Goal: Task Accomplishment & Management: Use online tool/utility

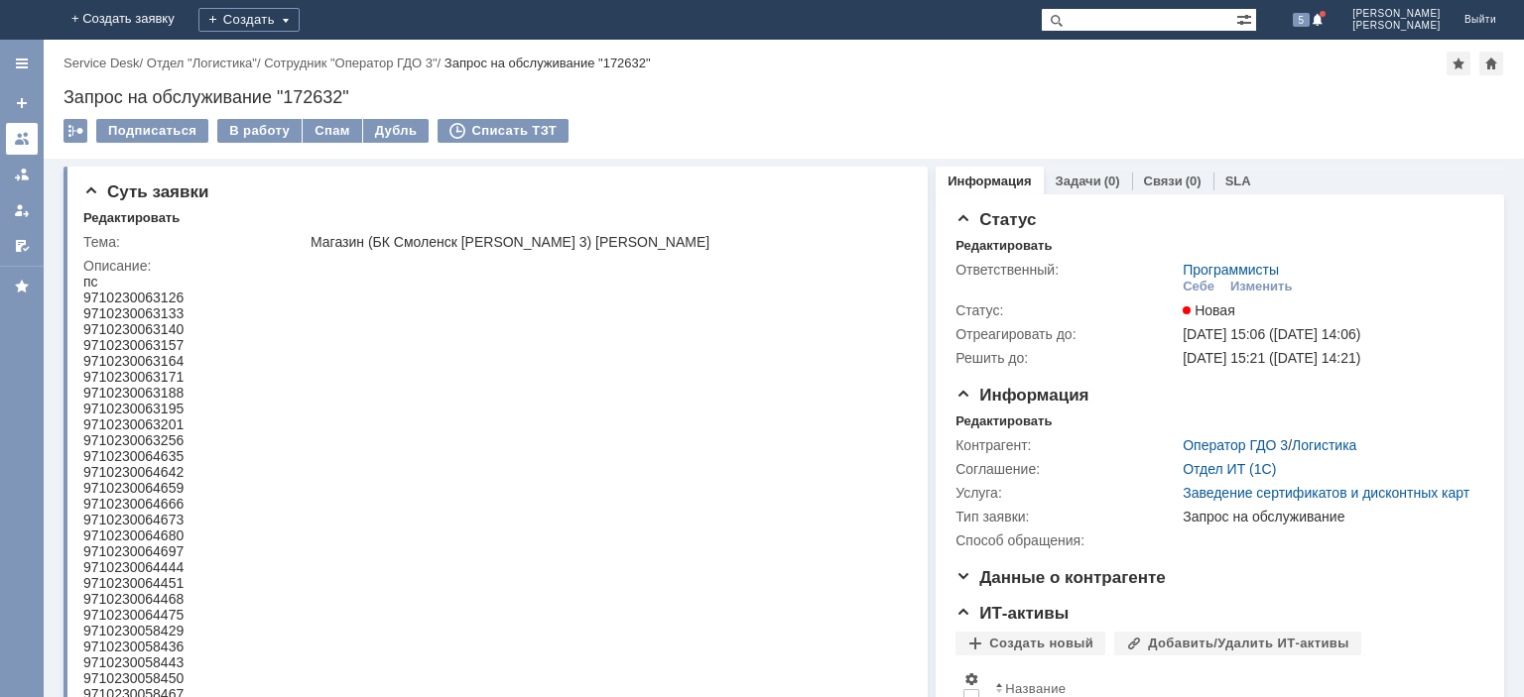
click at [18, 137] on div at bounding box center [22, 139] width 16 height 16
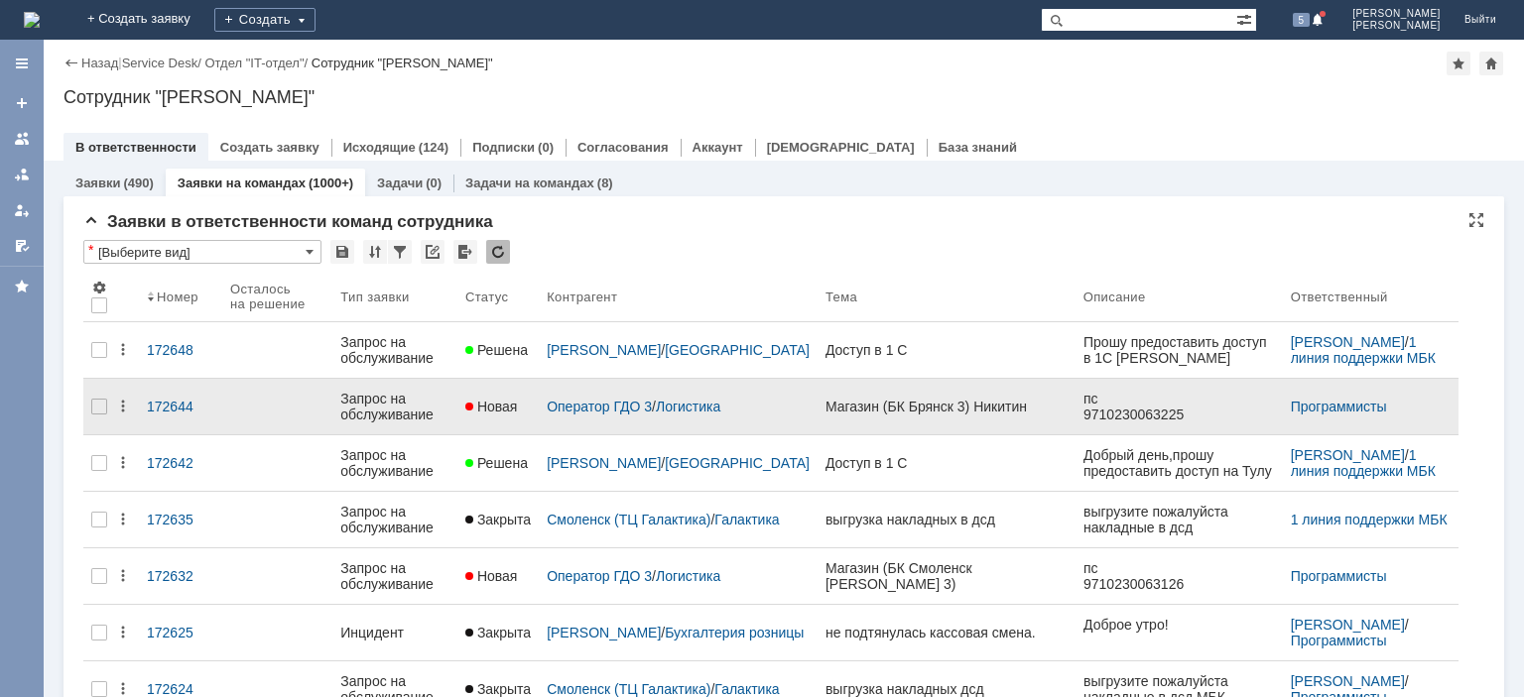
click at [385, 391] on div "Запрос на обслуживание" at bounding box center [394, 407] width 109 height 32
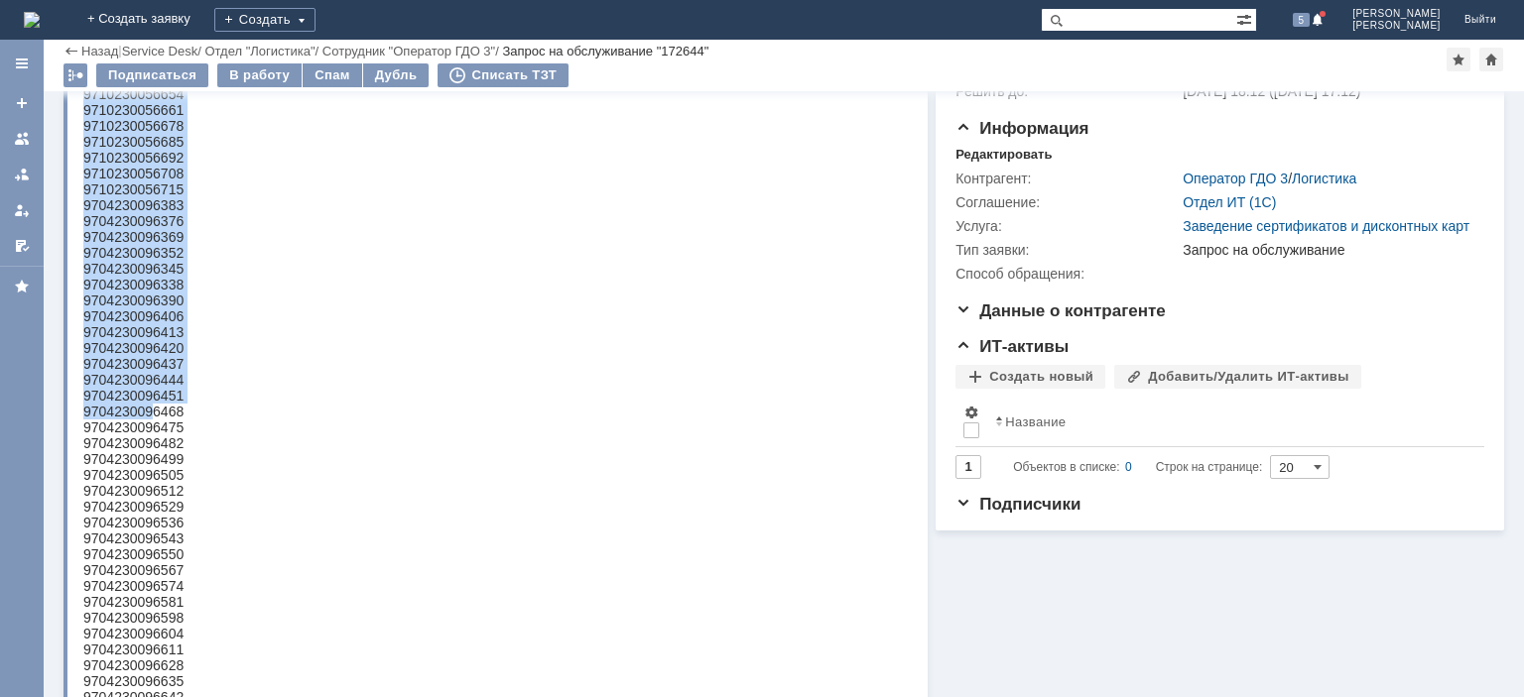
scroll to position [400, 0]
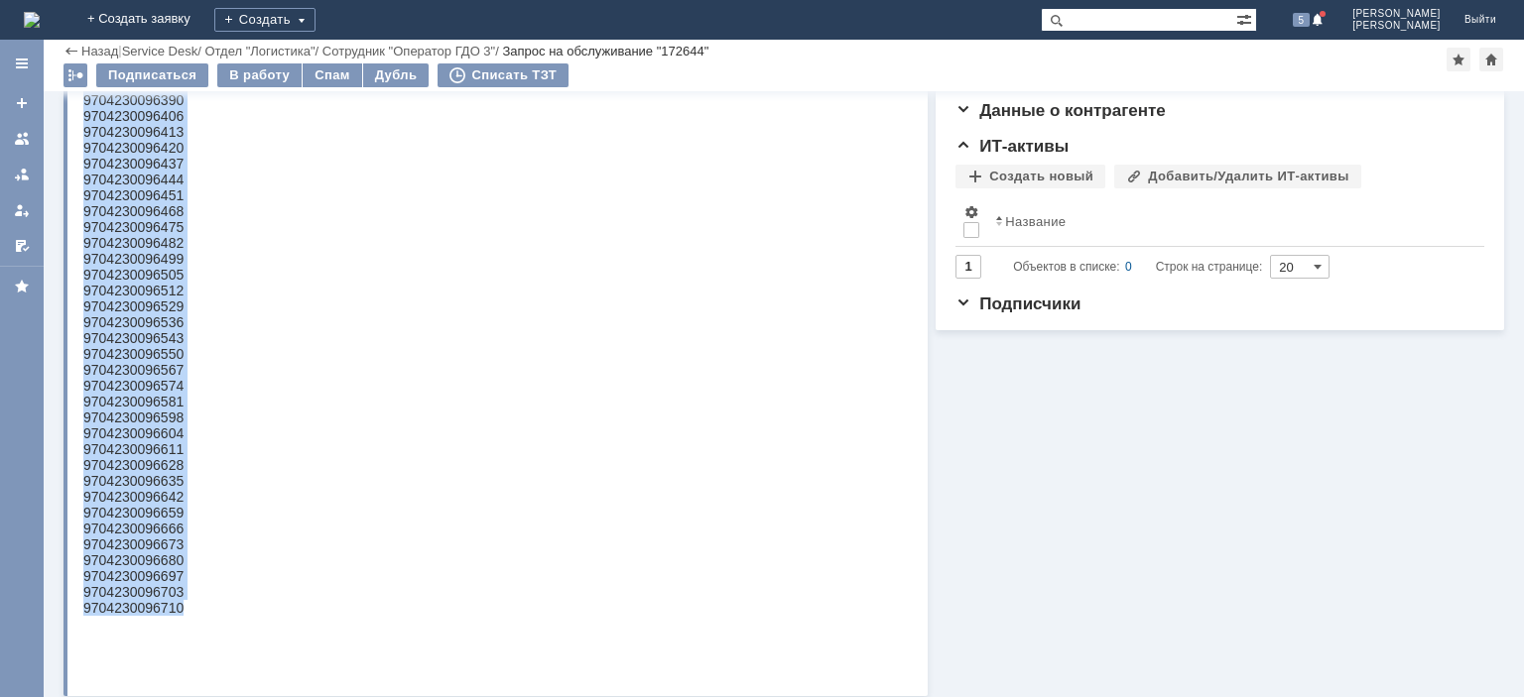
drag, startPoint x: 85, startPoint y: -170, endPoint x: 188, endPoint y: 642, distance: 818.0
click at [188, 632] on html "пс 9710230063225 9710230063232 9710230063249 9710230063218 9710230056654 971023…" at bounding box center [492, 219] width 819 height 825
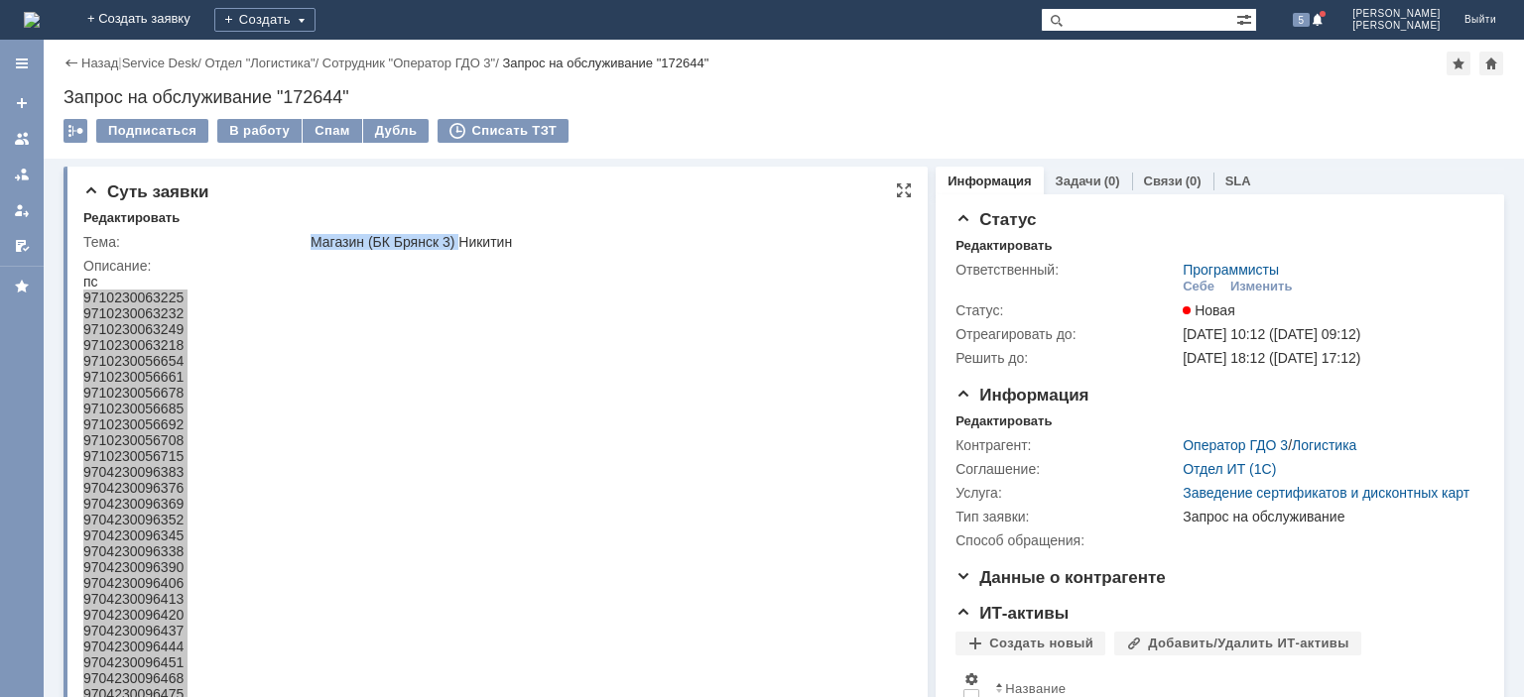
drag, startPoint x: 313, startPoint y: 244, endPoint x: 463, endPoint y: 243, distance: 149.8
click at [463, 243] on div "Магазин (БК Брянск 3) Никитин" at bounding box center [604, 242] width 589 height 16
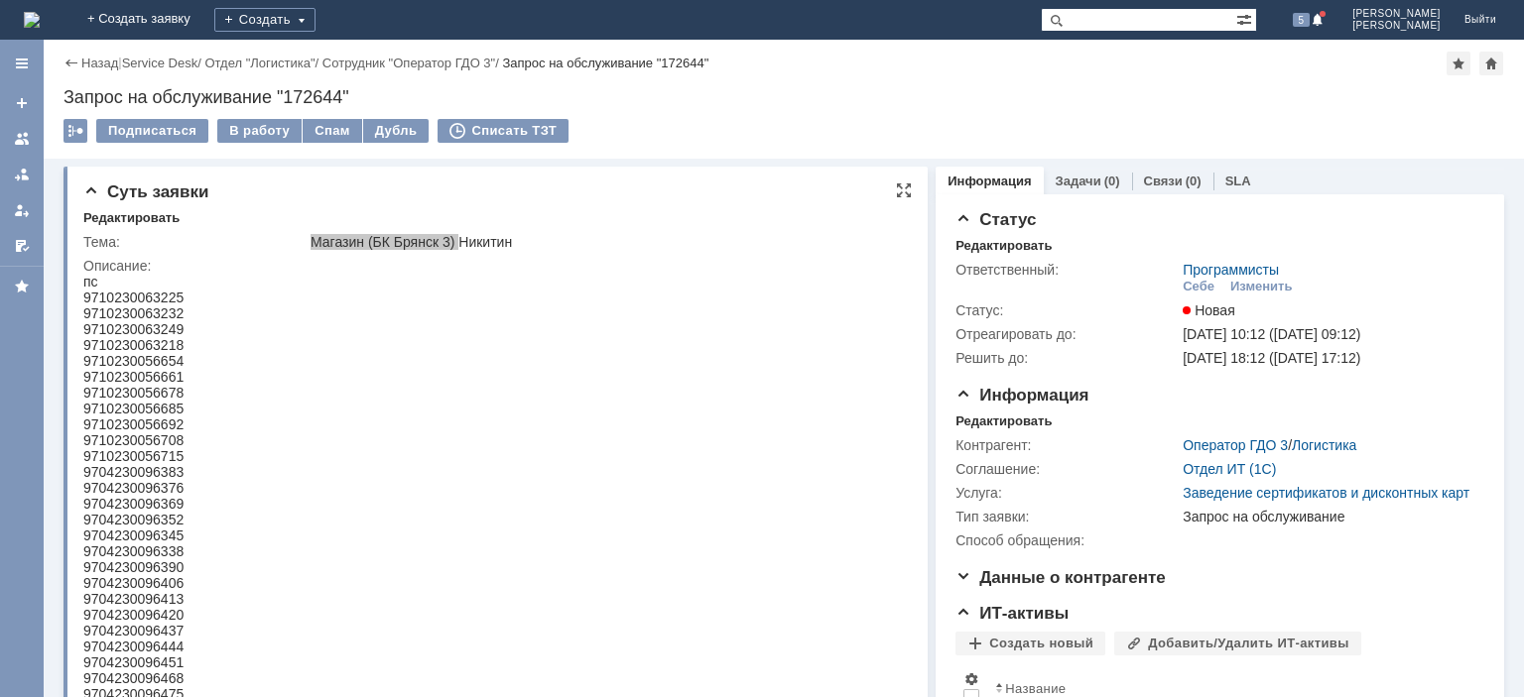
drag, startPoint x: 245, startPoint y: 295, endPoint x: 214, endPoint y: 293, distance: 30.8
click at [244, 295] on html "пс 9710230063225 9710230063232 9710230063249 9710230063218 9710230056654 971023…" at bounding box center [492, 686] width 819 height 825
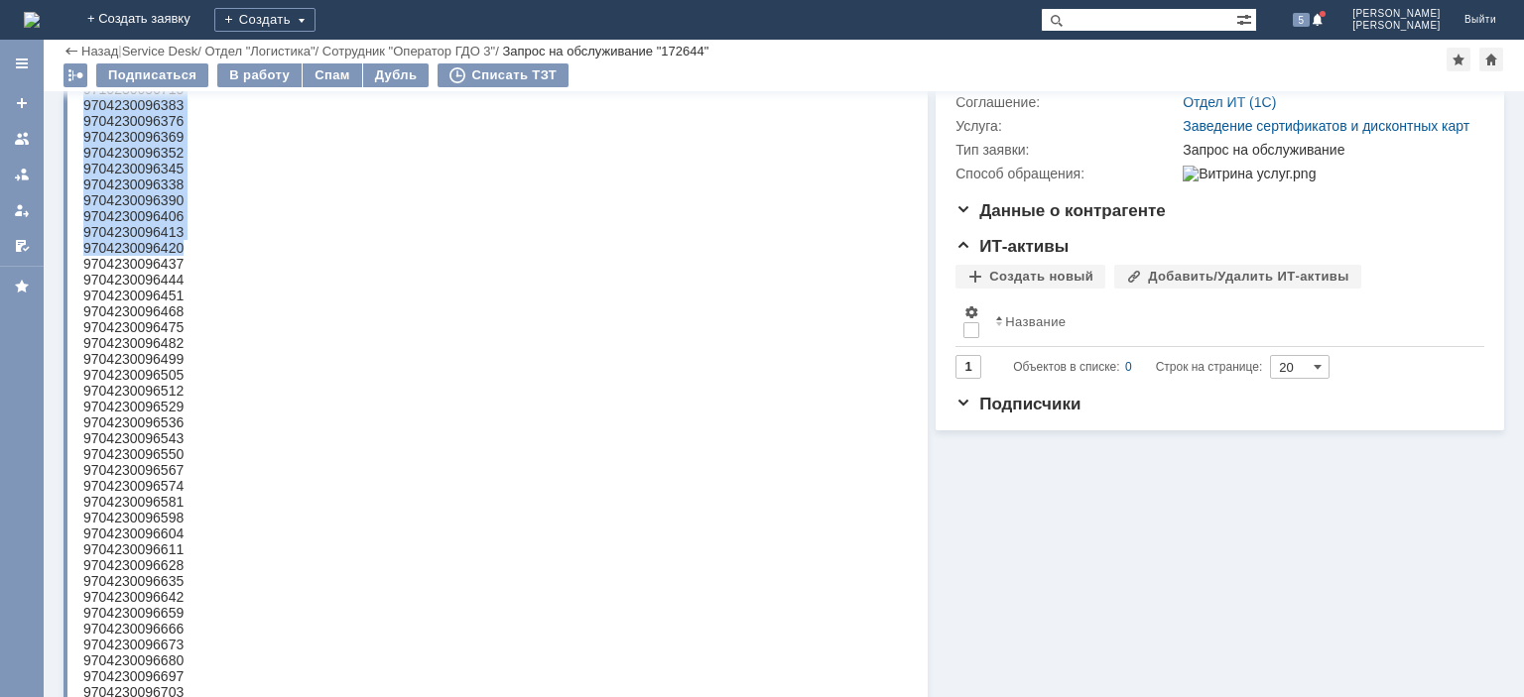
scroll to position [563, 0]
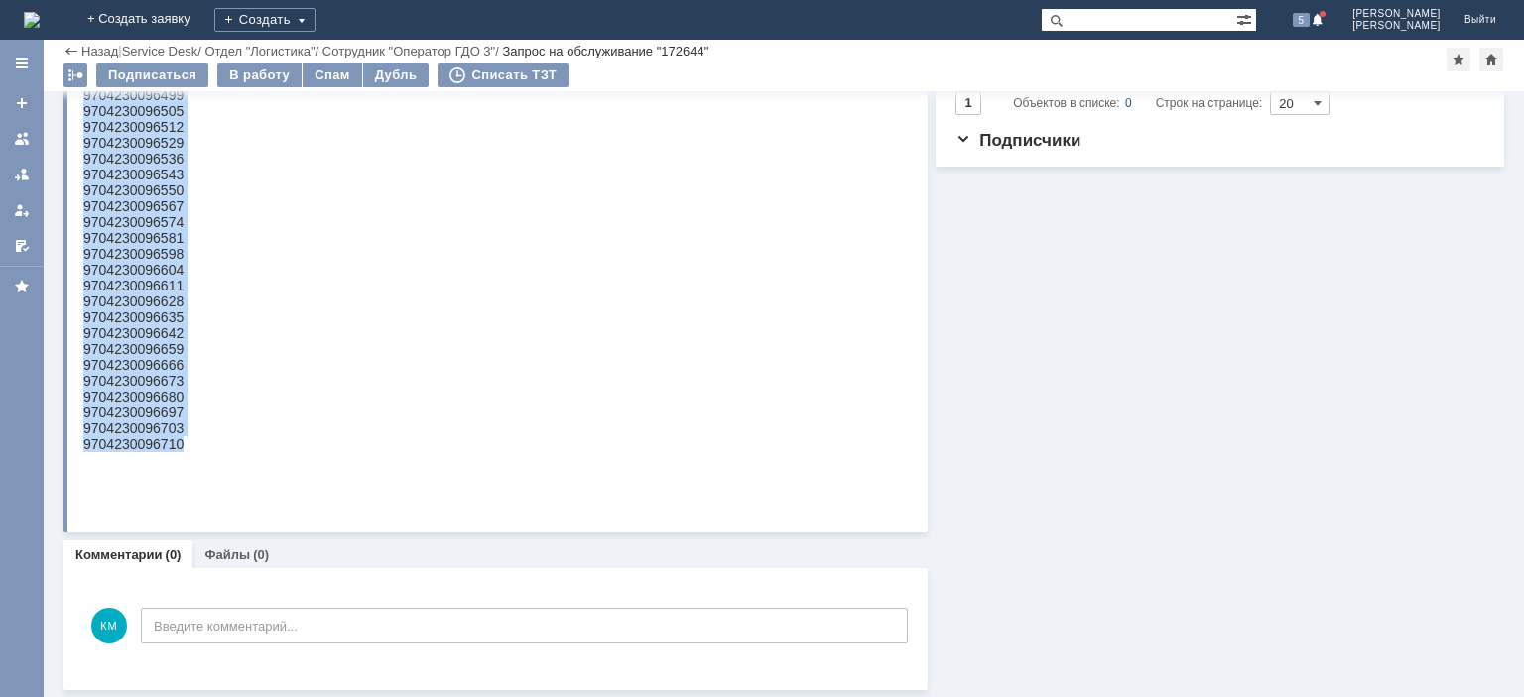
drag, startPoint x: 167, startPoint y: -296, endPoint x: 182, endPoint y: 486, distance: 781.8
click at [182, 468] on body "пс 9710230063225 9710230063232 9710230063249 9710230063218 9710230056654 971023…" at bounding box center [133, 55] width 100 height 825
copy body "9710230063225 9710230063232 9710230063249 9710230063218 9710230056654 971023005…"
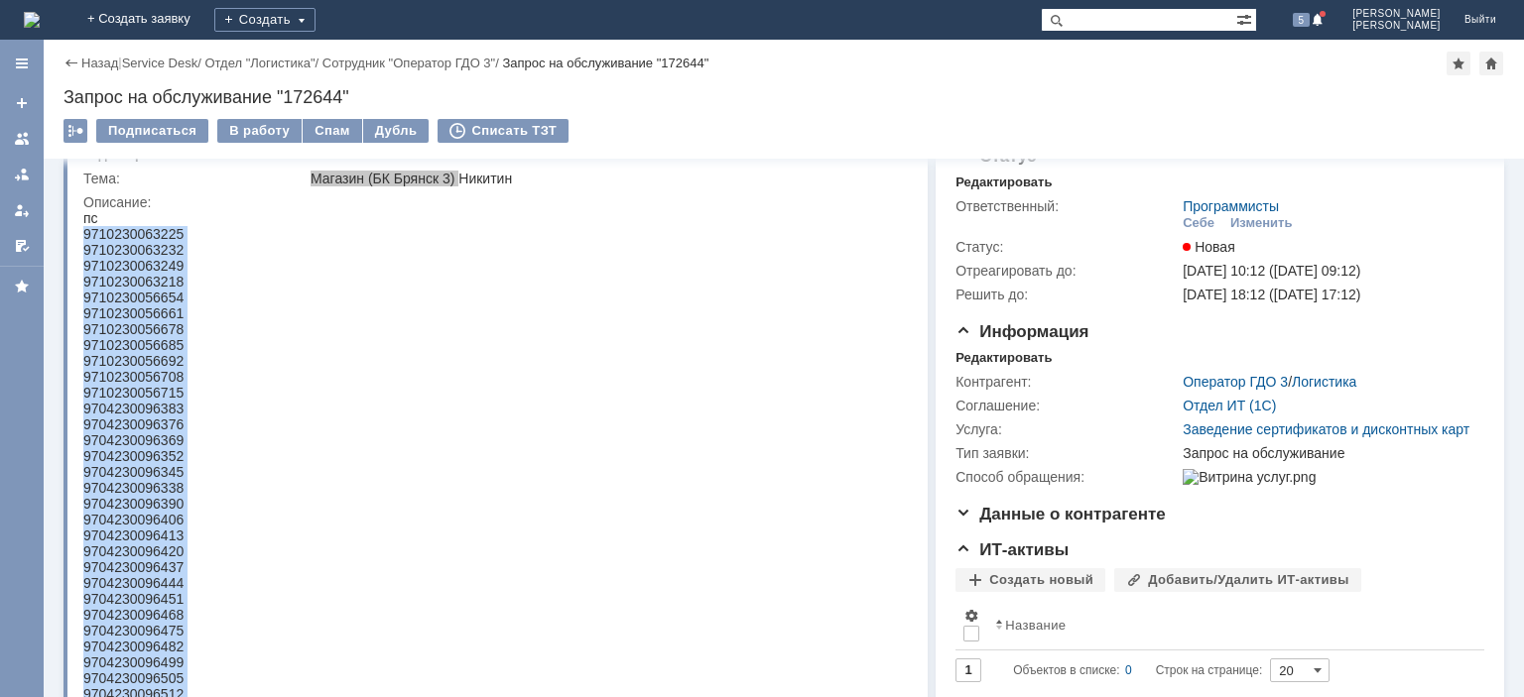
scroll to position [0, 0]
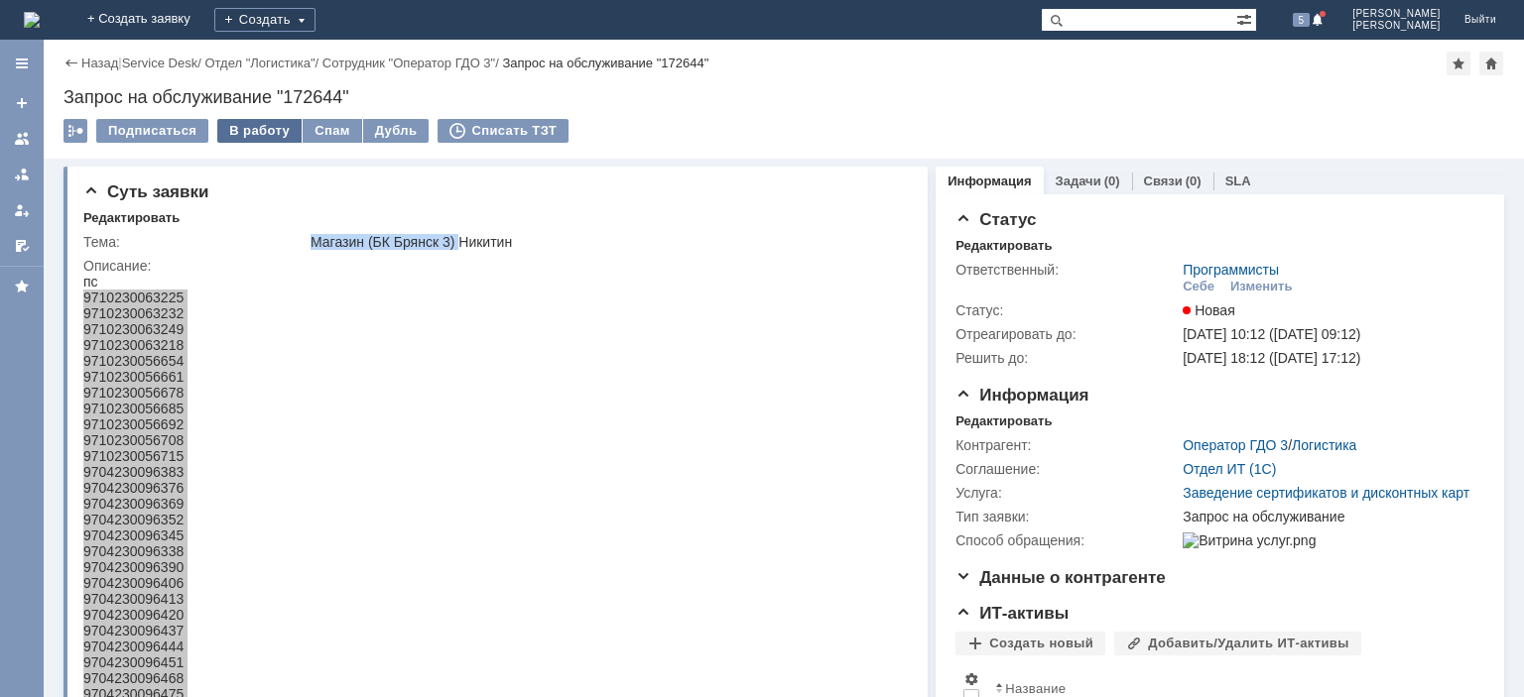
click at [270, 126] on div "В работу" at bounding box center [259, 131] width 84 height 24
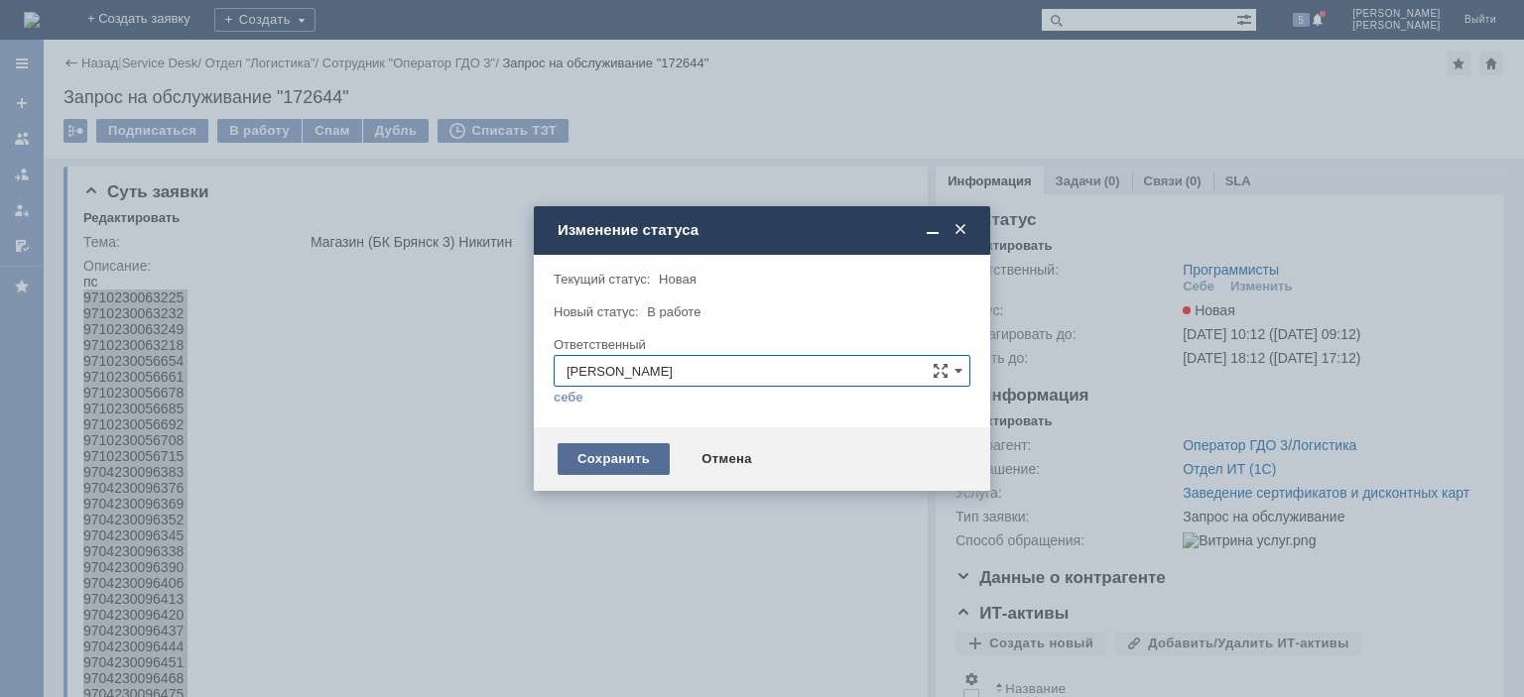
click at [644, 460] on div "Сохранить" at bounding box center [614, 459] width 112 height 32
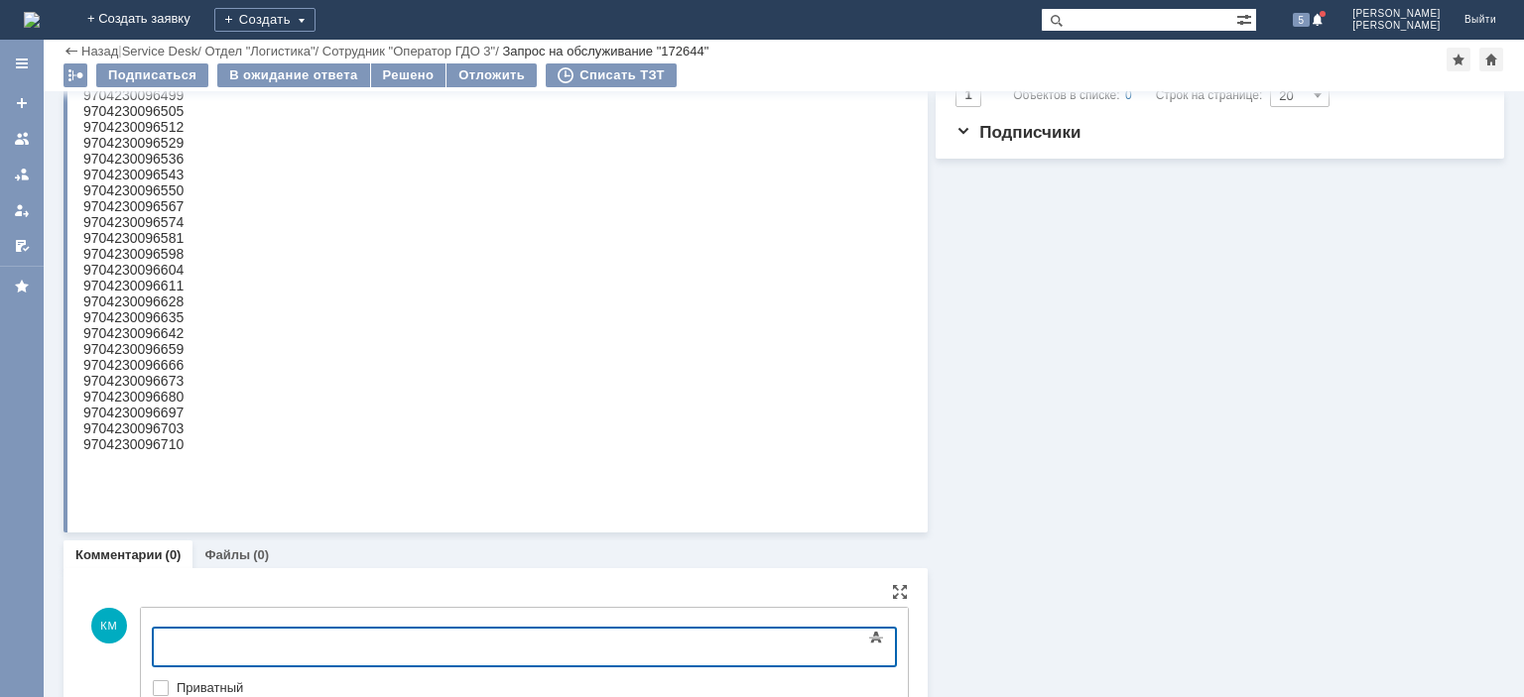
scroll to position [652, 0]
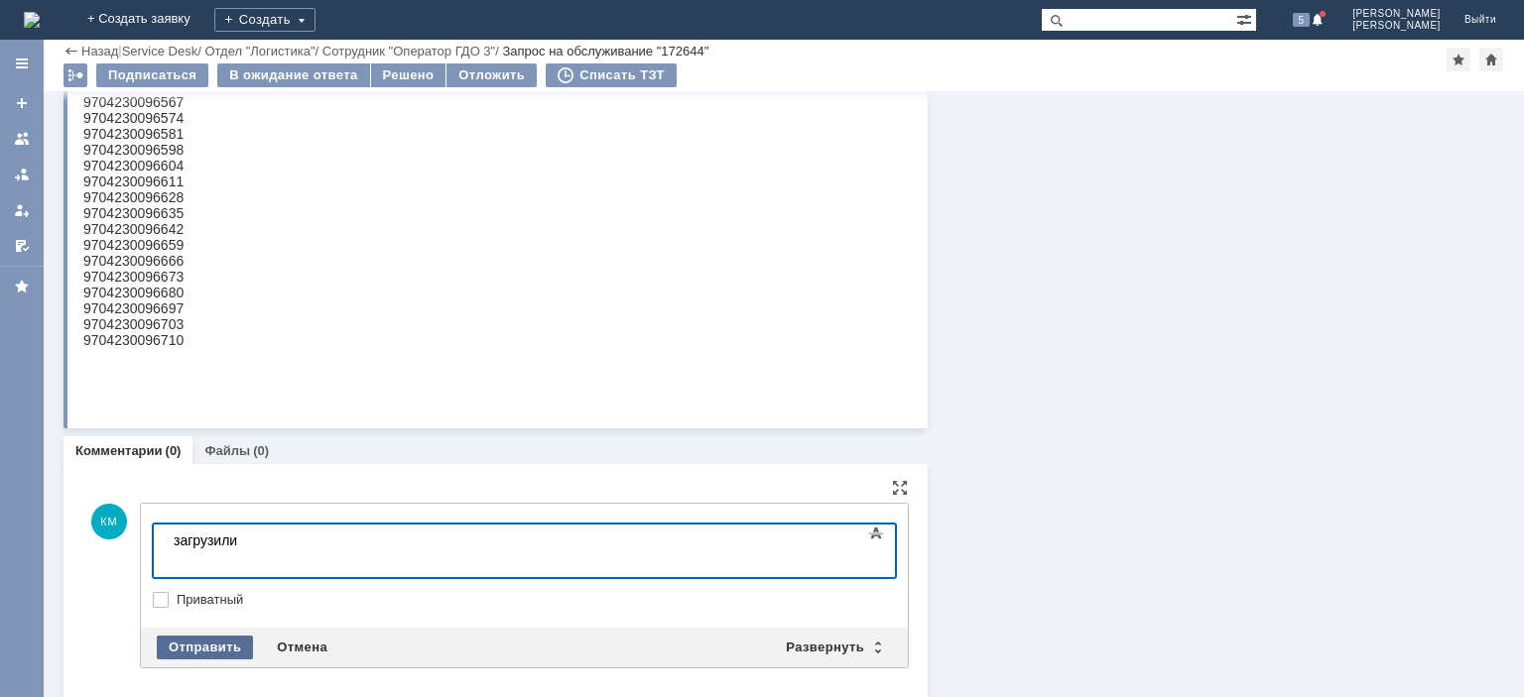
click at [184, 632] on div "Отправить Отмена Развернуть Свернуть" at bounding box center [524, 648] width 767 height 40
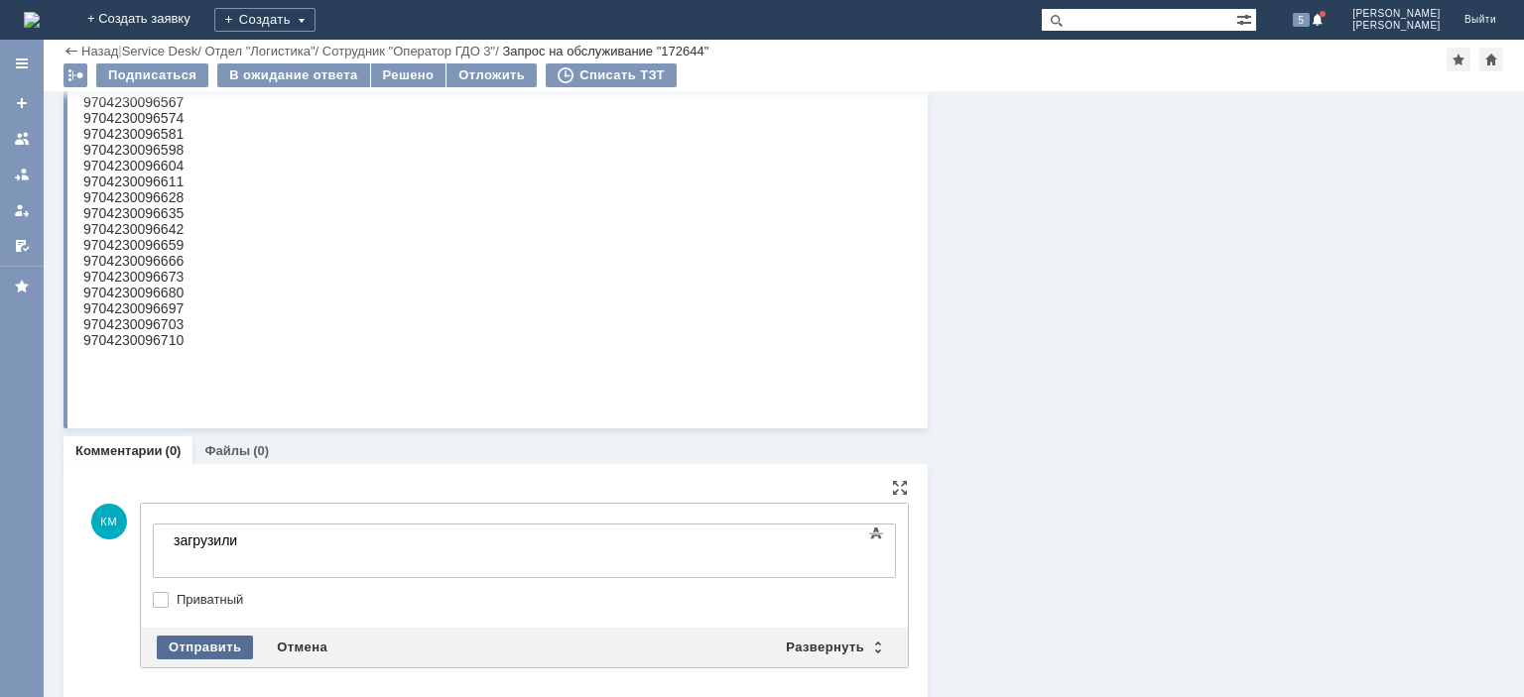
click at [190, 641] on div "Отправить" at bounding box center [205, 648] width 96 height 24
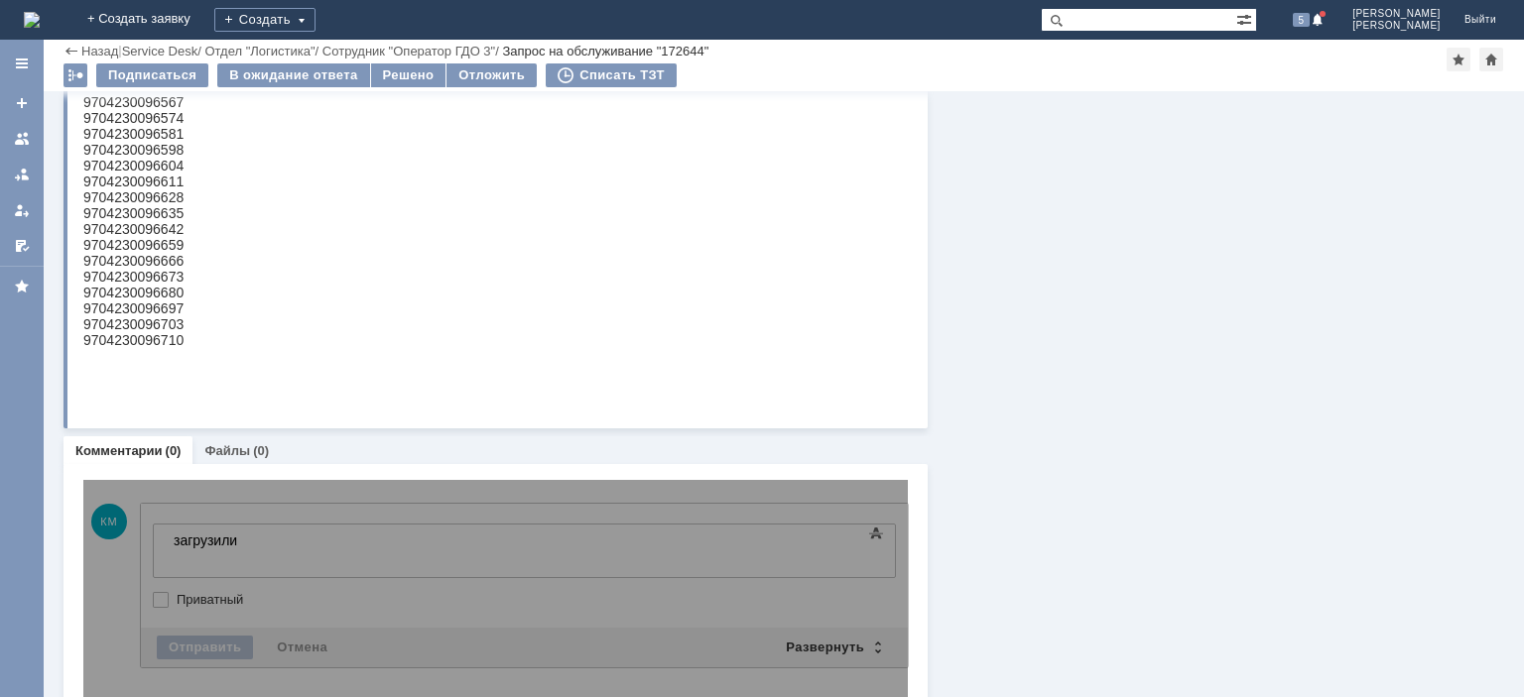
scroll to position [548, 0]
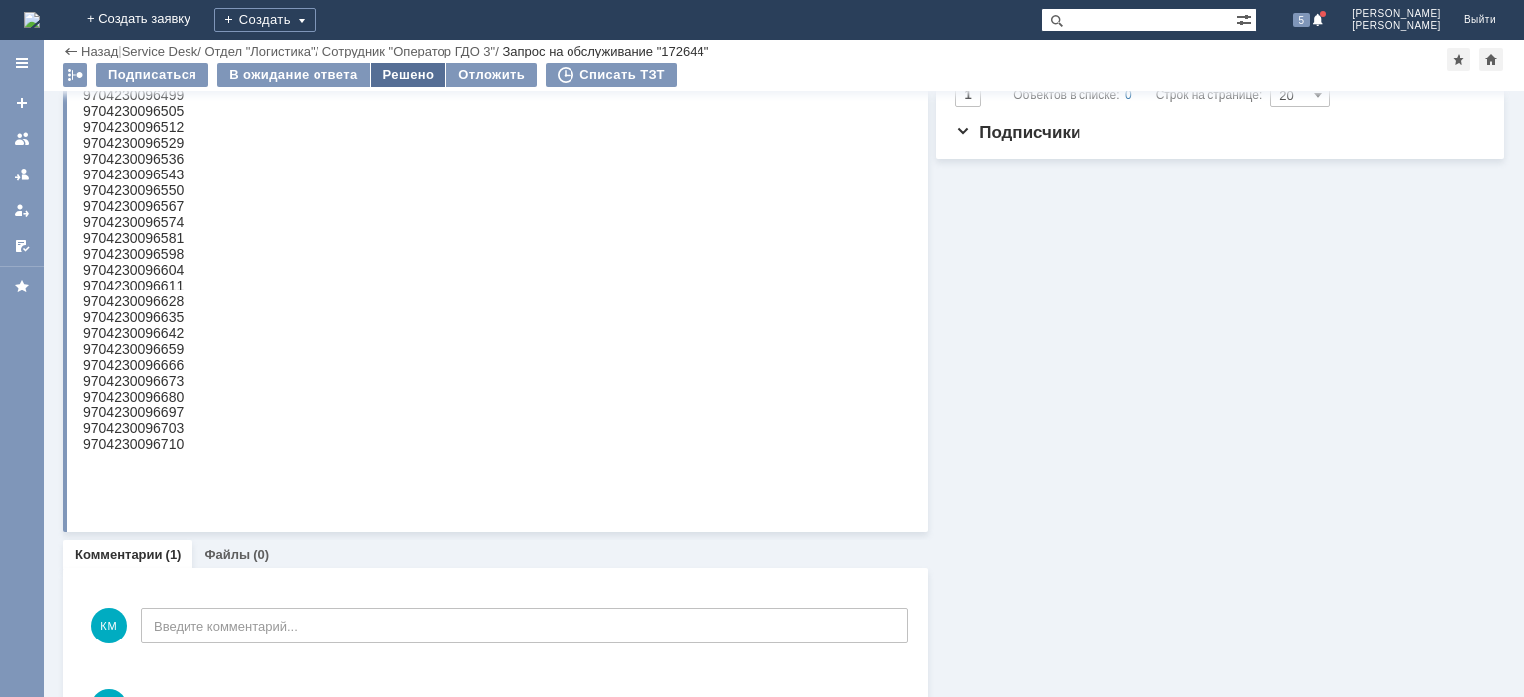
click at [395, 76] on div "Решено" at bounding box center [408, 75] width 75 height 24
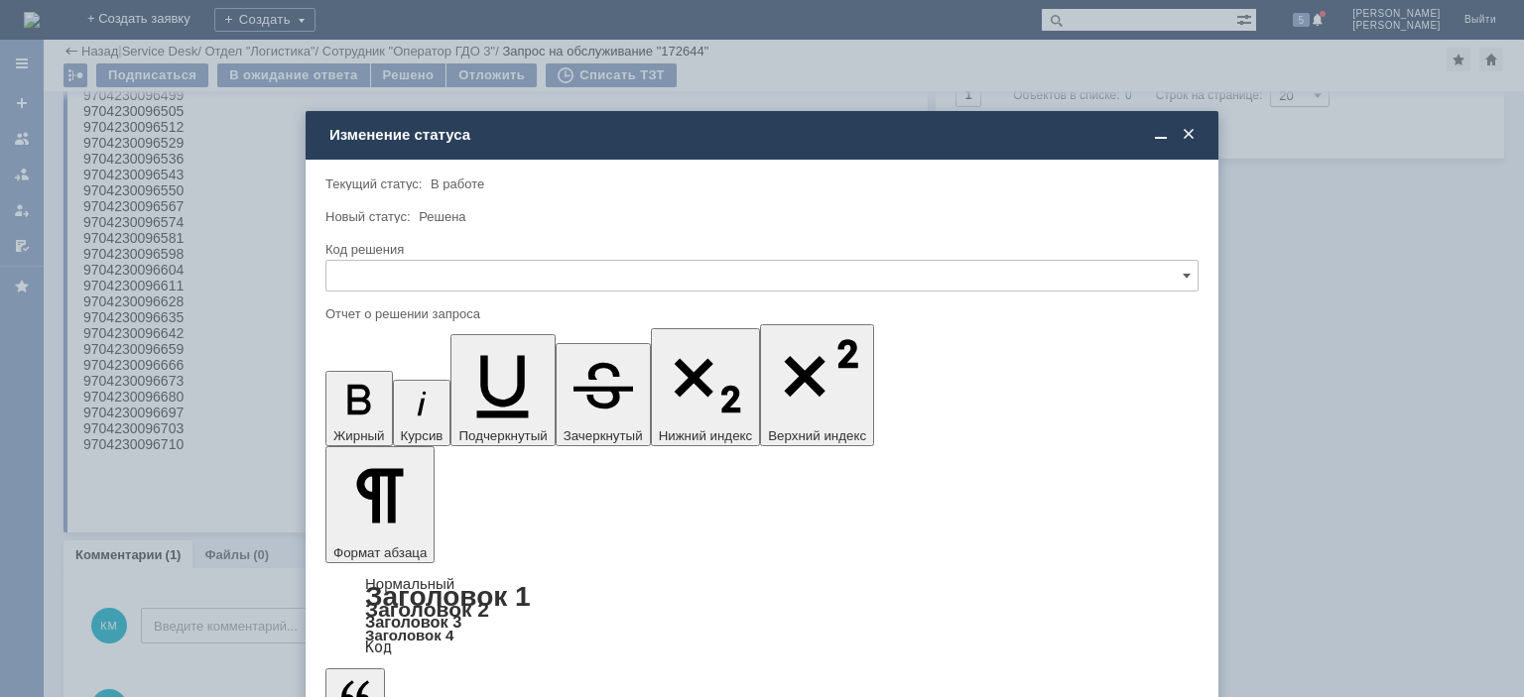
scroll to position [0, 0]
click at [390, 259] on div "Код решения" at bounding box center [761, 250] width 873 height 19
click at [390, 278] on input "text" at bounding box center [761, 276] width 873 height 32
click at [374, 404] on span "Решено" at bounding box center [761, 411] width 847 height 16
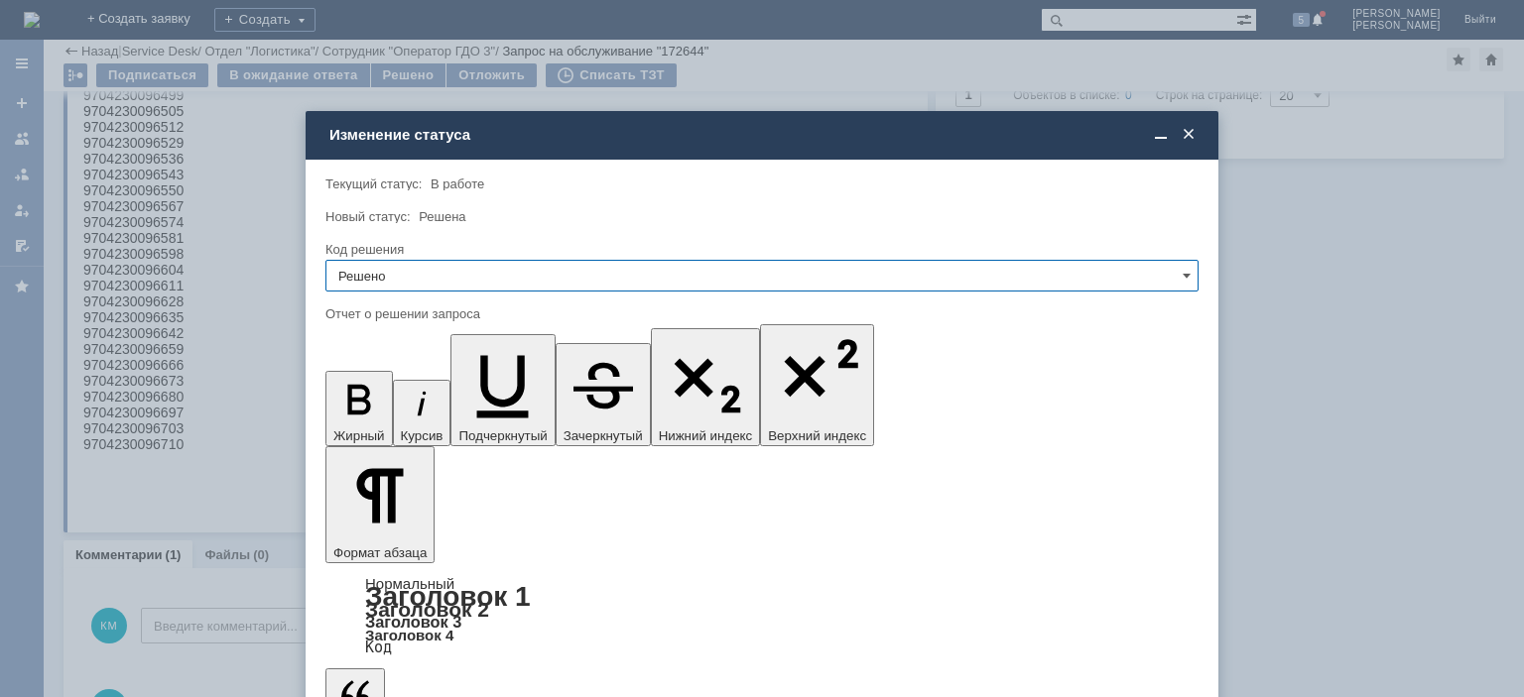
type input "Решено"
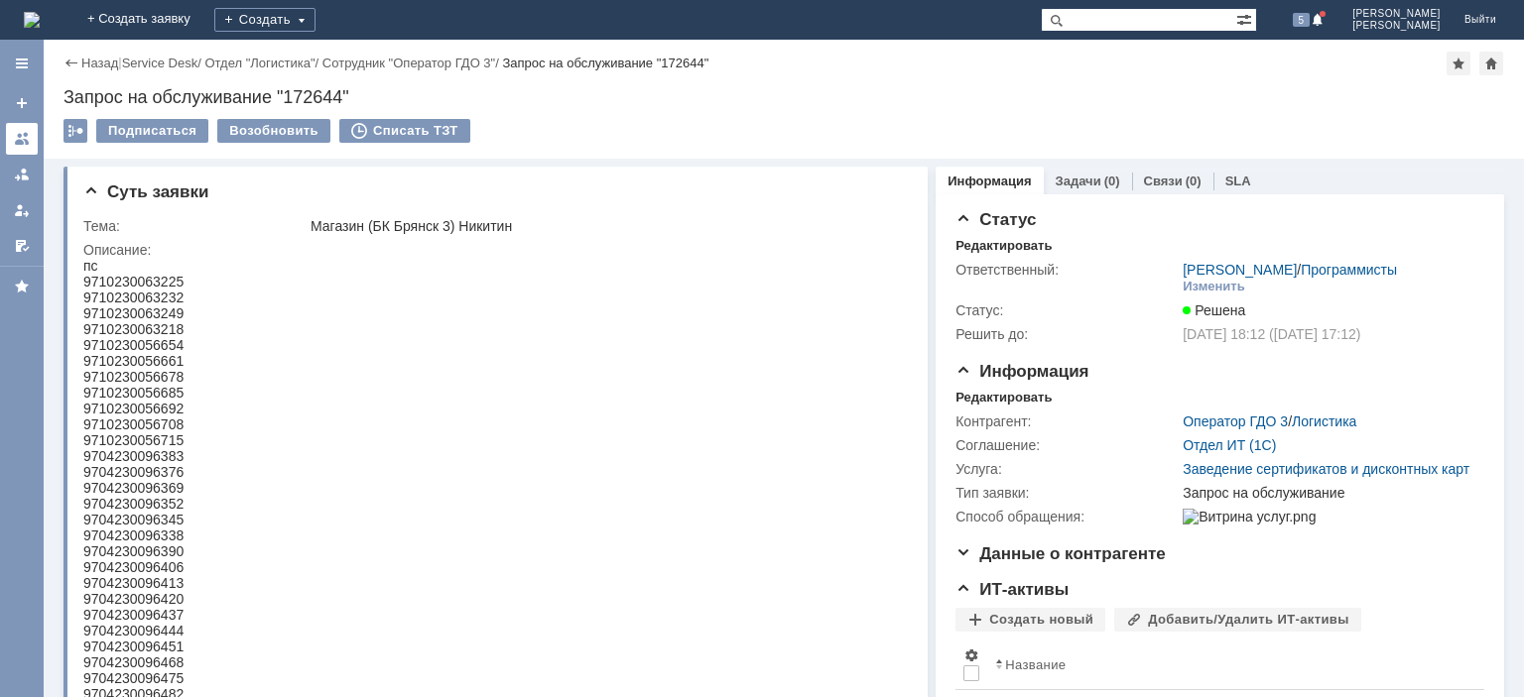
click at [17, 133] on div at bounding box center [22, 139] width 16 height 16
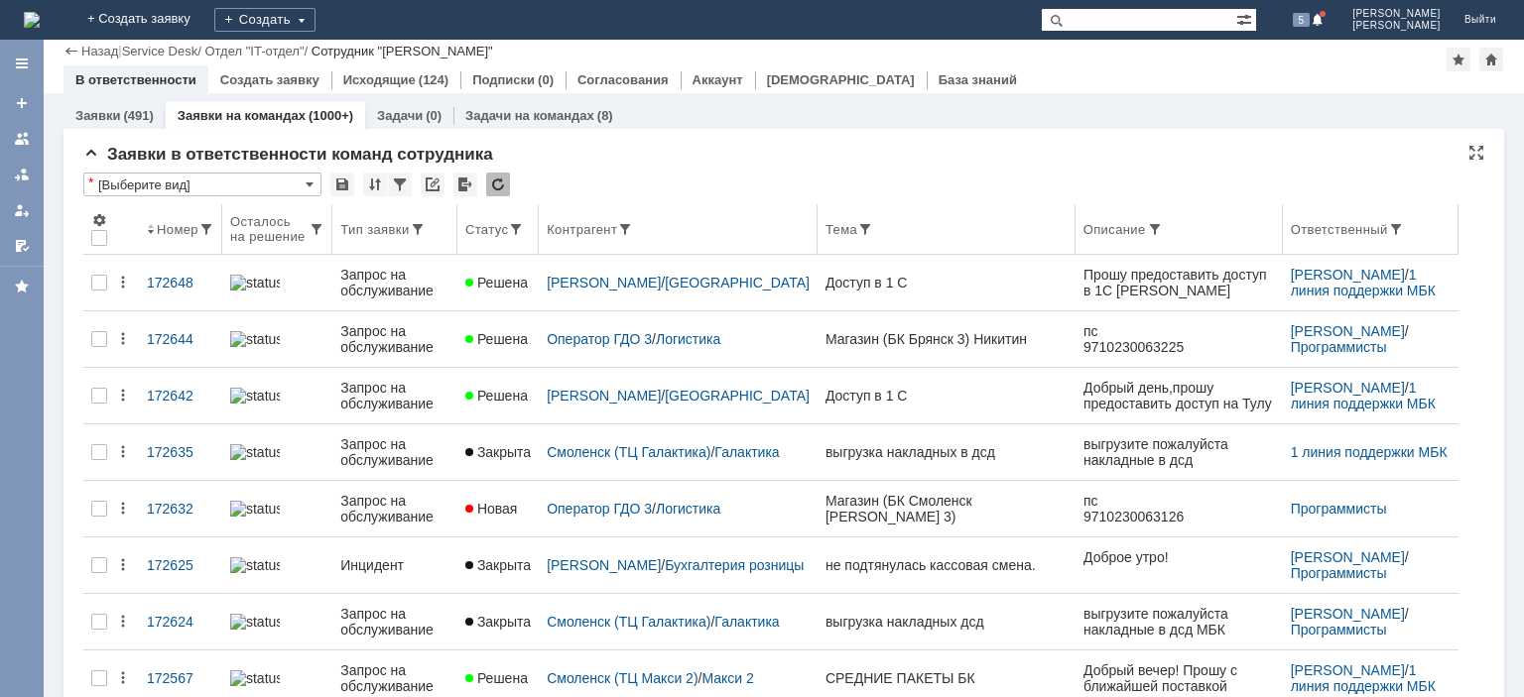
scroll to position [99, 0]
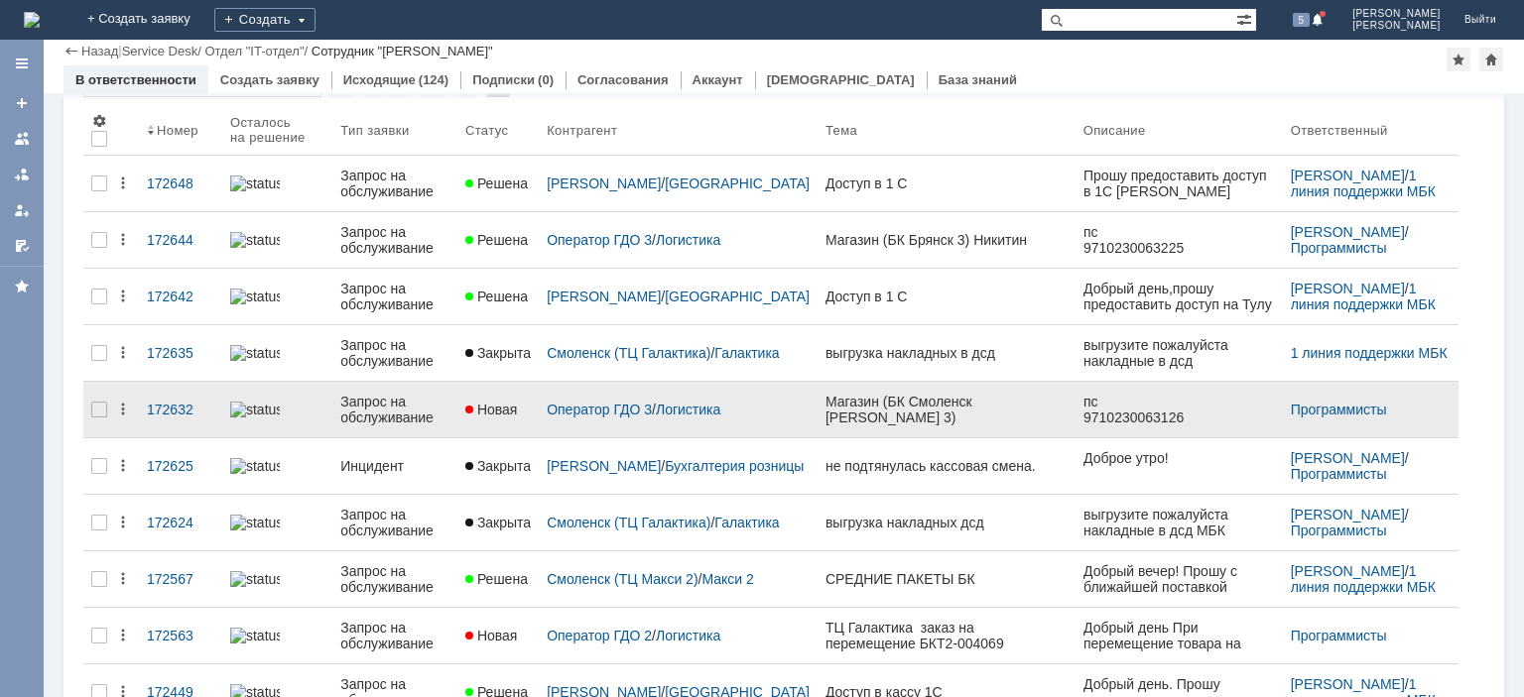
click at [399, 407] on div "Запрос на обслуживание" at bounding box center [394, 410] width 109 height 32
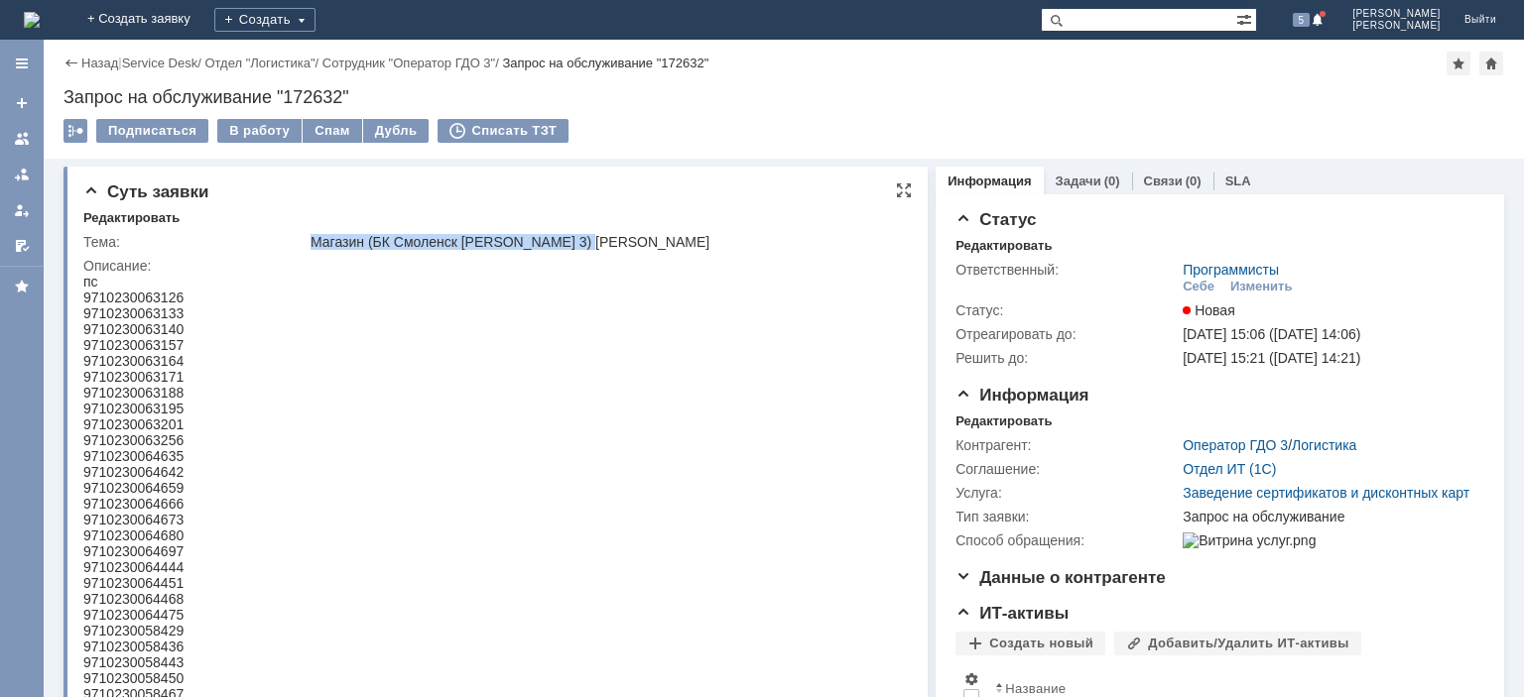
drag, startPoint x: 339, startPoint y: 238, endPoint x: 574, endPoint y: 243, distance: 235.2
click at [600, 234] on div "Магазин (БК Смоленск [PERSON_NAME] 3) [PERSON_NAME]" at bounding box center [604, 242] width 589 height 16
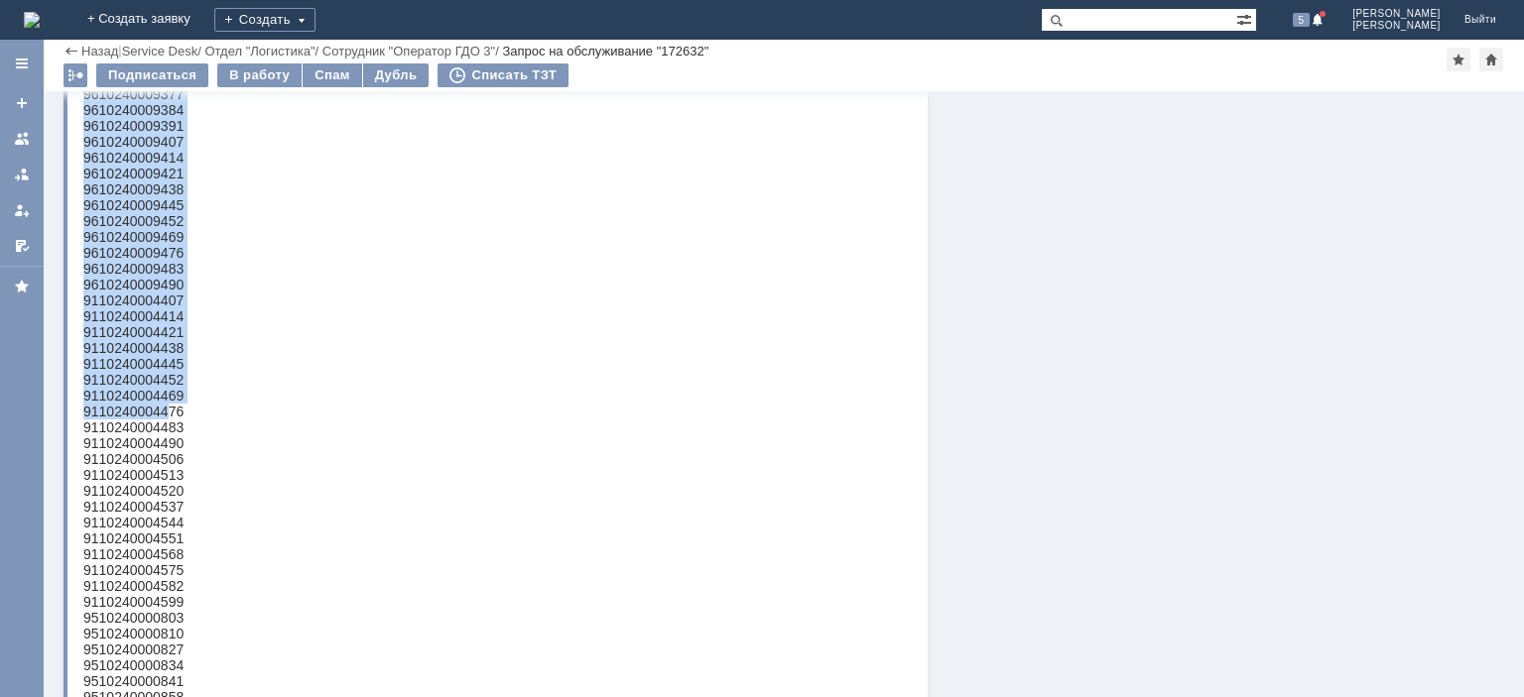
scroll to position [1400, 0]
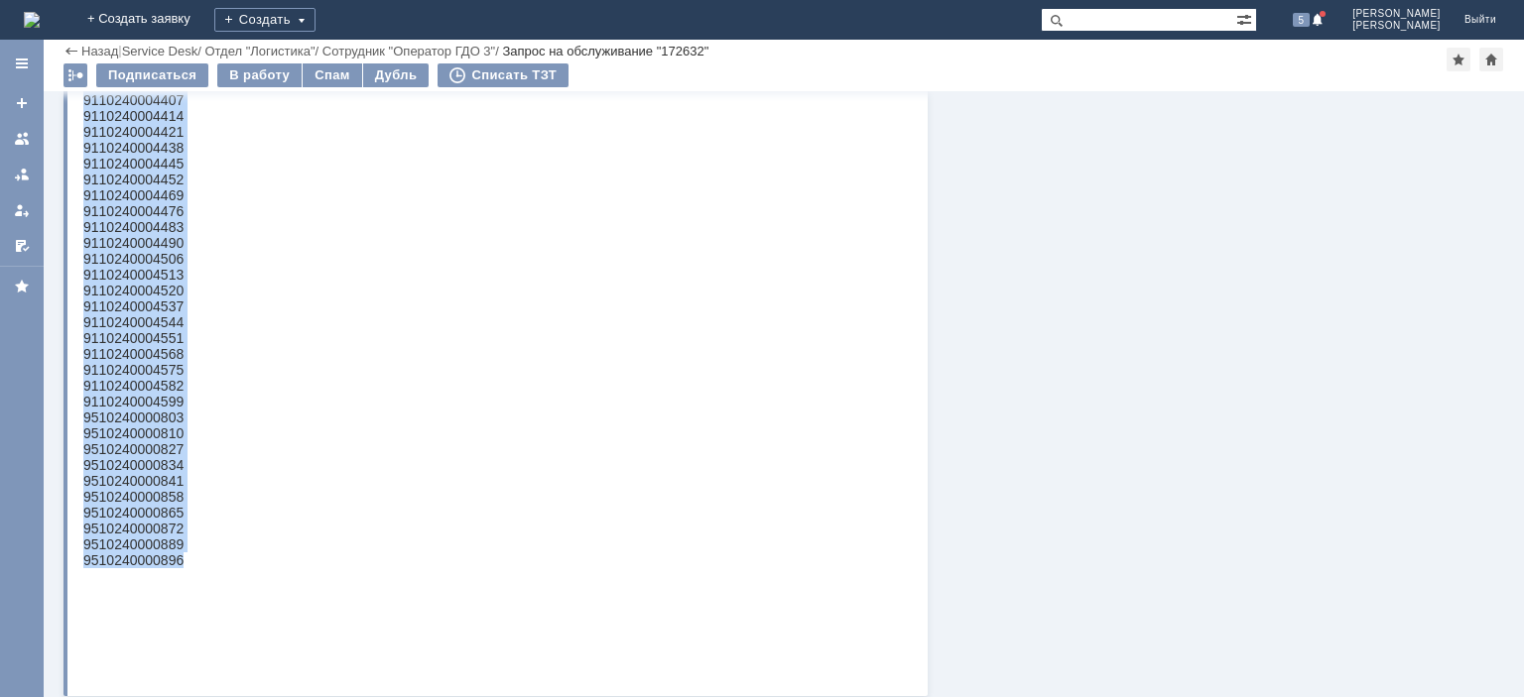
drag, startPoint x: 88, startPoint y: -1168, endPoint x: 188, endPoint y: 648, distance: 1818.1
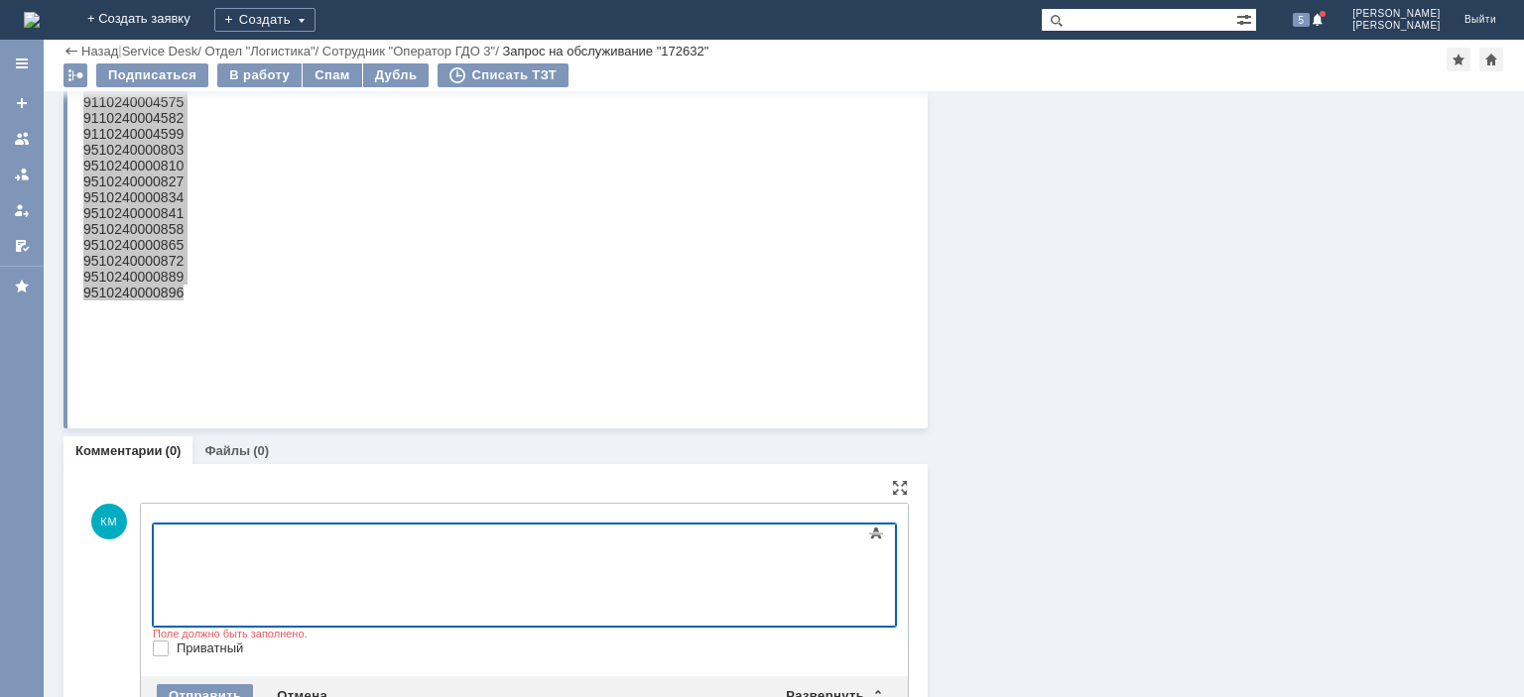
scroll to position [1745, 8]
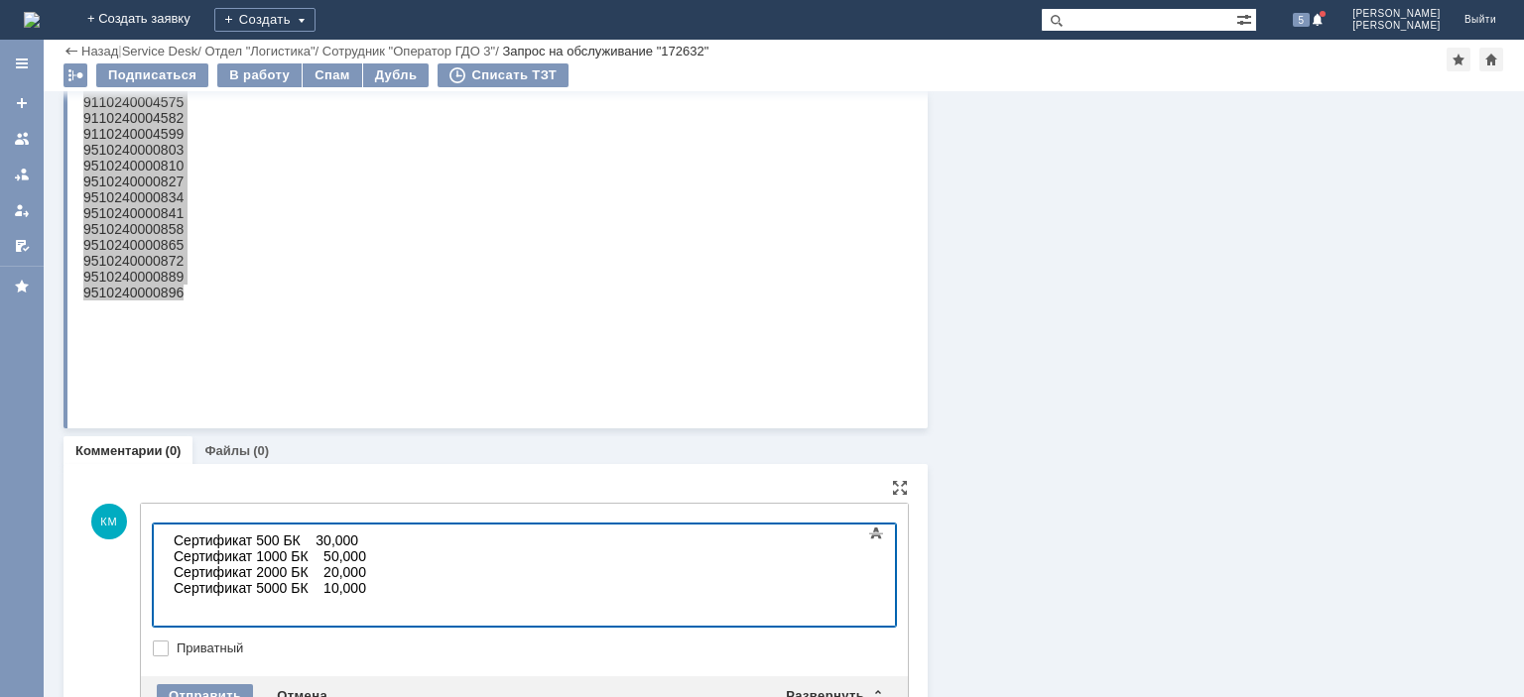
click at [175, 546] on body "Сертификат 500 БК 30,000 Сертификат 1000 БК 50,000 Сертификат 2000 БК 20,000 Се…" at bounding box center [315, 572] width 298 height 95
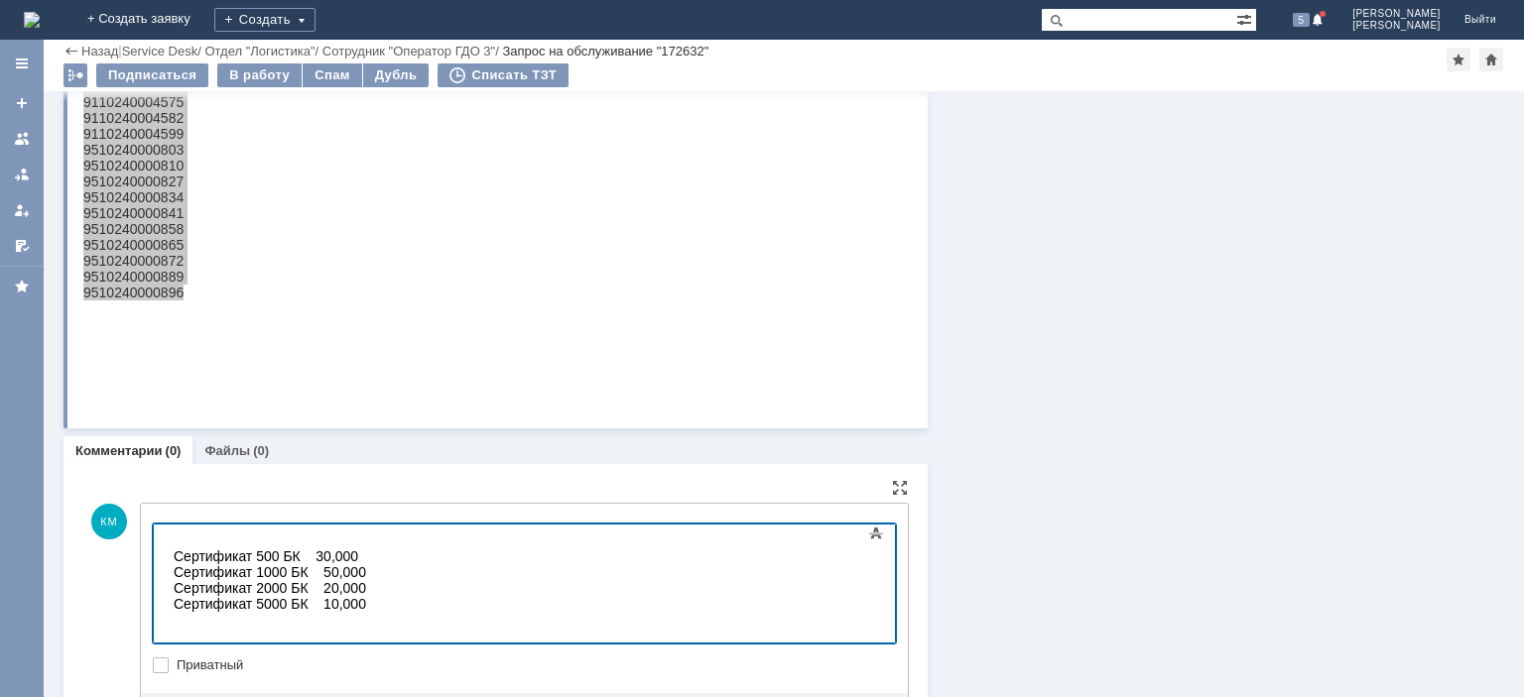
scroll to position [1728, 8]
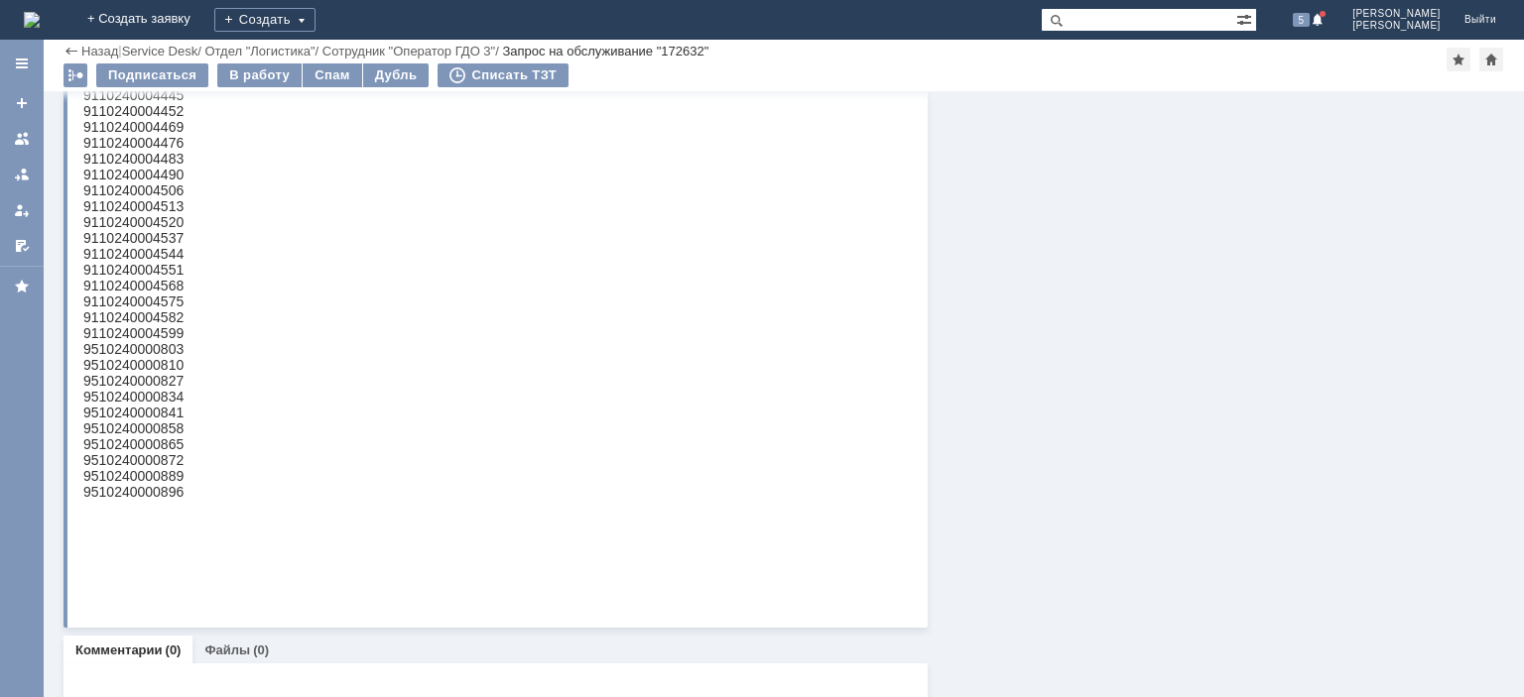
scroll to position [1168, 0]
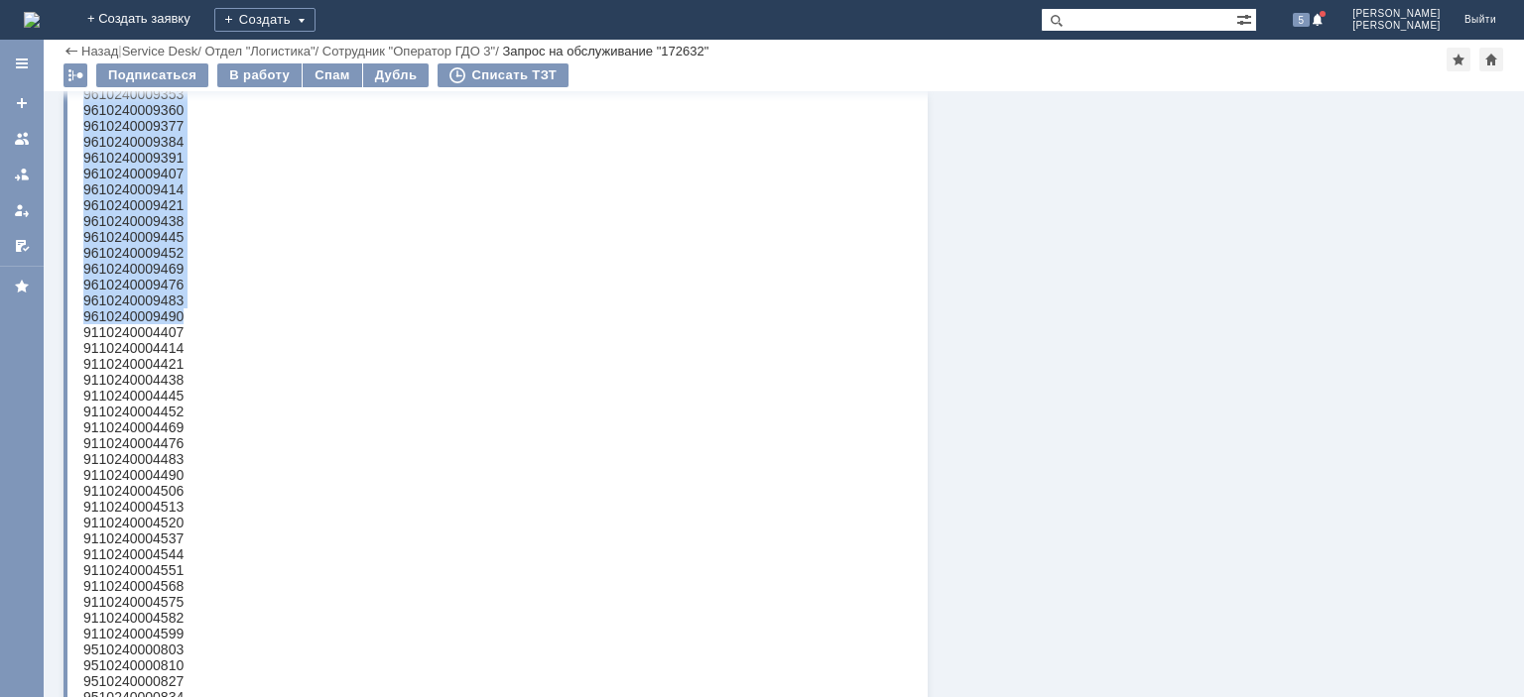
drag, startPoint x: 189, startPoint y: 382, endPoint x: 75, endPoint y: 96, distance: 307.6
drag, startPoint x: 192, startPoint y: 378, endPoint x: 73, endPoint y: 104, distance: 298.6
click at [83, 104] on html "пс 9710230063126 9710230063133 9710230063140 9710230063157 9710230063164 971023…" at bounding box center [492, 227] width 819 height 1778
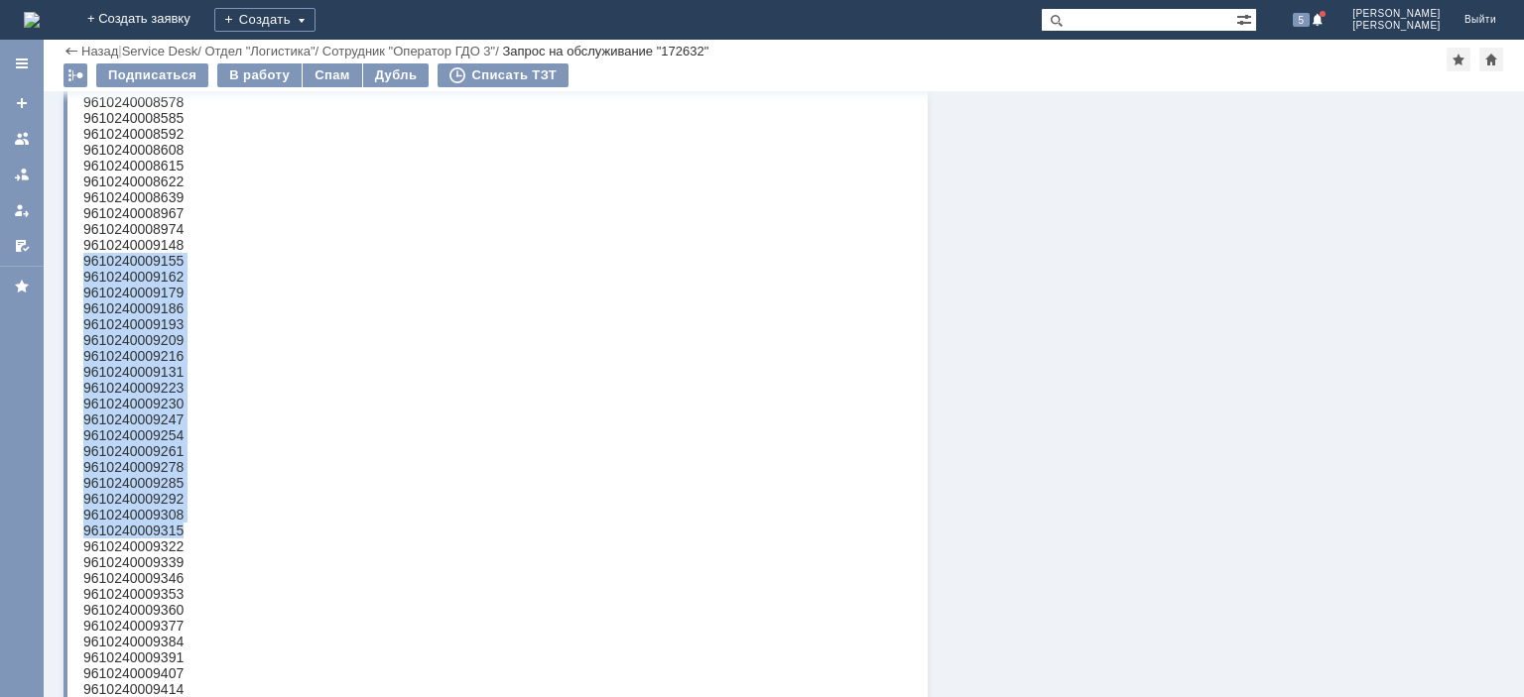
scroll to position [368, 0]
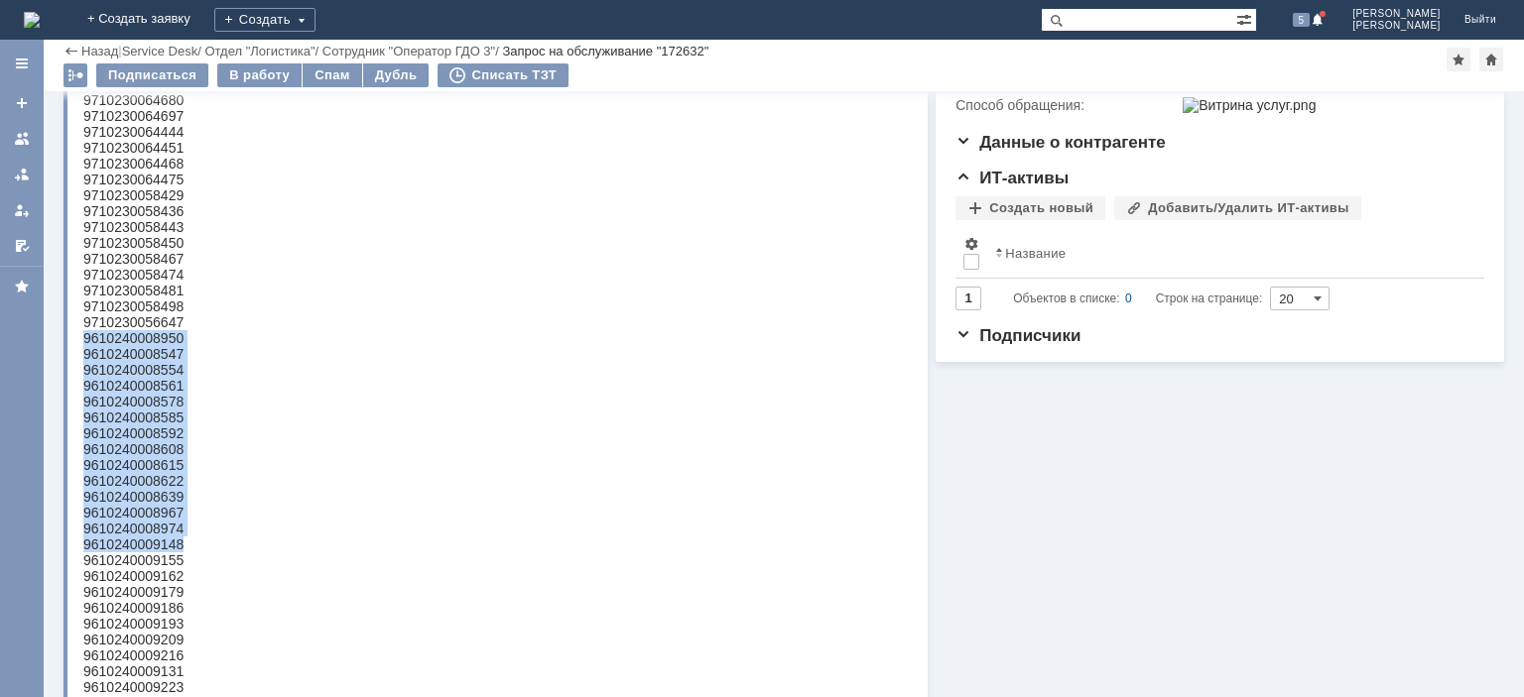
drag, startPoint x: 188, startPoint y: 578, endPoint x: 83, endPoint y: 366, distance: 236.9
click at [93, 362] on div "9610240008547" at bounding box center [133, 354] width 100 height 16
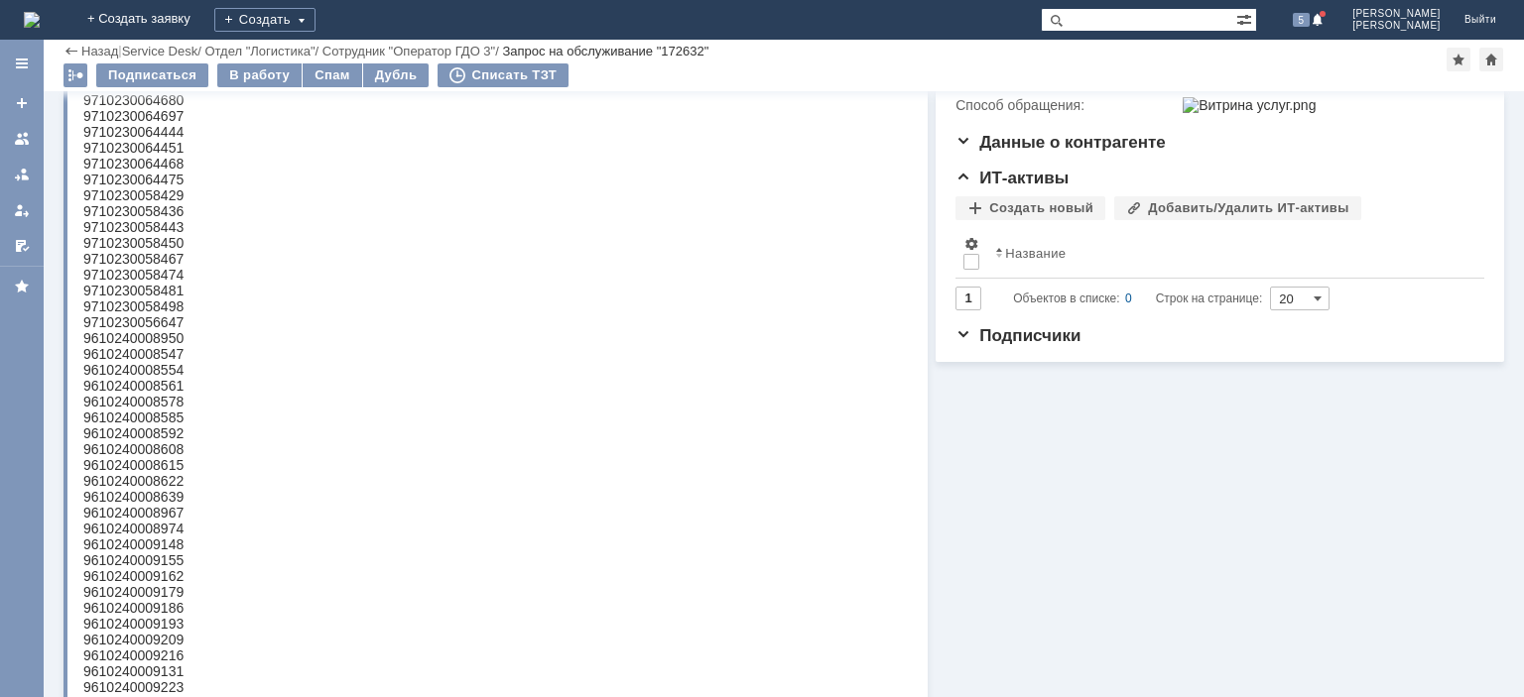
drag, startPoint x: 165, startPoint y: 200, endPoint x: 182, endPoint y: 369, distance: 169.5
click at [172, 346] on div "9610240008950" at bounding box center [133, 338] width 100 height 16
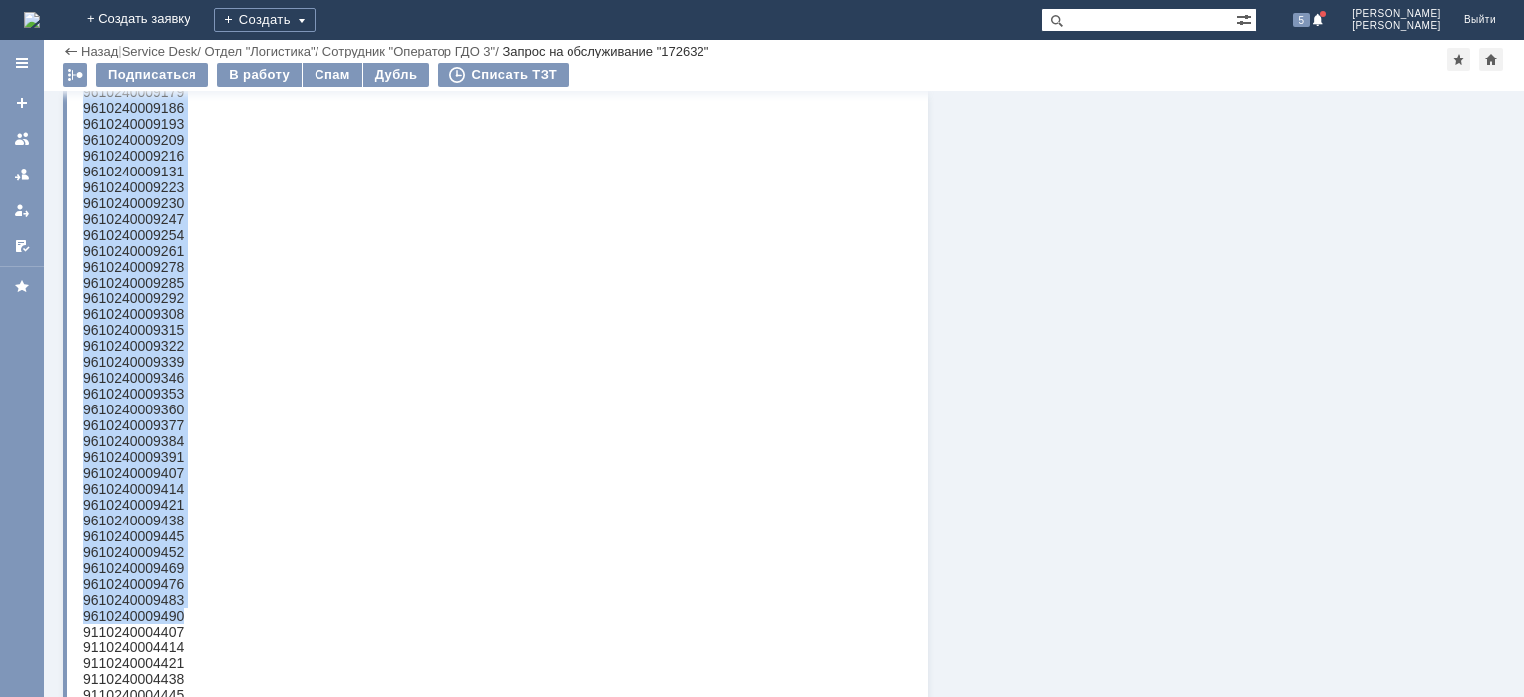
scroll to position [968, 0]
drag, startPoint x: 128, startPoint y: -221, endPoint x: 181, endPoint y: 577, distance: 800.3
click at [181, 577] on body "пс 9710230063126 9710230063133 9710230063140 9710230063157 9710230063164 971023…" at bounding box center [133, 127] width 100 height 1778
copy body "9610240008950 9610240008547 9610240008554 9610240008561 9610240008578 961024000…"
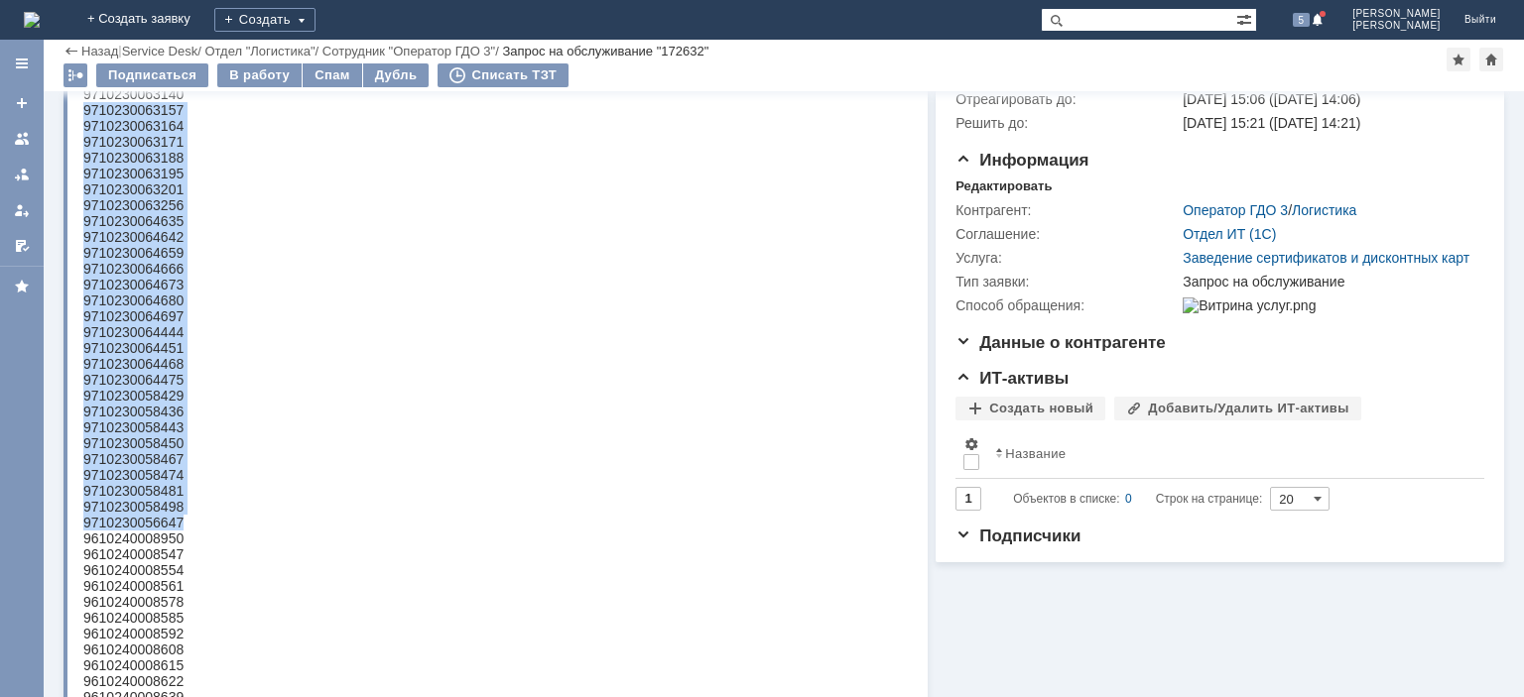
scroll to position [0, 0]
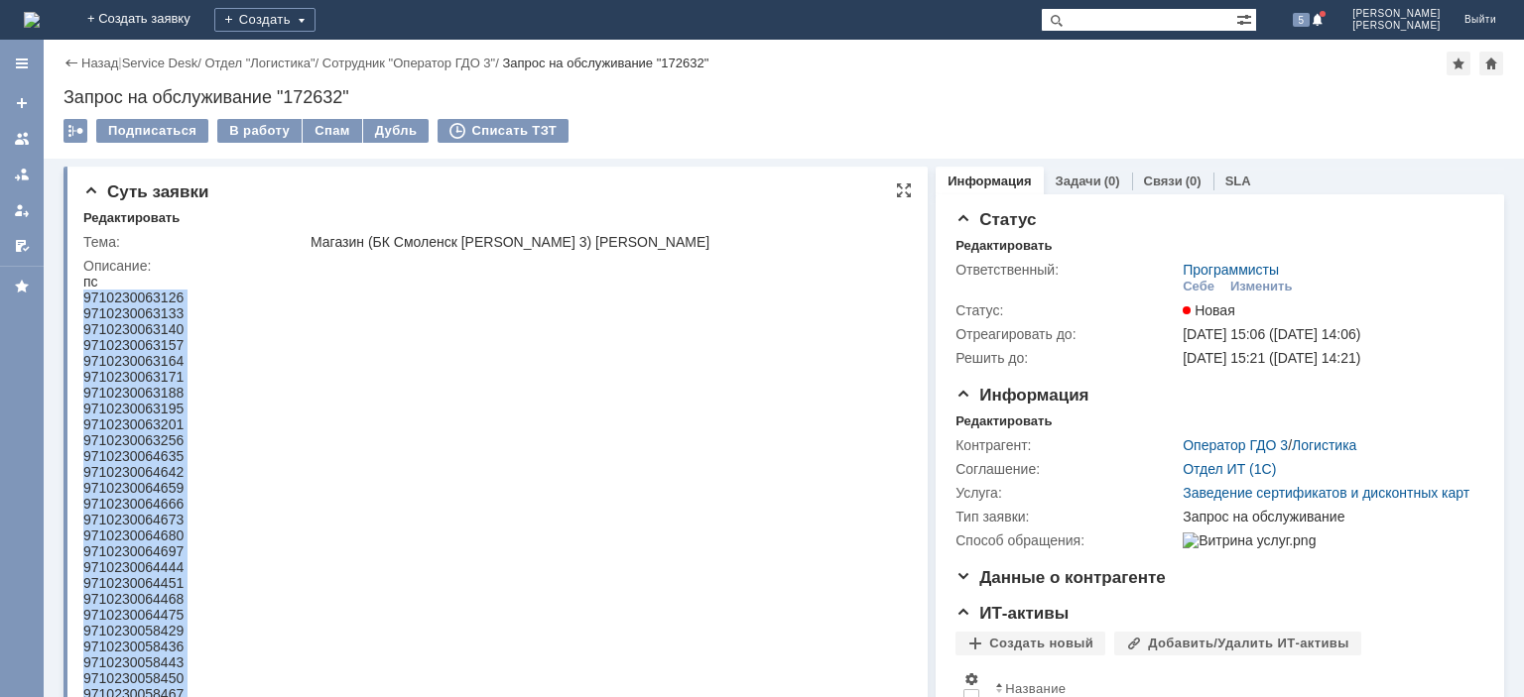
drag, startPoint x: 212, startPoint y: 782, endPoint x: 165, endPoint y: 570, distance: 216.6
copy body "9710230063126 9710230063133 9710230063140 9710230063157 9710230063164 971023006…"
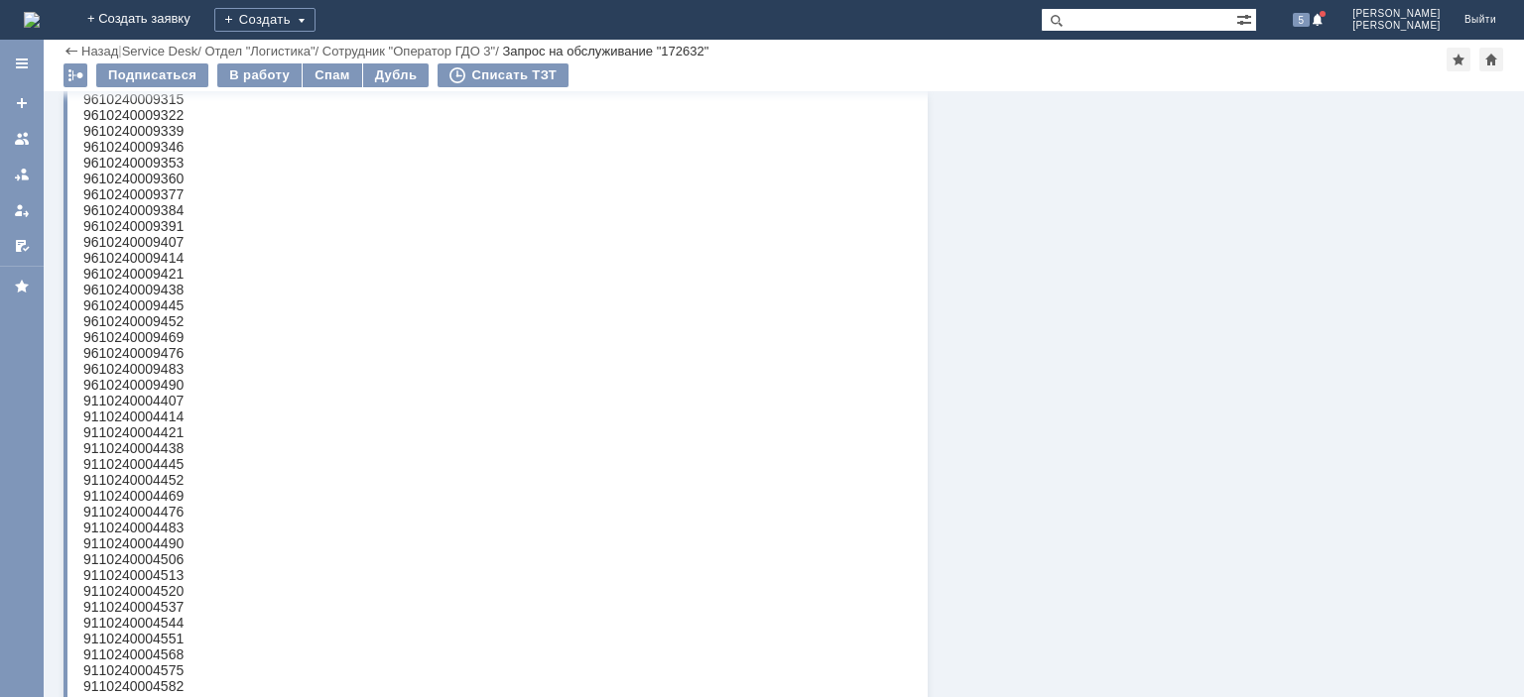
scroll to position [1199, 0]
drag, startPoint x: 166, startPoint y: -628, endPoint x: 131, endPoint y: 379, distance: 1007.5
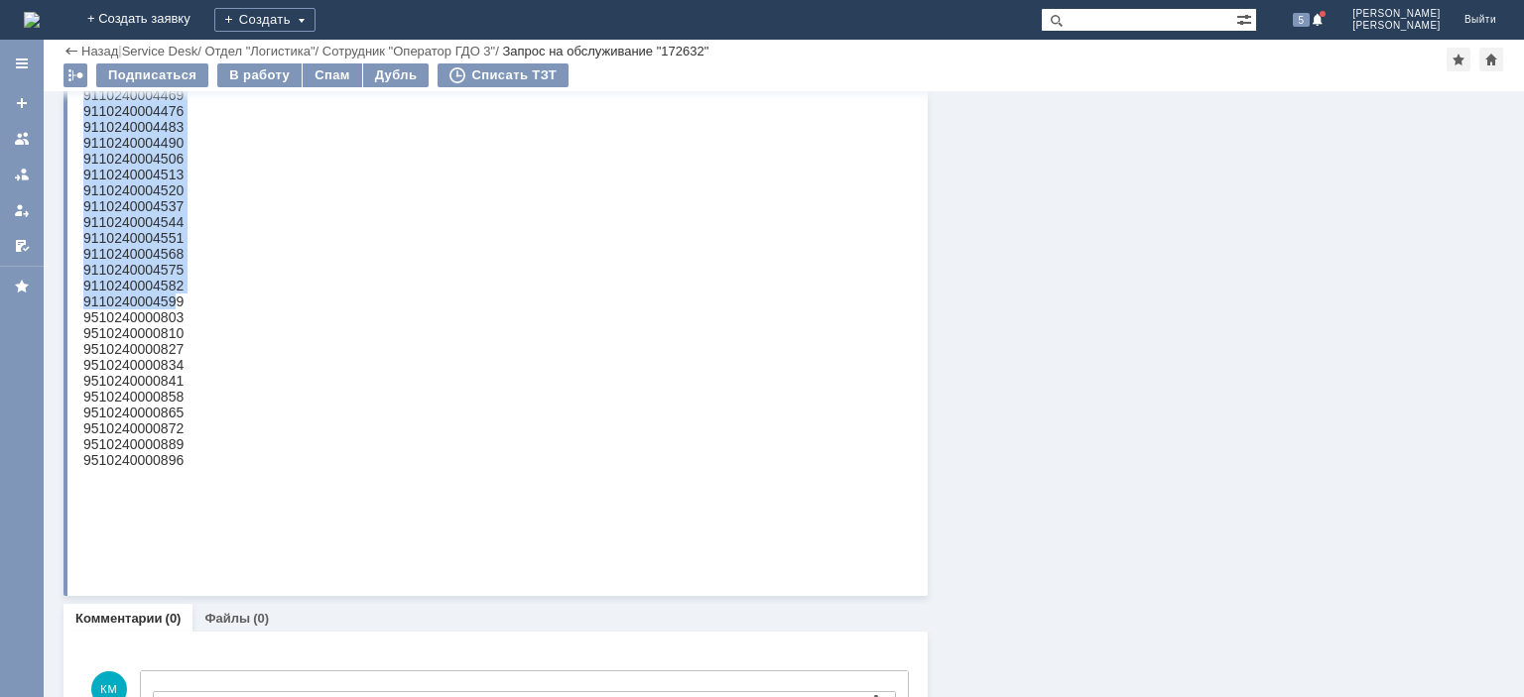
drag, startPoint x: 85, startPoint y: 64, endPoint x: 175, endPoint y: 379, distance: 326.9
copy body "9110240004407 9110240004414 9110240004421 9110240004438 9110240004445 911024000…"
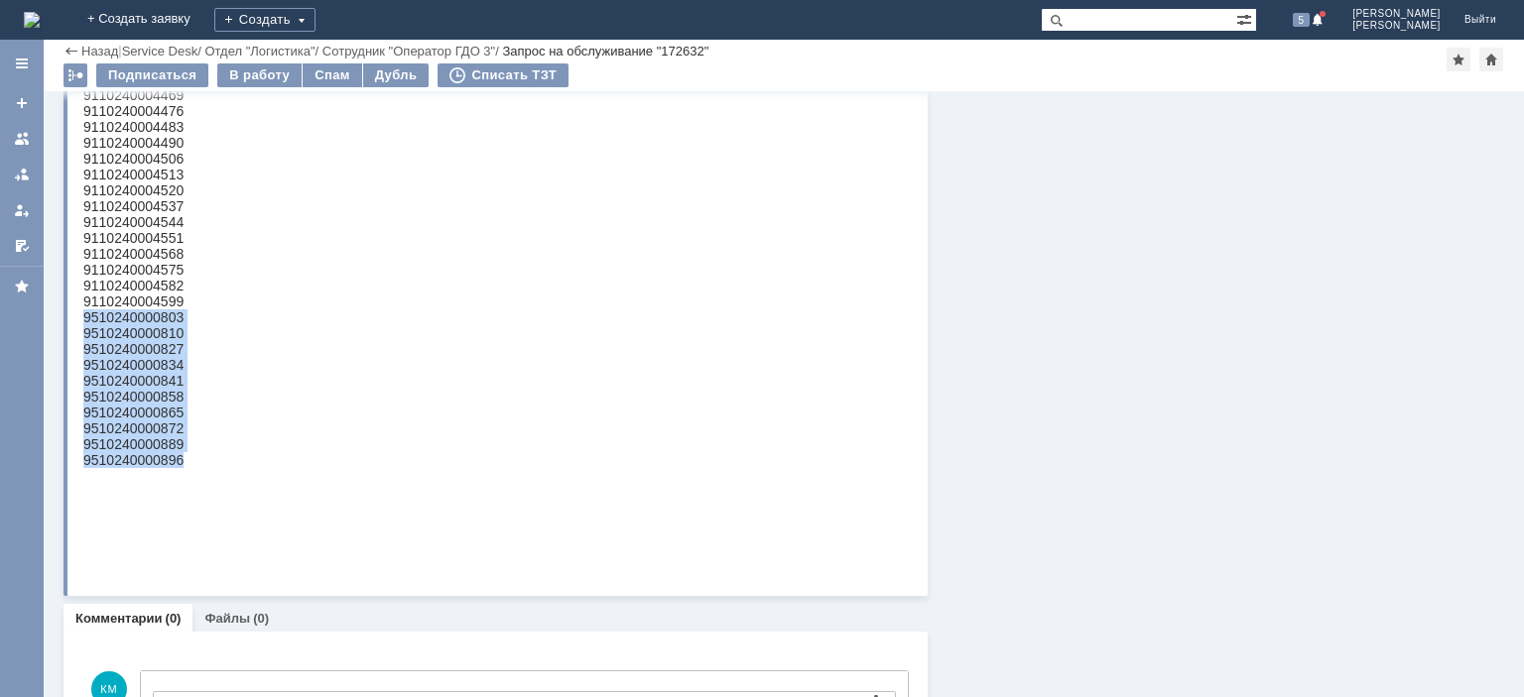
drag, startPoint x: 159, startPoint y: 535, endPoint x: 159, endPoint y: -892, distance: 1426.5
copy body "9510240000803 9510240000810 9510240000827 9510240000834 9510240000841 951024000…"
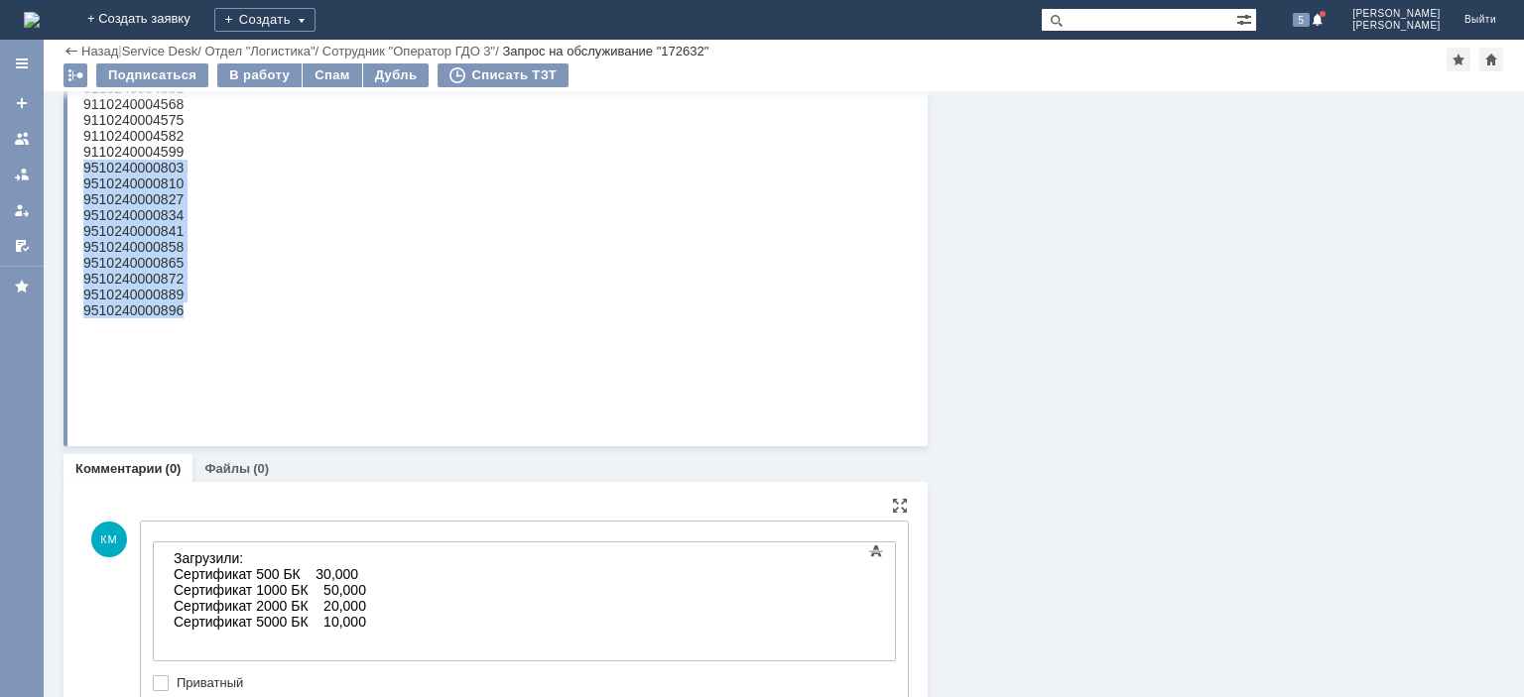
scroll to position [1750, 0]
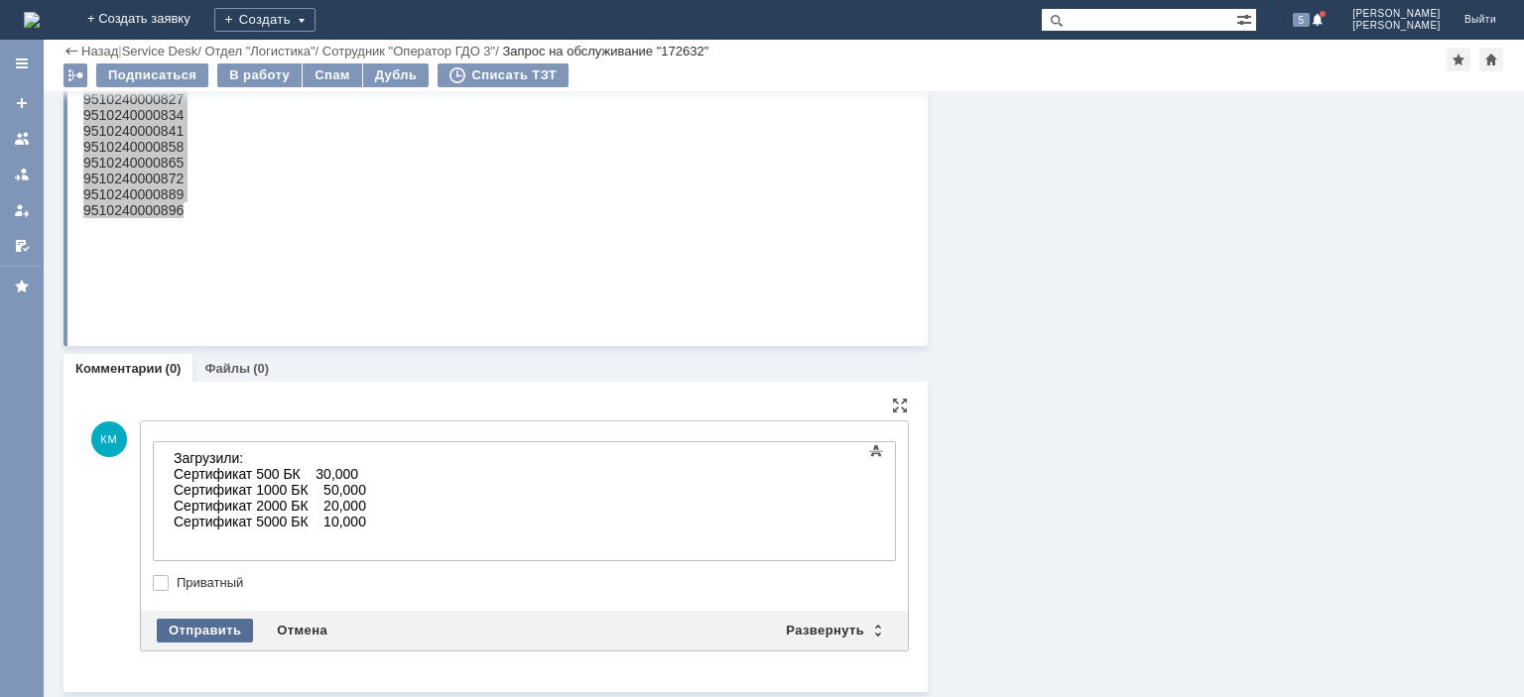
click at [224, 621] on div "Отправить" at bounding box center [205, 631] width 96 height 24
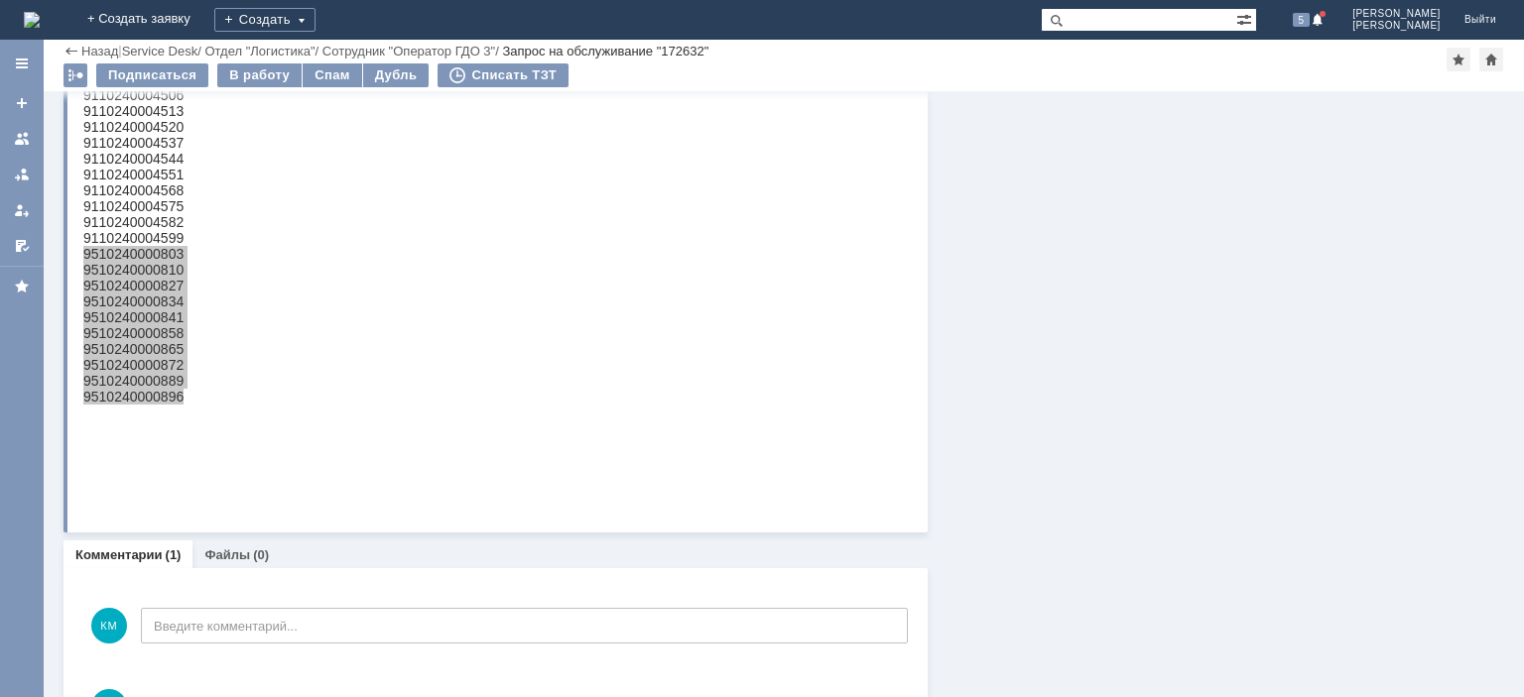
scroll to position [1464, 0]
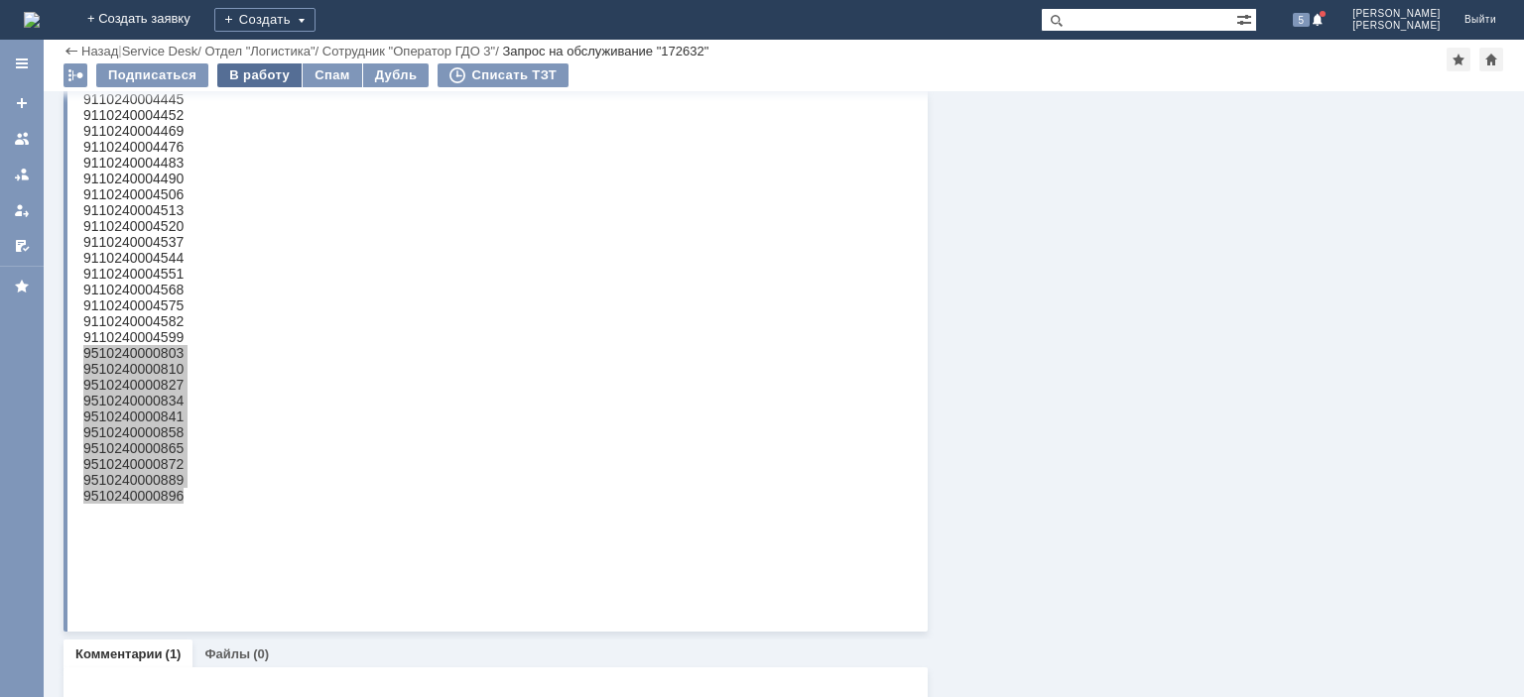
click at [258, 75] on div "В работу" at bounding box center [259, 75] width 84 height 24
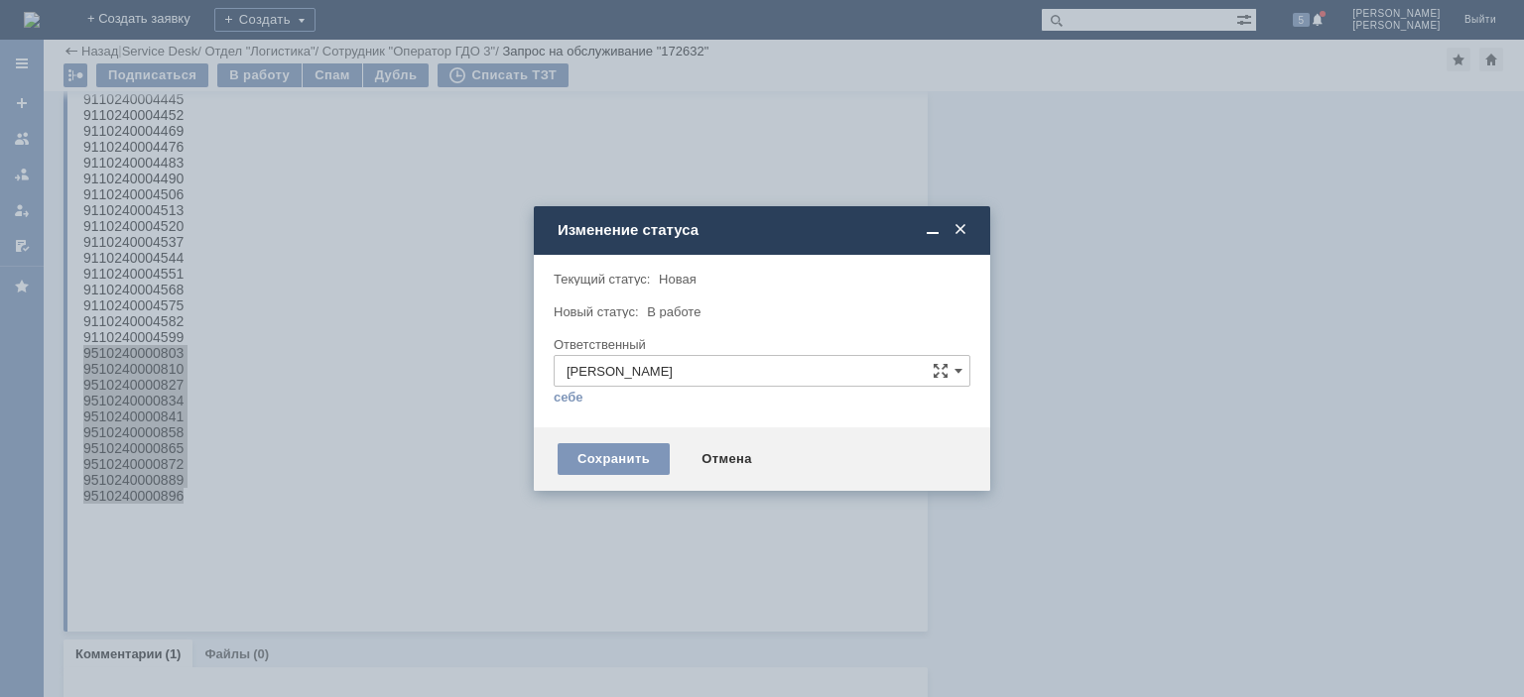
scroll to position [0, 0]
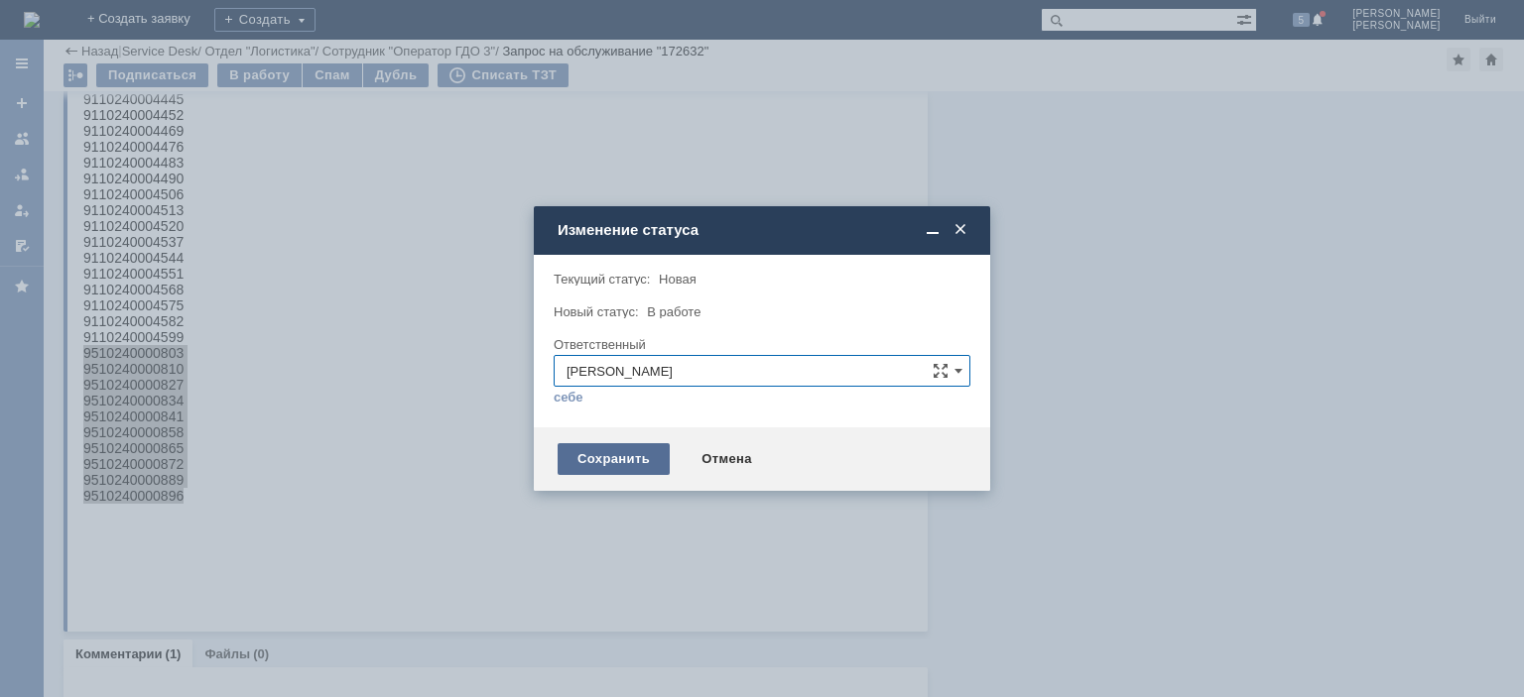
click at [622, 471] on div "Сохранить" at bounding box center [614, 459] width 112 height 32
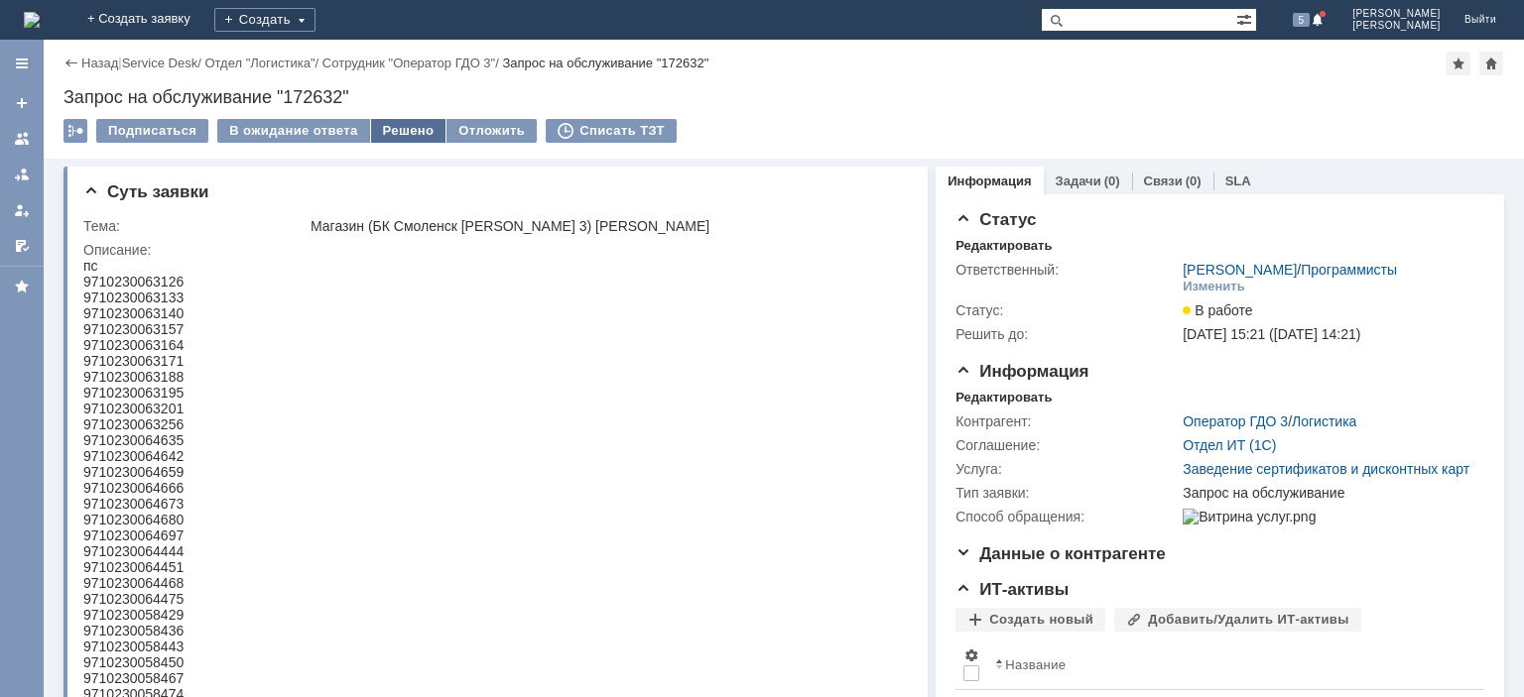
drag, startPoint x: 401, startPoint y: 143, endPoint x: 397, endPoint y: 130, distance: 13.5
click at [401, 139] on td "Решено" at bounding box center [409, 132] width 76 height 26
click at [397, 127] on div "Решено" at bounding box center [408, 131] width 75 height 24
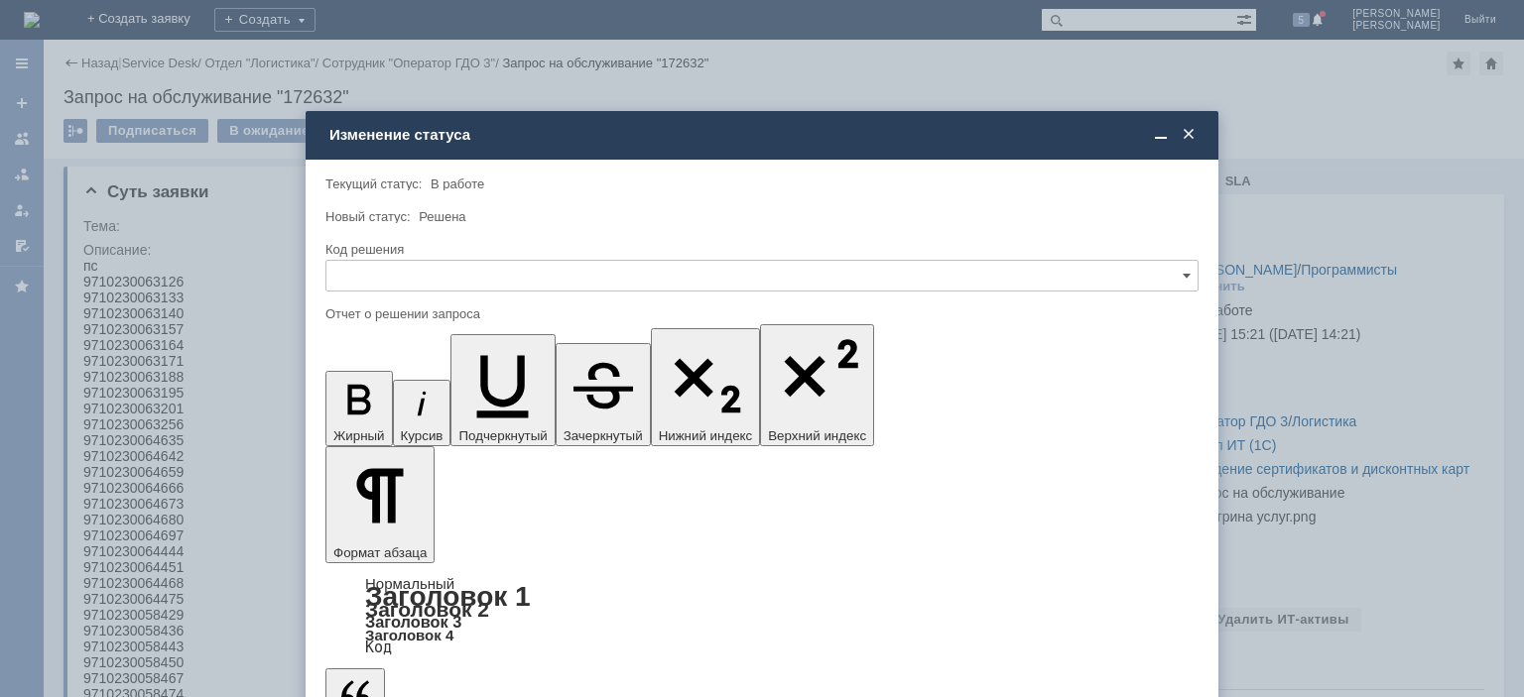
drag, startPoint x: 424, startPoint y: 252, endPoint x: 387, endPoint y: 285, distance: 49.2
click at [411, 261] on div "Код решения" at bounding box center [761, 273] width 873 height 64
click at [387, 287] on input "text" at bounding box center [761, 276] width 873 height 32
click at [388, 410] on span "Решено" at bounding box center [761, 411] width 847 height 16
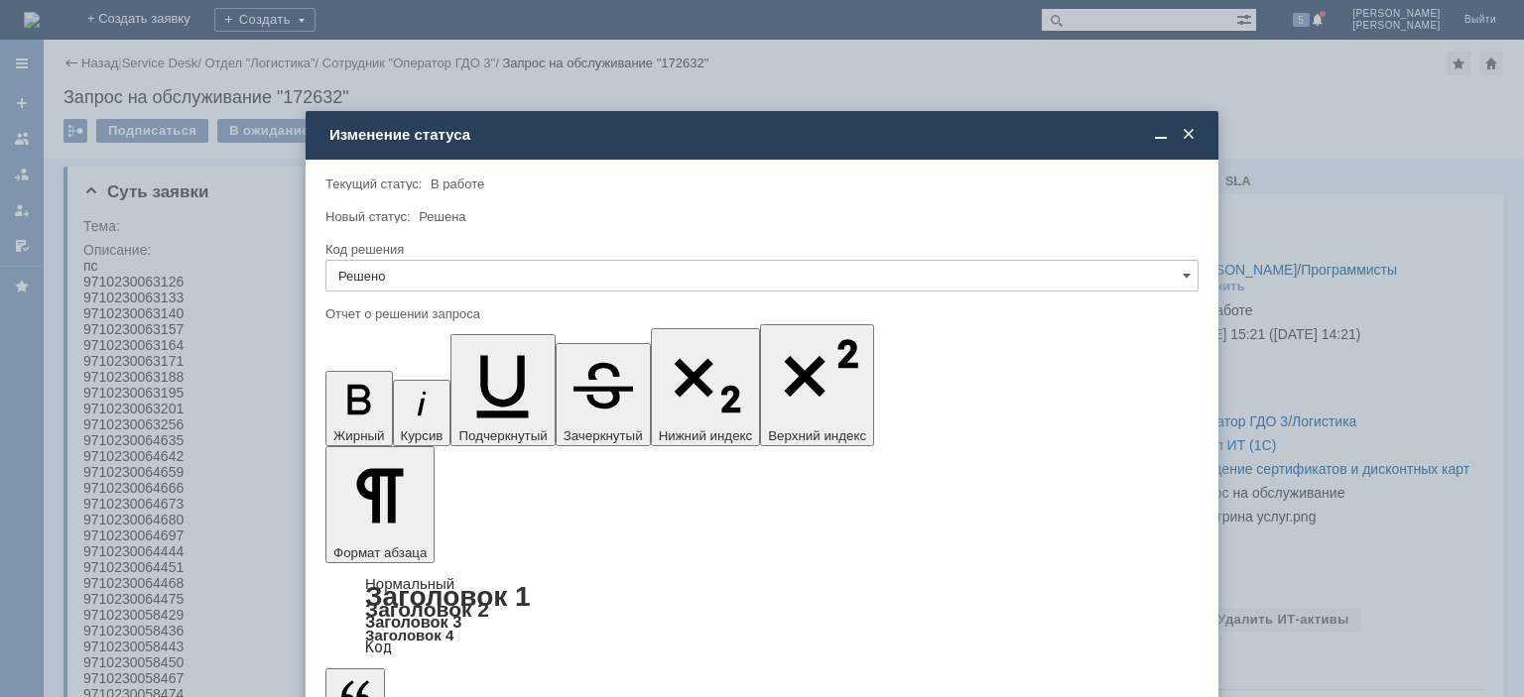
type input "Решено"
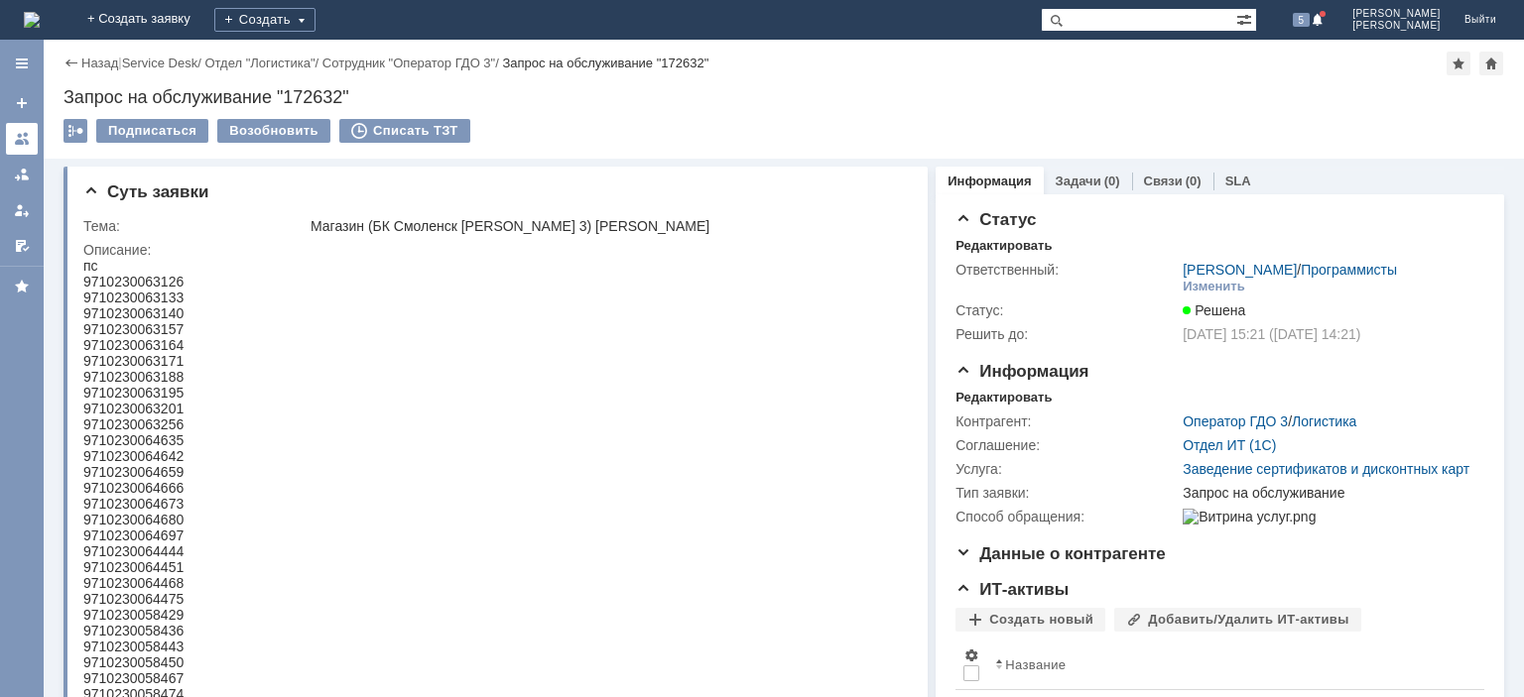
click at [26, 130] on link at bounding box center [22, 139] width 32 height 32
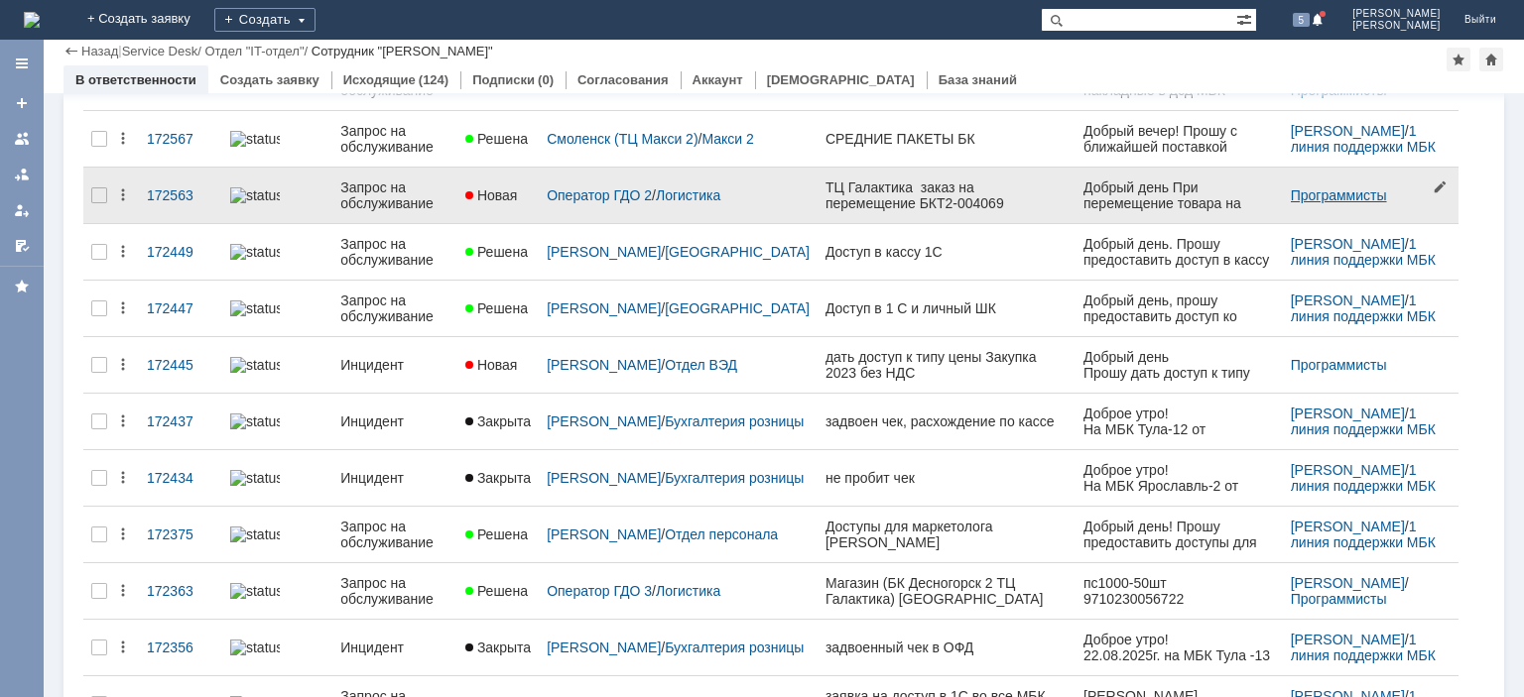
click at [1310, 190] on link "Программисты" at bounding box center [1339, 195] width 96 height 16
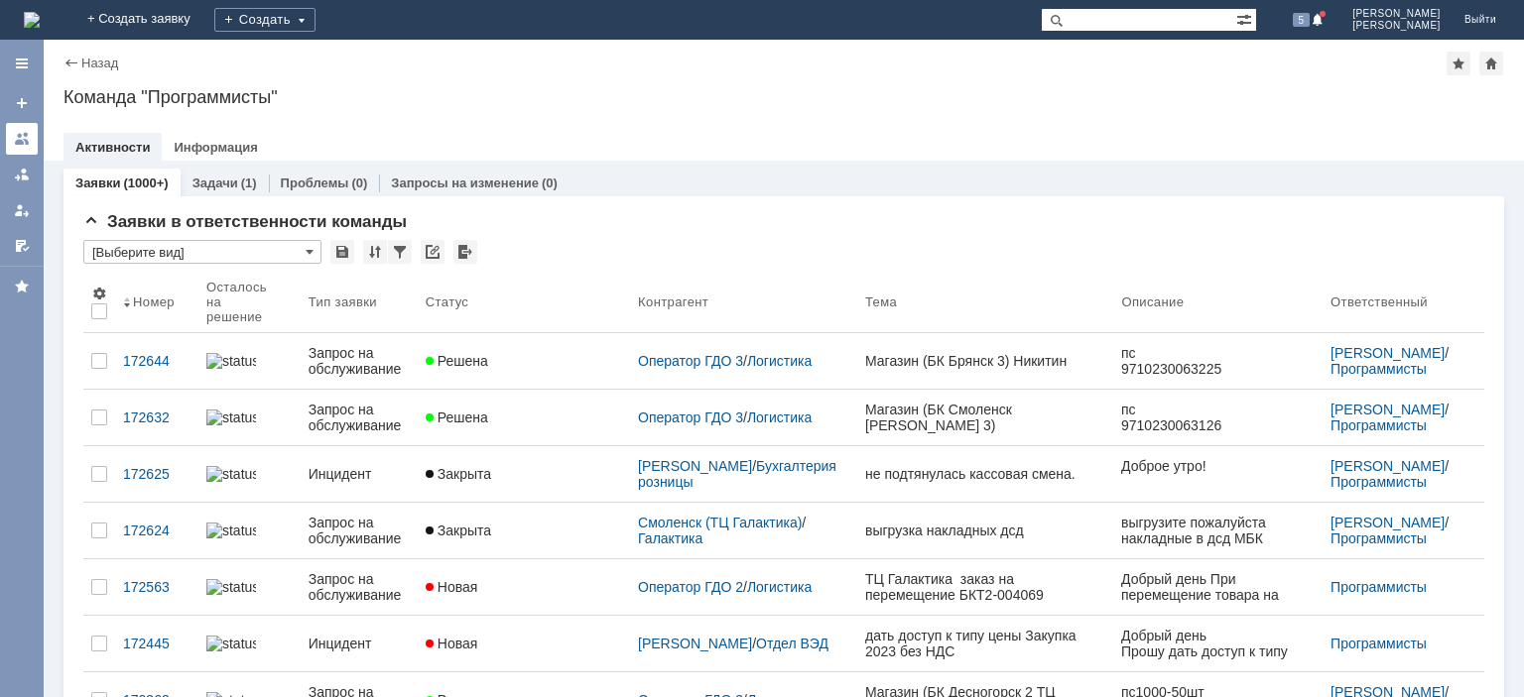
click at [27, 144] on div at bounding box center [22, 139] width 16 height 16
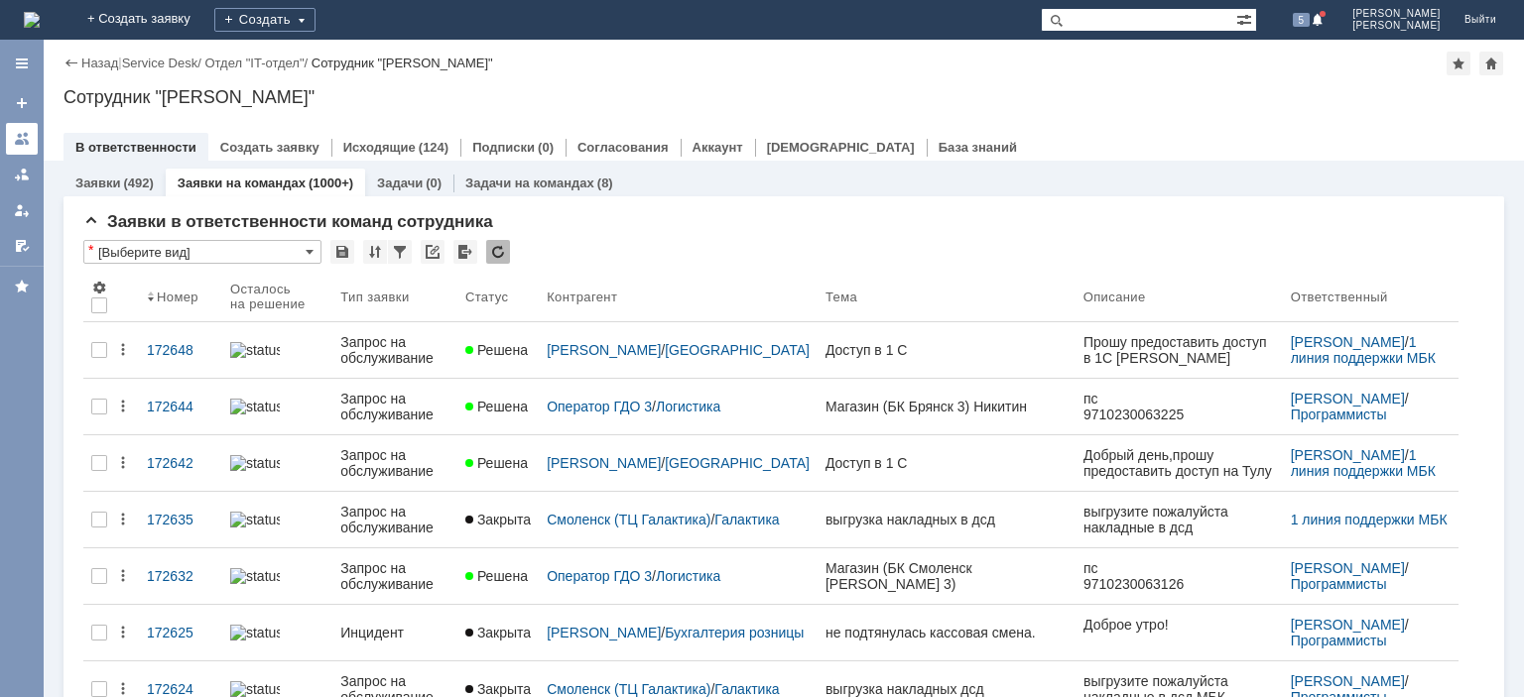
click at [26, 135] on div at bounding box center [22, 139] width 16 height 16
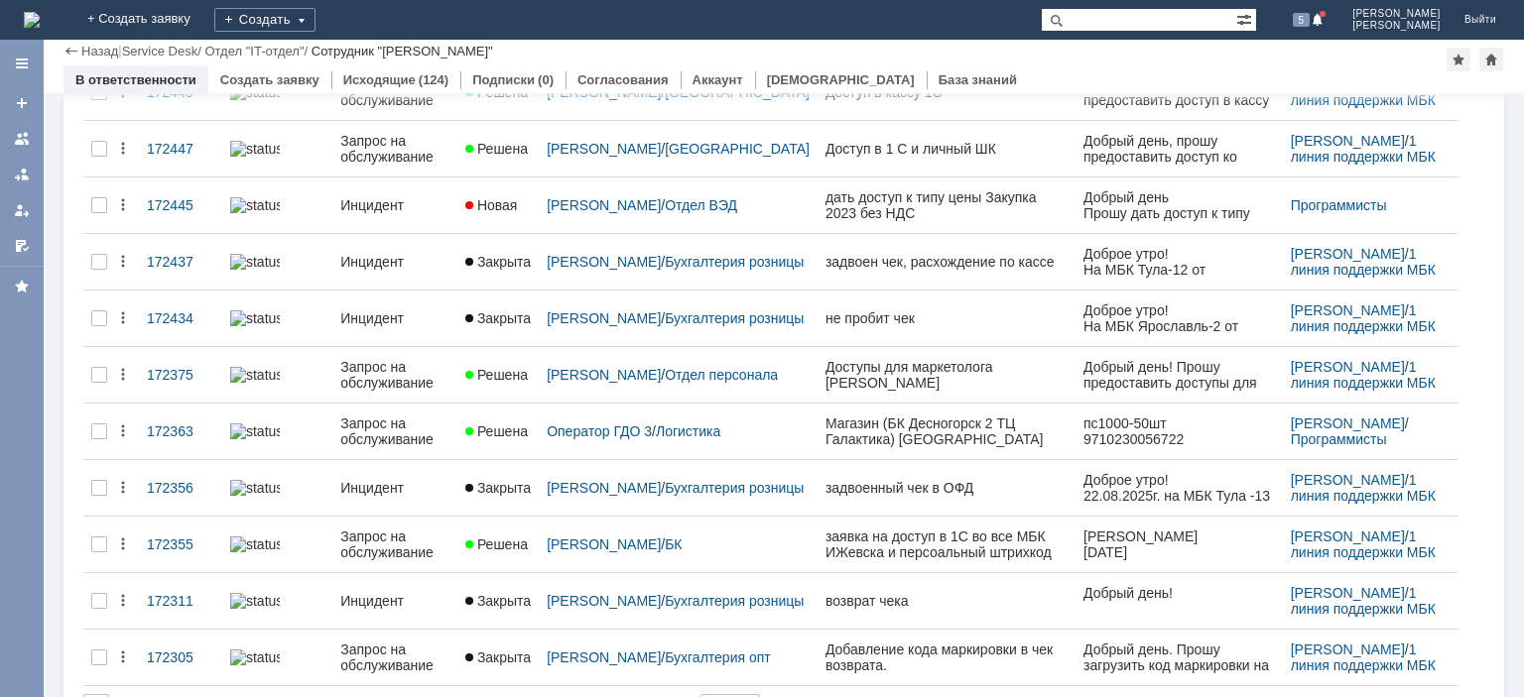
scroll to position [739, 0]
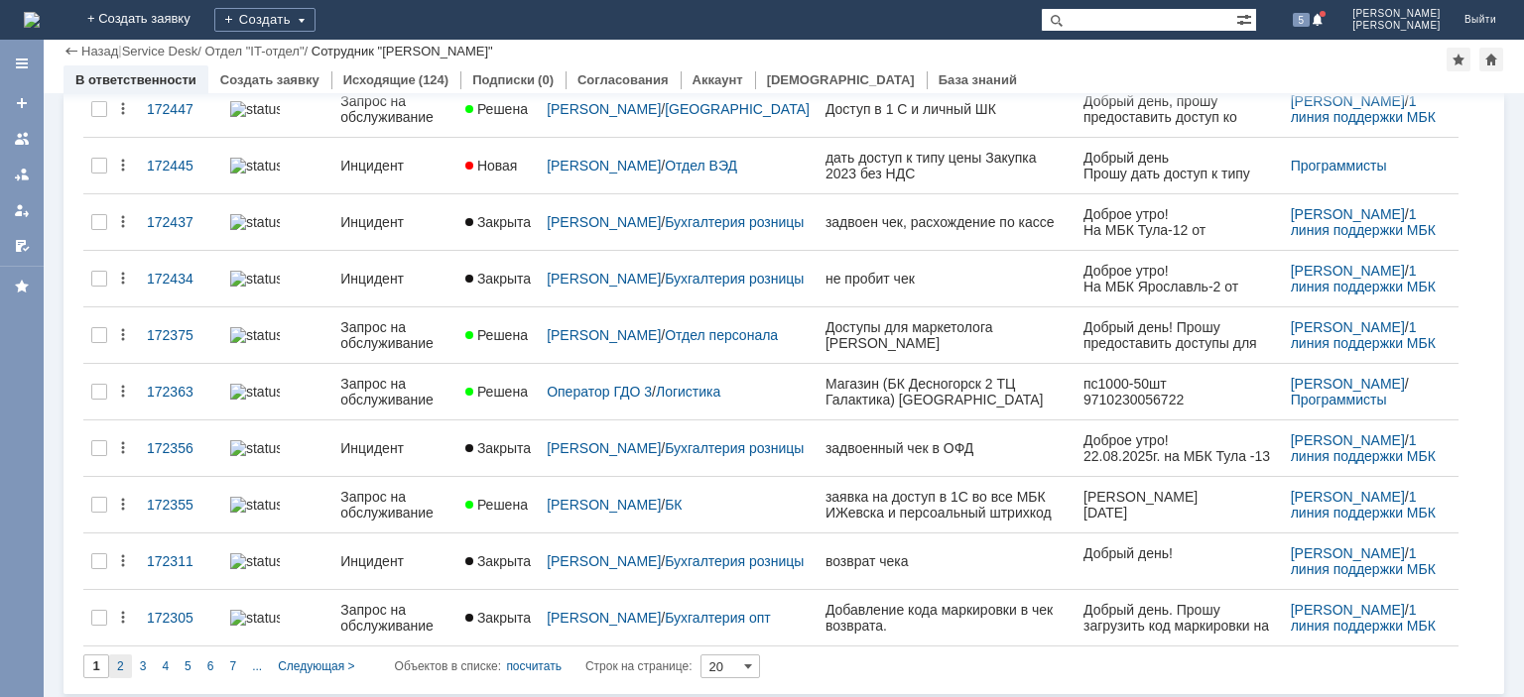
click at [126, 665] on div "2" at bounding box center [120, 667] width 23 height 24
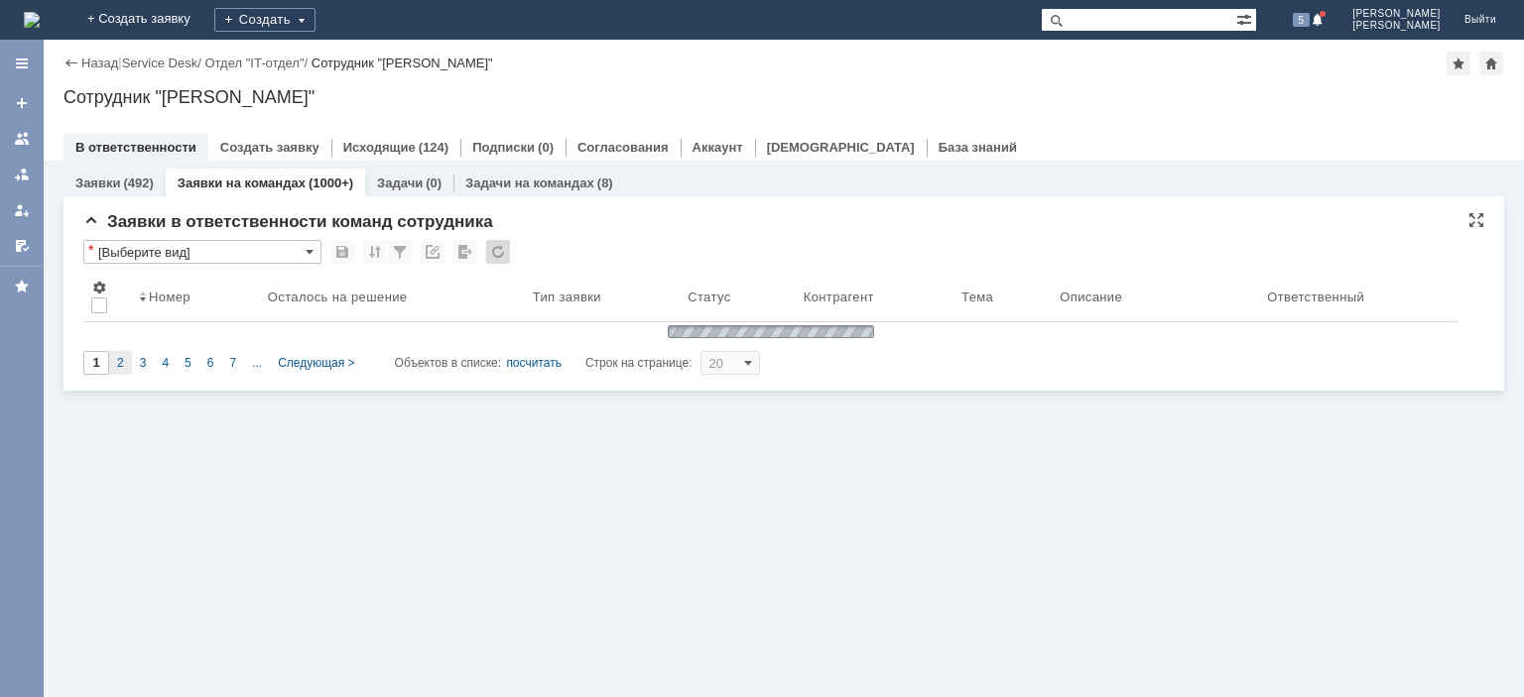
scroll to position [0, 0]
type input "2"
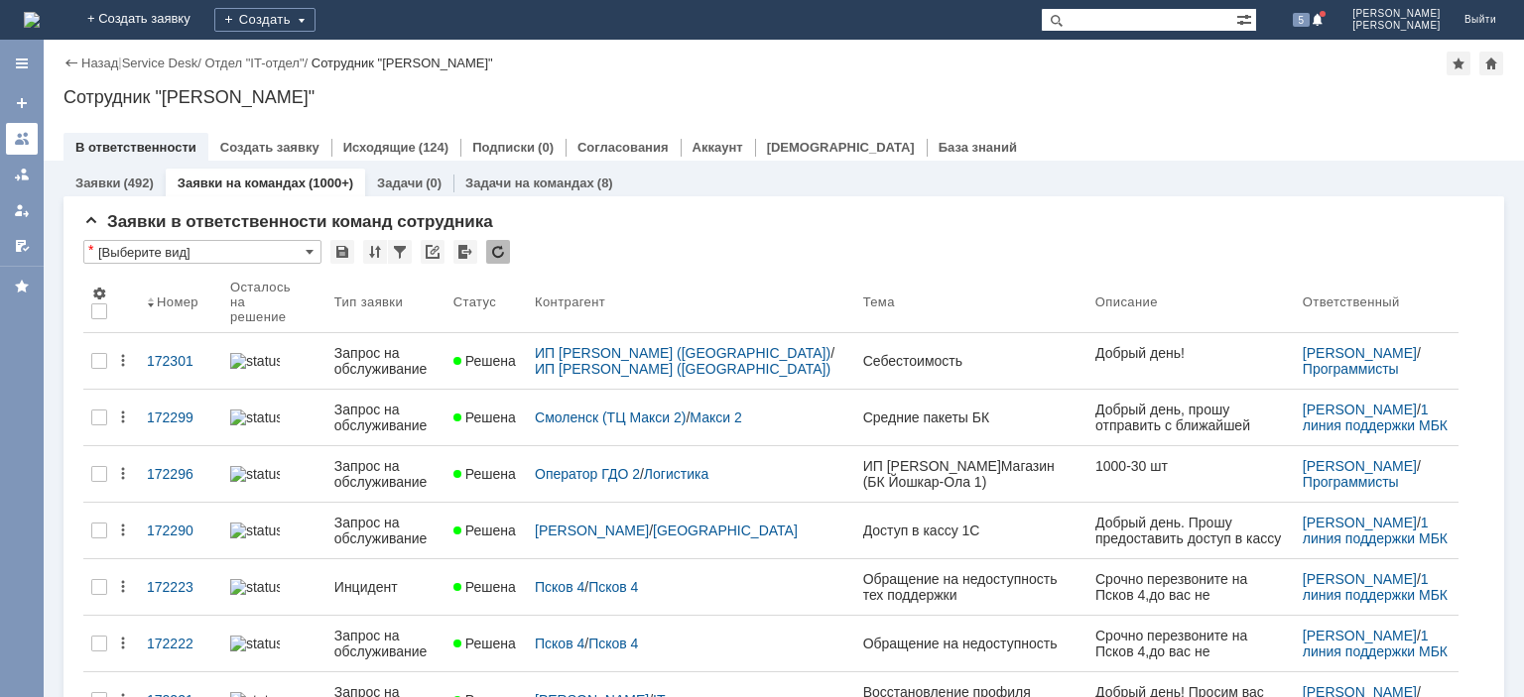
click at [29, 143] on div at bounding box center [22, 139] width 16 height 16
click at [29, 141] on div at bounding box center [22, 139] width 16 height 16
click at [25, 136] on div at bounding box center [22, 139] width 16 height 16
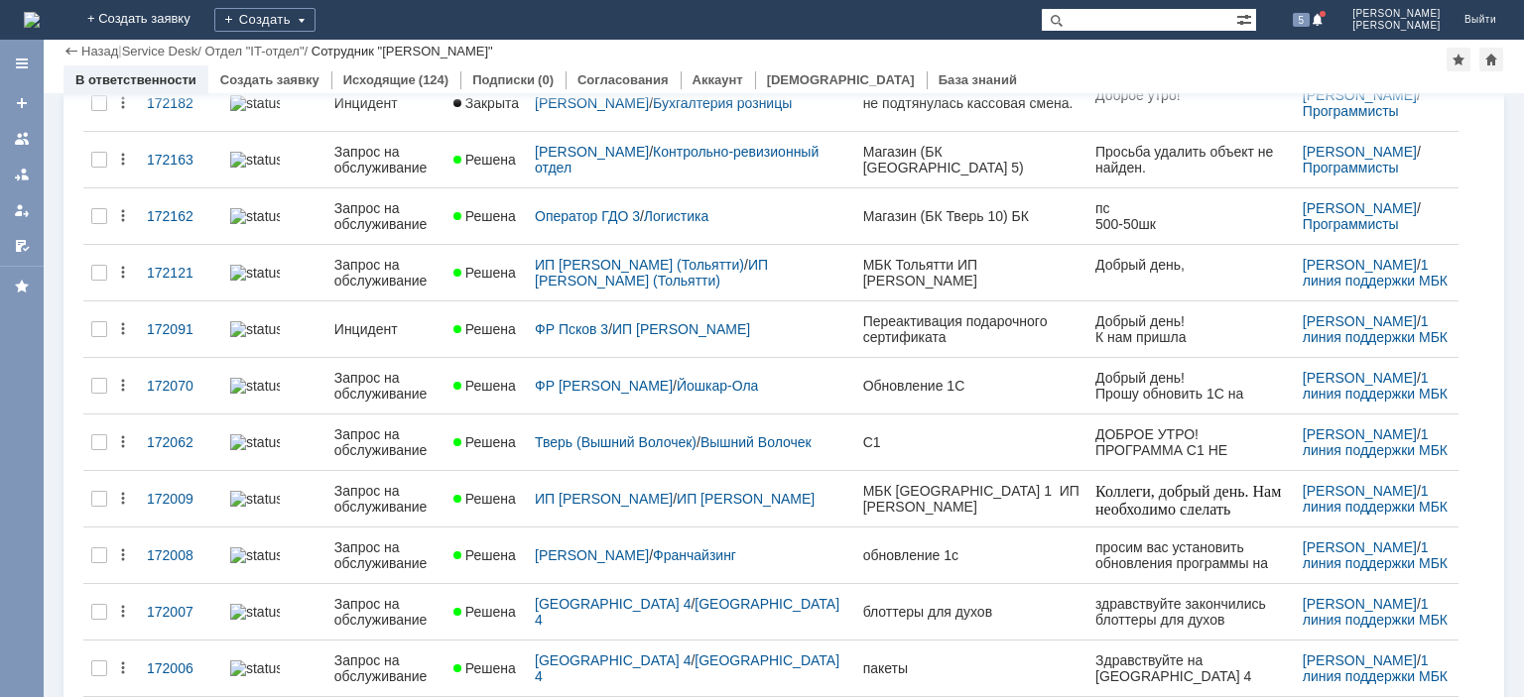
scroll to position [739, 0]
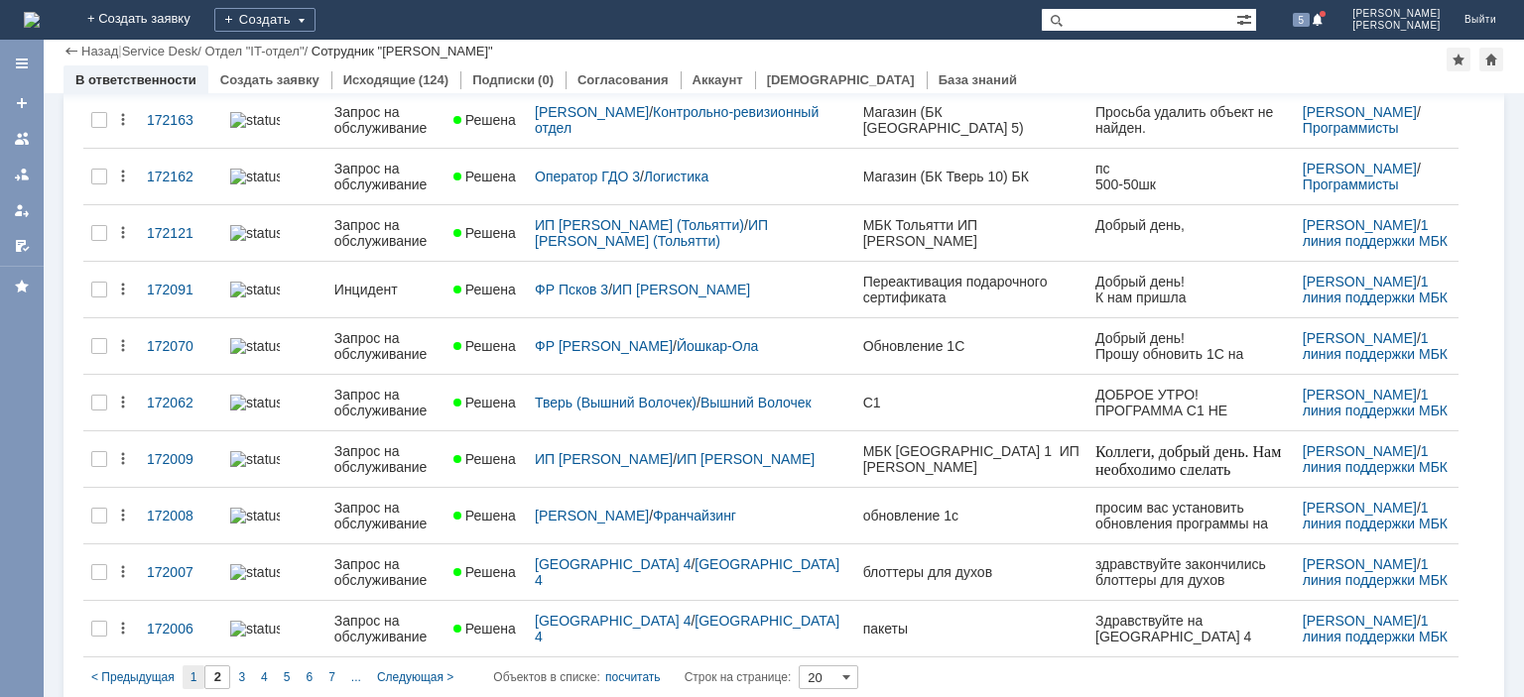
click at [192, 671] on span "1" at bounding box center [193, 678] width 7 height 14
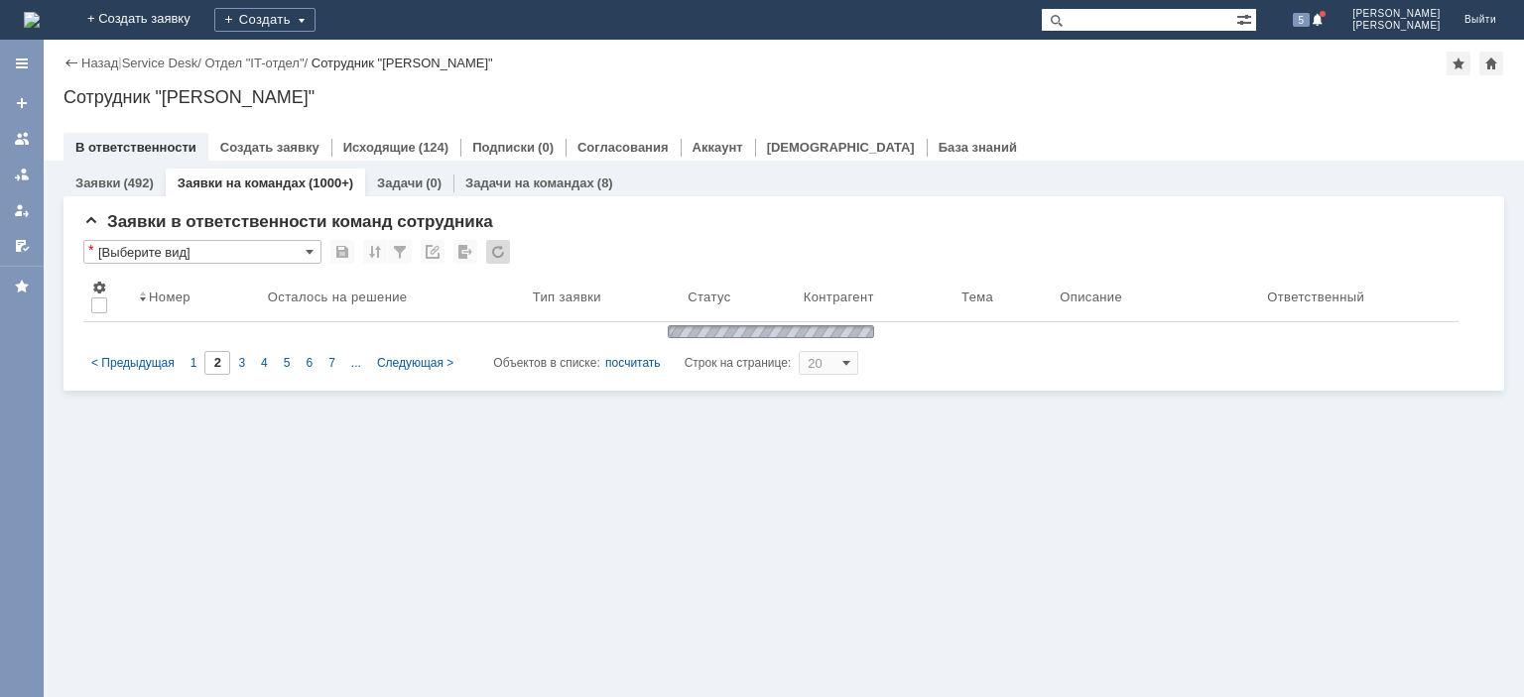
scroll to position [0, 0]
type input "1"
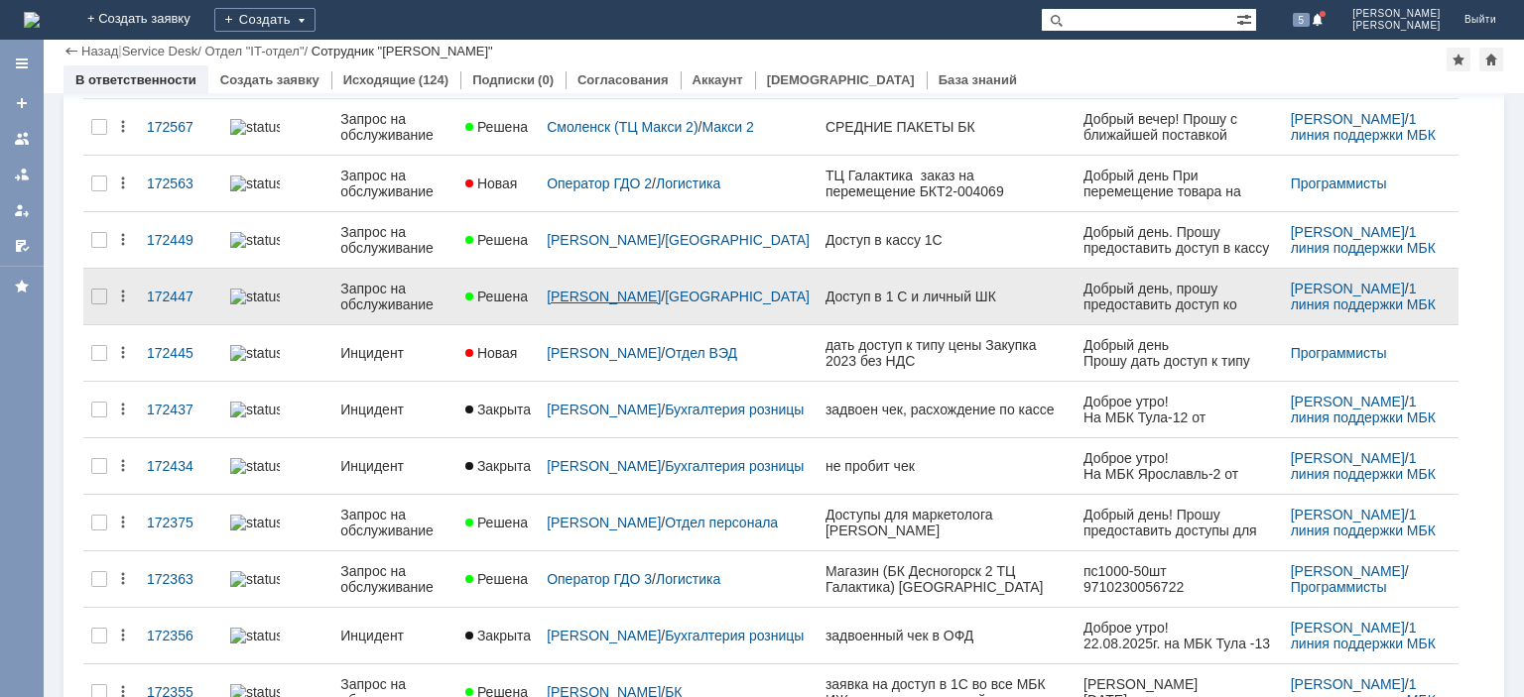
scroll to position [651, 0]
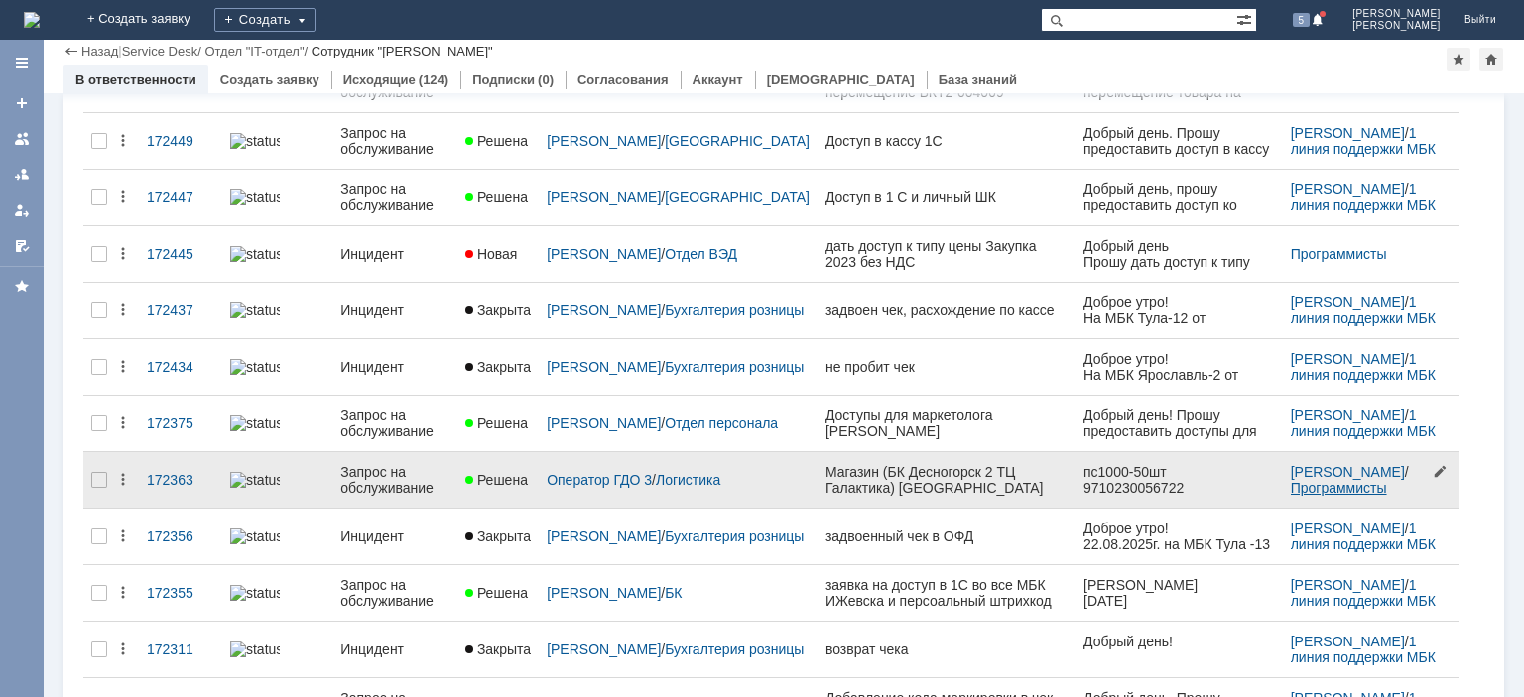
click at [1291, 484] on link "Программисты" at bounding box center [1339, 488] width 96 height 16
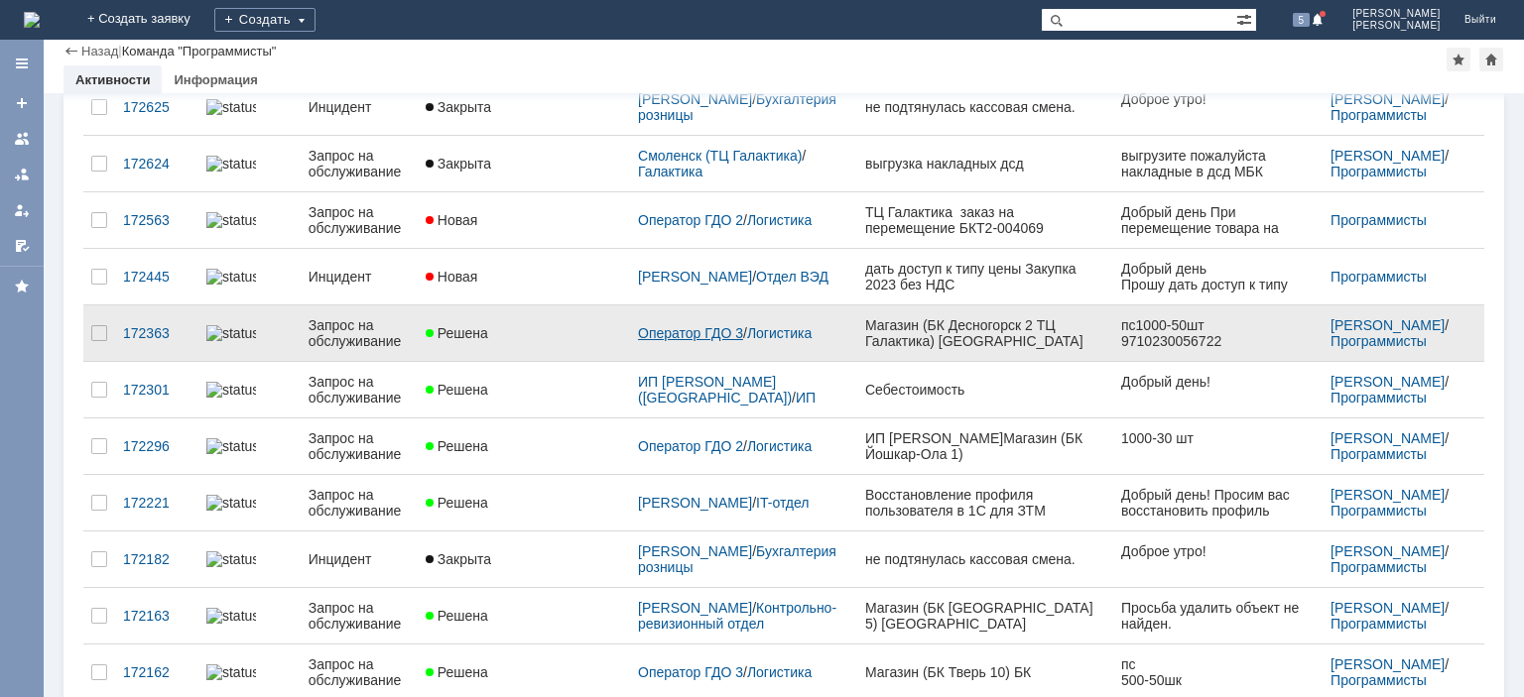
click at [723, 325] on link "Оператор ГДО 3" at bounding box center [690, 333] width 105 height 16
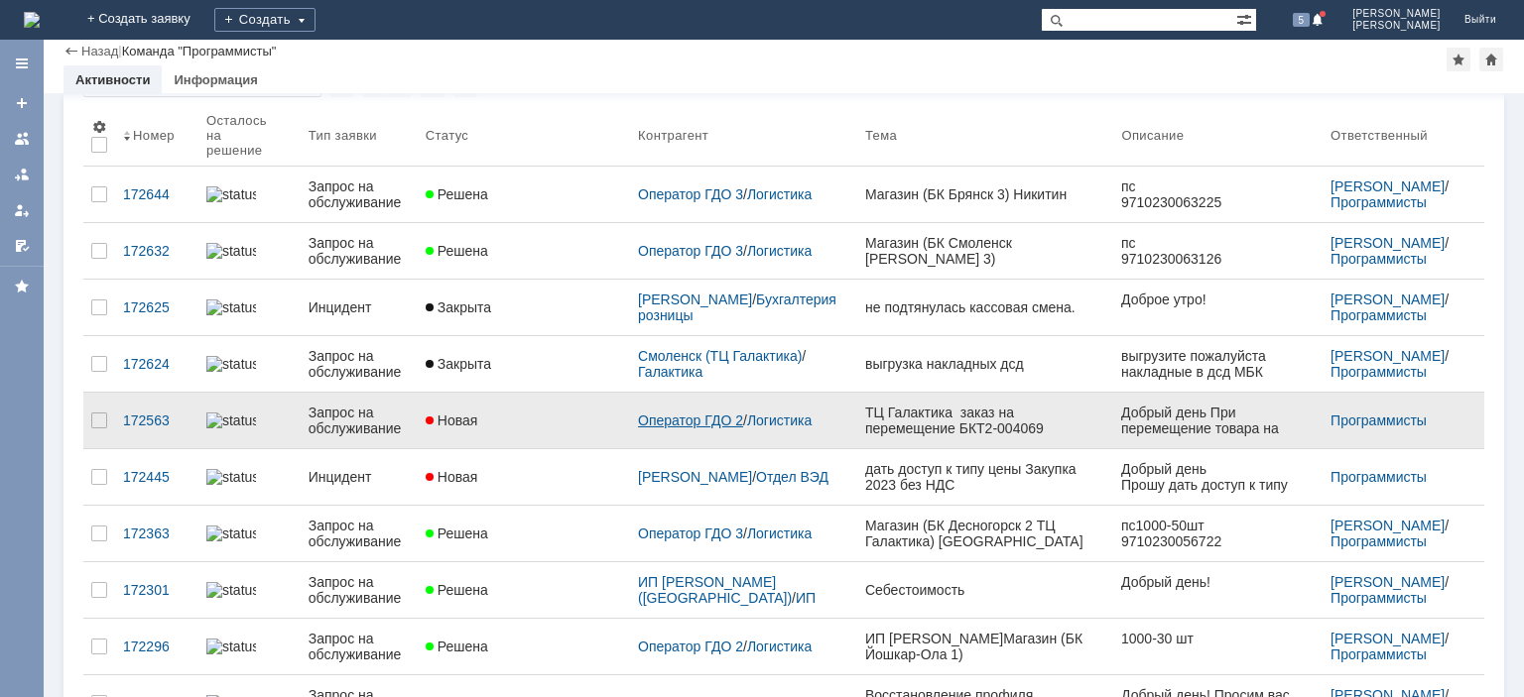
click at [726, 413] on link "Оператор ГДО 2" at bounding box center [690, 421] width 105 height 16
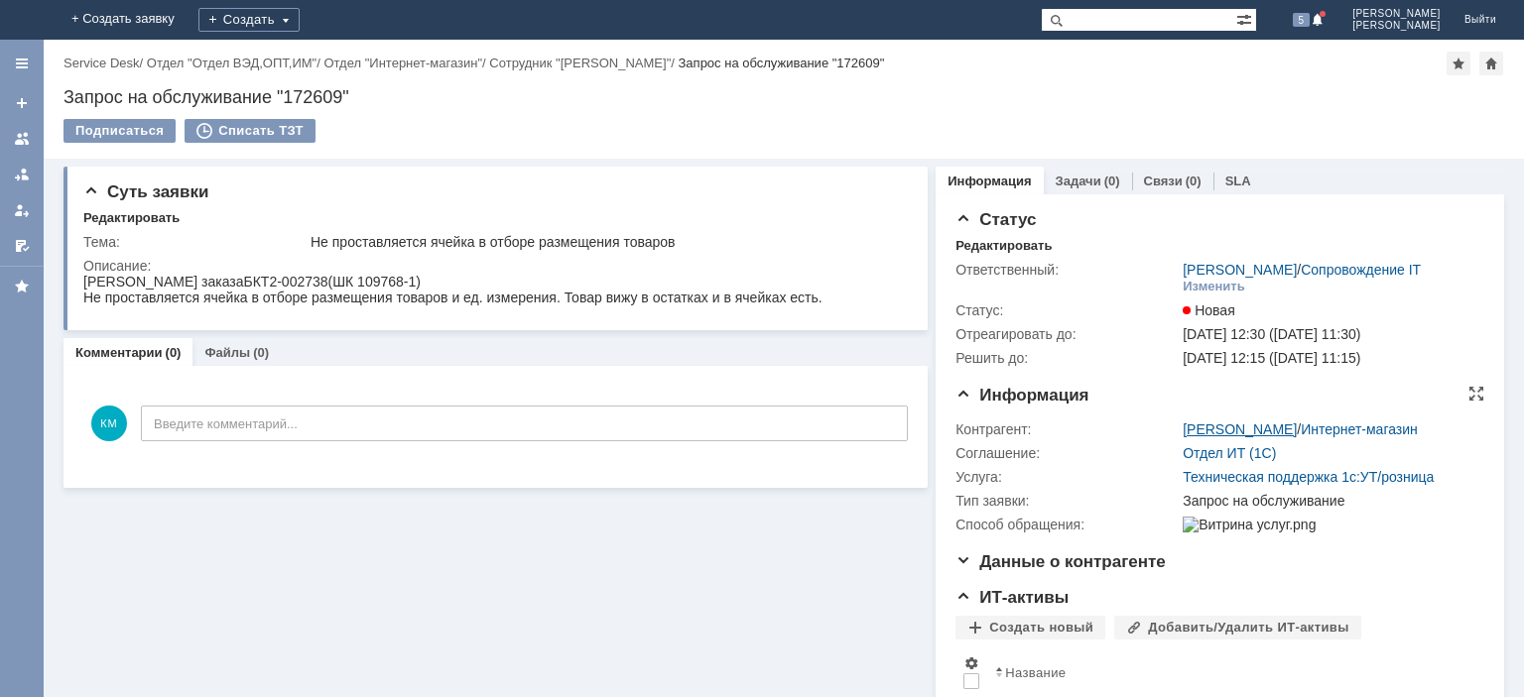
click at [1215, 428] on link "[PERSON_NAME]" at bounding box center [1239, 430] width 114 height 16
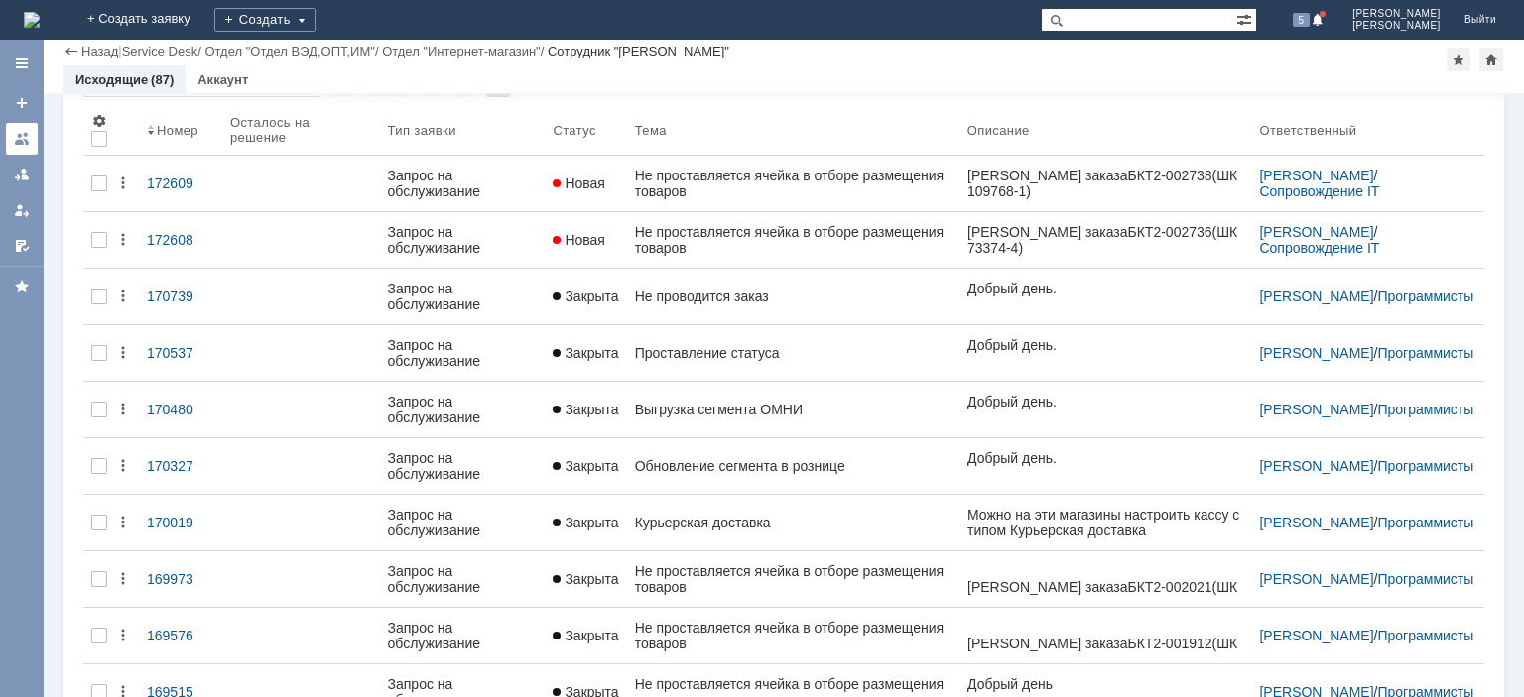
click at [23, 139] on div at bounding box center [22, 139] width 16 height 16
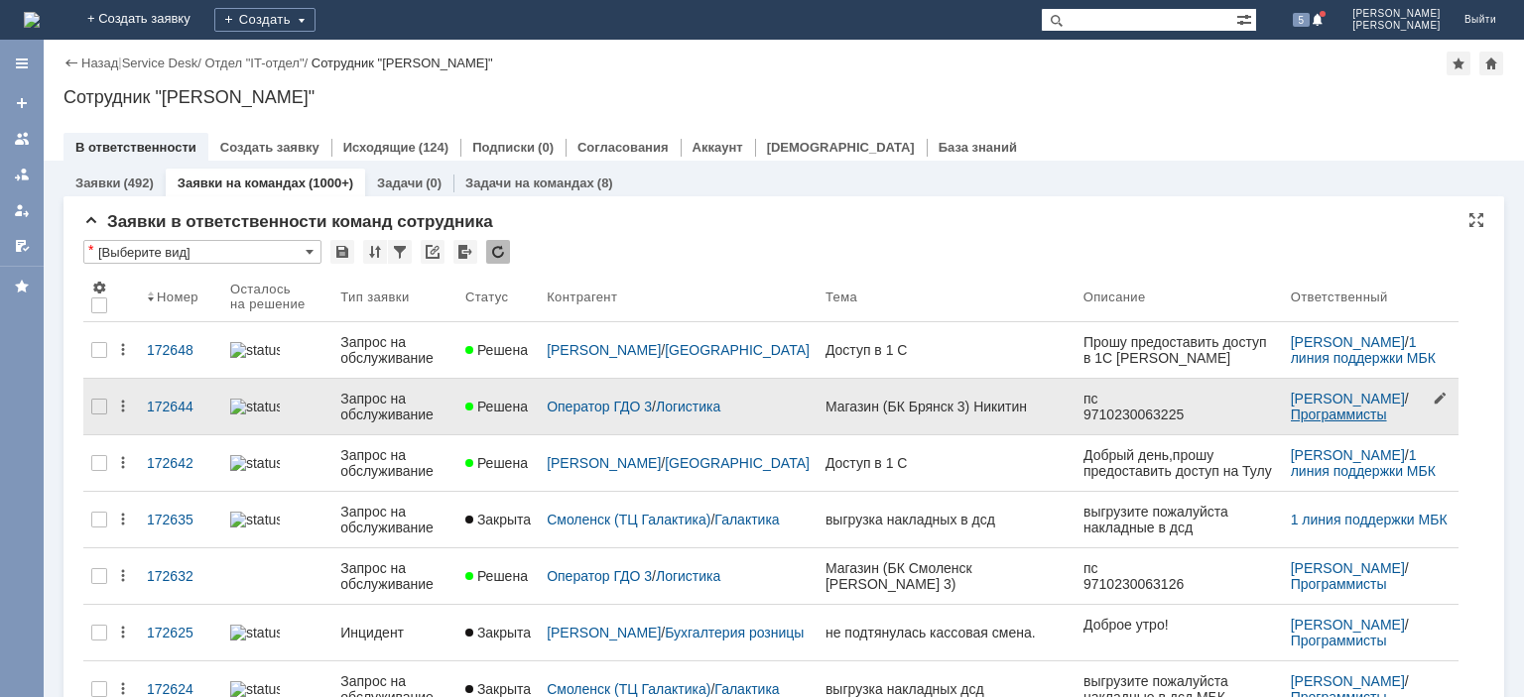
click at [1315, 417] on link "Программисты" at bounding box center [1339, 415] width 96 height 16
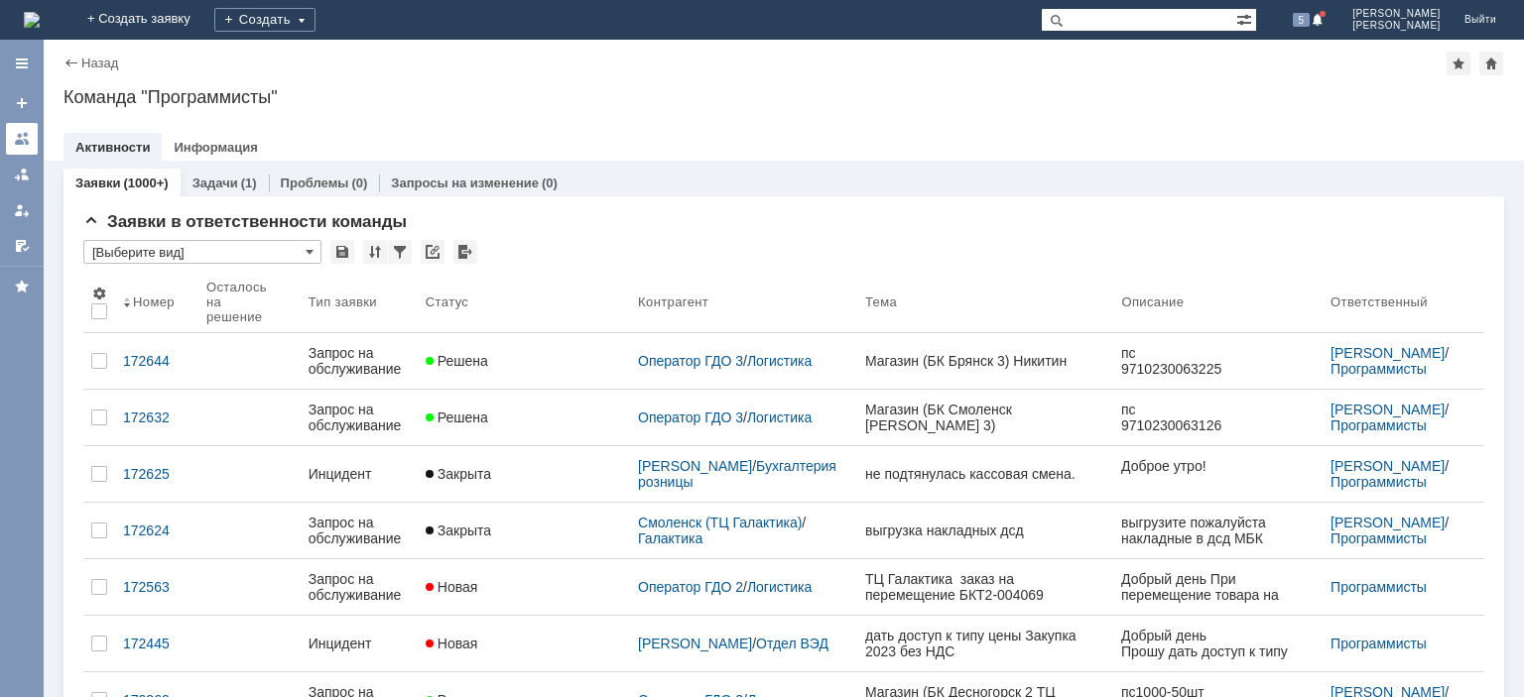
click at [25, 145] on div at bounding box center [22, 139] width 16 height 16
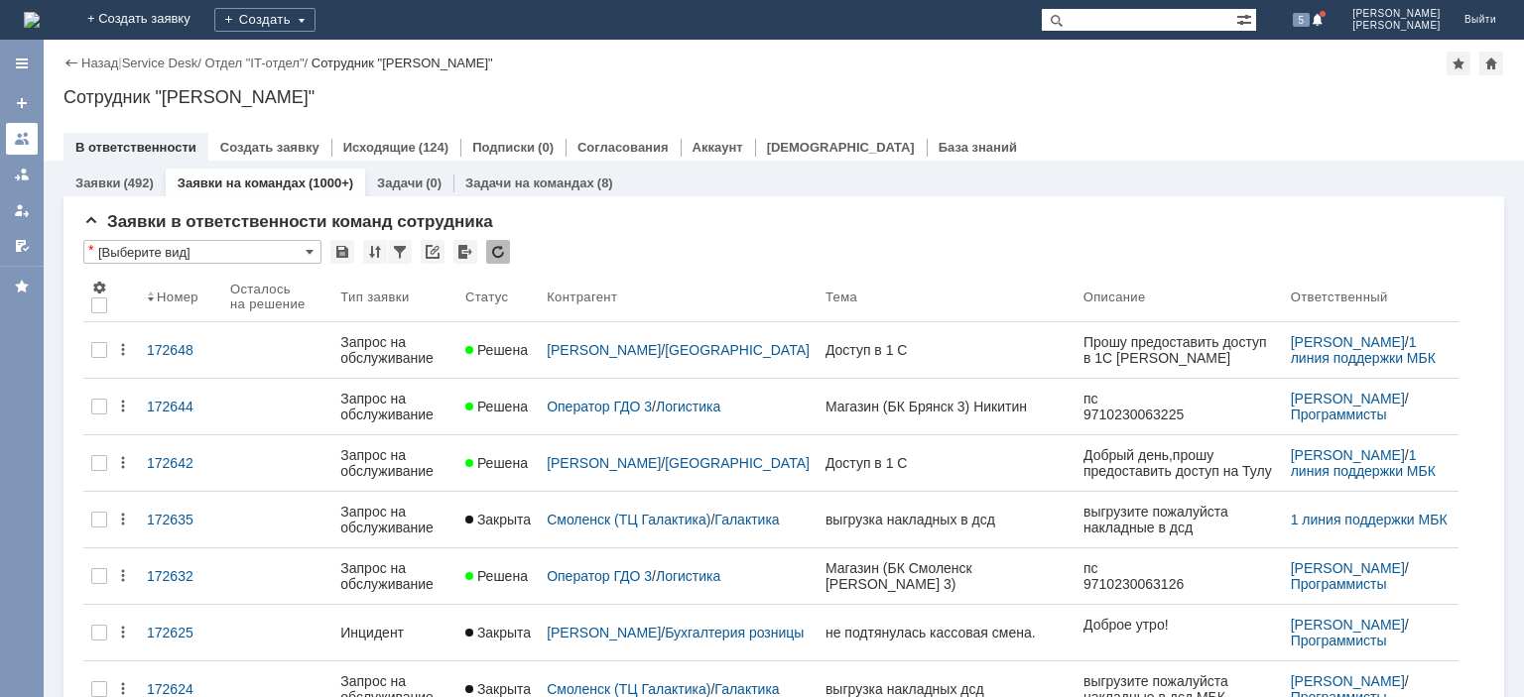
click at [25, 139] on div at bounding box center [22, 139] width 16 height 16
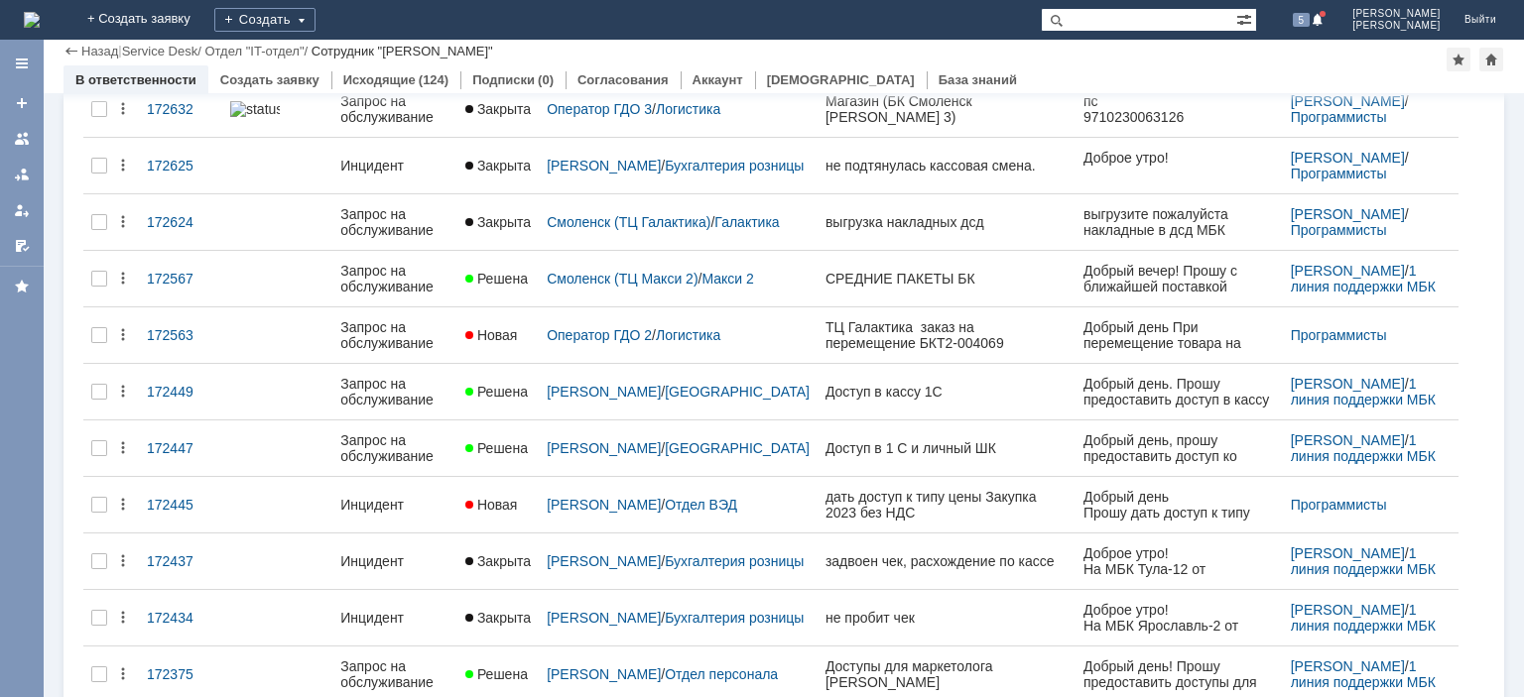
scroll to position [99, 0]
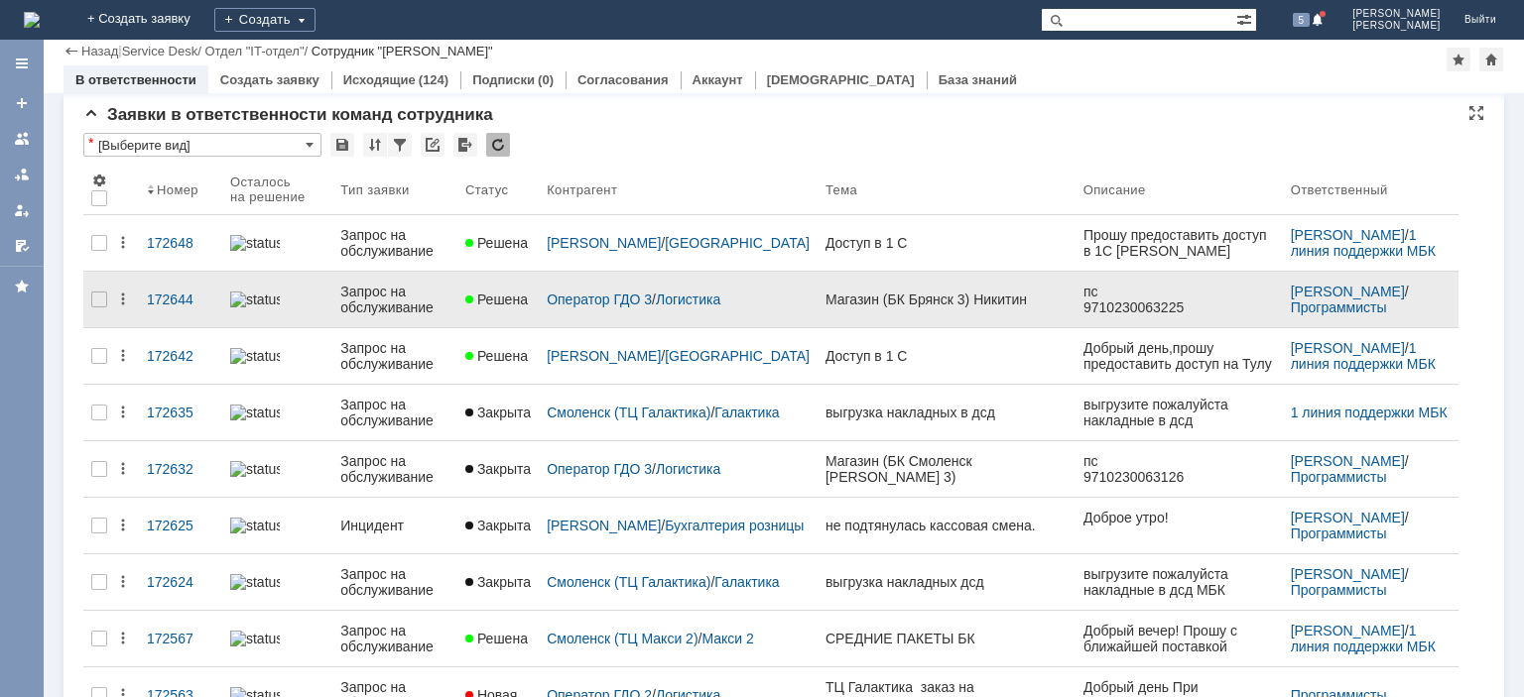
click at [397, 291] on div "Запрос на обслуживание" at bounding box center [394, 300] width 109 height 32
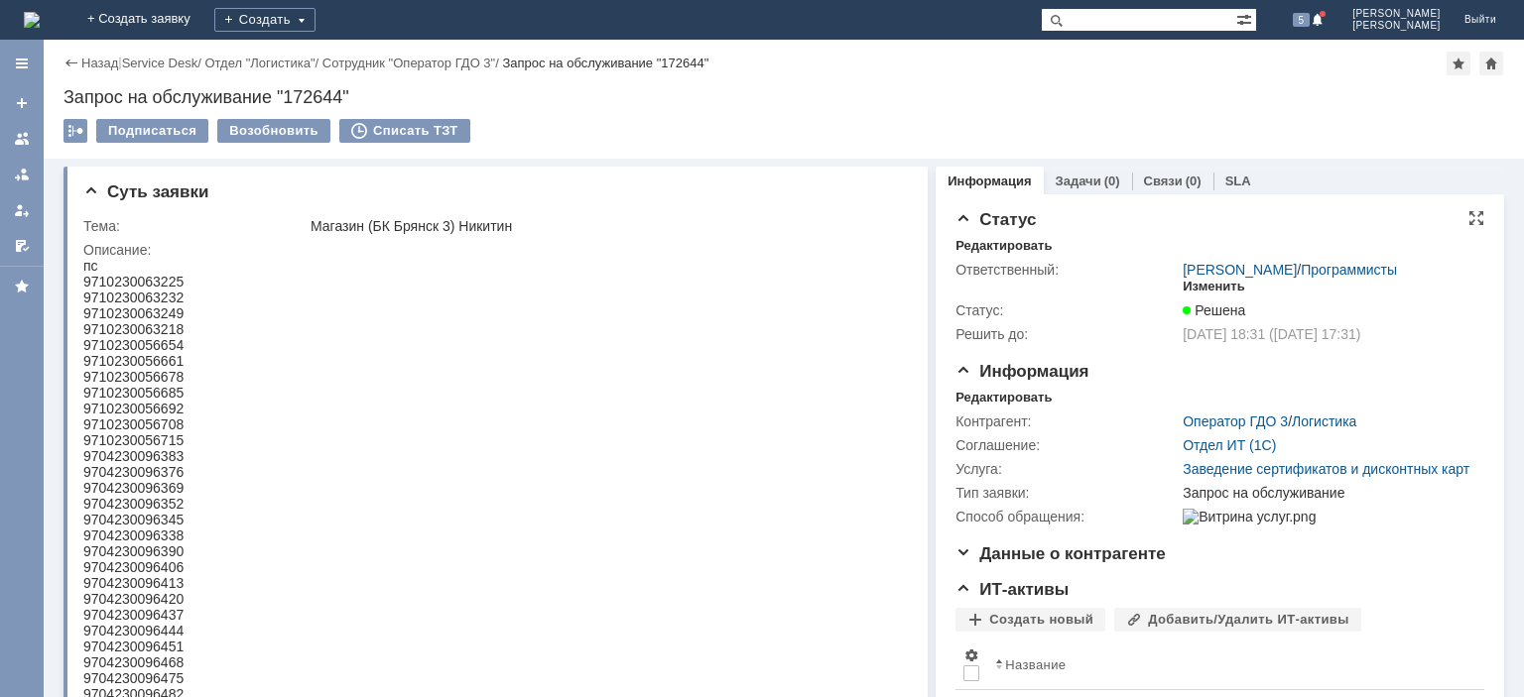
click at [1208, 284] on div "Изменить" at bounding box center [1213, 287] width 62 height 16
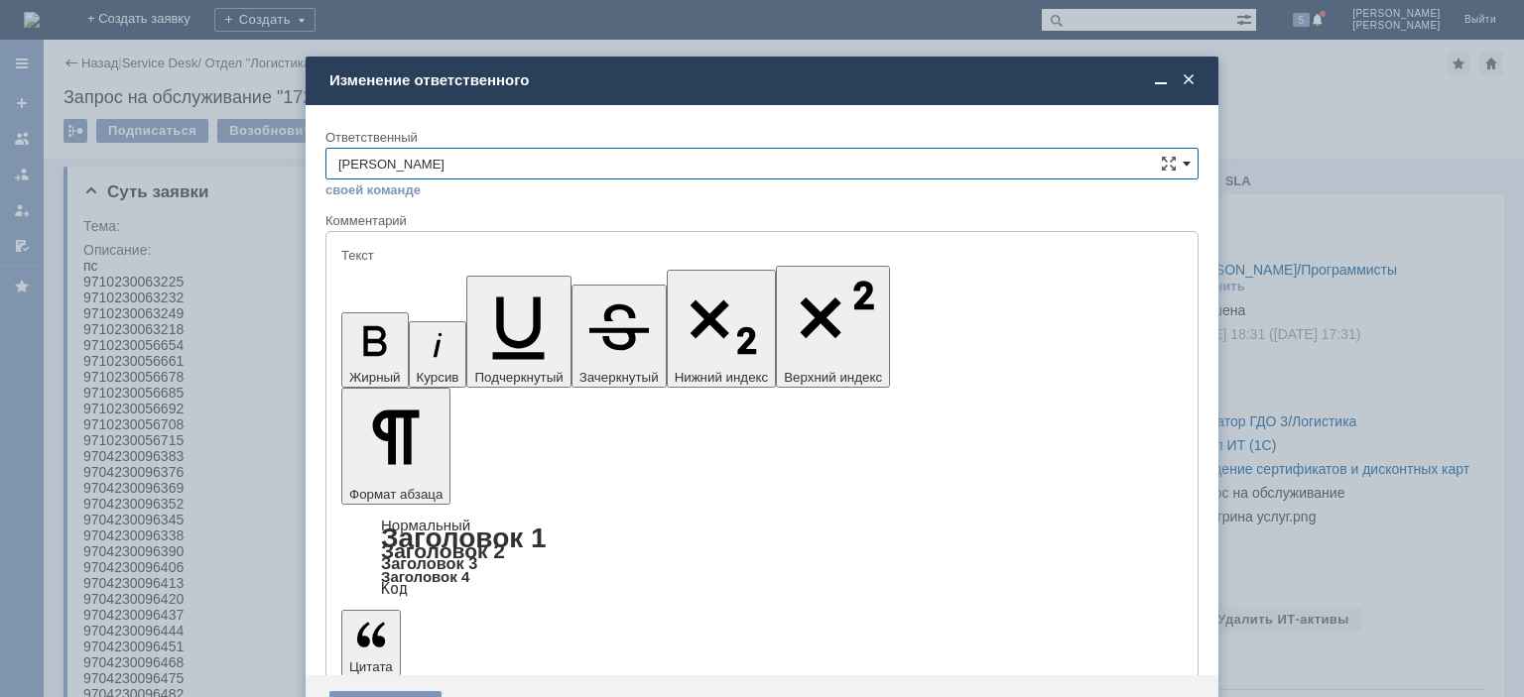
click at [1189, 167] on span at bounding box center [1186, 164] width 8 height 16
click at [609, 425] on span "1 линия поддержки МБК" at bounding box center [761, 430] width 847 height 16
click at [1182, 164] on div "1 линия поддержки МБК" at bounding box center [761, 164] width 873 height 32
drag, startPoint x: 740, startPoint y: 180, endPoint x: 718, endPoint y: 176, distance: 22.2
click at [734, 180] on div "себе своей команде" at bounding box center [761, 189] width 873 height 19
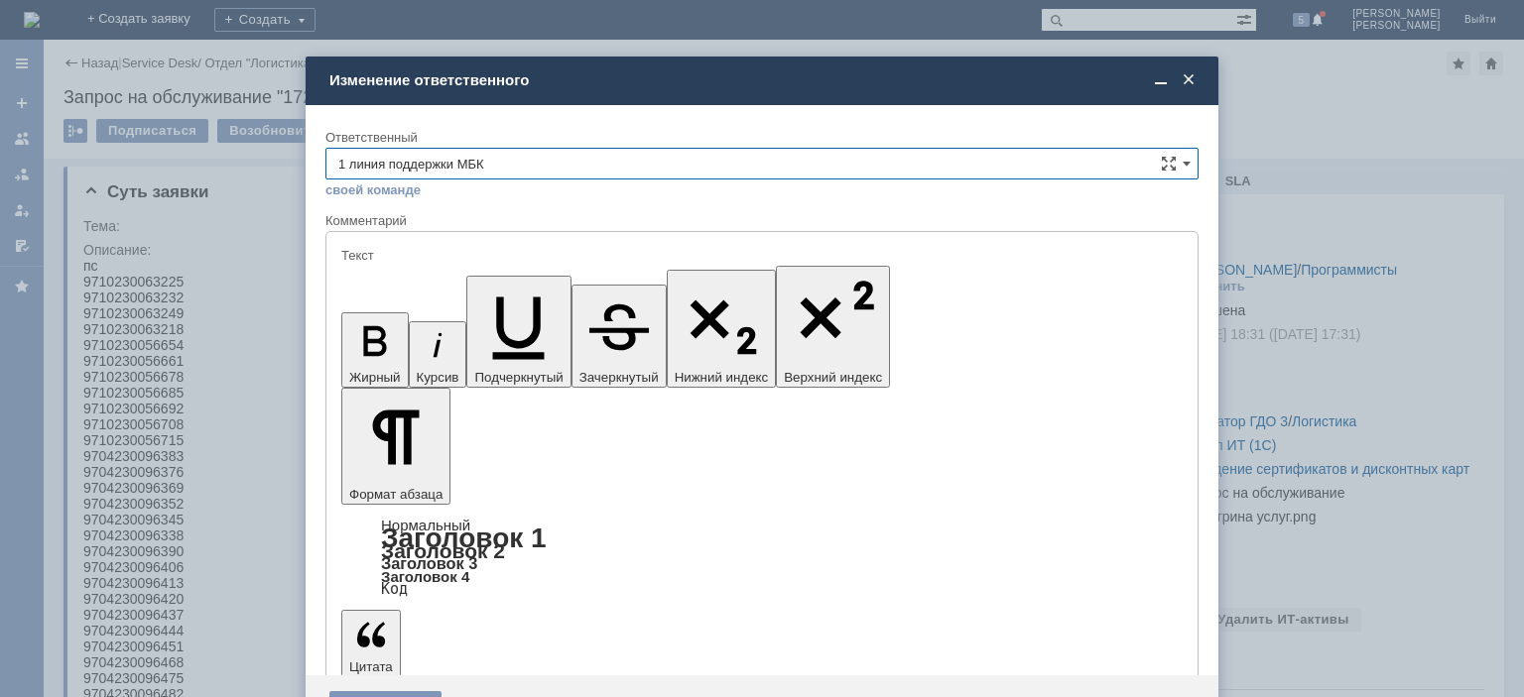
drag, startPoint x: 461, startPoint y: 168, endPoint x: 141, endPoint y: 164, distance: 320.4
click at [325, 164] on input "1 линия поддержки МБК" at bounding box center [761, 164] width 873 height 32
click at [454, 264] on span "[PERSON_NAME]" at bounding box center [761, 261] width 847 height 16
type input "[PERSON_NAME]"
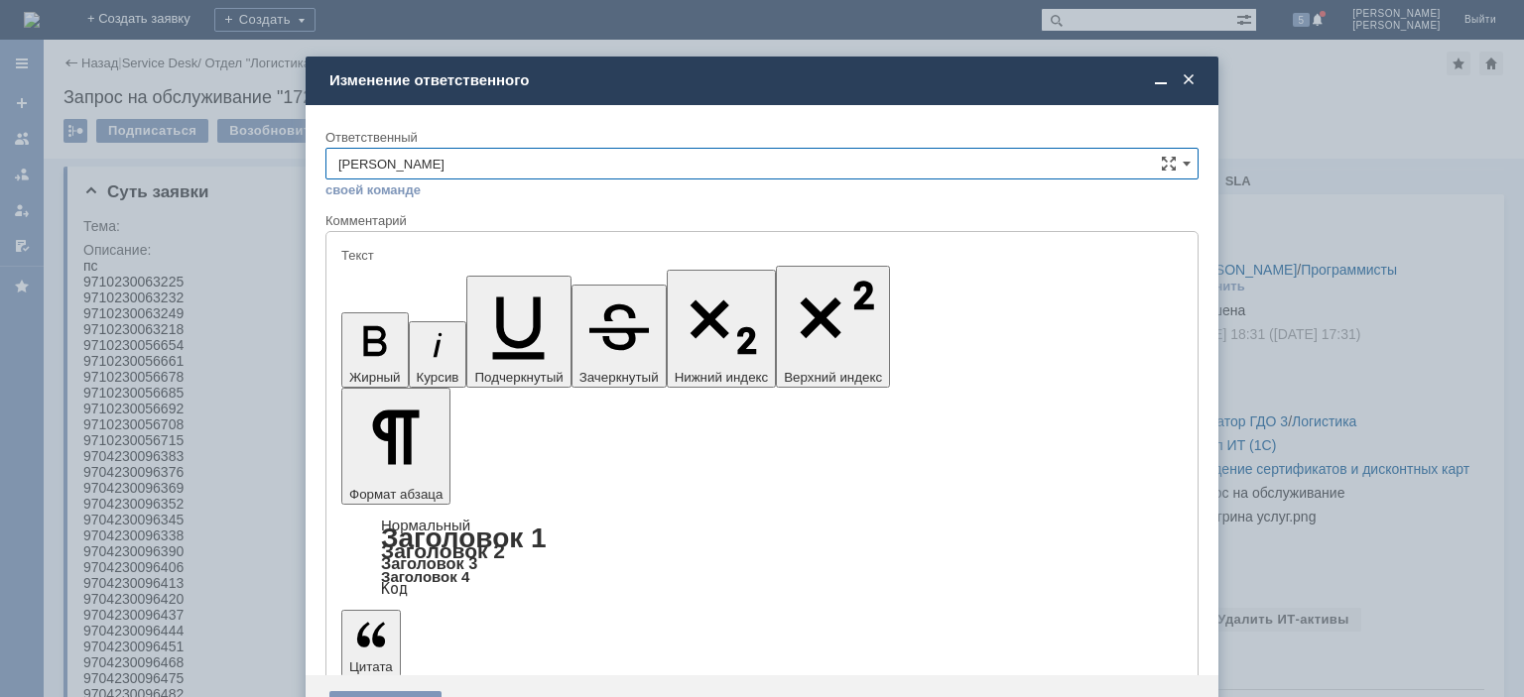
click at [1184, 76] on span at bounding box center [1189, 80] width 20 height 18
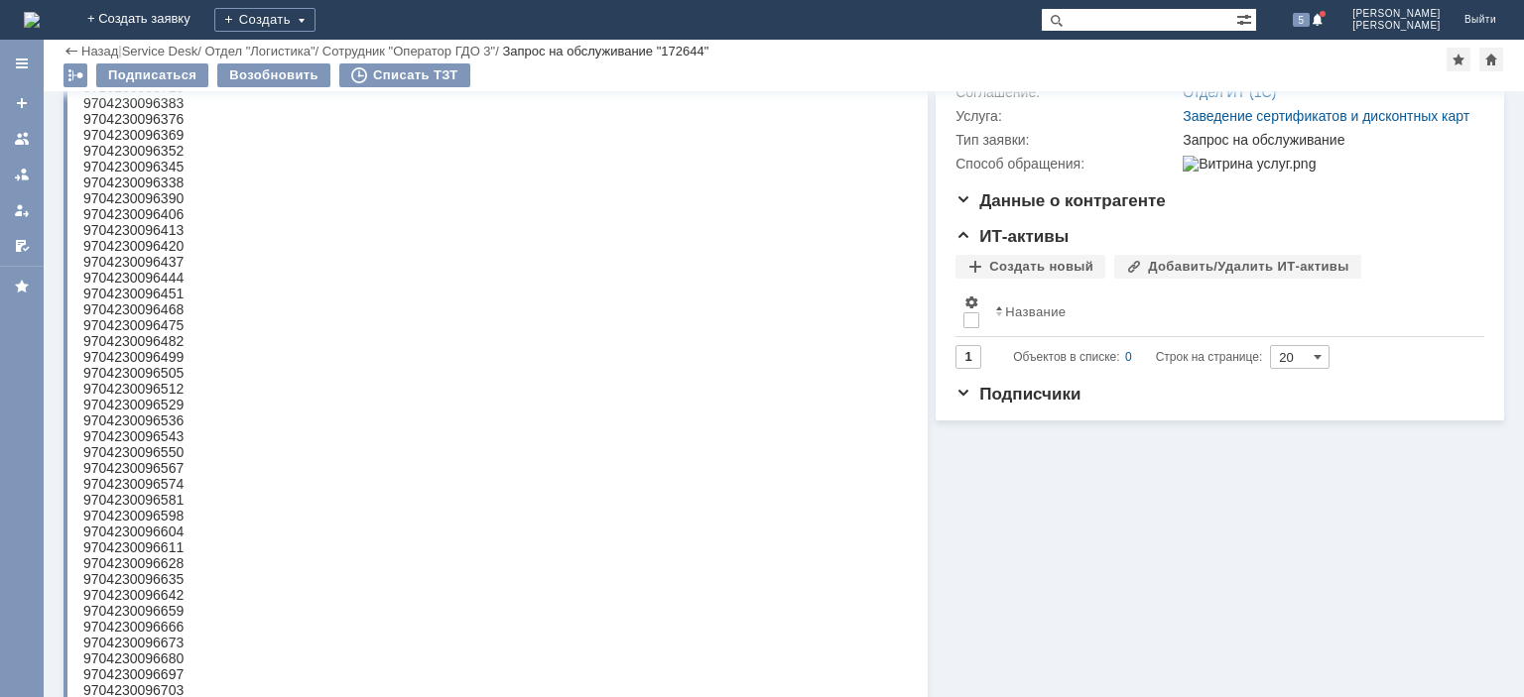
scroll to position [0, 0]
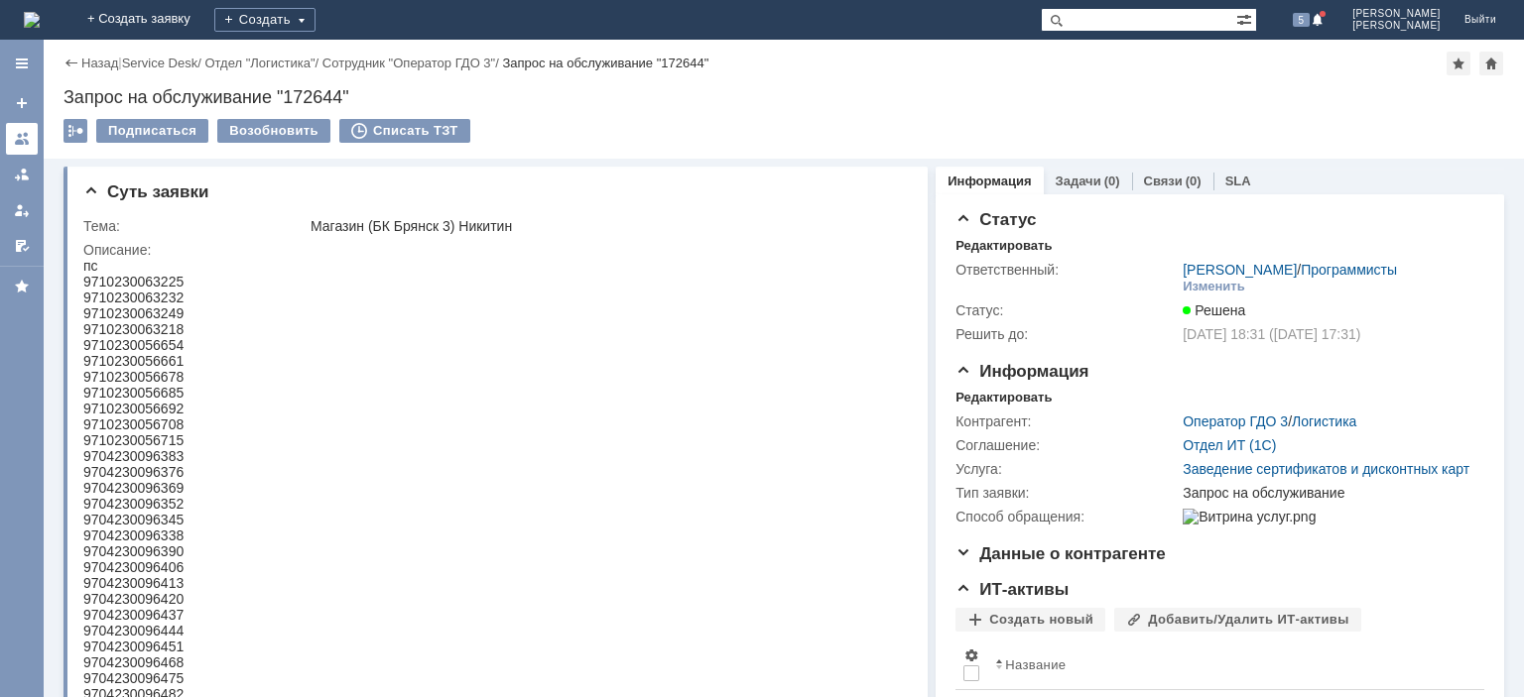
click at [16, 135] on div at bounding box center [22, 139] width 16 height 16
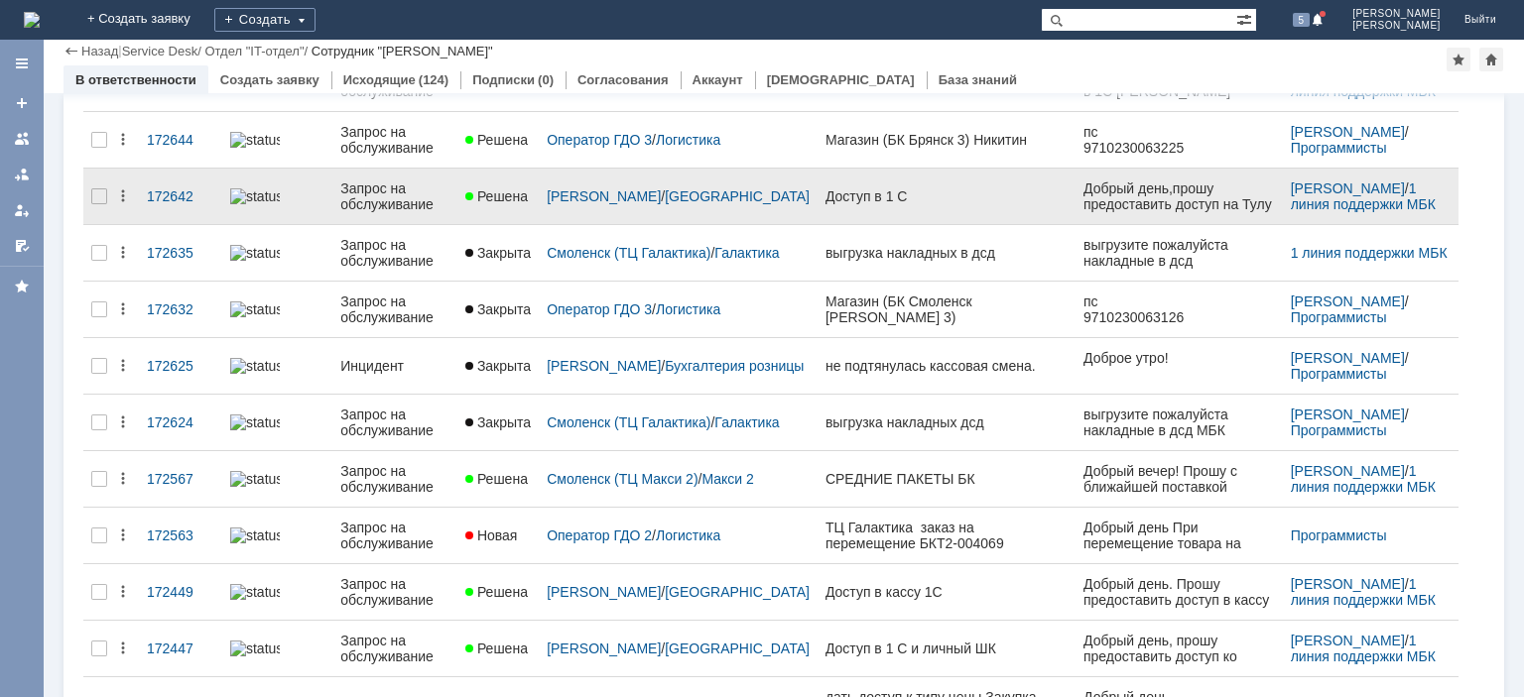
scroll to position [99, 0]
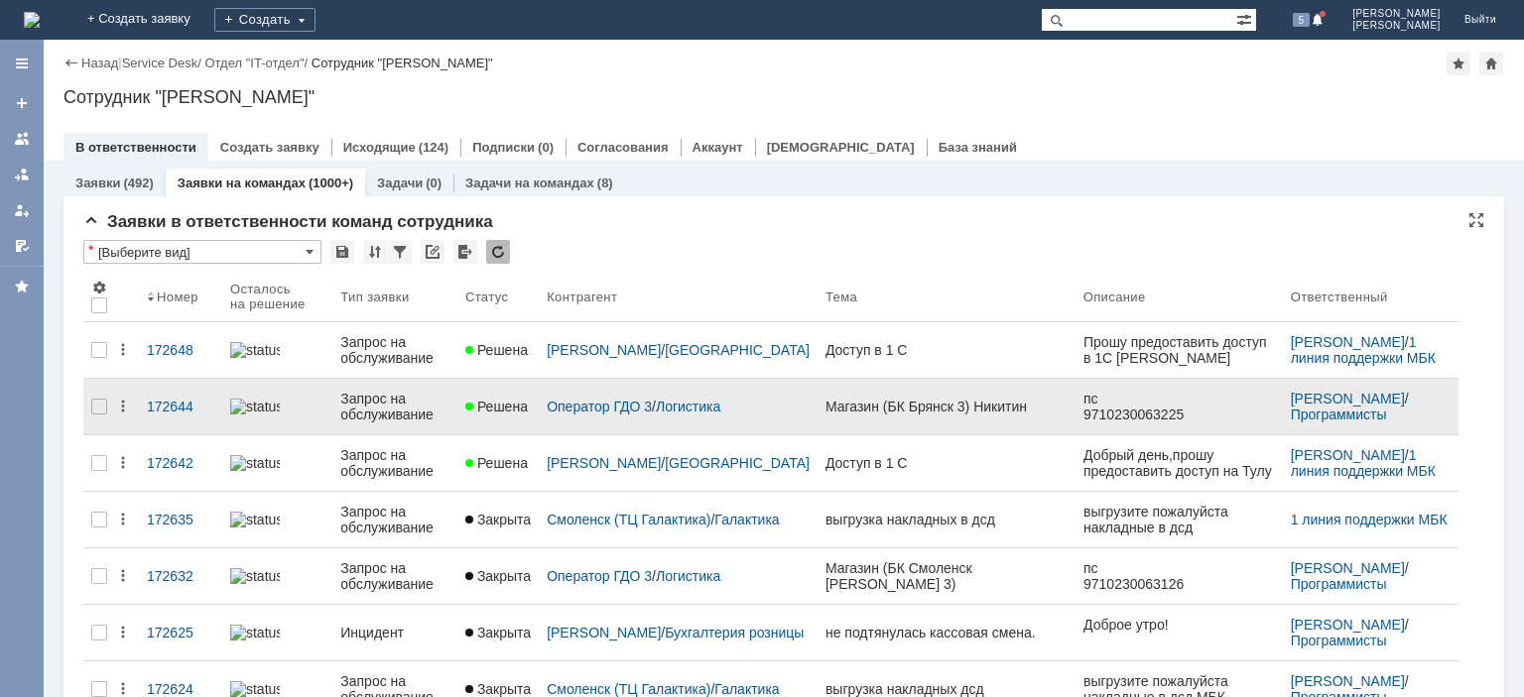
click at [411, 408] on div "Запрос на обслуживание" at bounding box center [394, 407] width 109 height 32
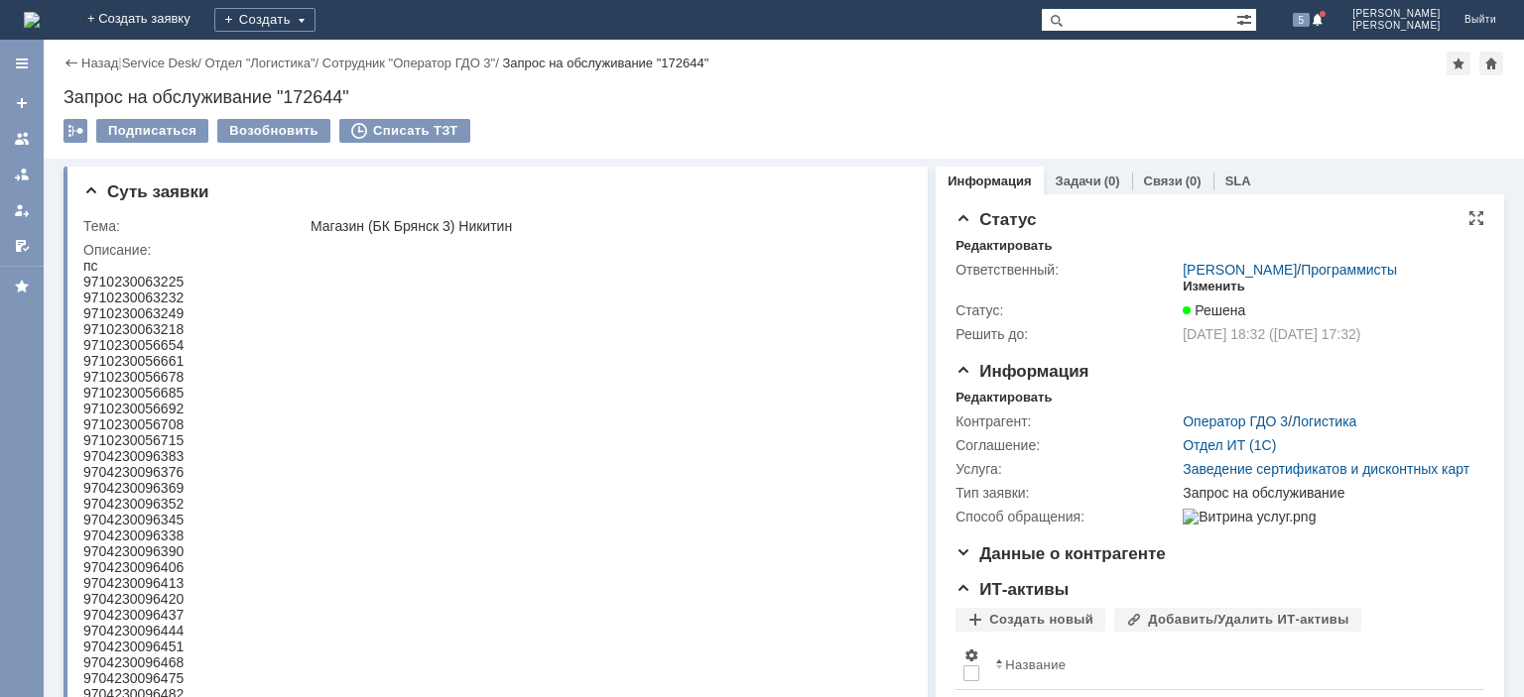
click at [1194, 282] on div "Изменить" at bounding box center [1213, 287] width 62 height 16
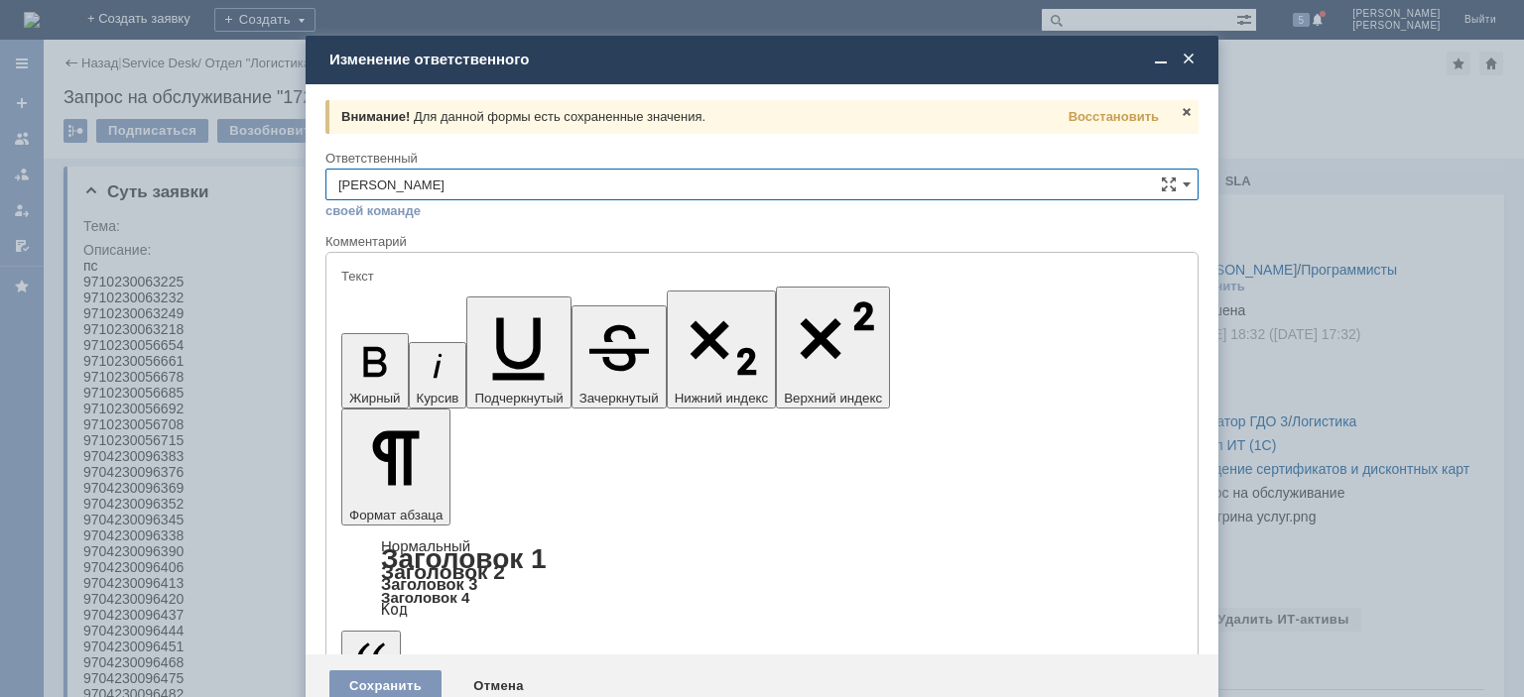
click at [568, 185] on input "[PERSON_NAME]" at bounding box center [761, 185] width 873 height 32
click at [466, 379] on span "[PERSON_NAME]" at bounding box center [761, 382] width 847 height 16
type input "[PERSON_NAME]"
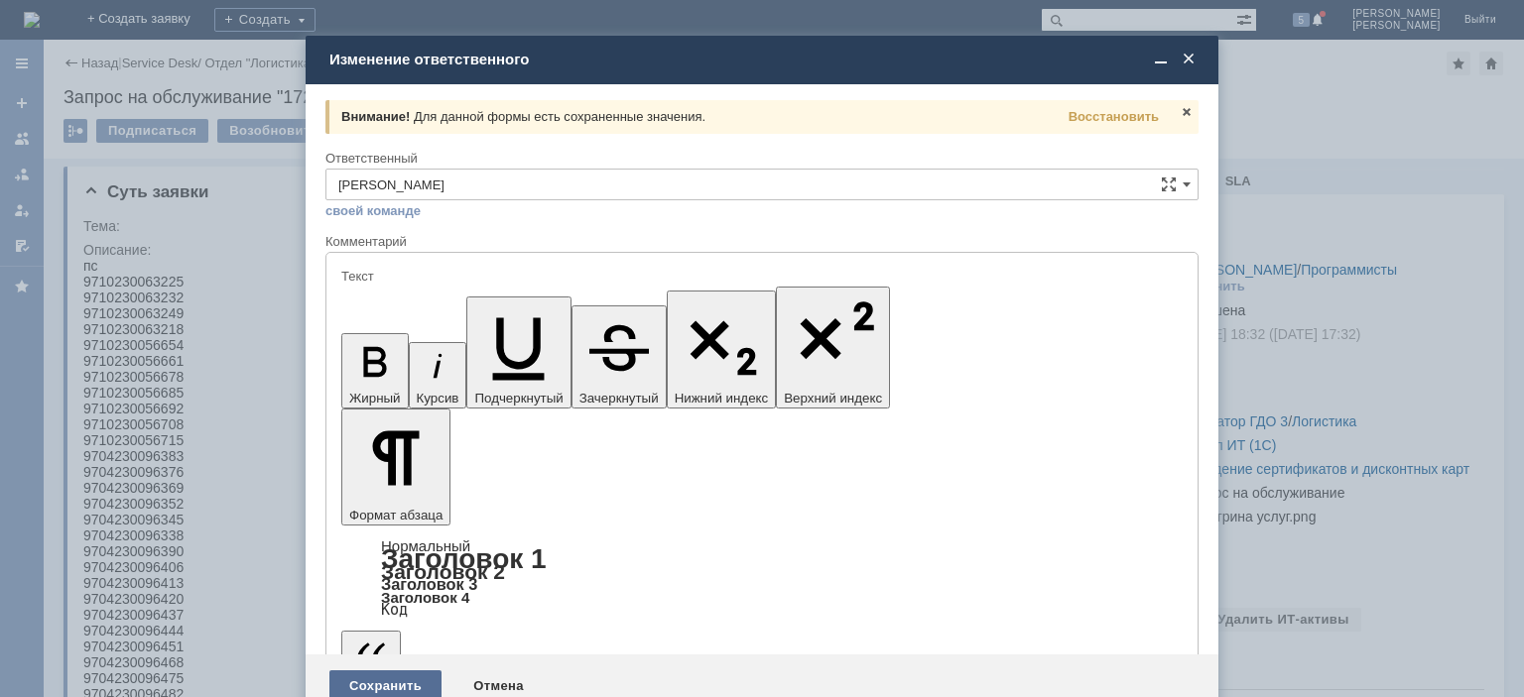
click at [392, 671] on div "Сохранить" at bounding box center [385, 687] width 112 height 32
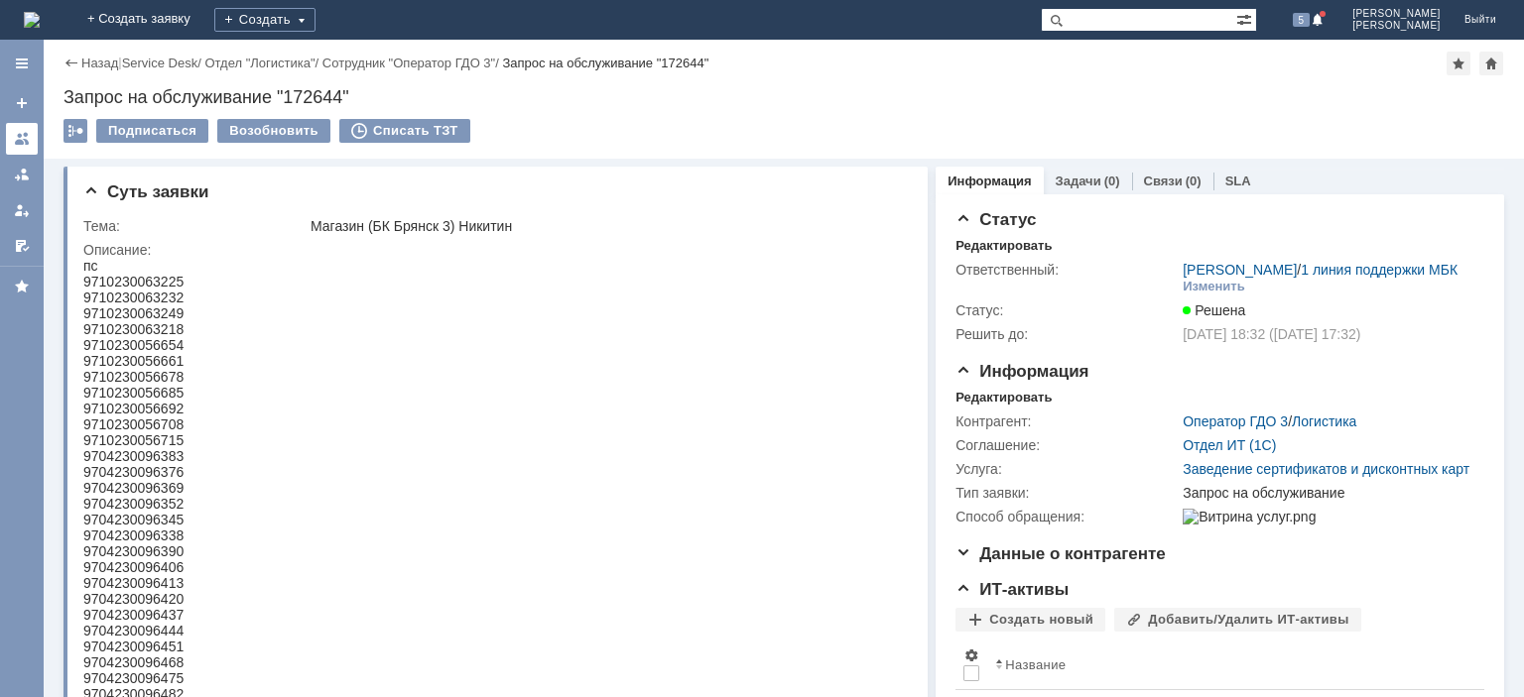
click at [24, 137] on div at bounding box center [22, 139] width 16 height 16
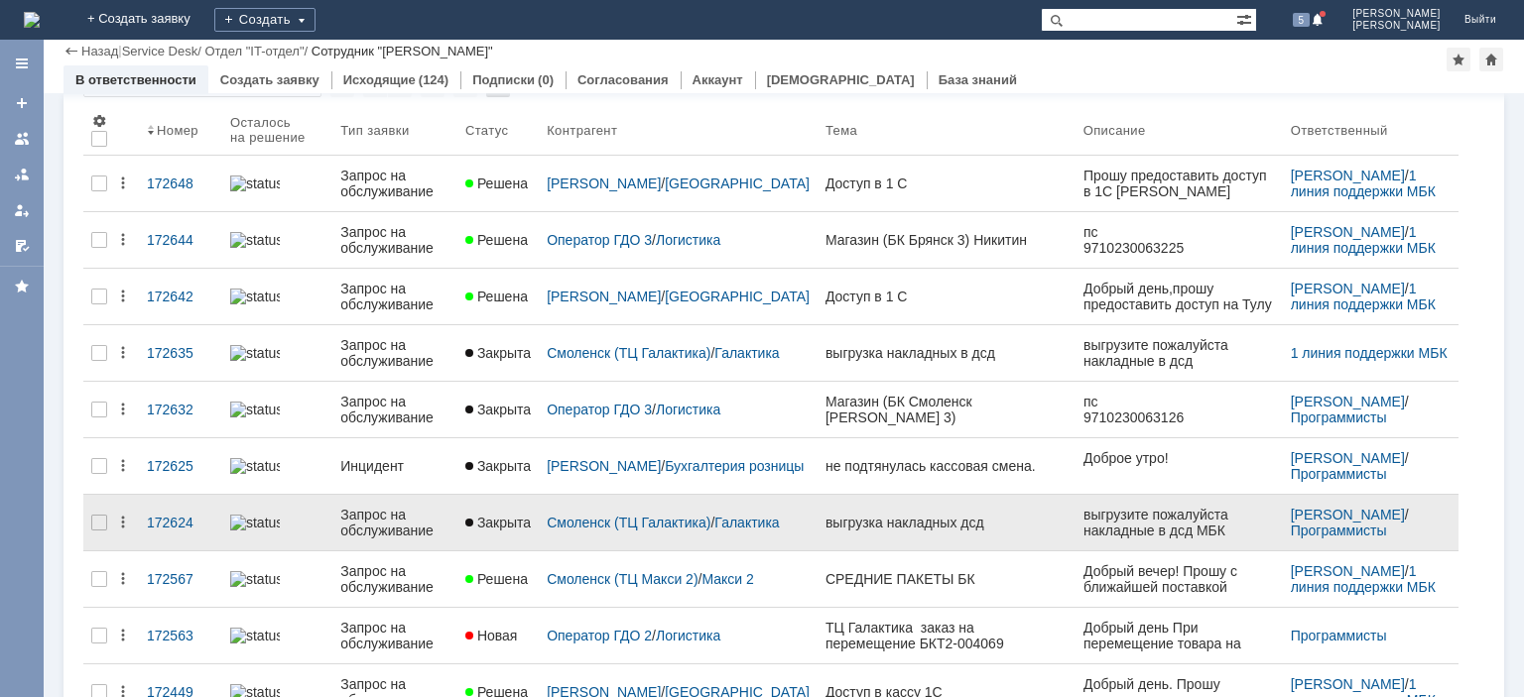
click at [399, 517] on div "Запрос на обслуживание" at bounding box center [394, 523] width 109 height 32
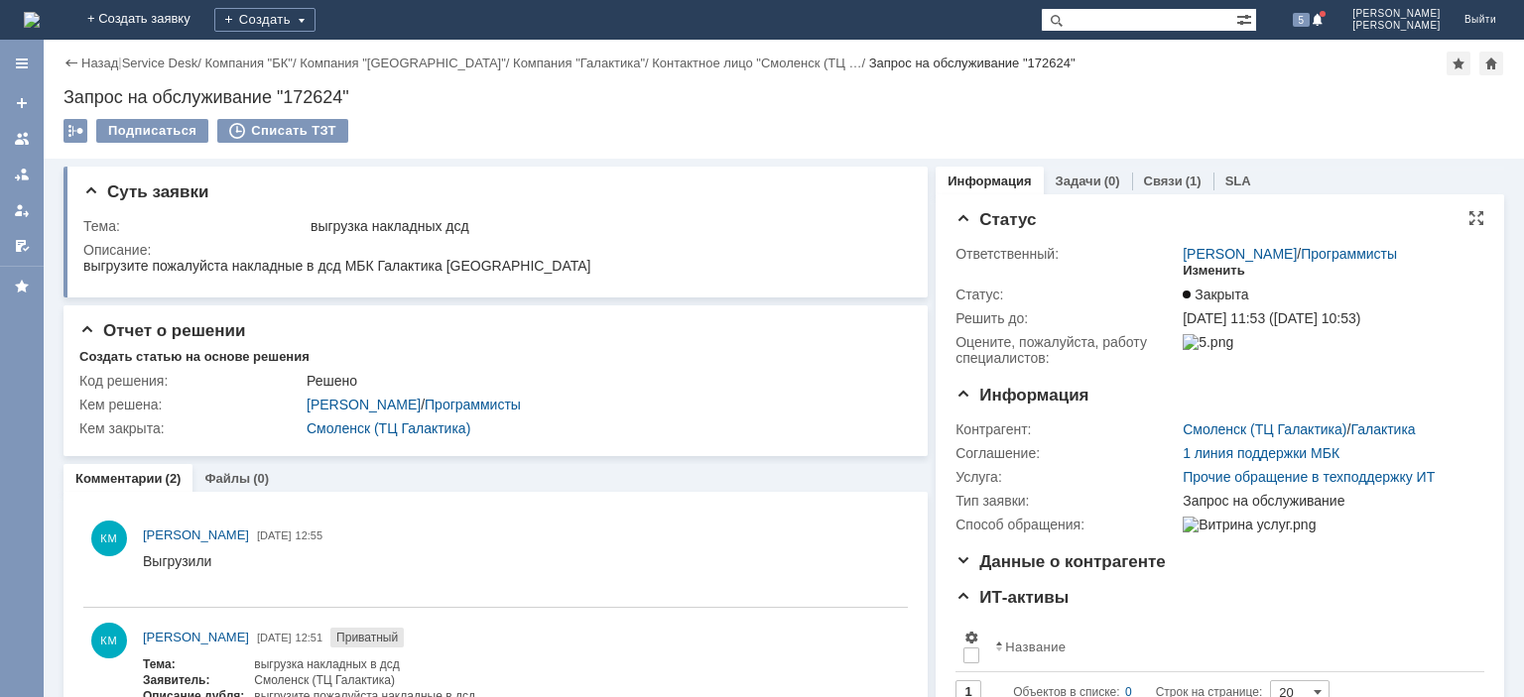
click at [1208, 274] on div "Изменить" at bounding box center [1213, 271] width 62 height 16
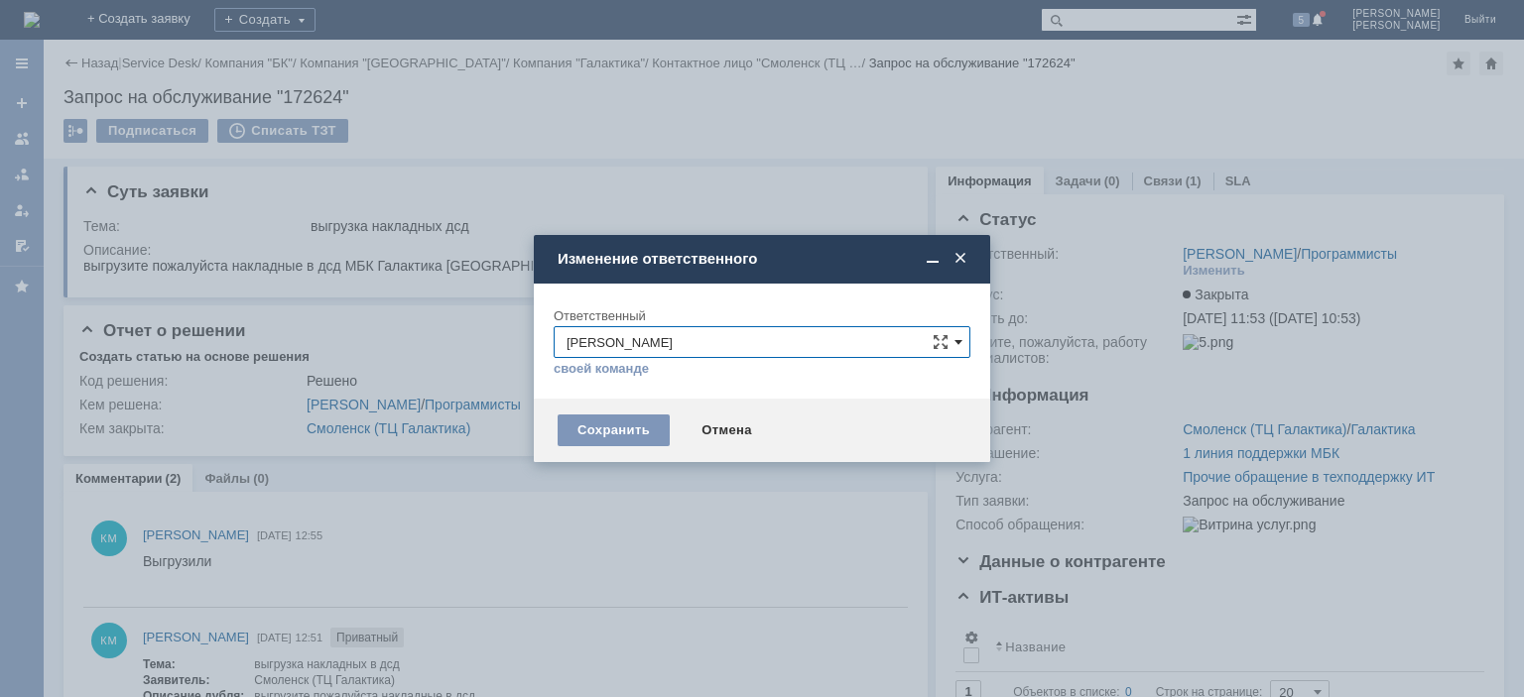
click at [958, 339] on span at bounding box center [958, 342] width 8 height 16
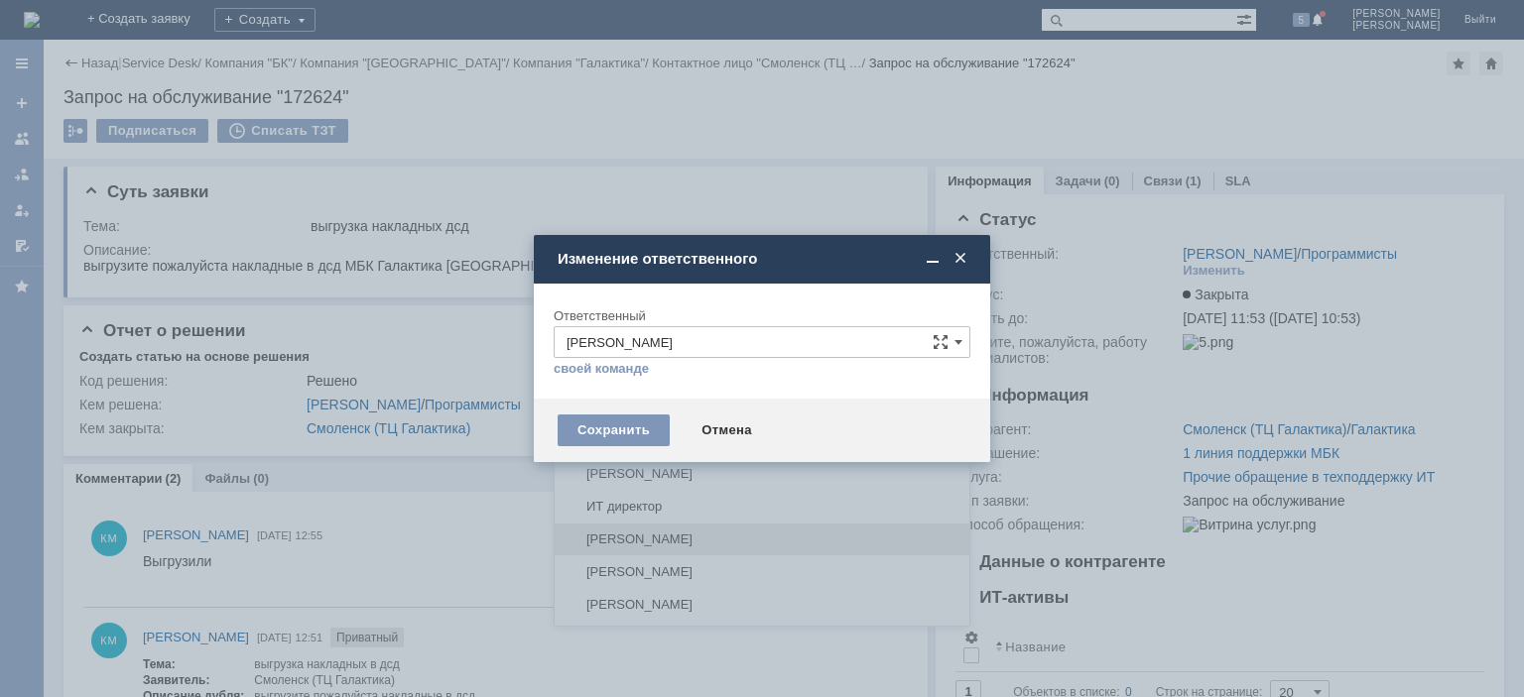
click at [681, 534] on span "[PERSON_NAME]" at bounding box center [761, 540] width 391 height 16
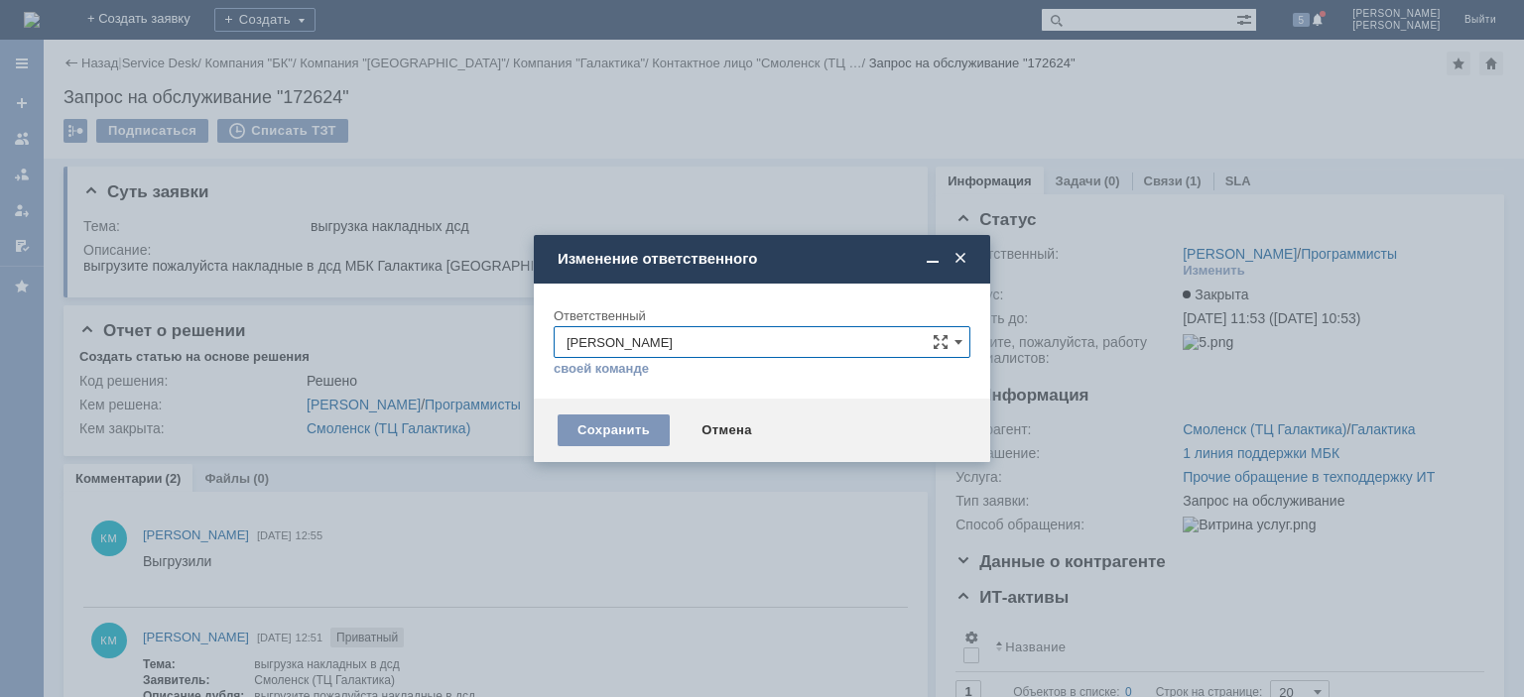
type input "[PERSON_NAME]"
click at [613, 431] on div "Сохранить" at bounding box center [614, 431] width 112 height 32
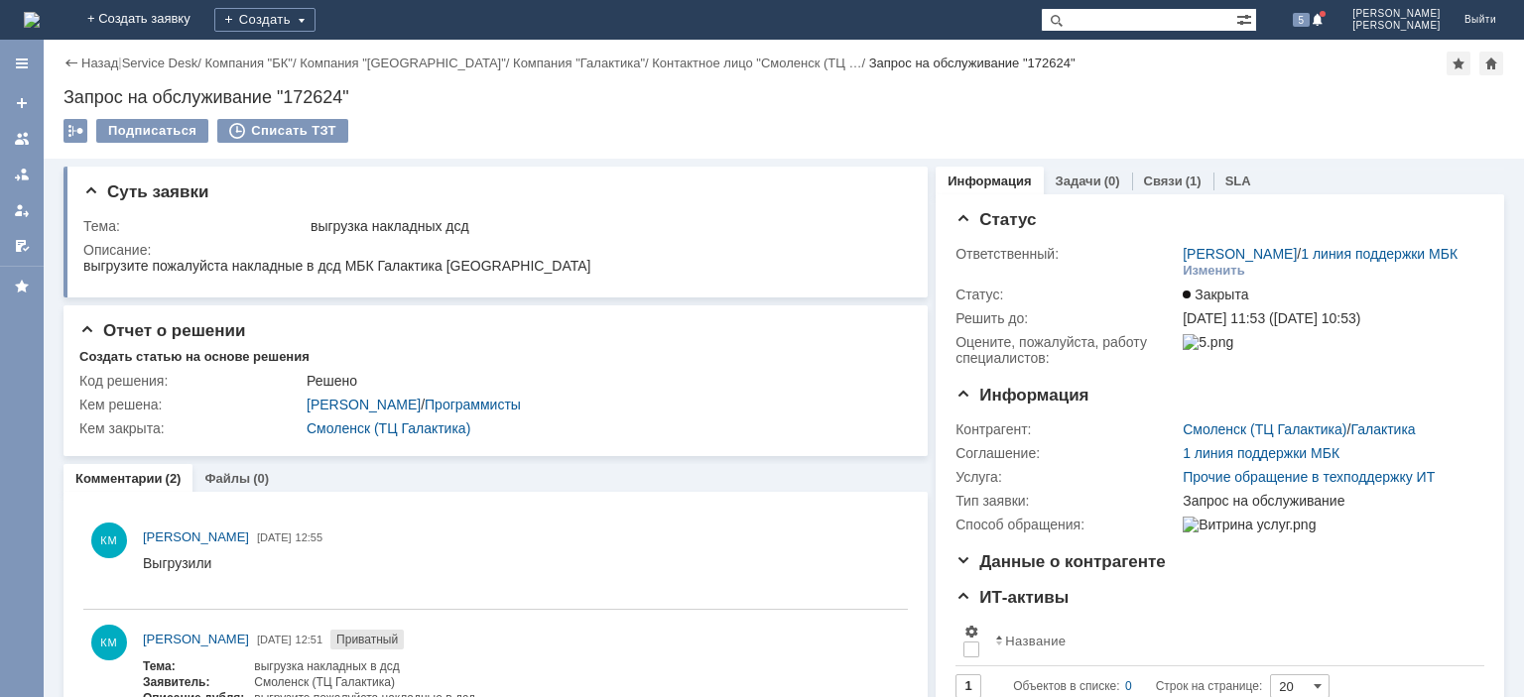
click at [21, 129] on link at bounding box center [22, 139] width 32 height 32
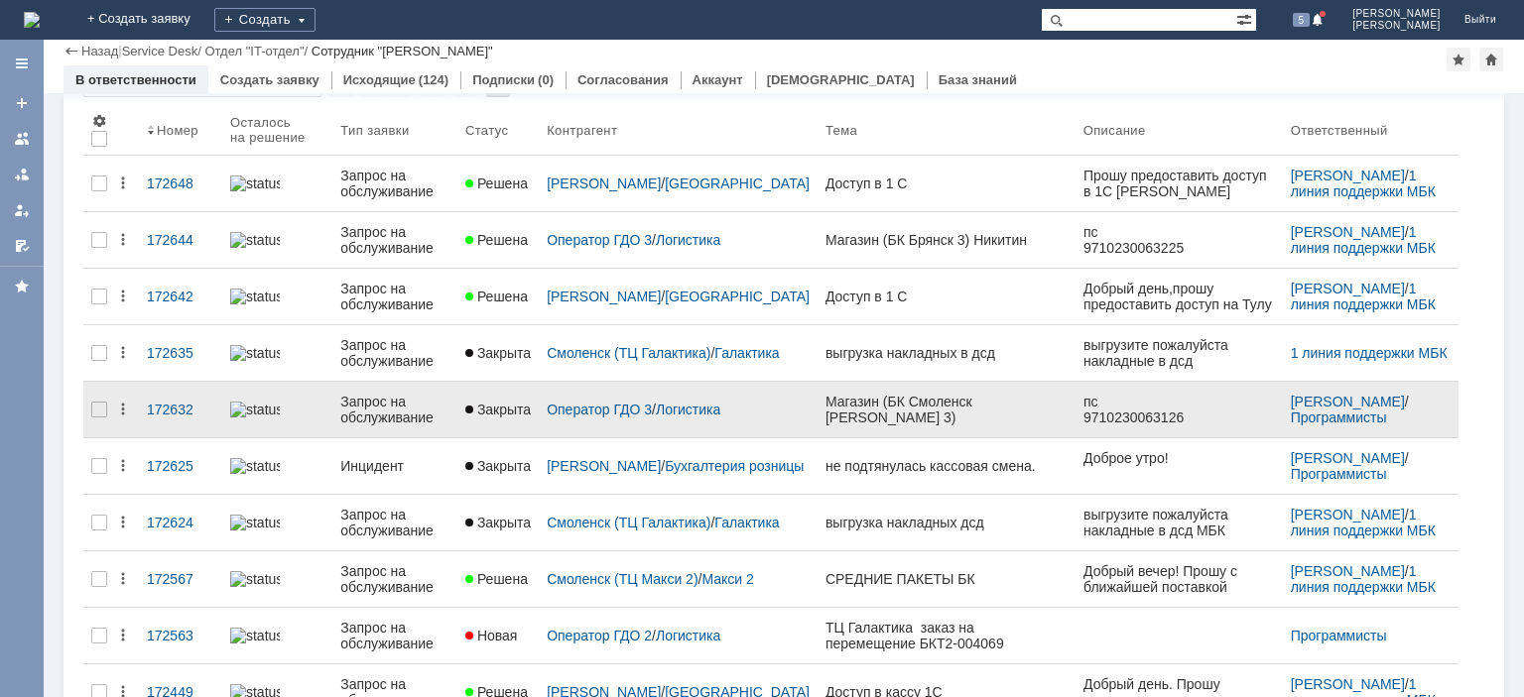
click at [397, 400] on div "Запрос на обслуживание" at bounding box center [394, 410] width 109 height 32
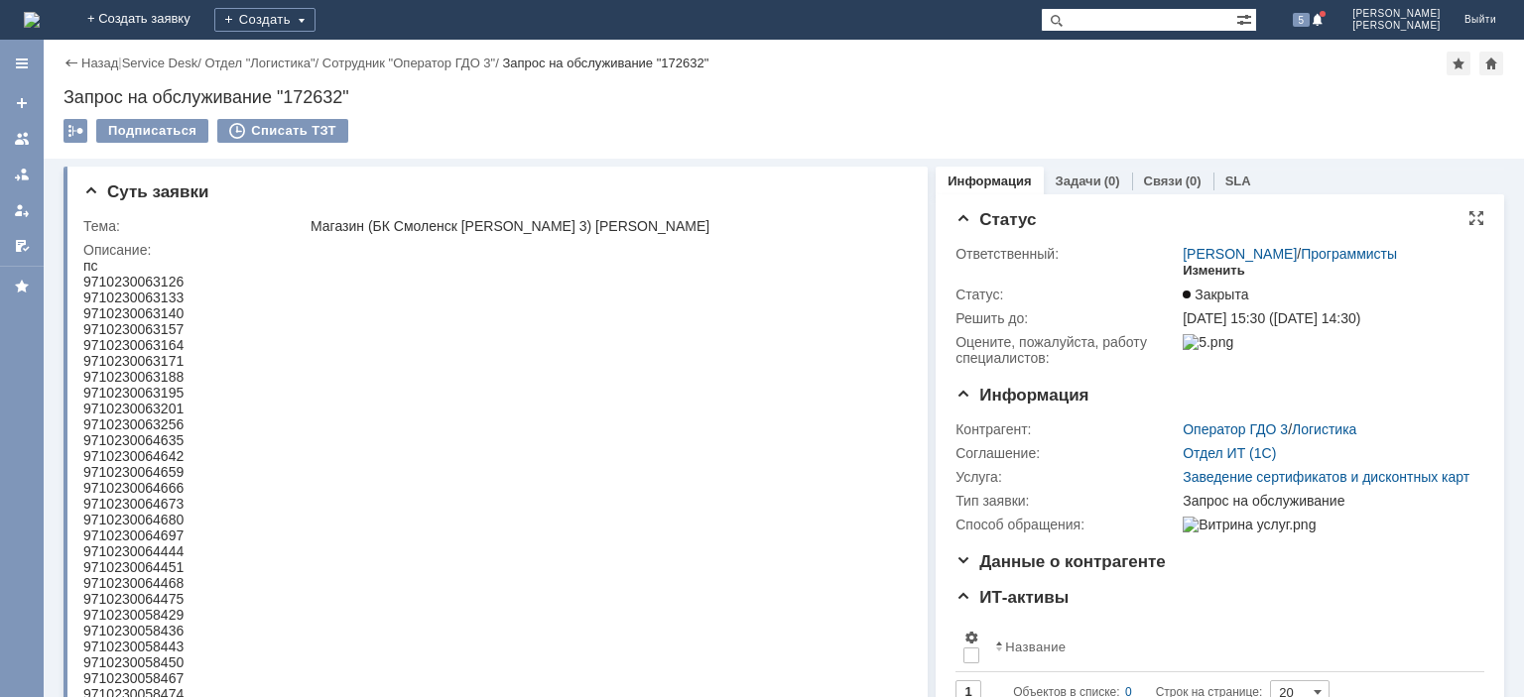
click at [1209, 272] on div "Изменить" at bounding box center [1213, 271] width 62 height 16
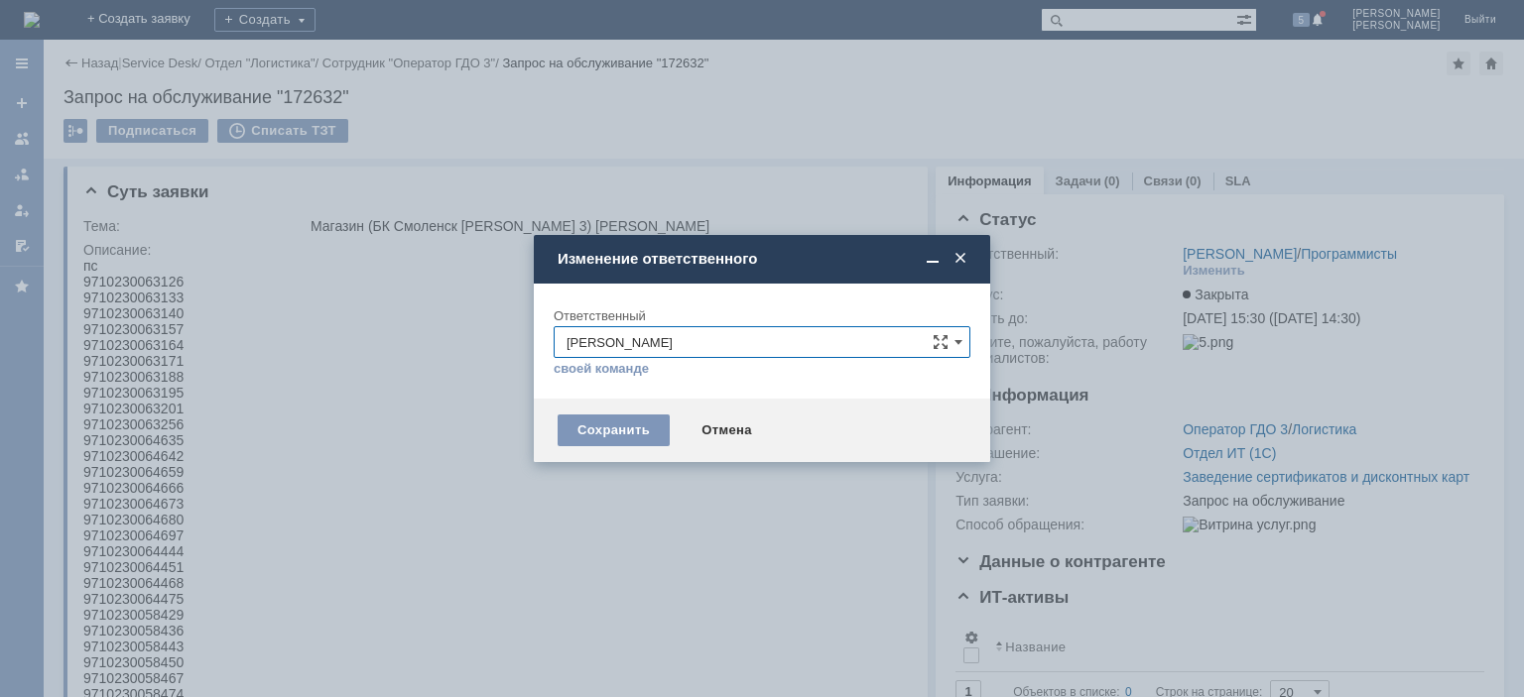
click at [643, 345] on input "[PERSON_NAME]" at bounding box center [762, 342] width 417 height 32
click at [633, 532] on span "[PERSON_NAME]" at bounding box center [761, 540] width 391 height 16
type input "[PERSON_NAME]"
click at [632, 440] on div "Сохранить" at bounding box center [614, 431] width 112 height 32
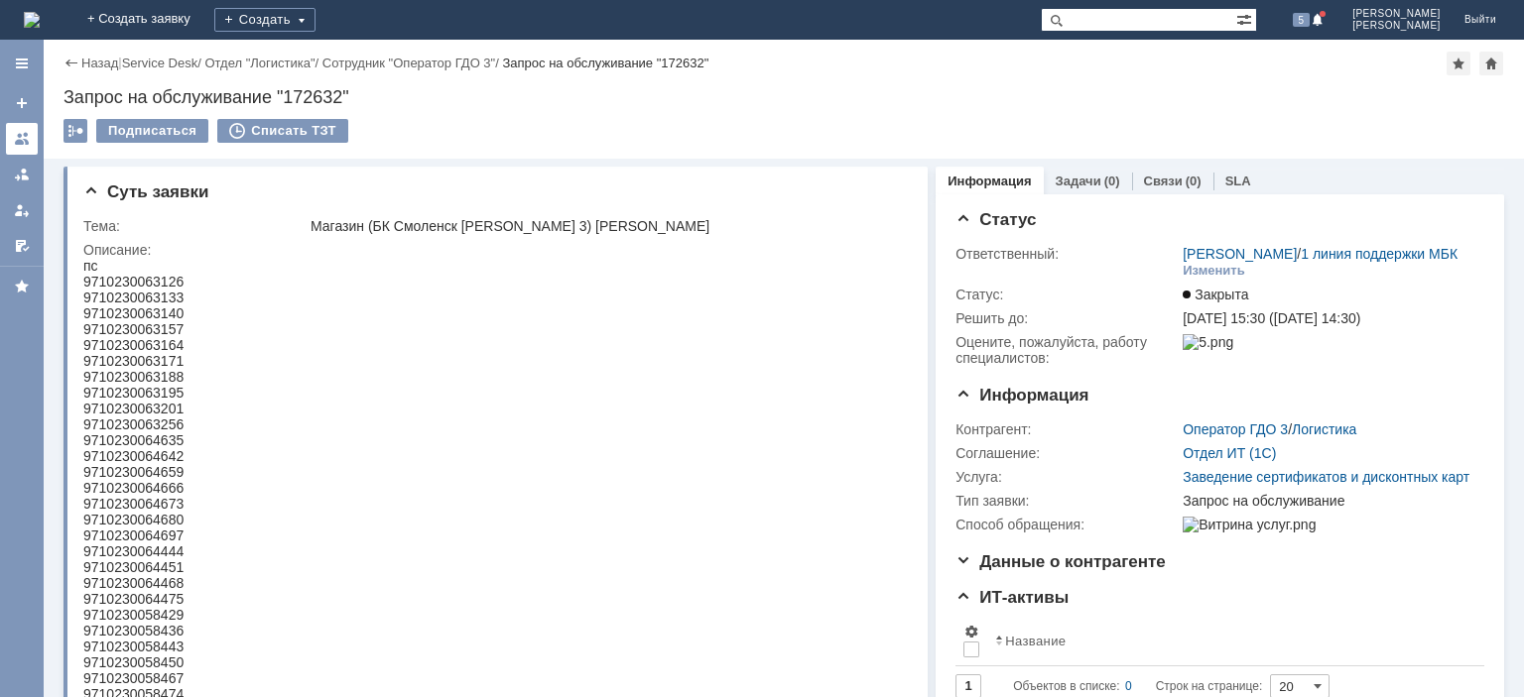
click at [27, 133] on div at bounding box center [22, 139] width 16 height 16
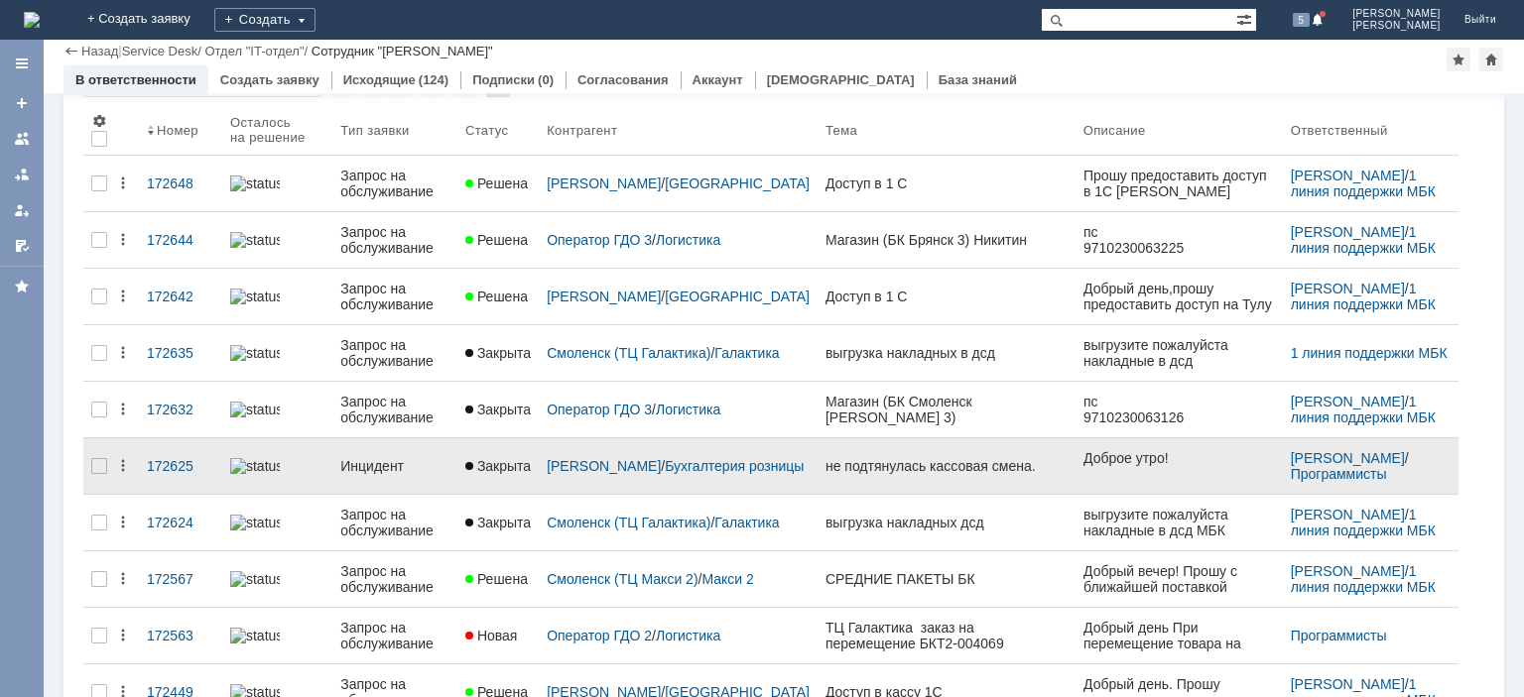
click at [386, 458] on div "Инцидент" at bounding box center [394, 466] width 109 height 16
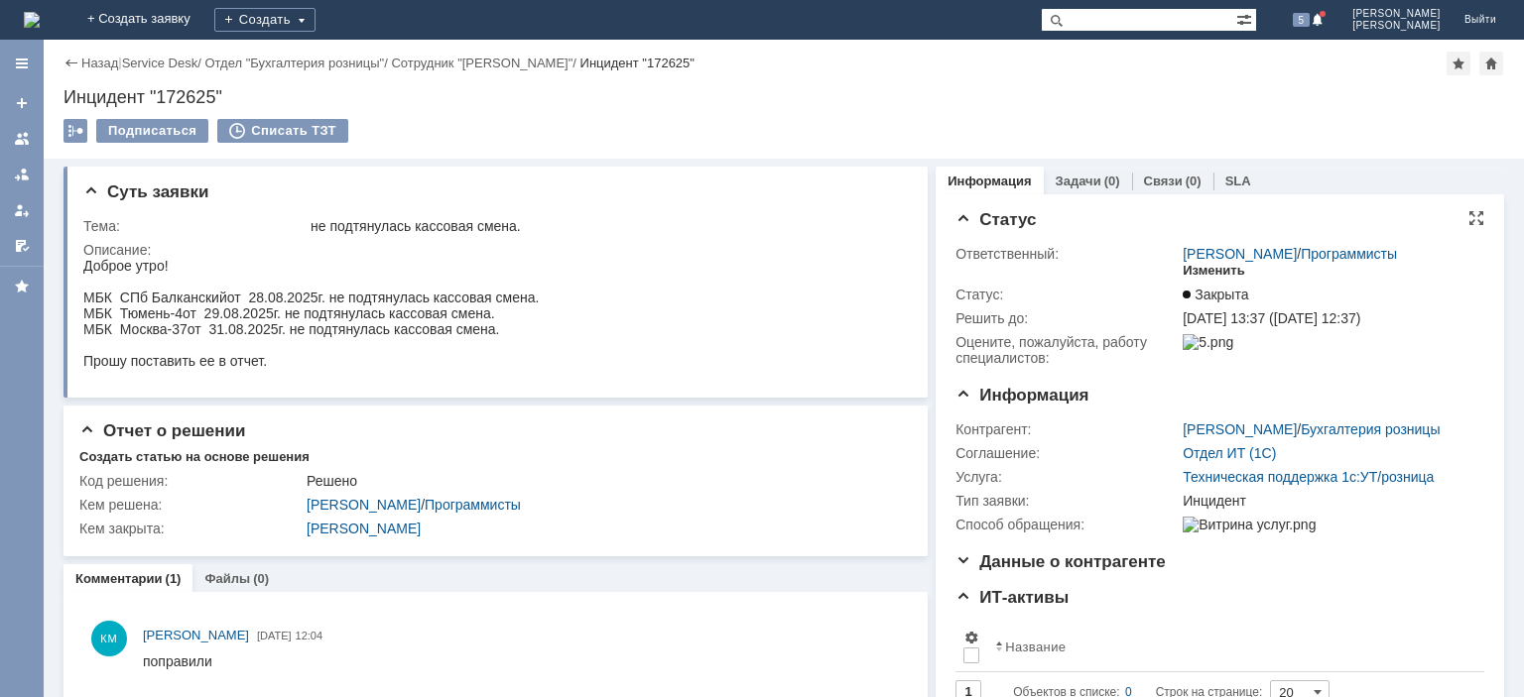
click at [1209, 273] on div "Изменить" at bounding box center [1213, 271] width 62 height 16
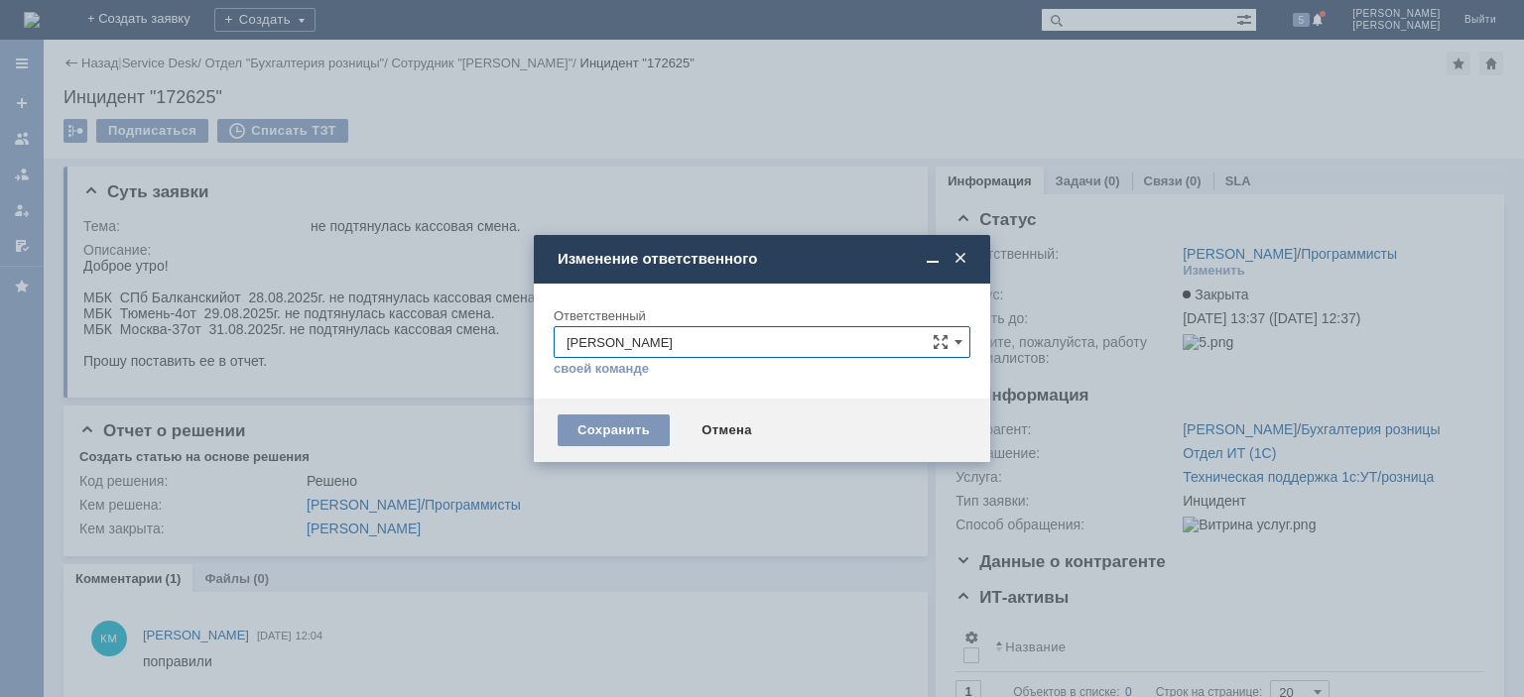
click at [705, 341] on input "[PERSON_NAME]" at bounding box center [762, 342] width 417 height 32
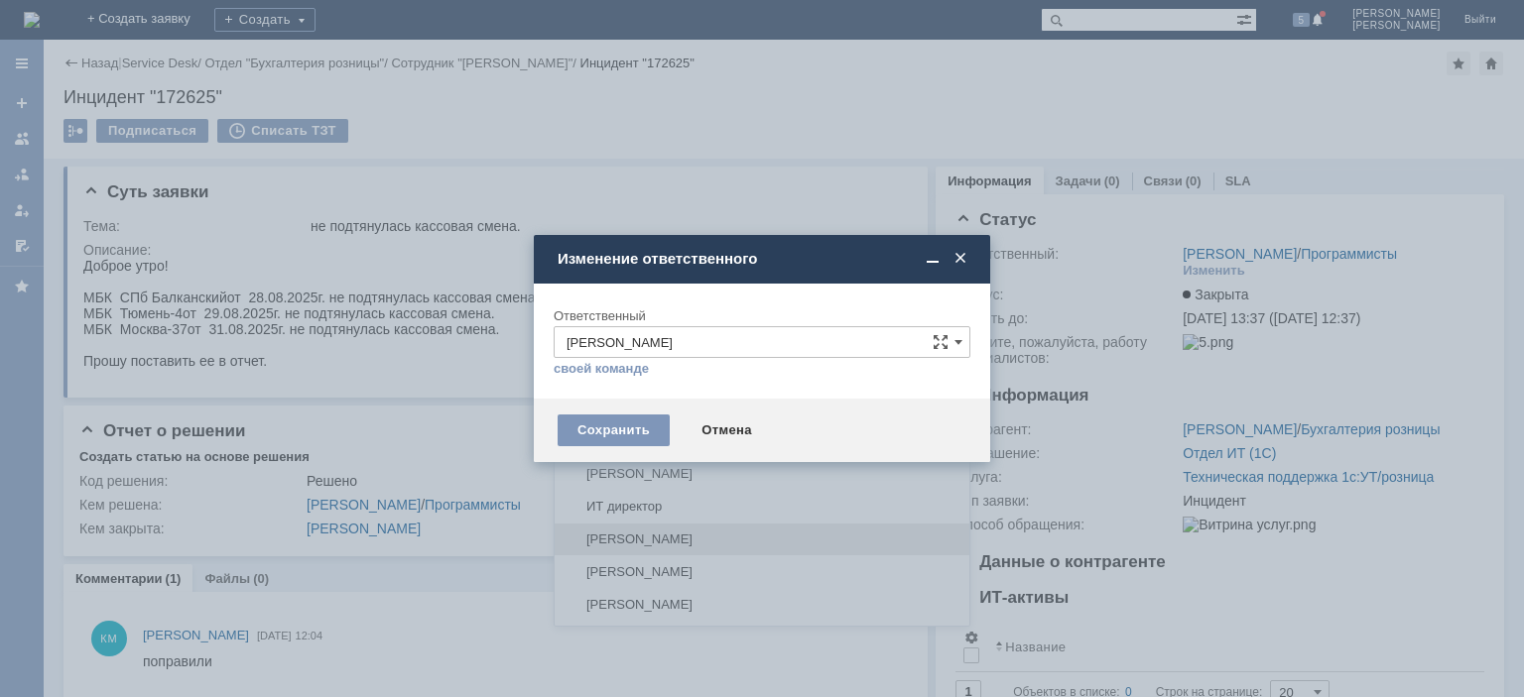
click at [648, 532] on span "[PERSON_NAME]" at bounding box center [761, 540] width 391 height 16
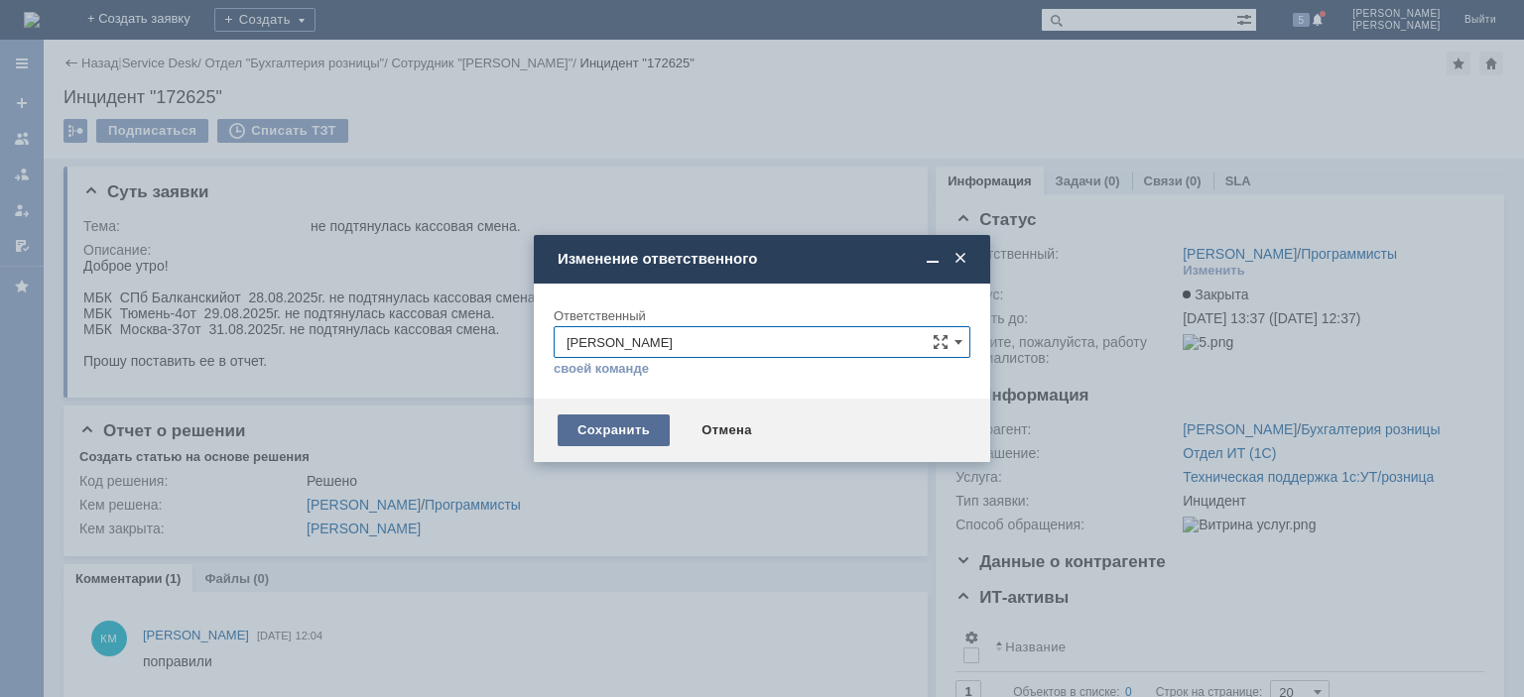
type input "[PERSON_NAME]"
click at [613, 429] on div "Сохранить" at bounding box center [614, 431] width 112 height 32
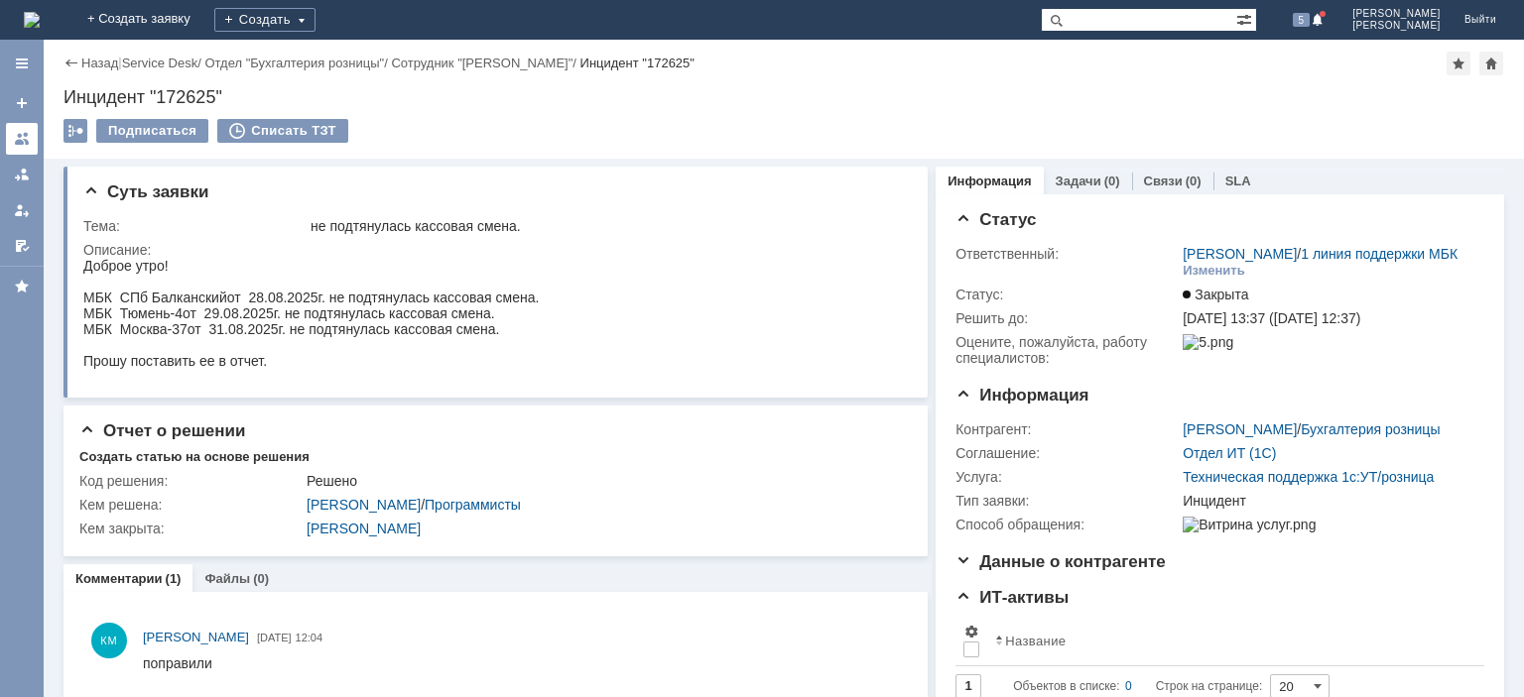
click at [14, 140] on link at bounding box center [22, 139] width 32 height 32
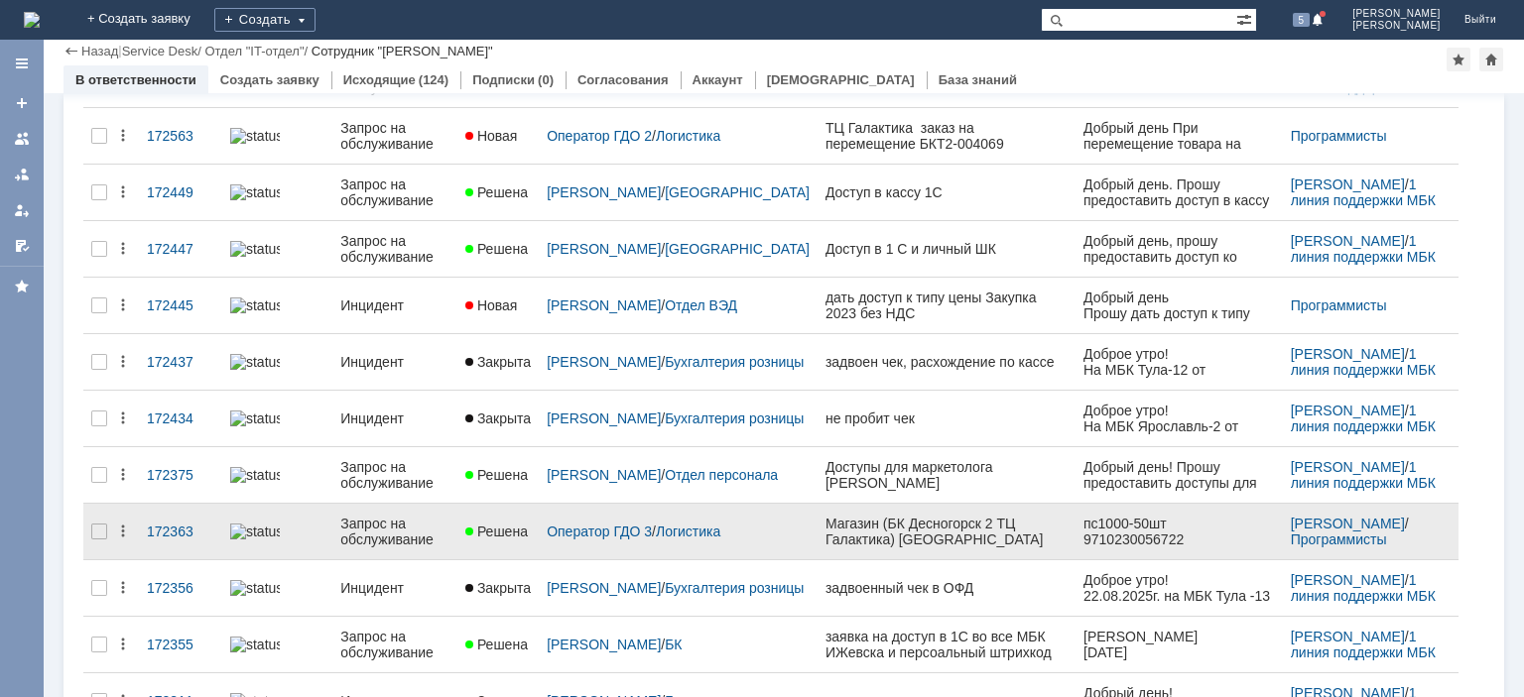
click at [380, 525] on div "Запрос на обслуживание" at bounding box center [394, 532] width 109 height 32
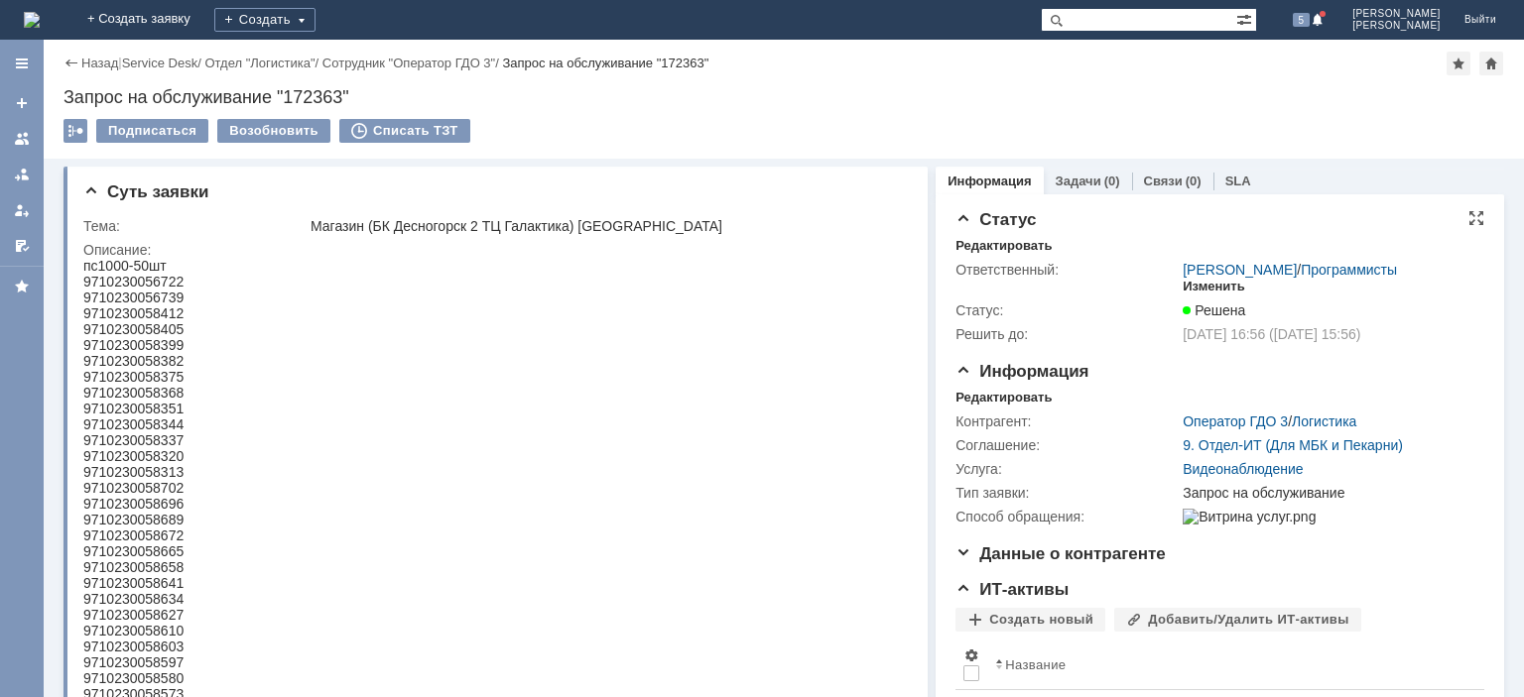
click at [1196, 283] on div "Изменить" at bounding box center [1213, 287] width 62 height 16
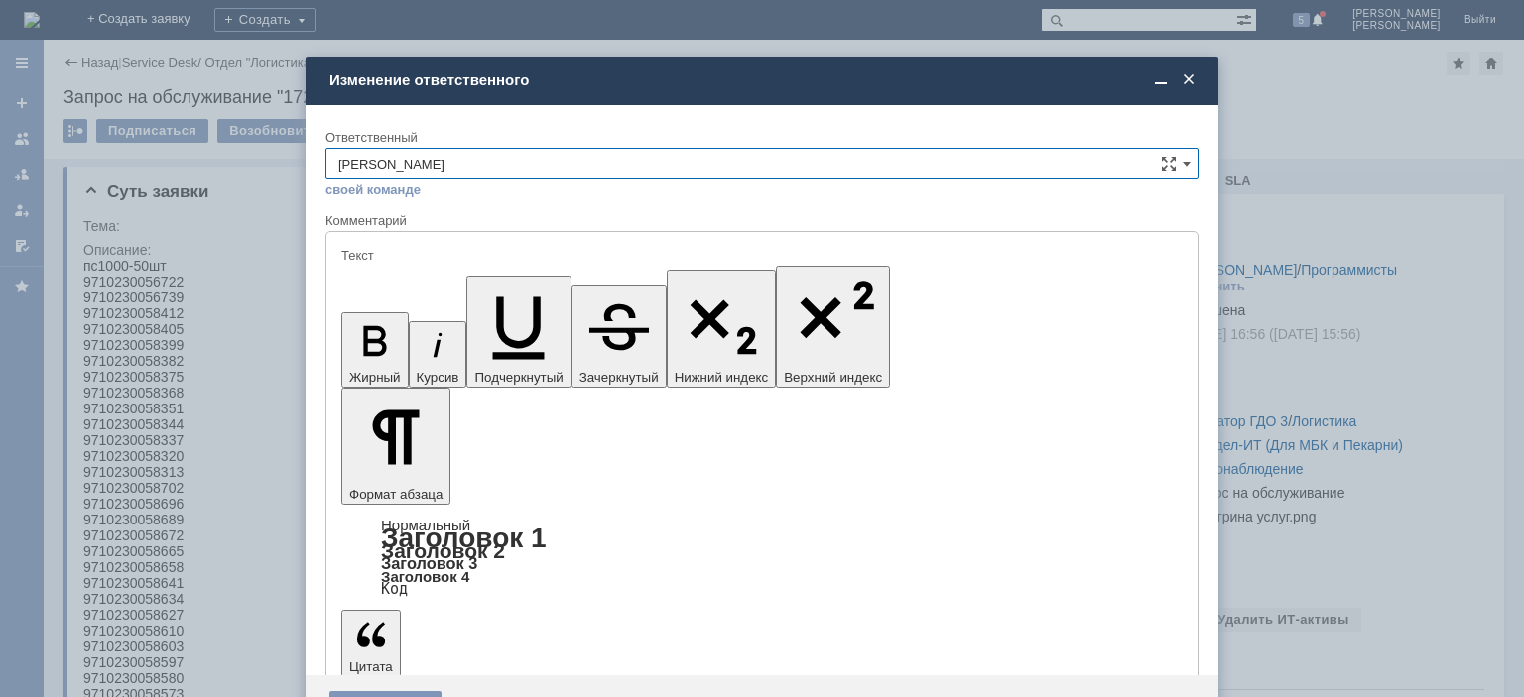
click at [748, 161] on input "[PERSON_NAME]" at bounding box center [761, 164] width 873 height 32
drag, startPoint x: 445, startPoint y: 351, endPoint x: 98, endPoint y: 53, distance: 457.9
click at [445, 353] on span "[PERSON_NAME]" at bounding box center [761, 361] width 847 height 16
type input "[PERSON_NAME]"
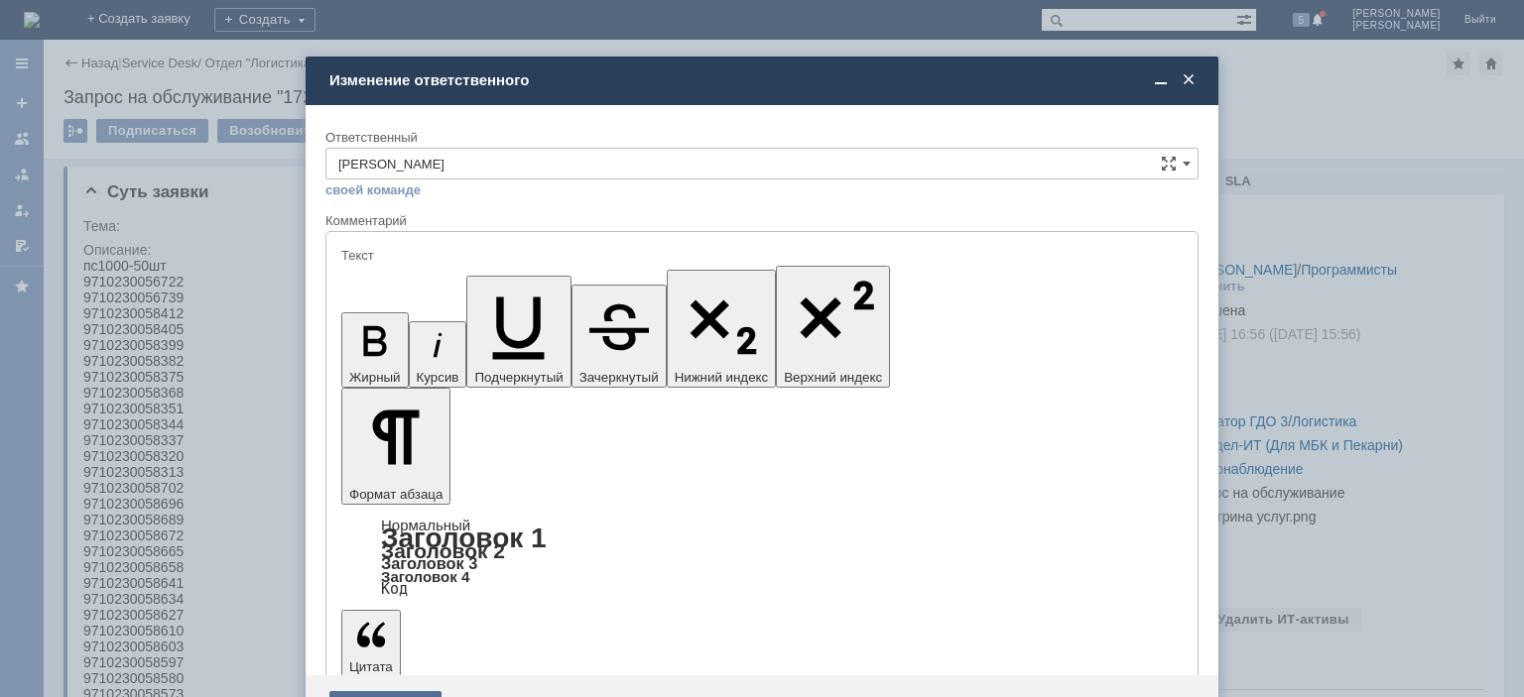
click at [391, 691] on div "Сохранить" at bounding box center [385, 707] width 112 height 32
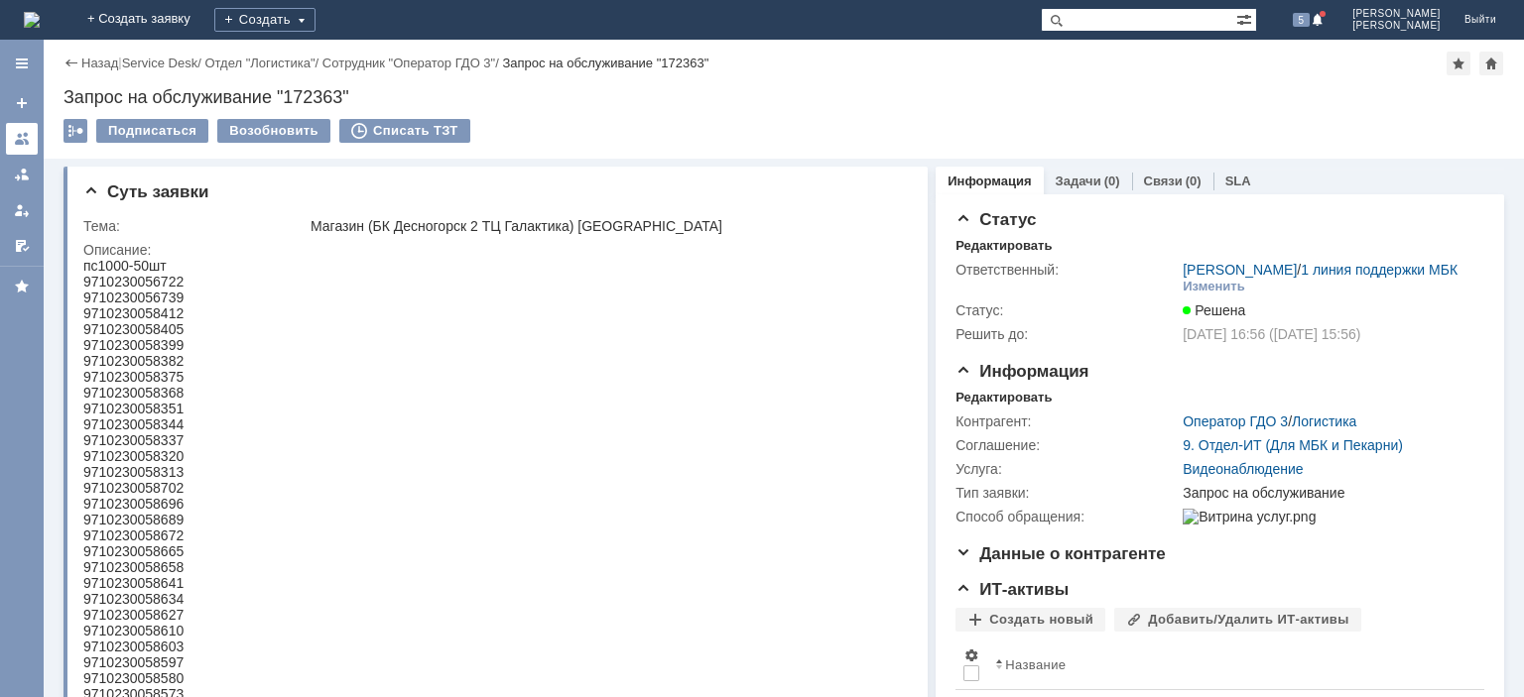
click at [25, 138] on div at bounding box center [22, 139] width 16 height 16
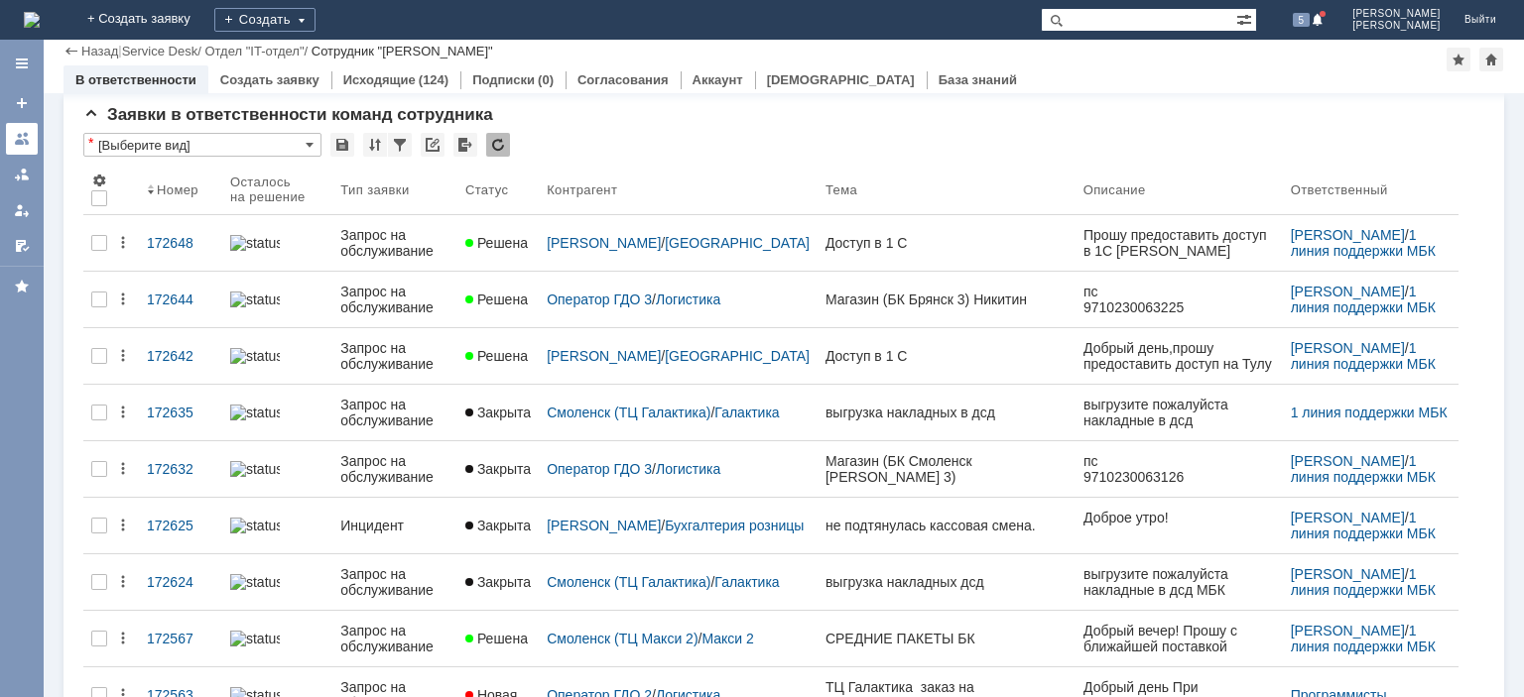
click at [22, 141] on div at bounding box center [22, 139] width 16 height 16
click at [27, 138] on div at bounding box center [22, 139] width 16 height 16
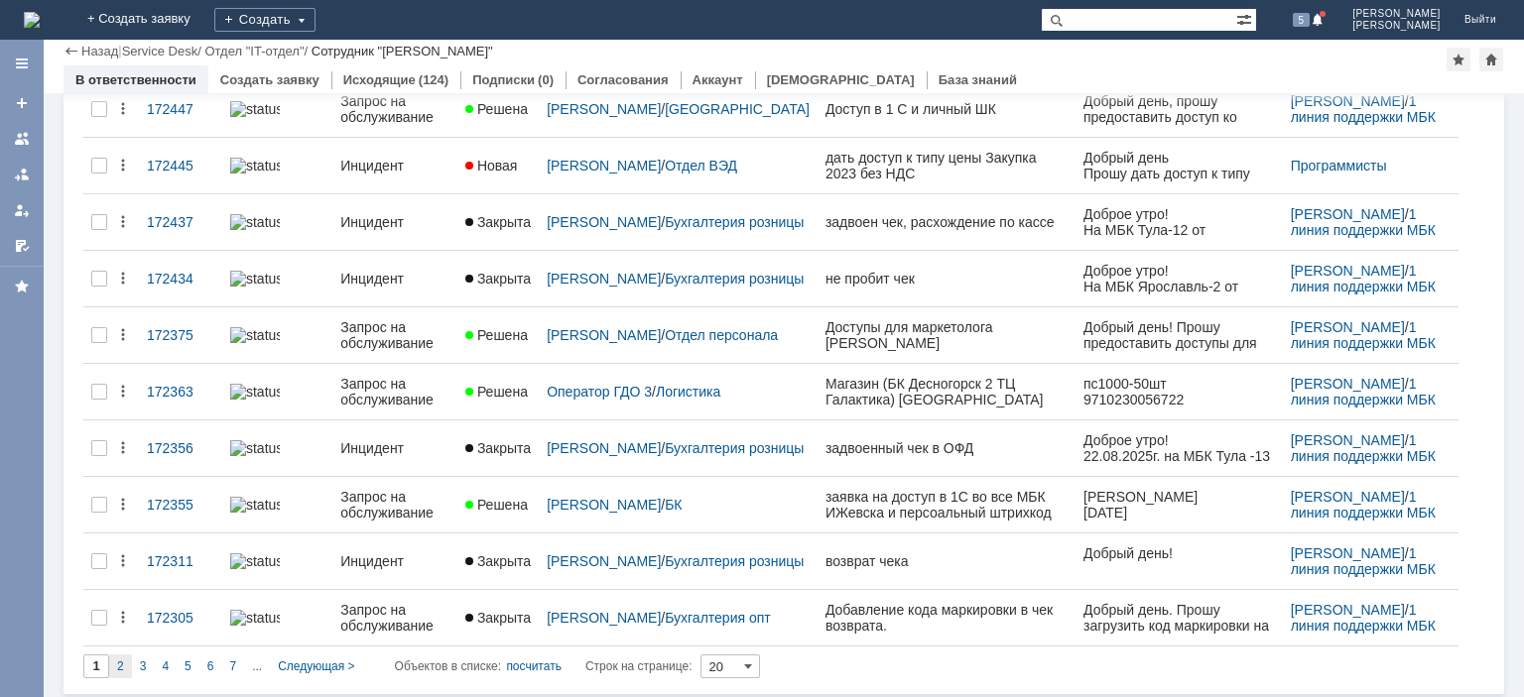
click at [126, 664] on div "2" at bounding box center [120, 667] width 23 height 24
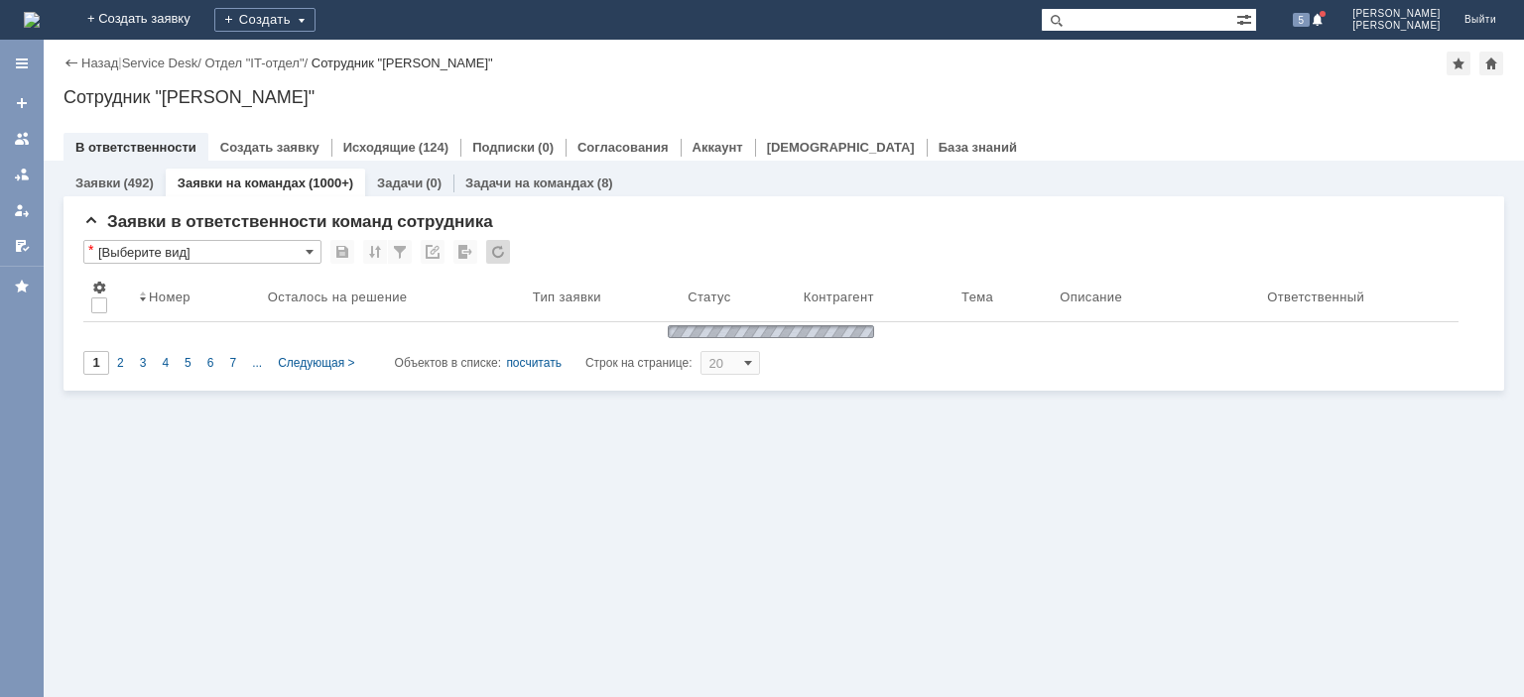
type input "2"
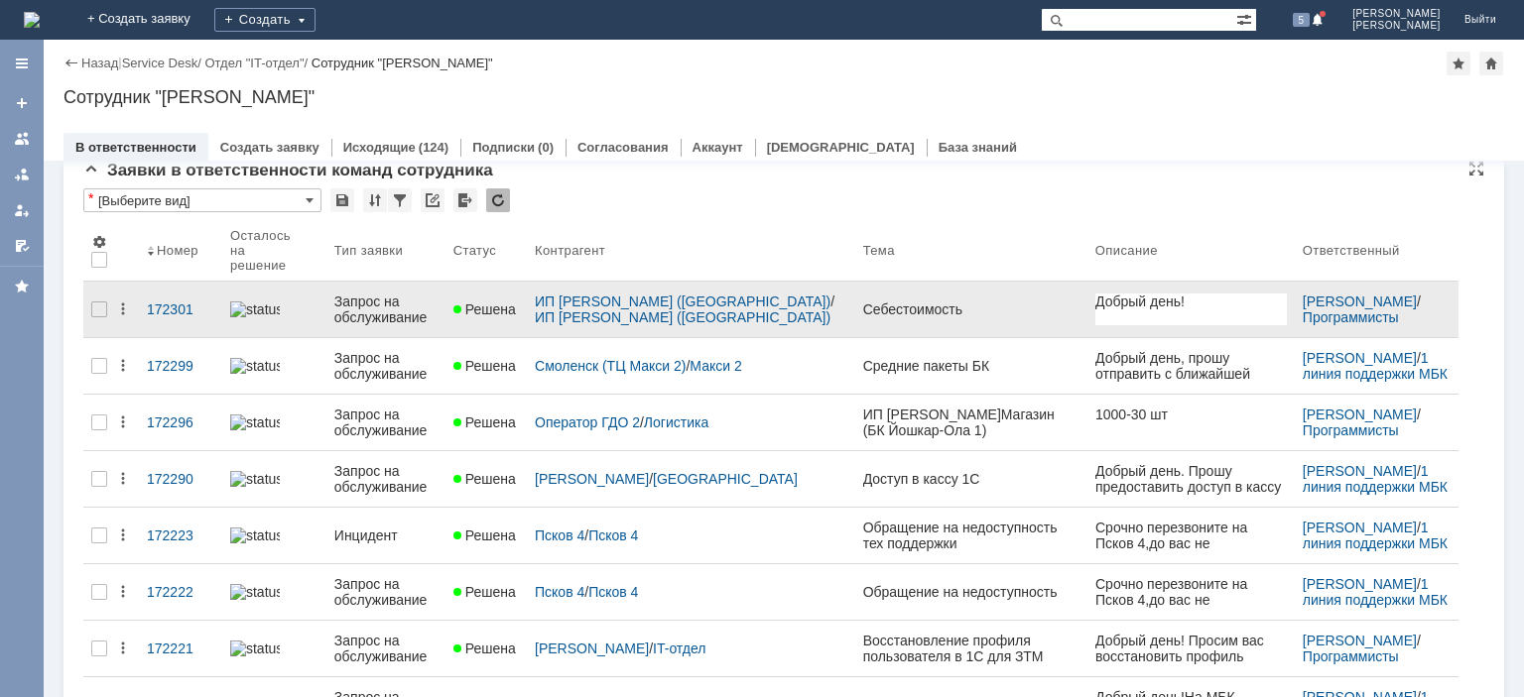
click at [401, 304] on div "Запрос на обслуживание" at bounding box center [385, 310] width 103 height 32
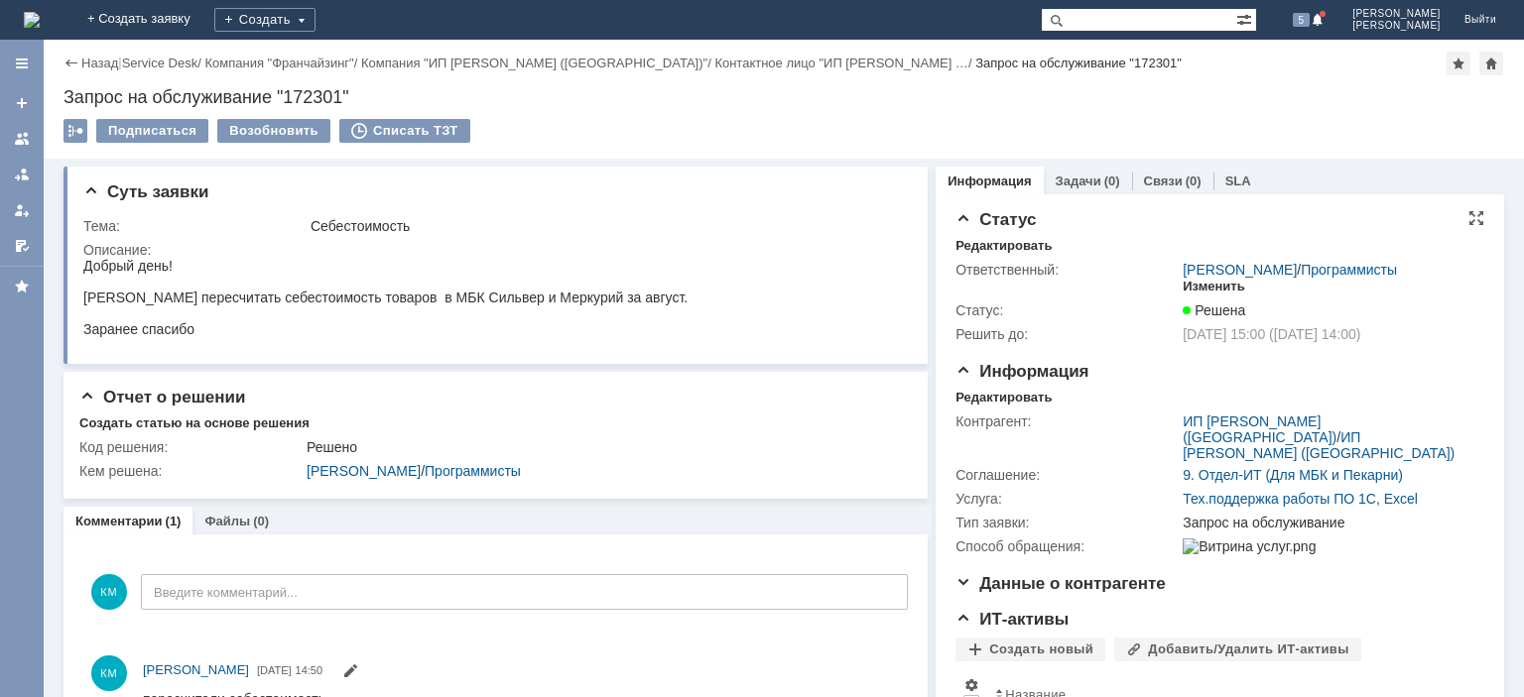
click at [1208, 286] on div "Изменить" at bounding box center [1213, 287] width 62 height 16
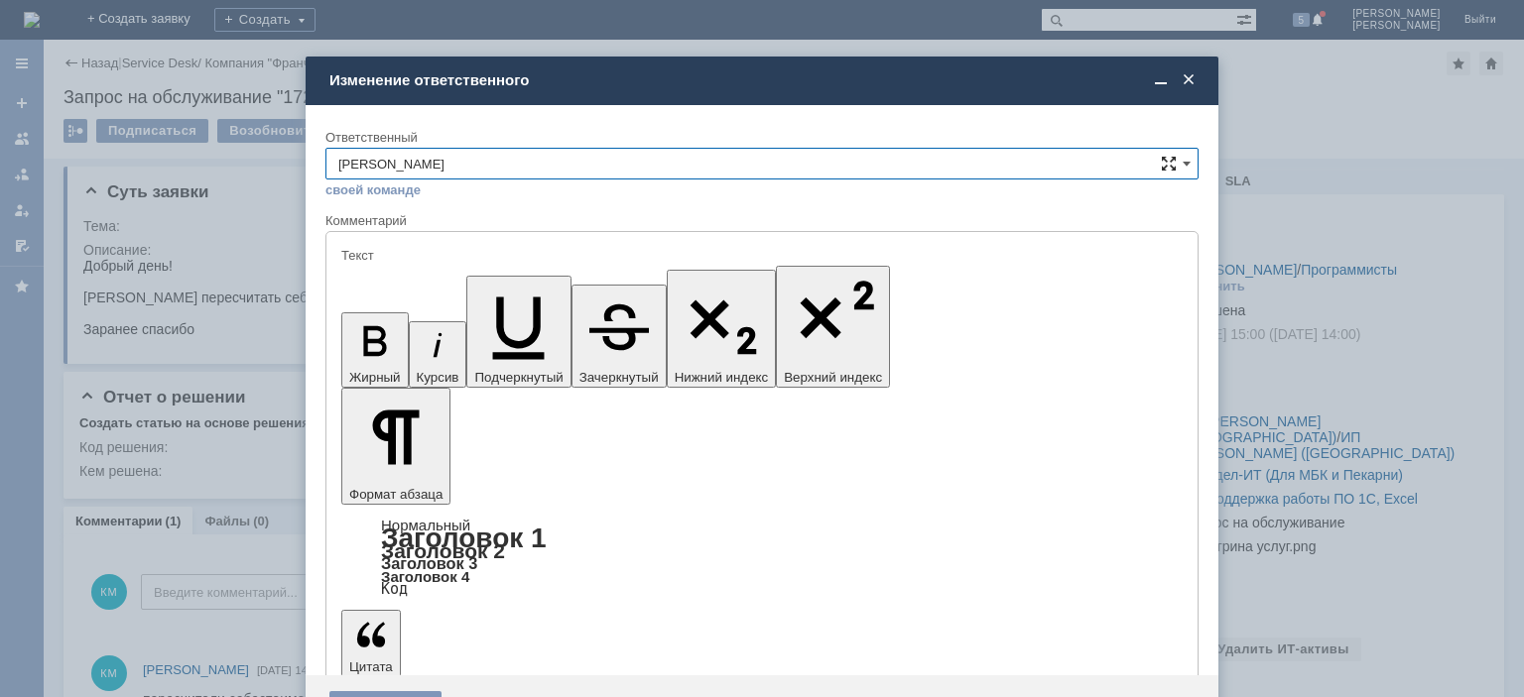
click at [1173, 164] on span at bounding box center [1169, 164] width 16 height 16
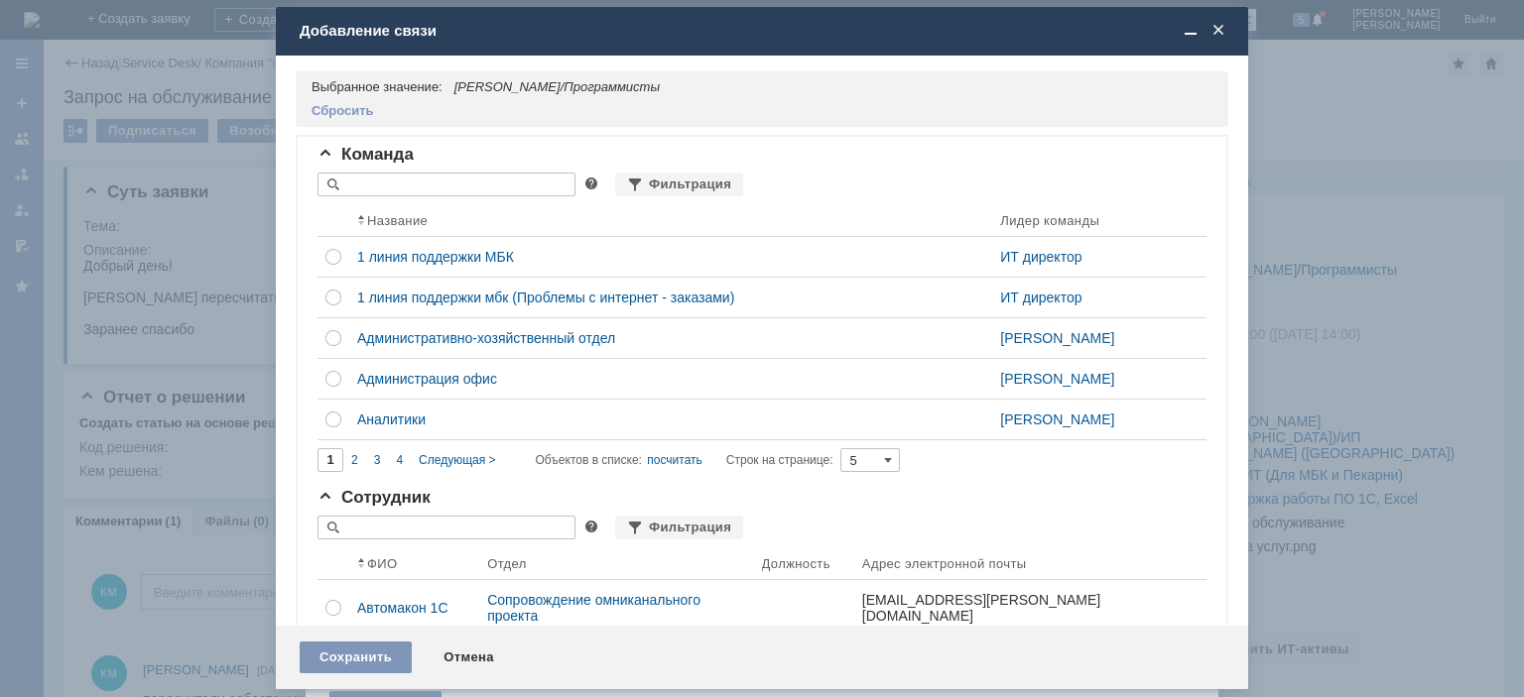
click at [1221, 38] on span at bounding box center [1218, 31] width 20 height 18
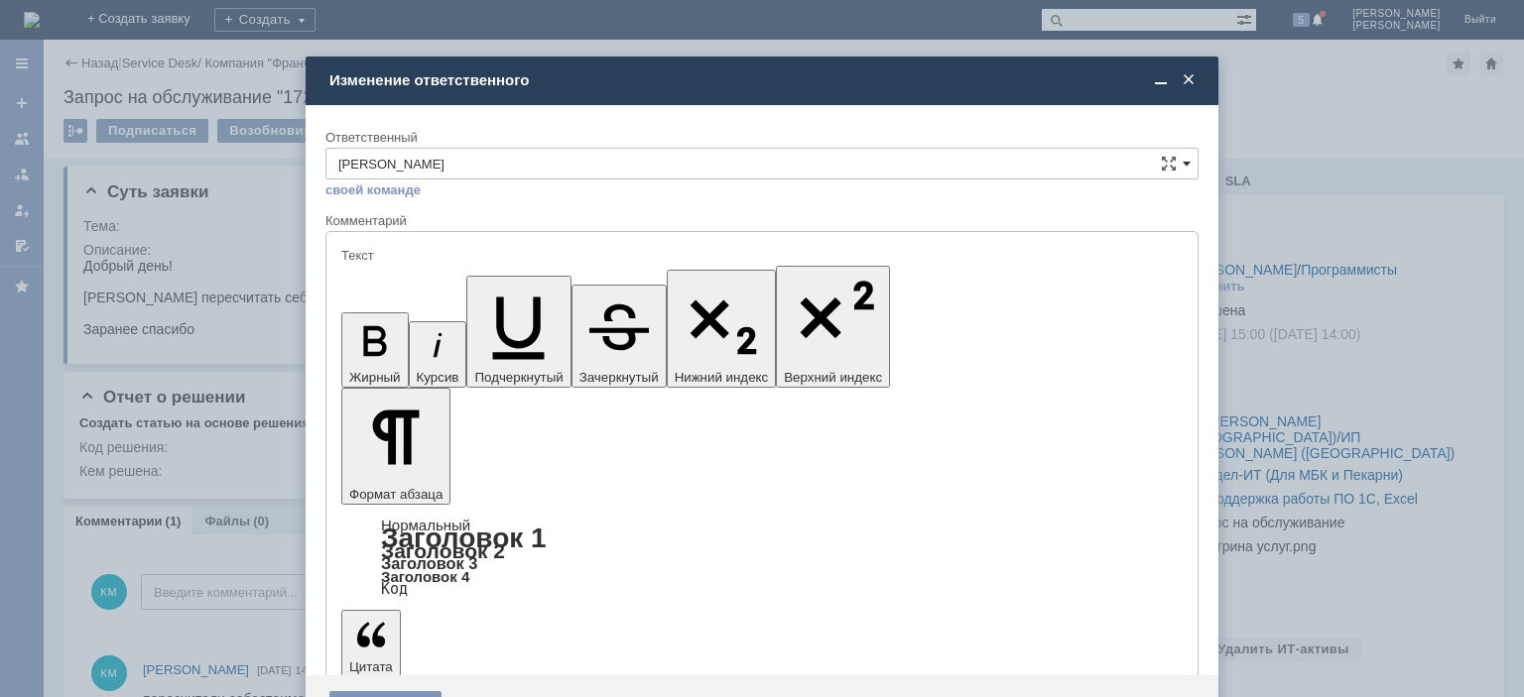
click at [1182, 162] on span at bounding box center [1186, 164] width 8 height 16
click at [542, 361] on span "[PERSON_NAME]" at bounding box center [761, 361] width 847 height 16
type input "[PERSON_NAME]"
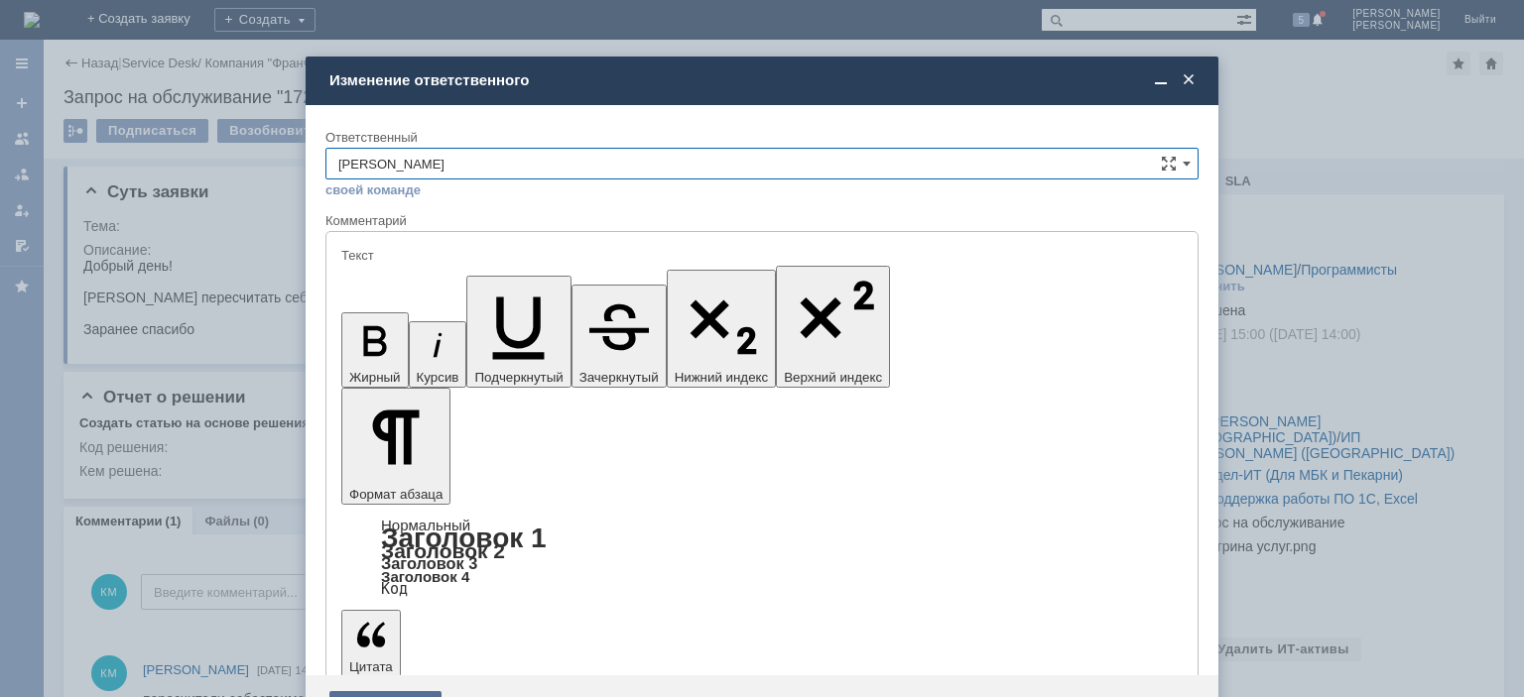
click at [390, 691] on div "Сохранить" at bounding box center [385, 707] width 112 height 32
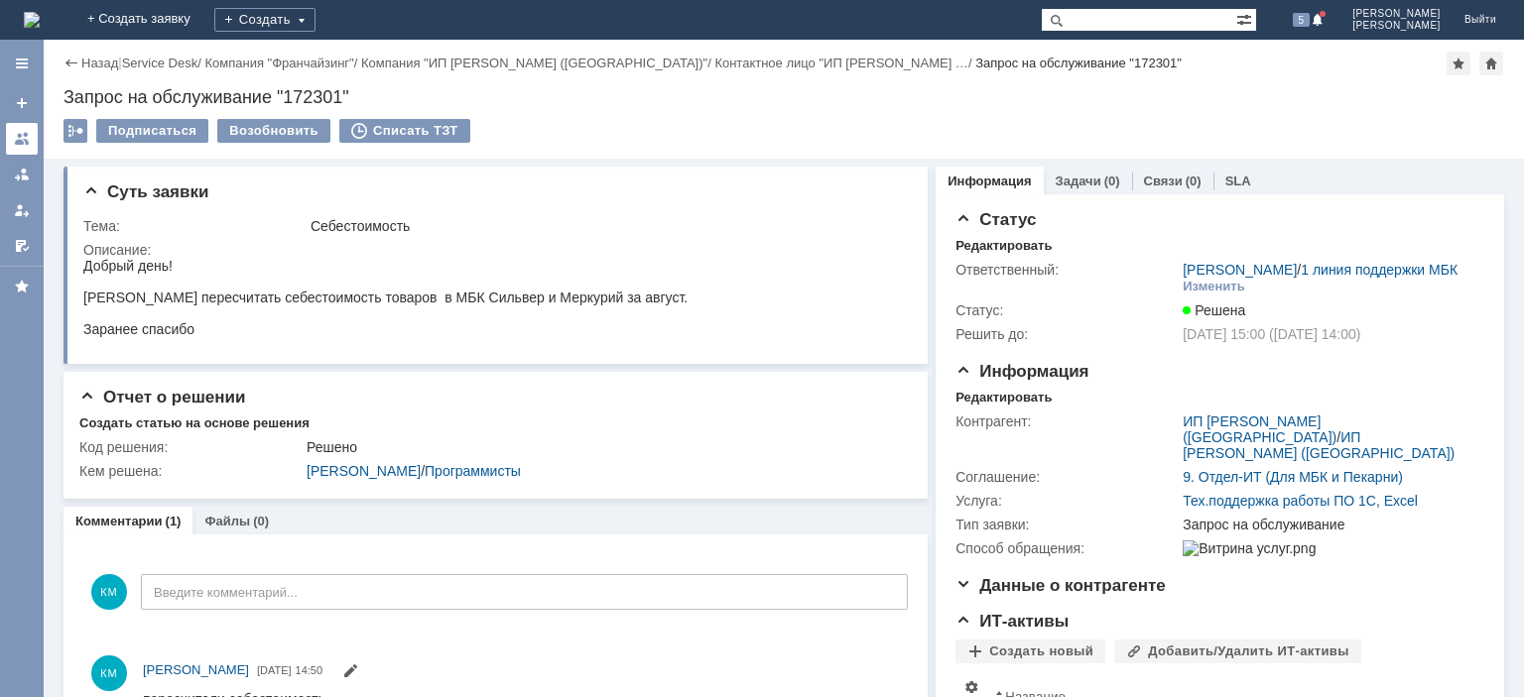
click at [18, 133] on div at bounding box center [22, 139] width 16 height 16
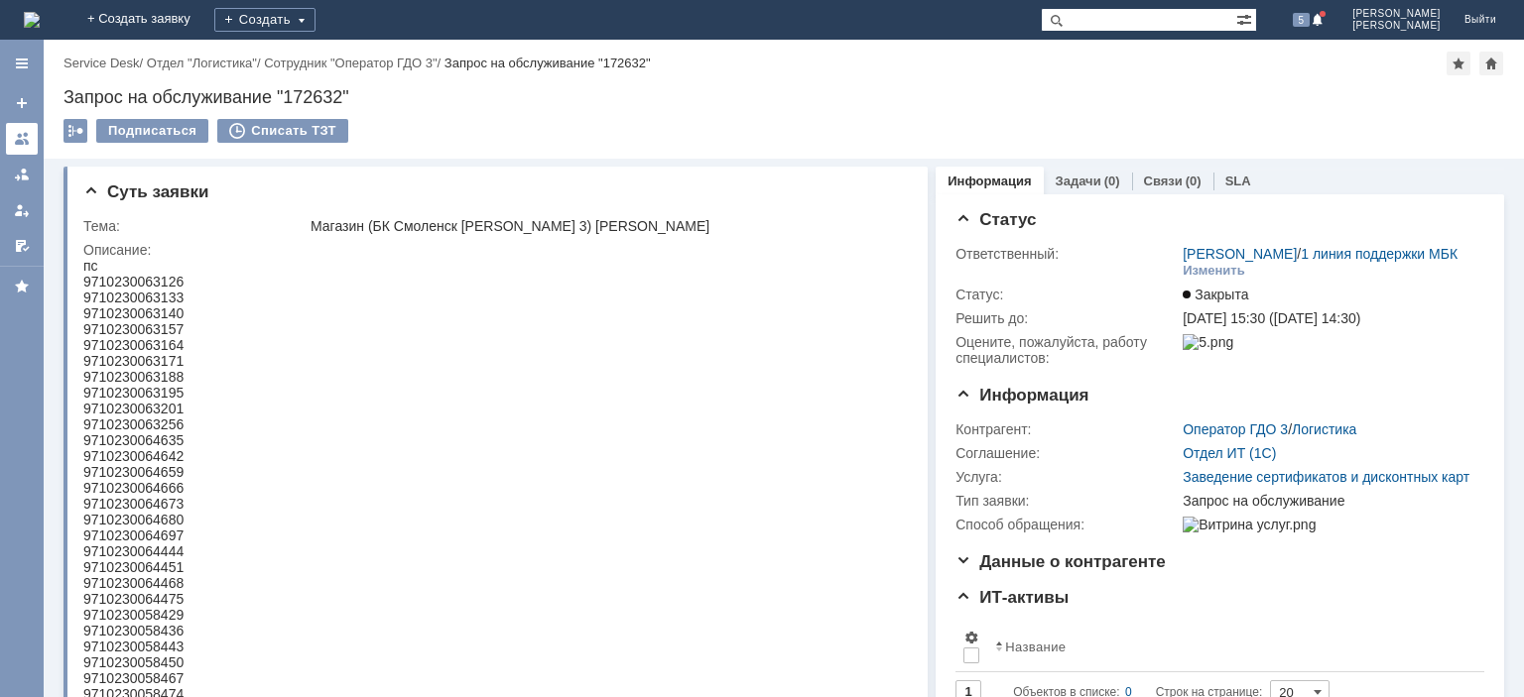
click at [17, 136] on div at bounding box center [22, 139] width 16 height 16
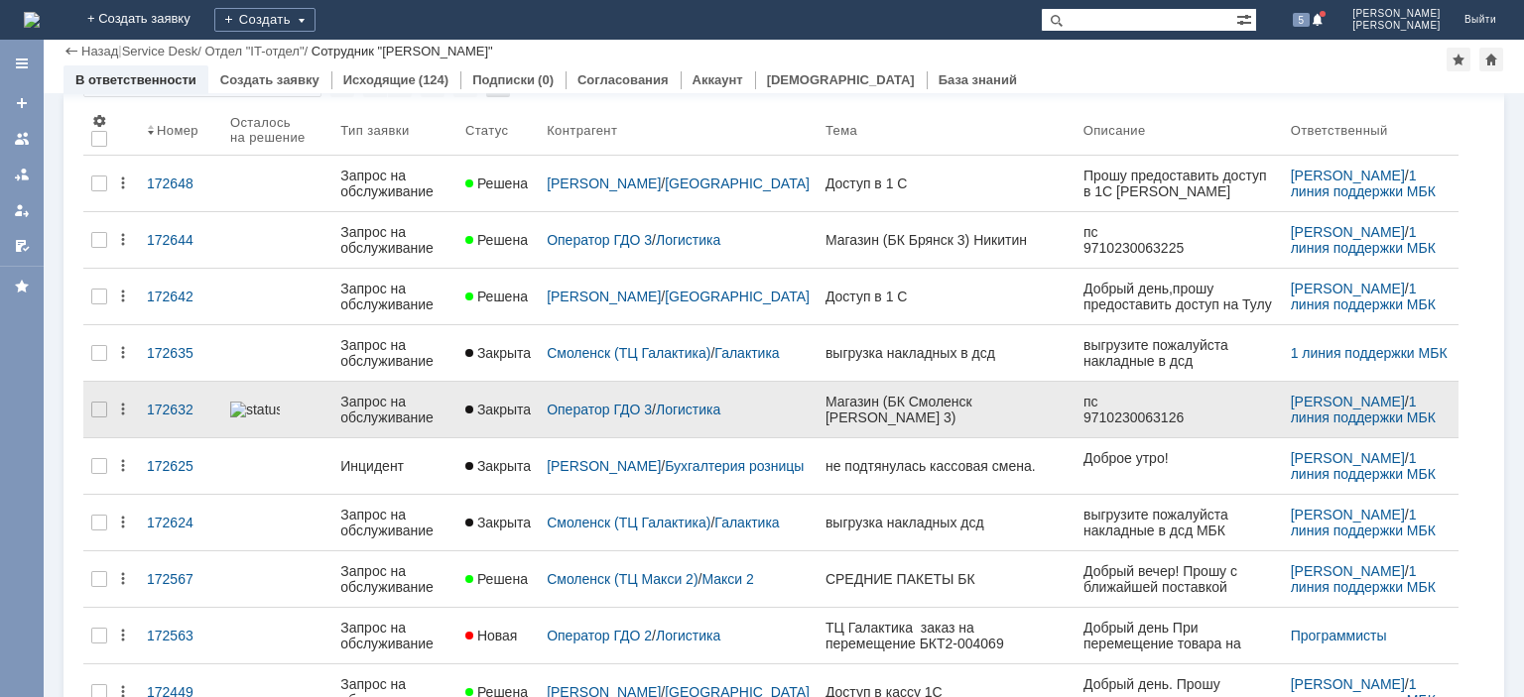
click at [388, 414] on div "Запрос на обслуживание" at bounding box center [394, 410] width 109 height 32
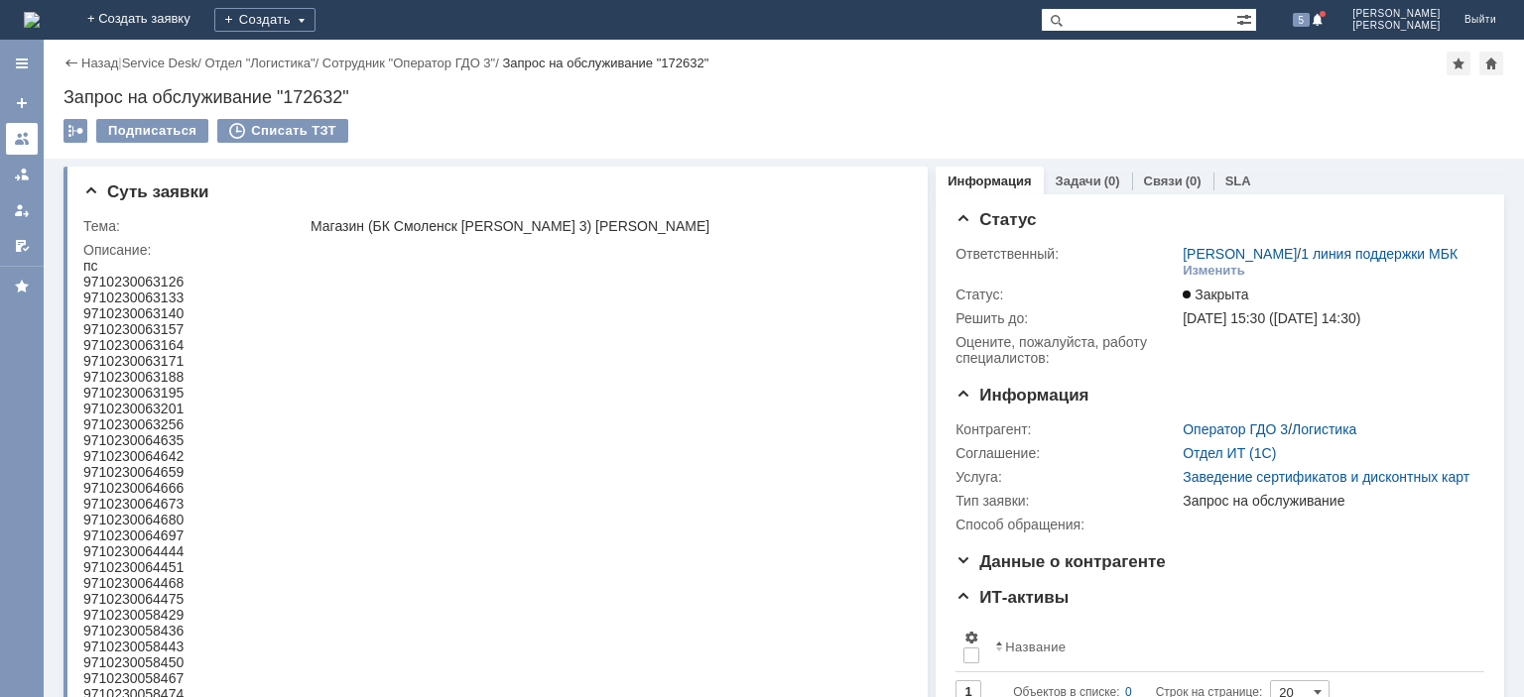
click at [26, 137] on div at bounding box center [22, 139] width 16 height 16
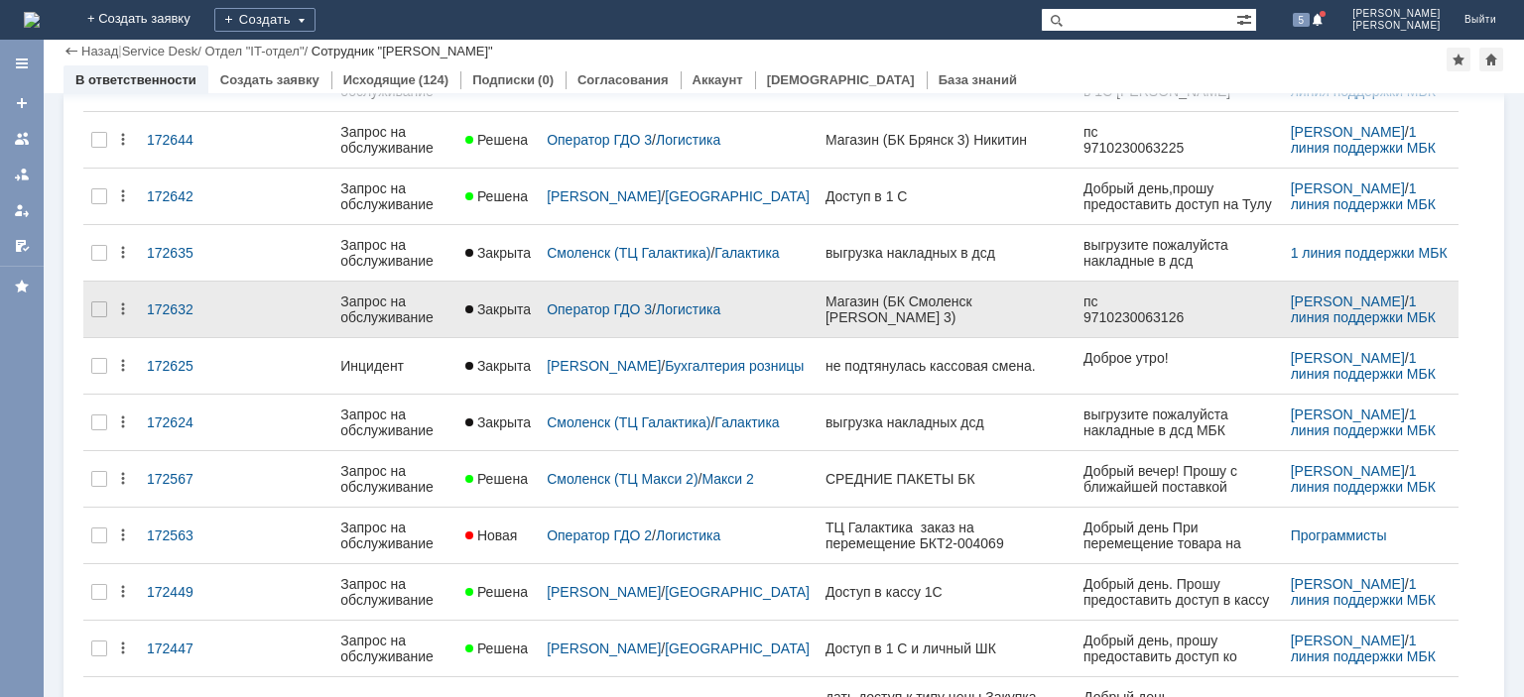
click at [379, 310] on div "Запрос на обслуживание" at bounding box center [394, 310] width 109 height 32
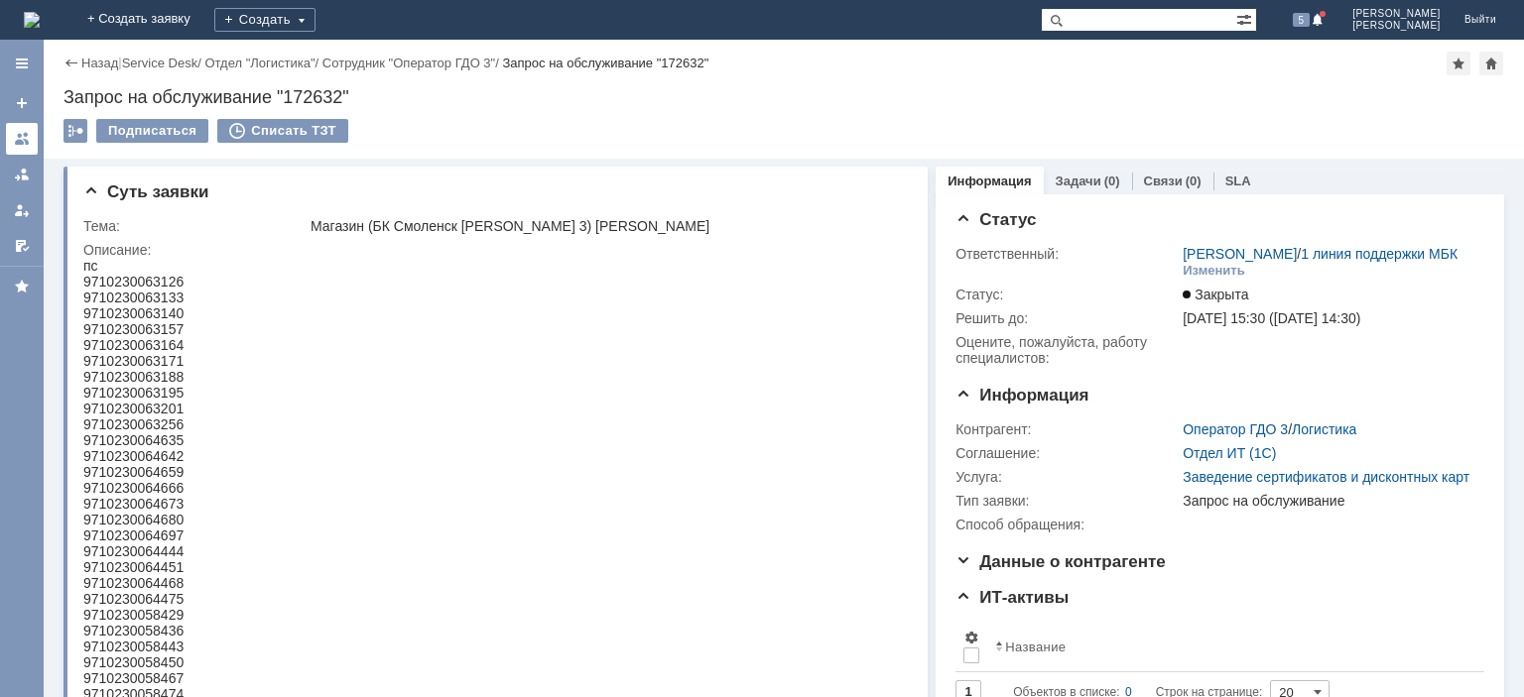
click at [22, 137] on div at bounding box center [22, 139] width 16 height 16
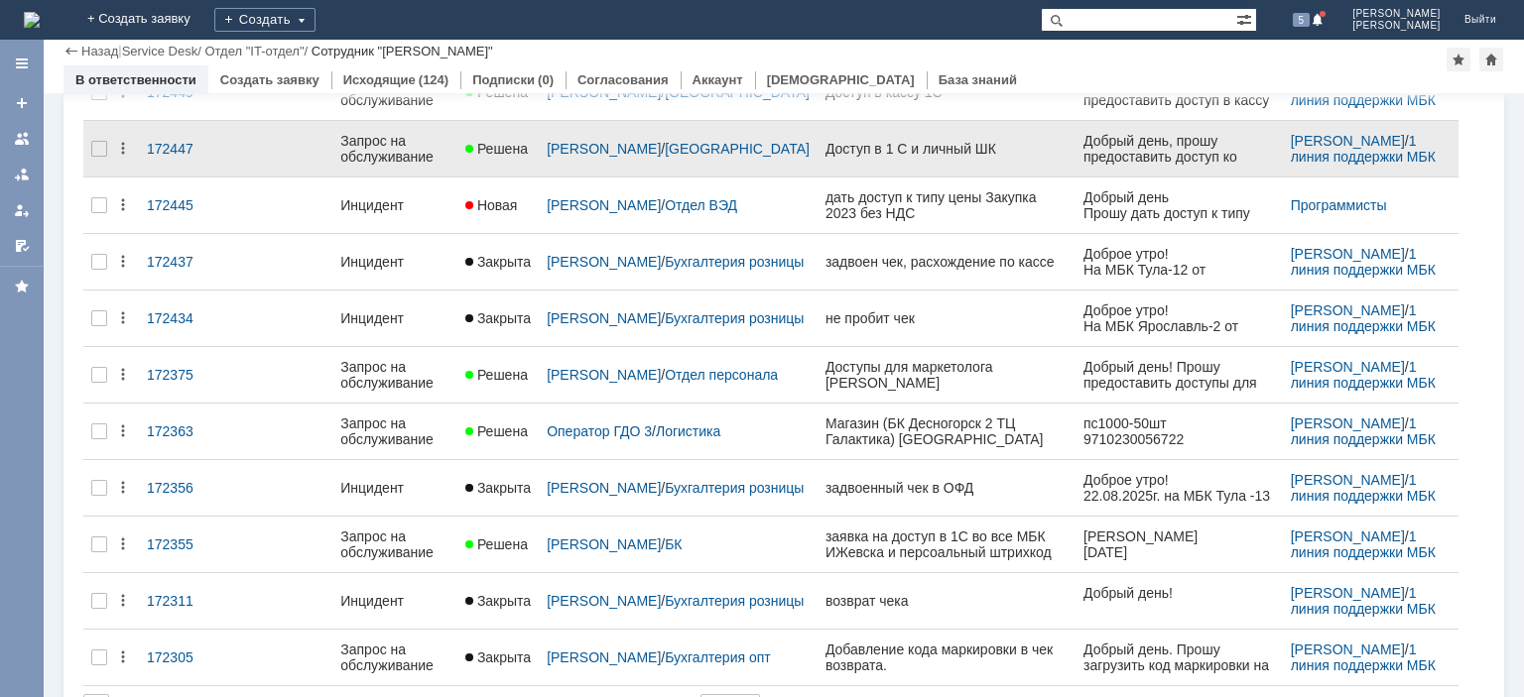
scroll to position [739, 0]
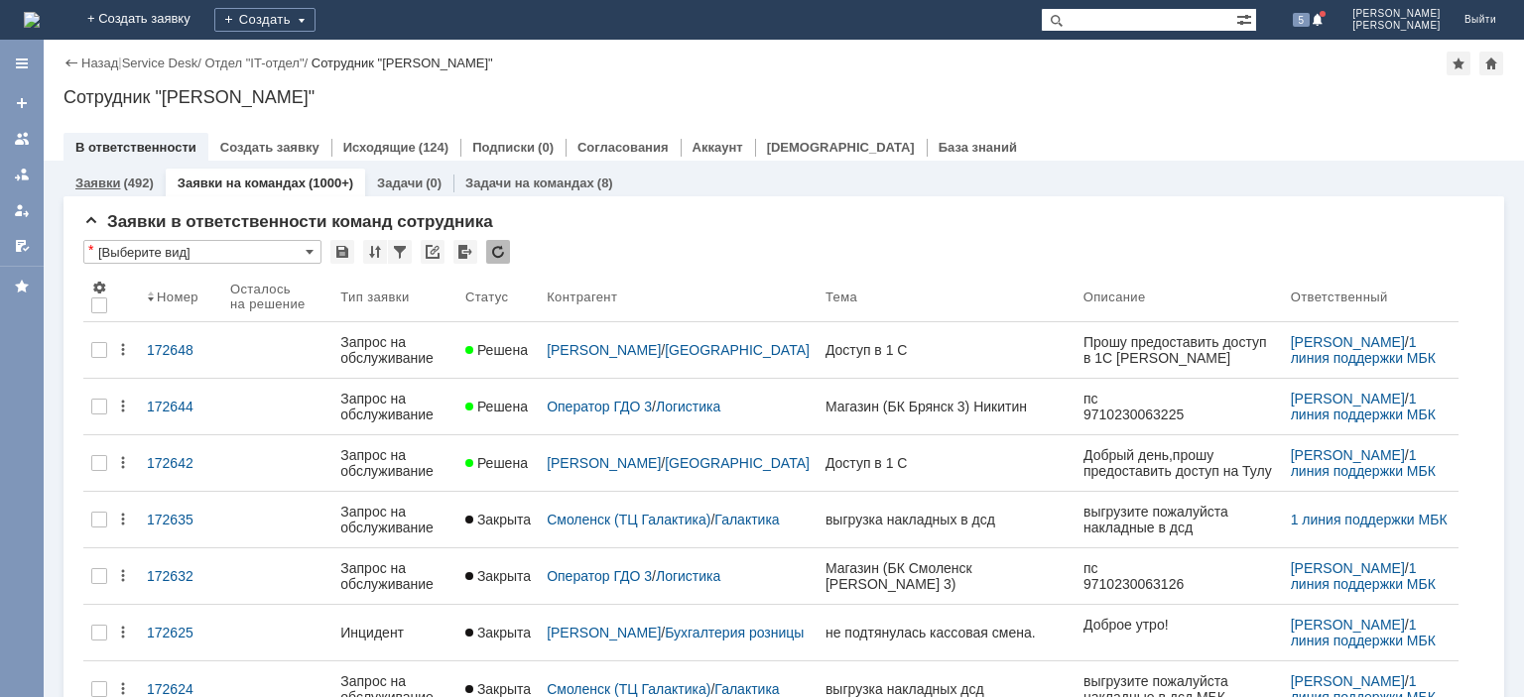
click at [138, 174] on div "Заявки (492)" at bounding box center [114, 183] width 102 height 29
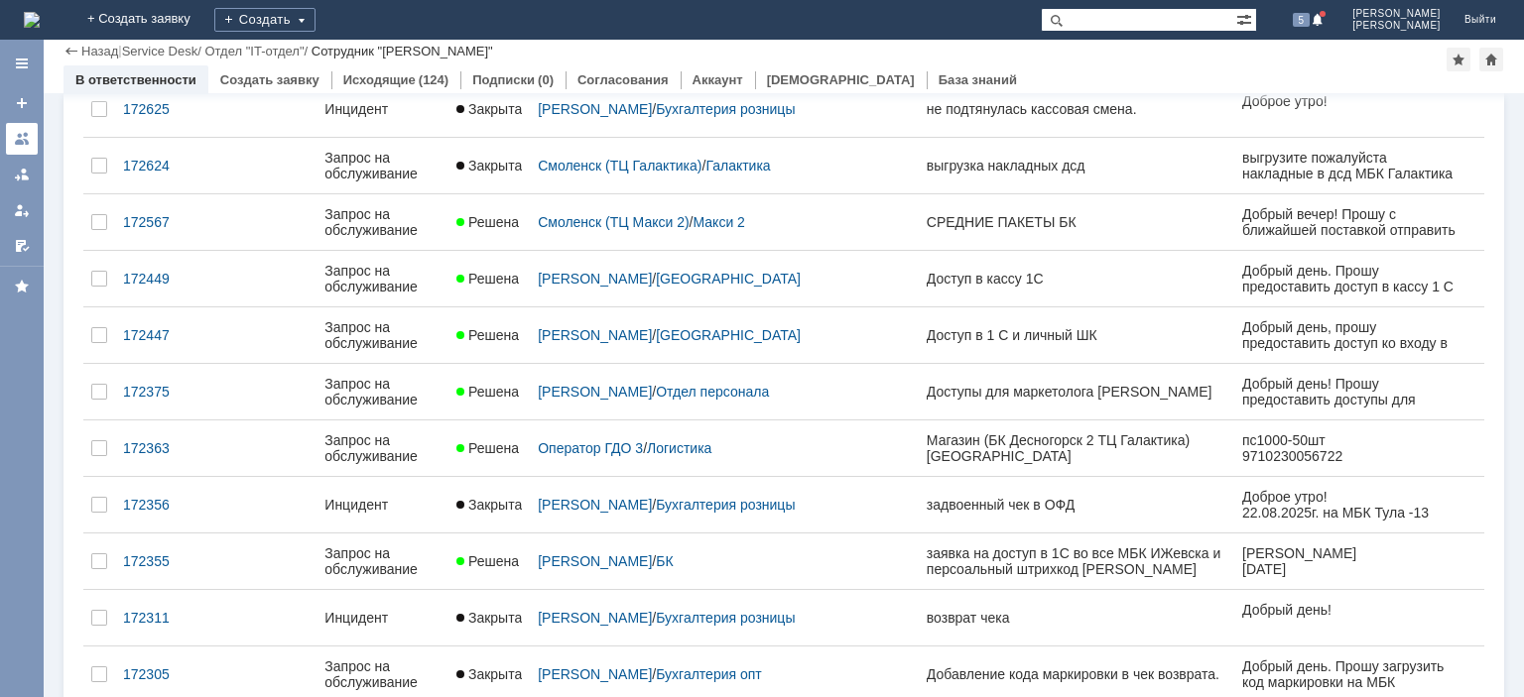
click at [13, 139] on link at bounding box center [22, 139] width 32 height 32
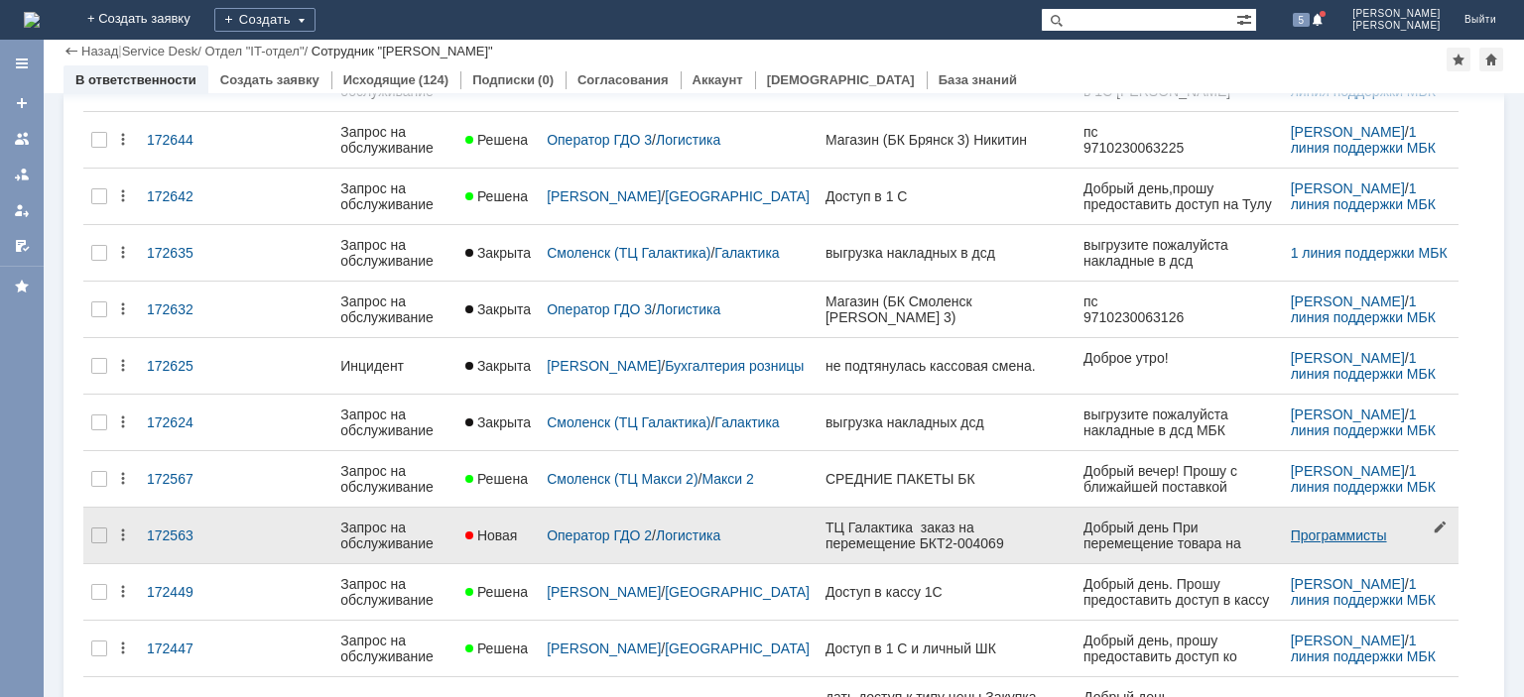
click at [1303, 528] on link "Программисты" at bounding box center [1339, 536] width 96 height 16
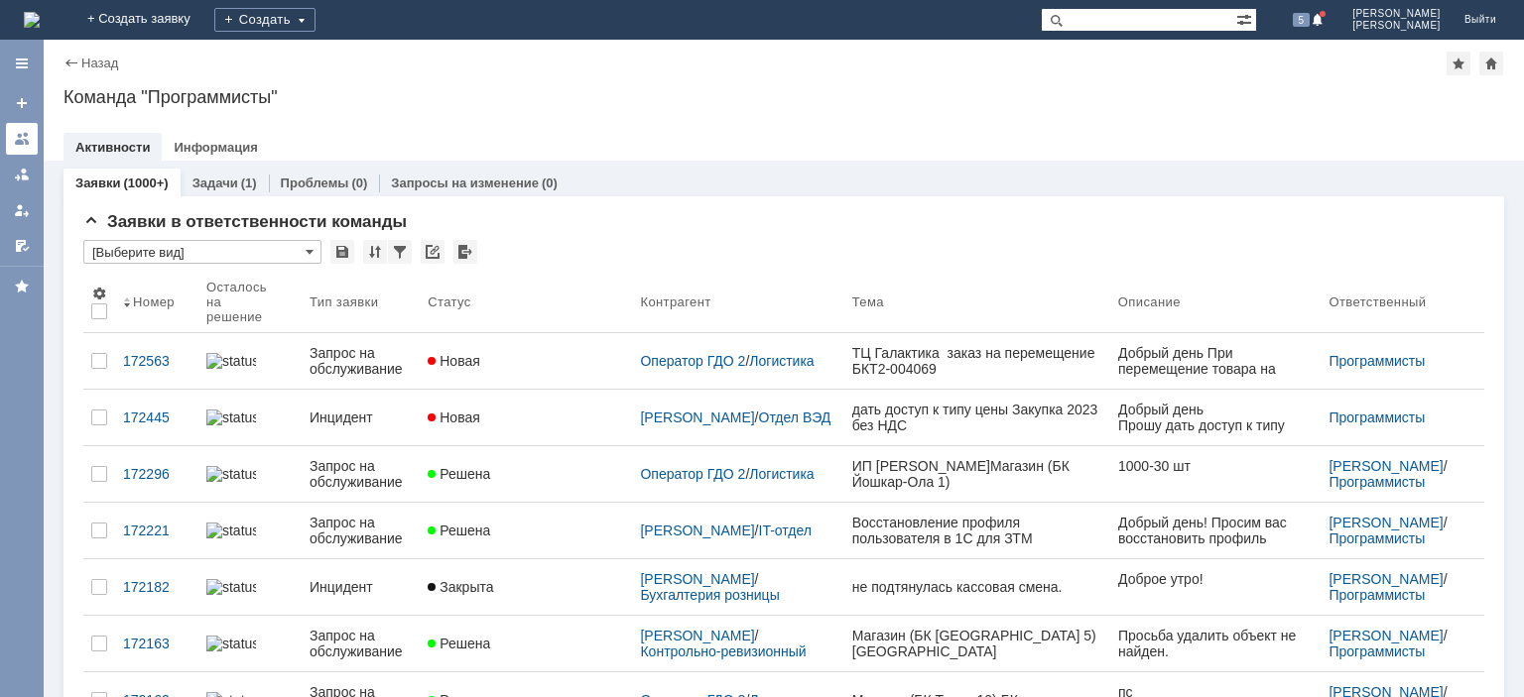
click at [14, 137] on link at bounding box center [22, 139] width 32 height 32
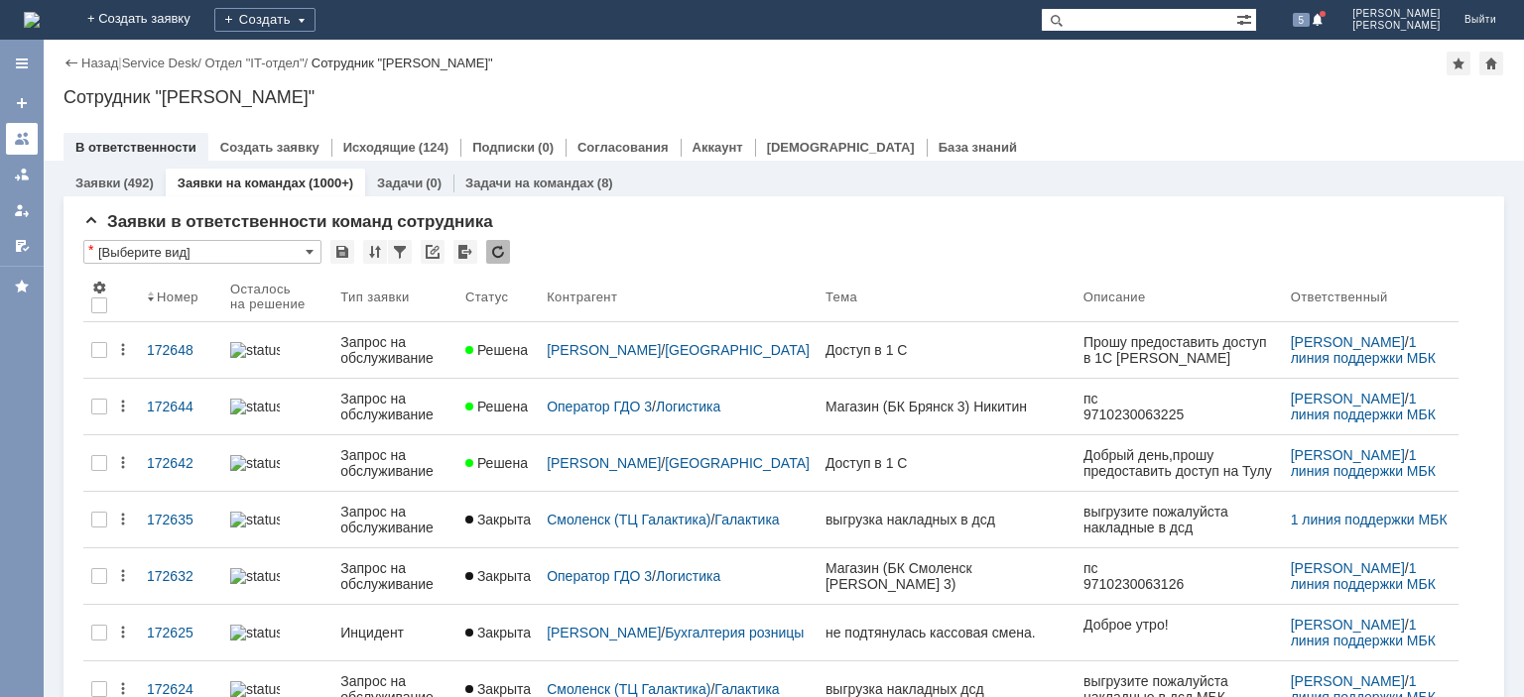
click at [22, 136] on div at bounding box center [22, 139] width 16 height 16
click at [34, 133] on link at bounding box center [22, 139] width 32 height 32
click at [27, 136] on div at bounding box center [22, 139] width 16 height 16
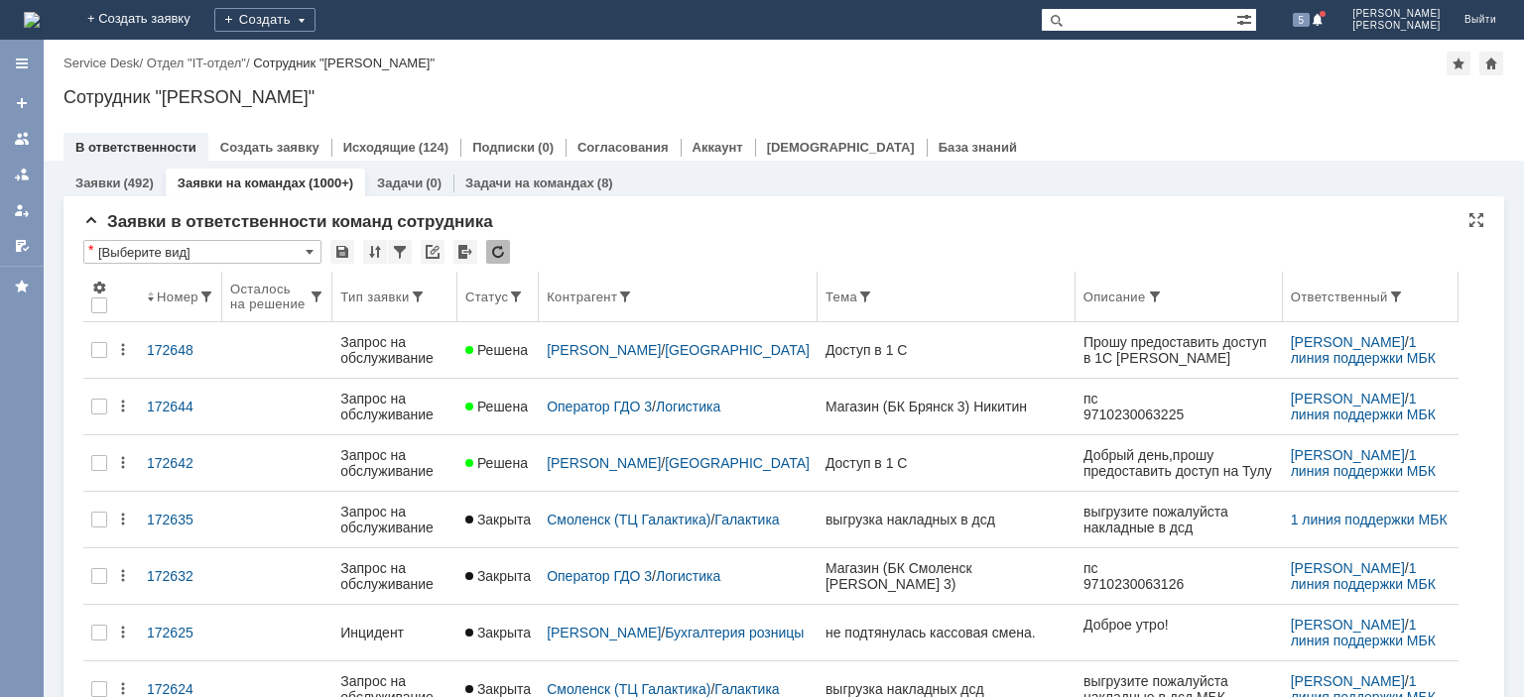
scroll to position [199, 0]
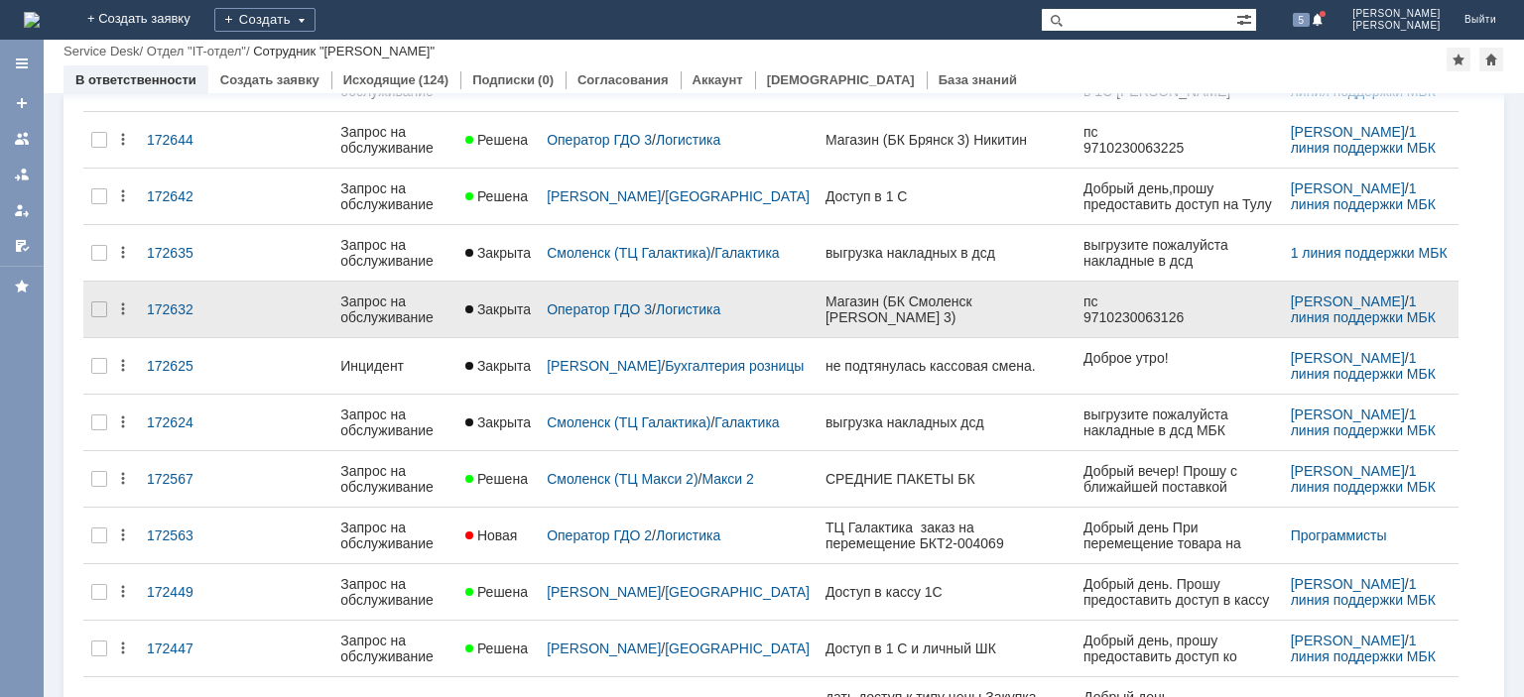
click at [415, 310] on div "Запрос на обслуживание" at bounding box center [394, 310] width 109 height 32
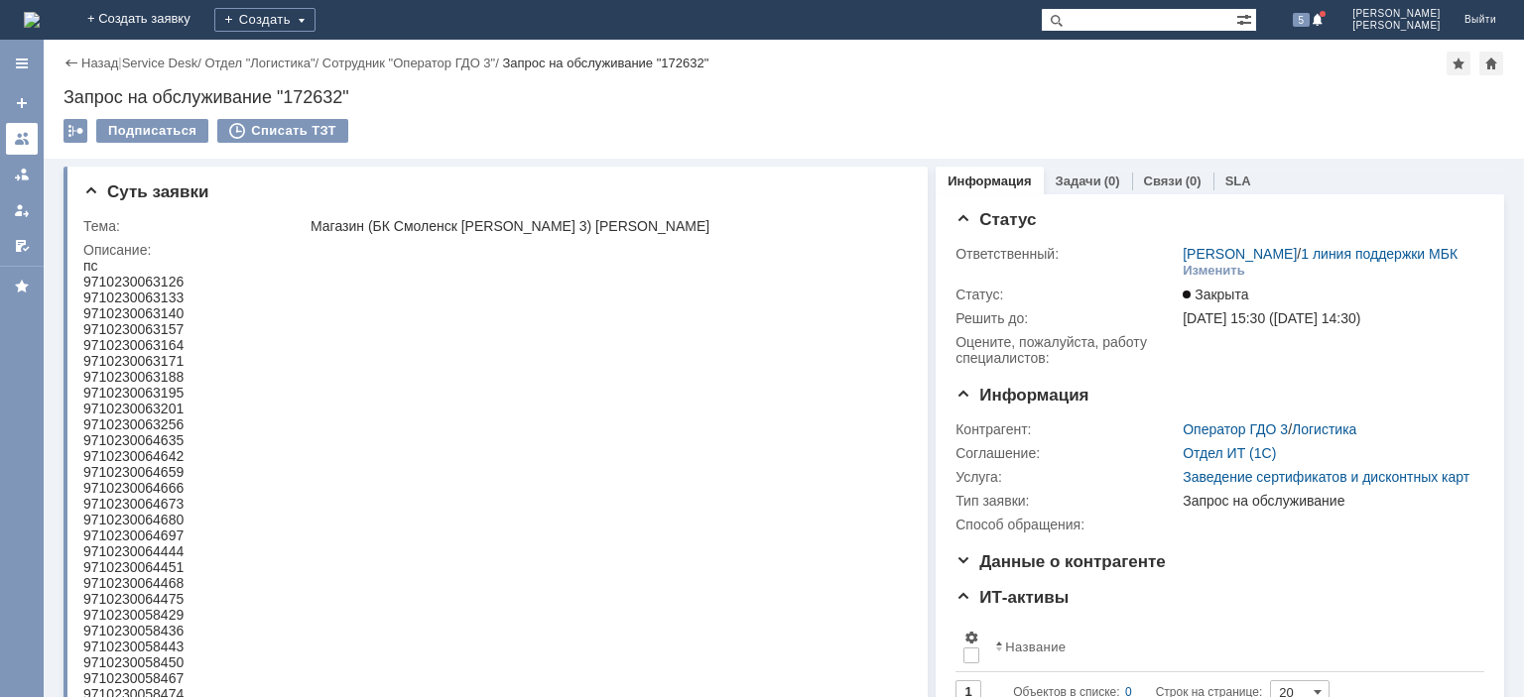
click at [16, 139] on div at bounding box center [22, 139] width 16 height 16
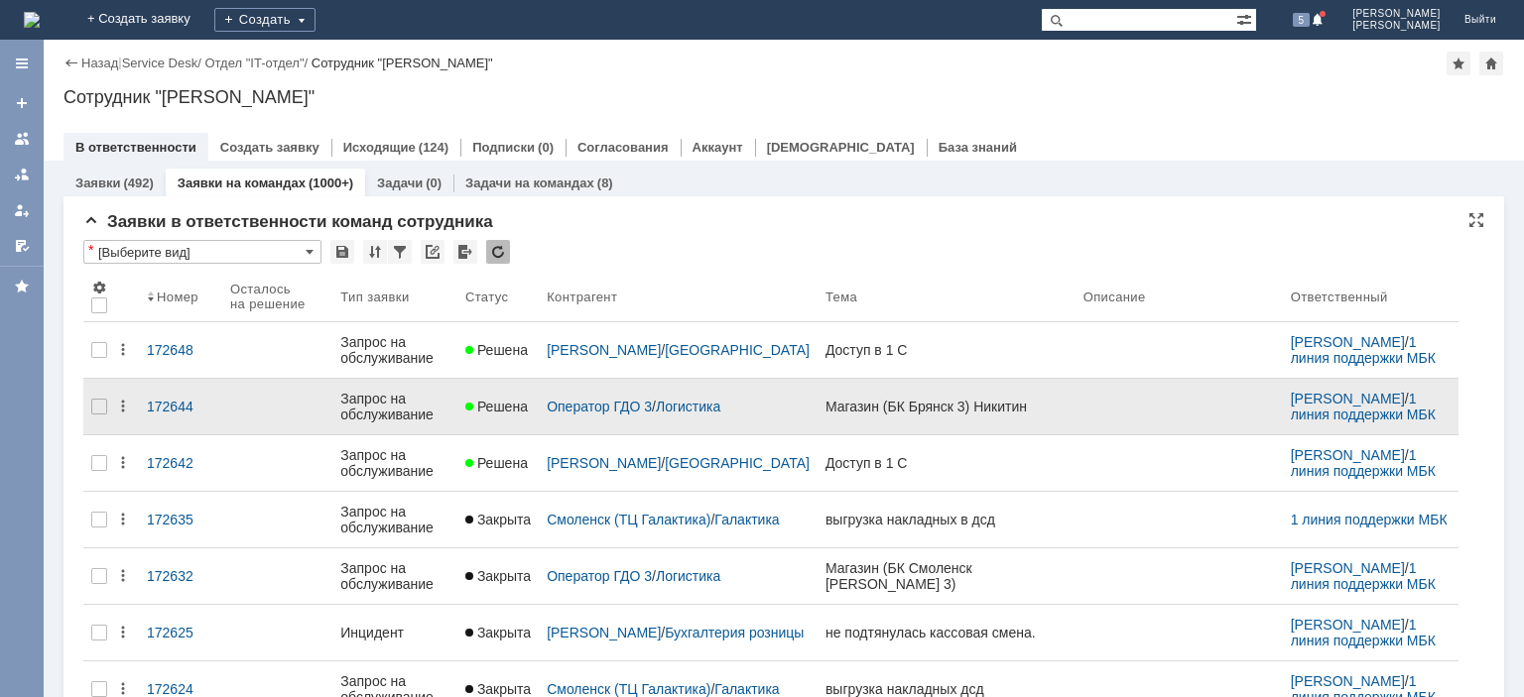
click at [413, 406] on div "Запрос на обслуживание" at bounding box center [394, 407] width 109 height 32
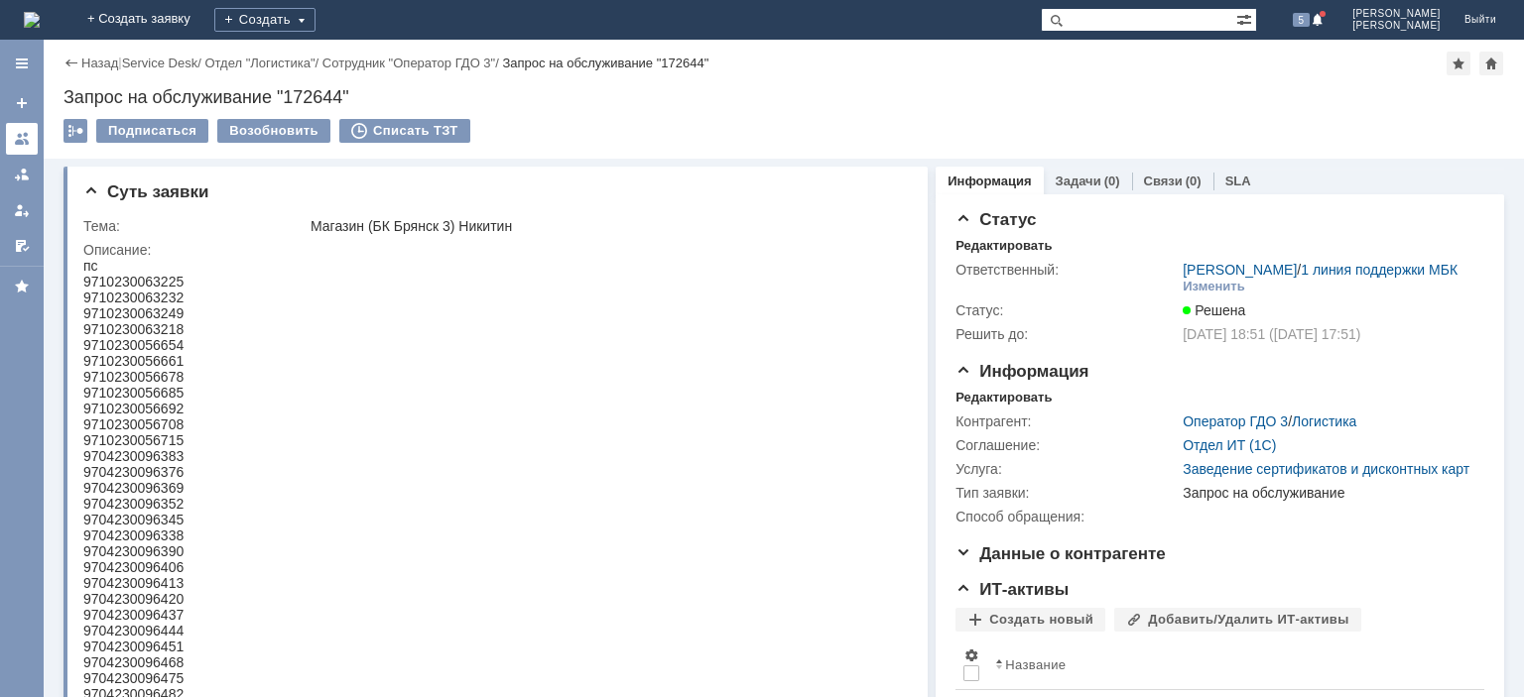
click at [18, 141] on div at bounding box center [22, 139] width 16 height 16
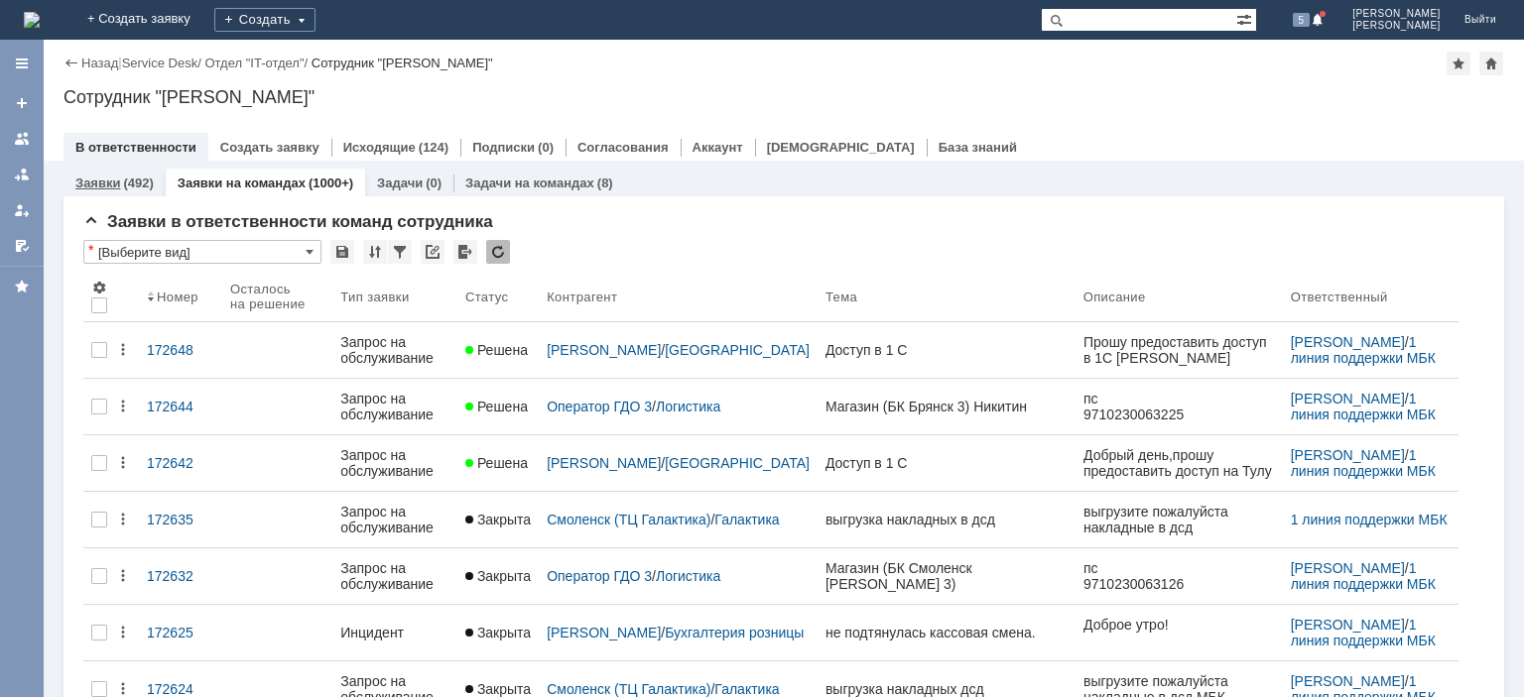
click at [152, 181] on div "(492)" at bounding box center [138, 183] width 30 height 15
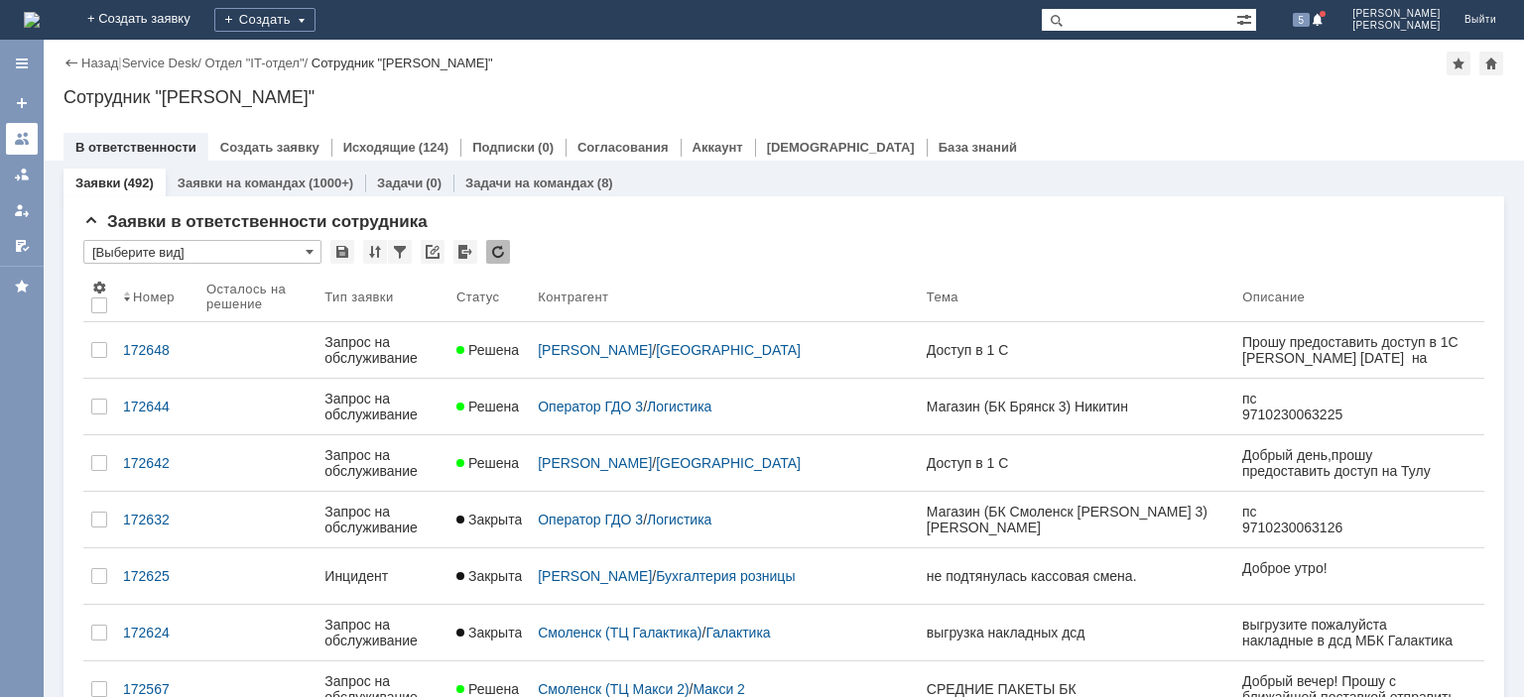
click at [33, 148] on link at bounding box center [22, 139] width 32 height 32
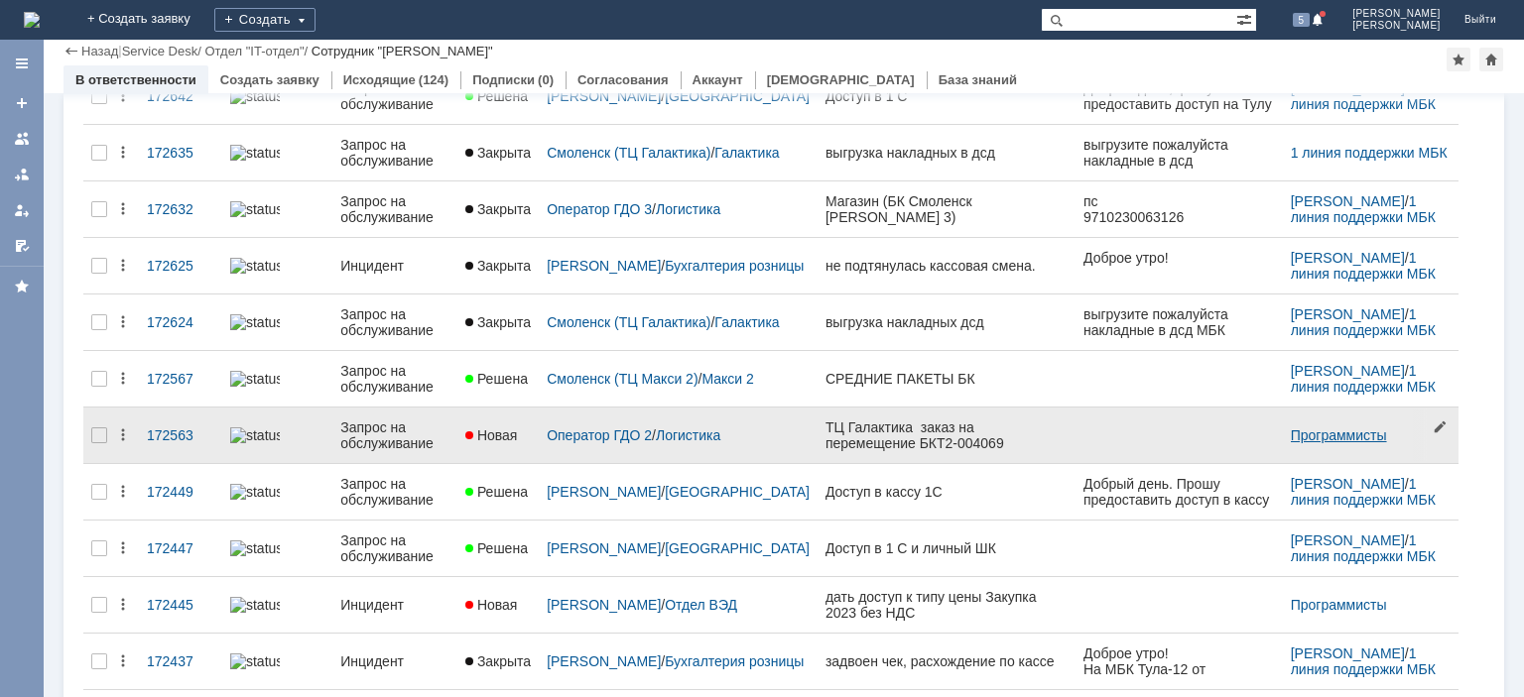
click at [1295, 428] on link "Программисты" at bounding box center [1339, 436] width 96 height 16
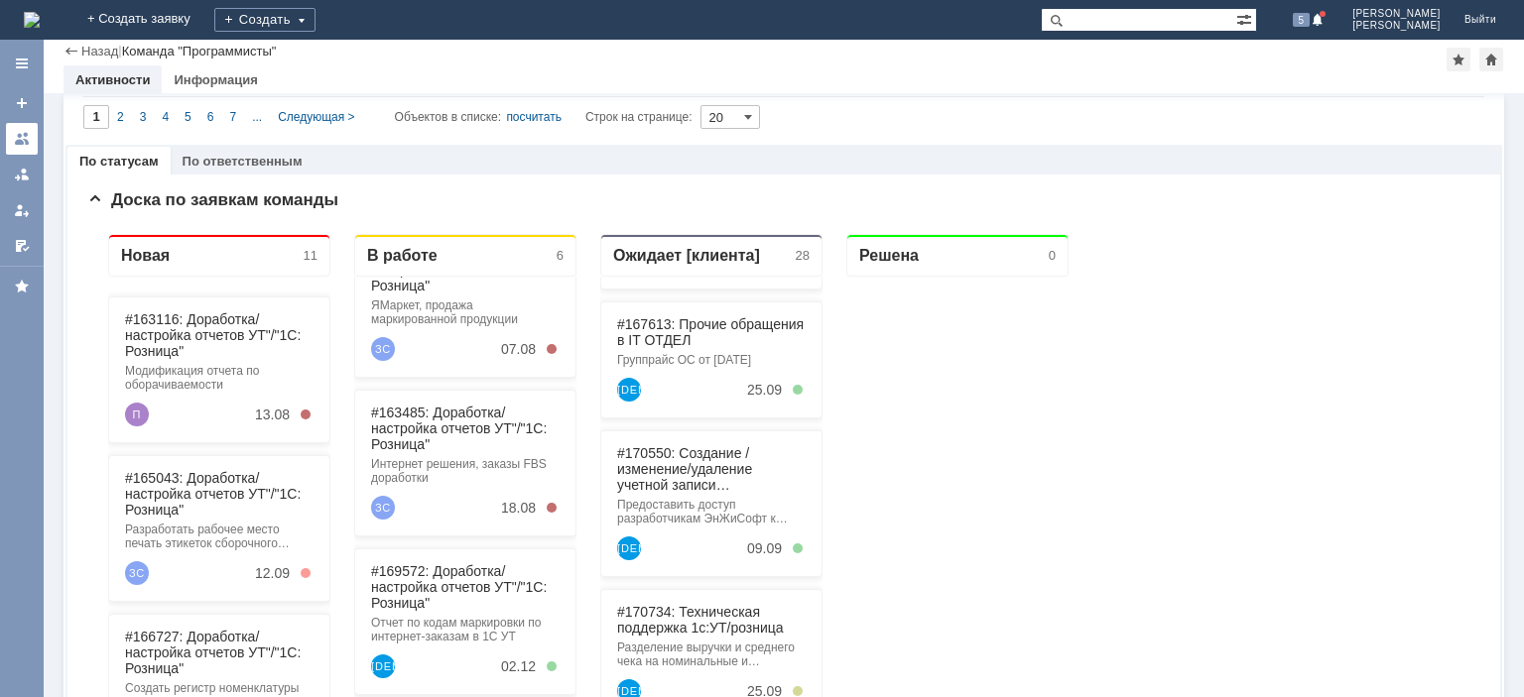
click at [16, 140] on div at bounding box center [22, 139] width 16 height 16
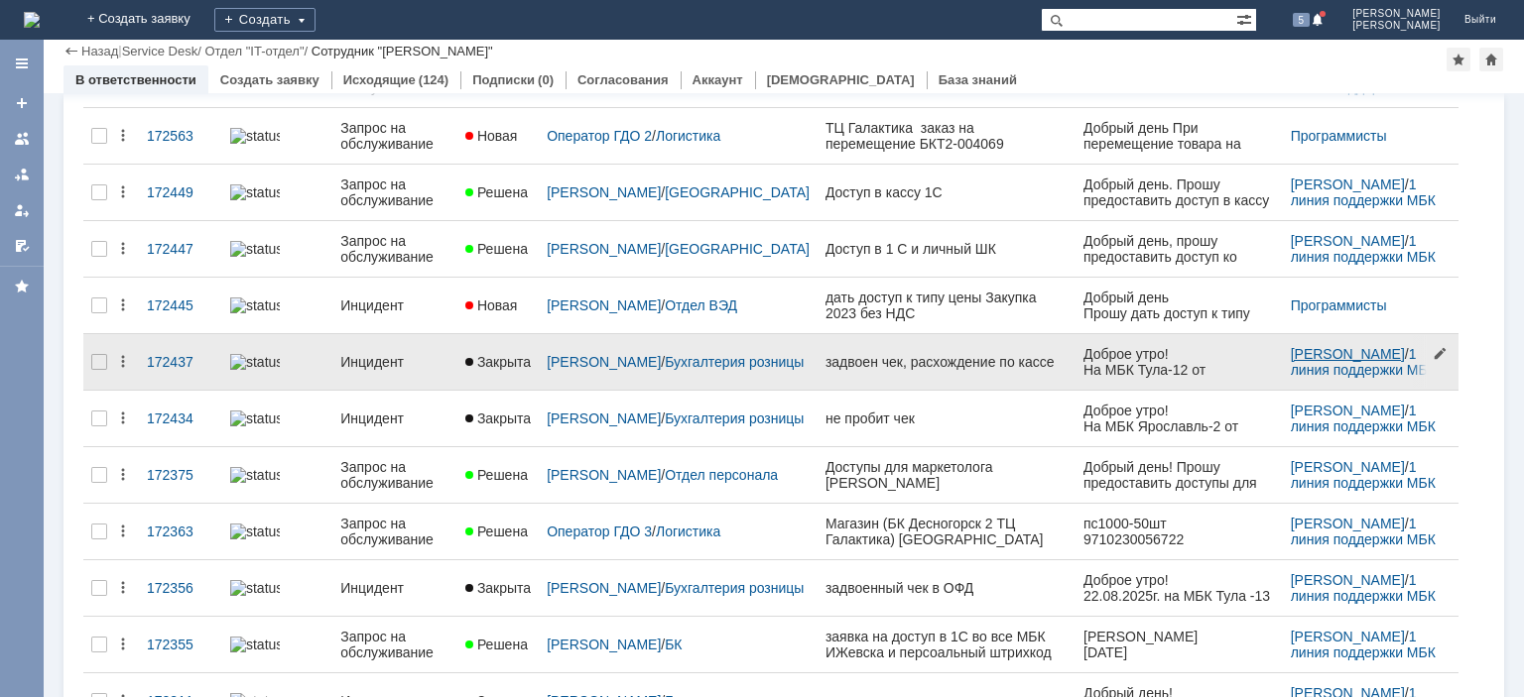
click at [1310, 355] on link "[PERSON_NAME]" at bounding box center [1348, 354] width 114 height 16
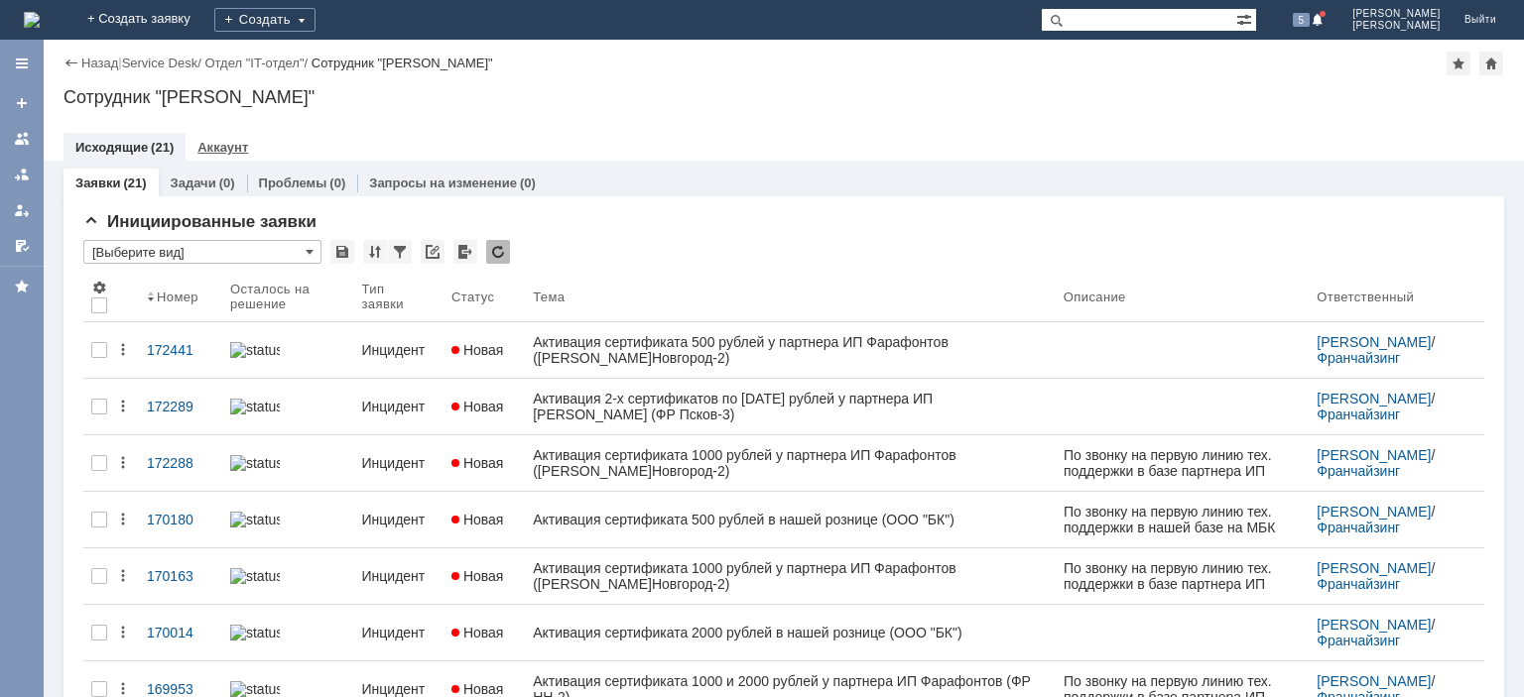
click at [220, 145] on link "Аккаунт" at bounding box center [222, 147] width 51 height 15
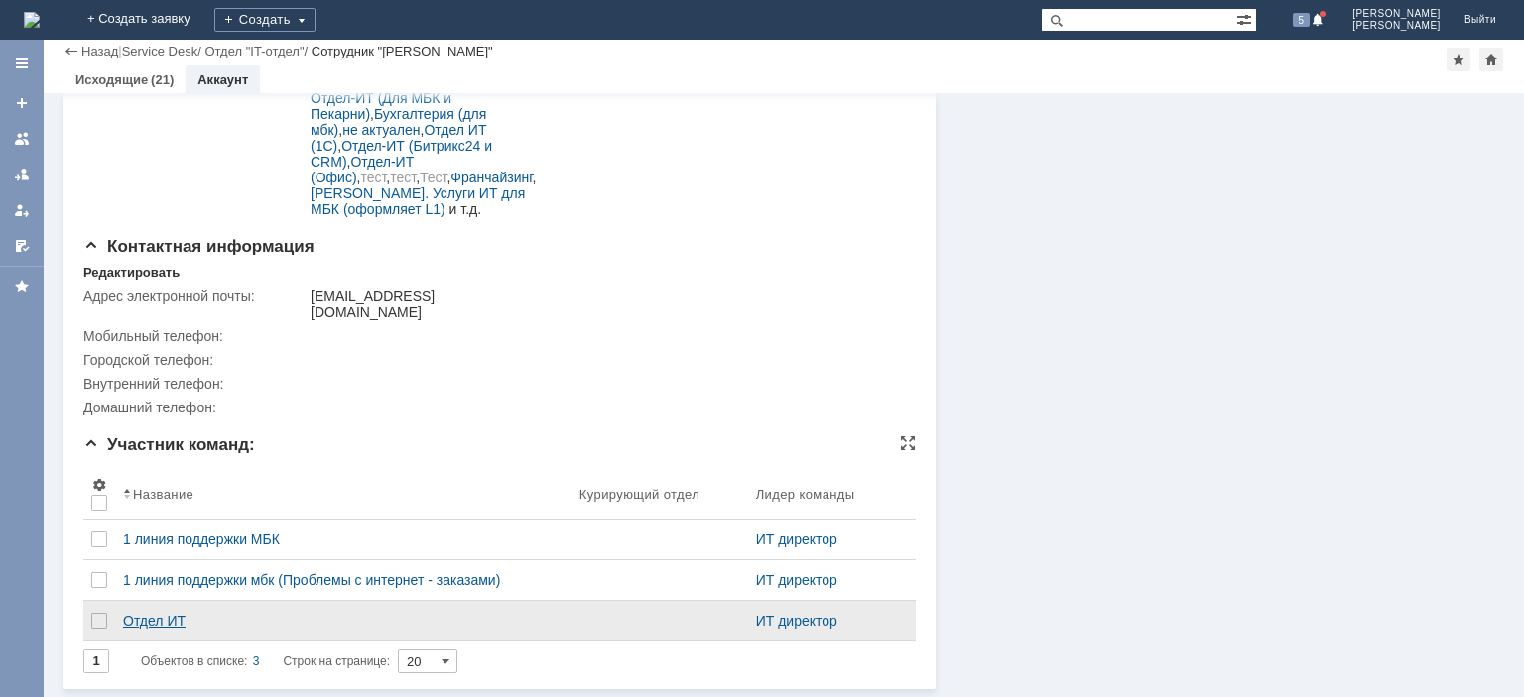
click at [159, 616] on div "Отдел ИТ" at bounding box center [343, 621] width 440 height 16
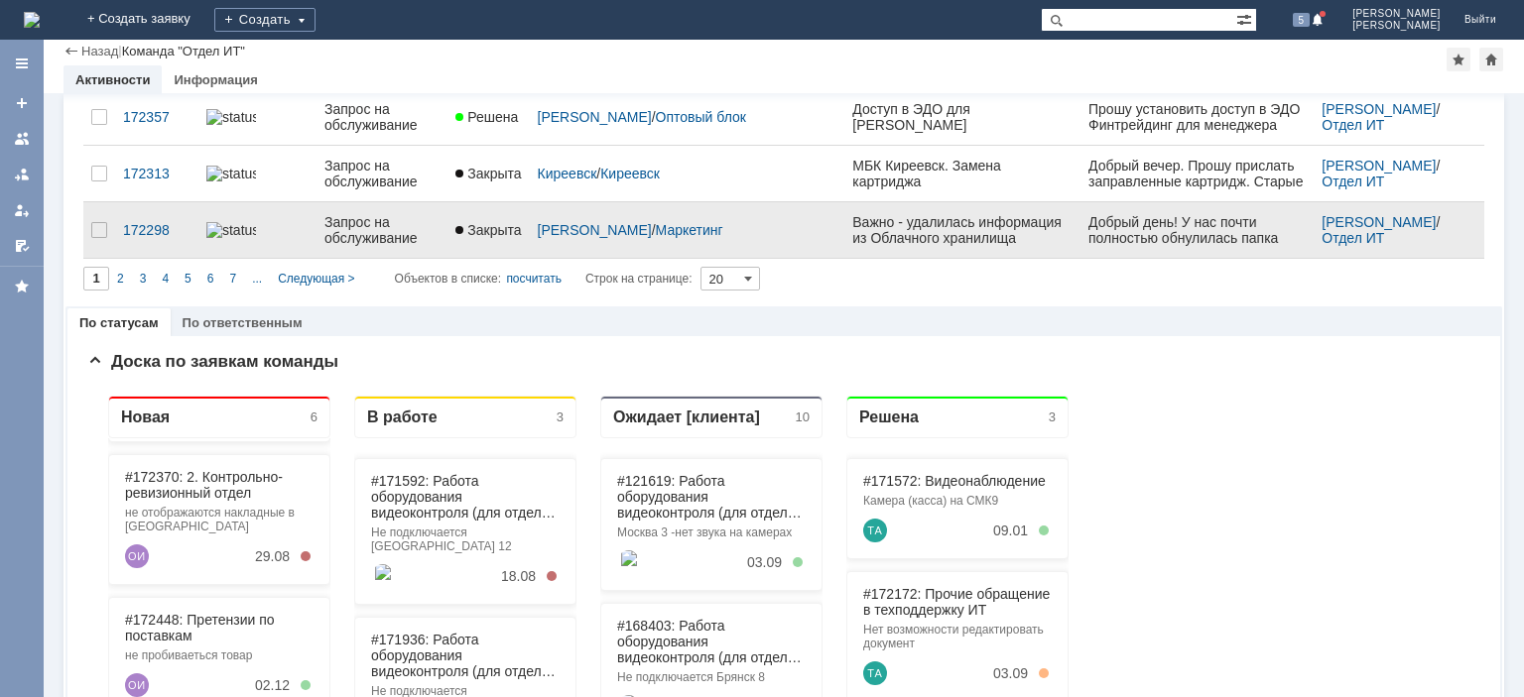
scroll to position [827, 0]
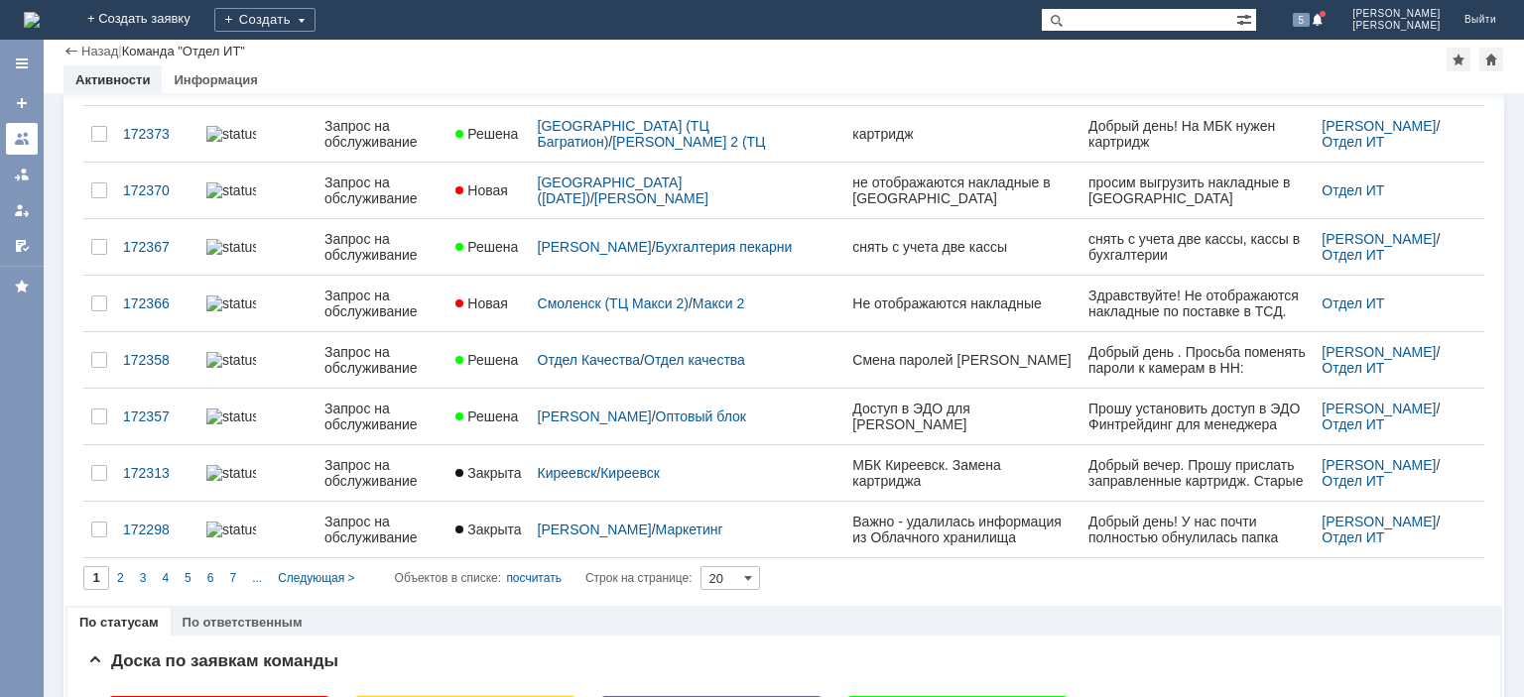
click at [35, 137] on link at bounding box center [22, 139] width 32 height 32
